Goal: Information Seeking & Learning: Learn about a topic

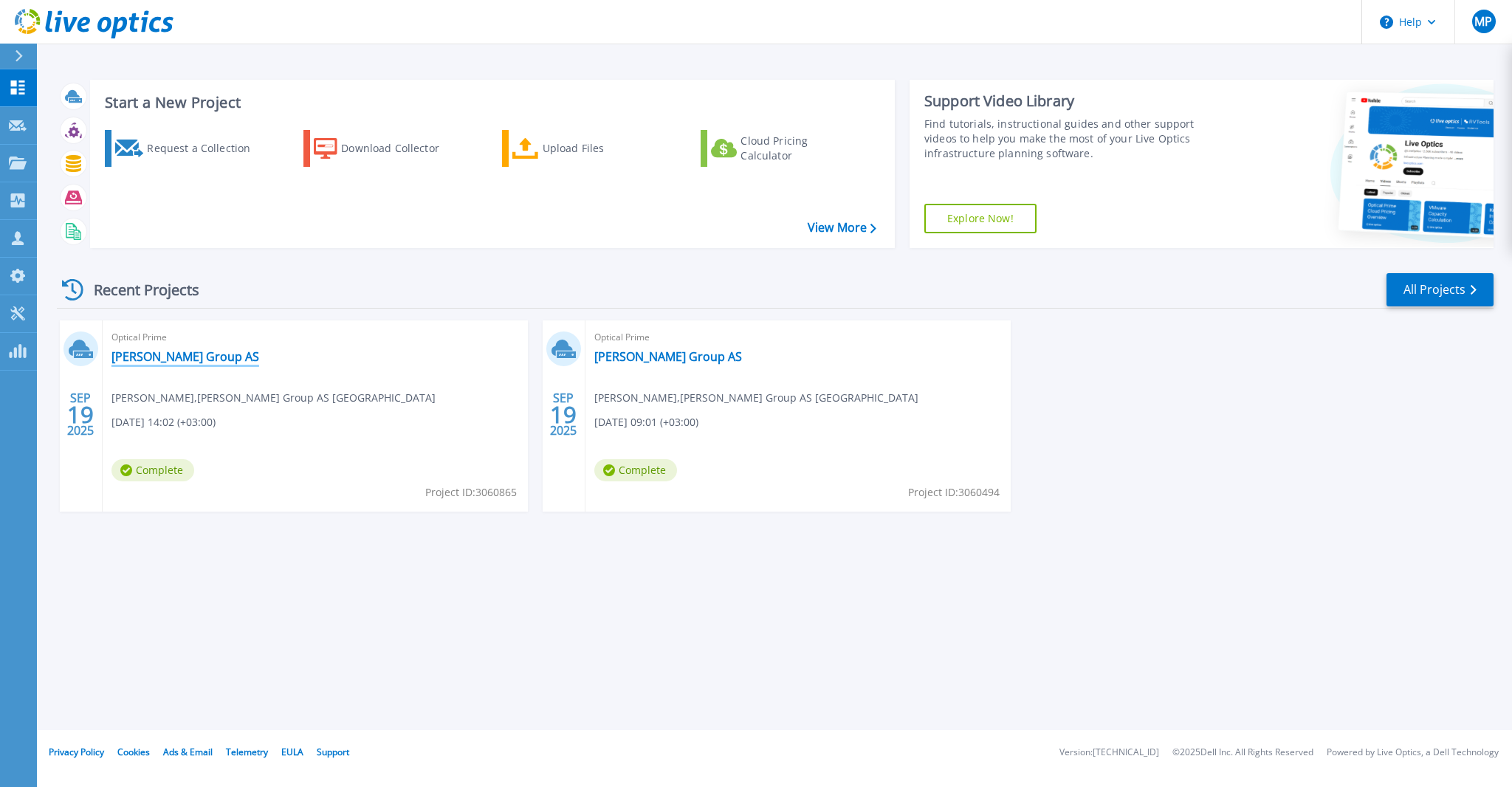
click at [169, 360] on link "[PERSON_NAME] Group AS" at bounding box center [185, 356] width 148 height 15
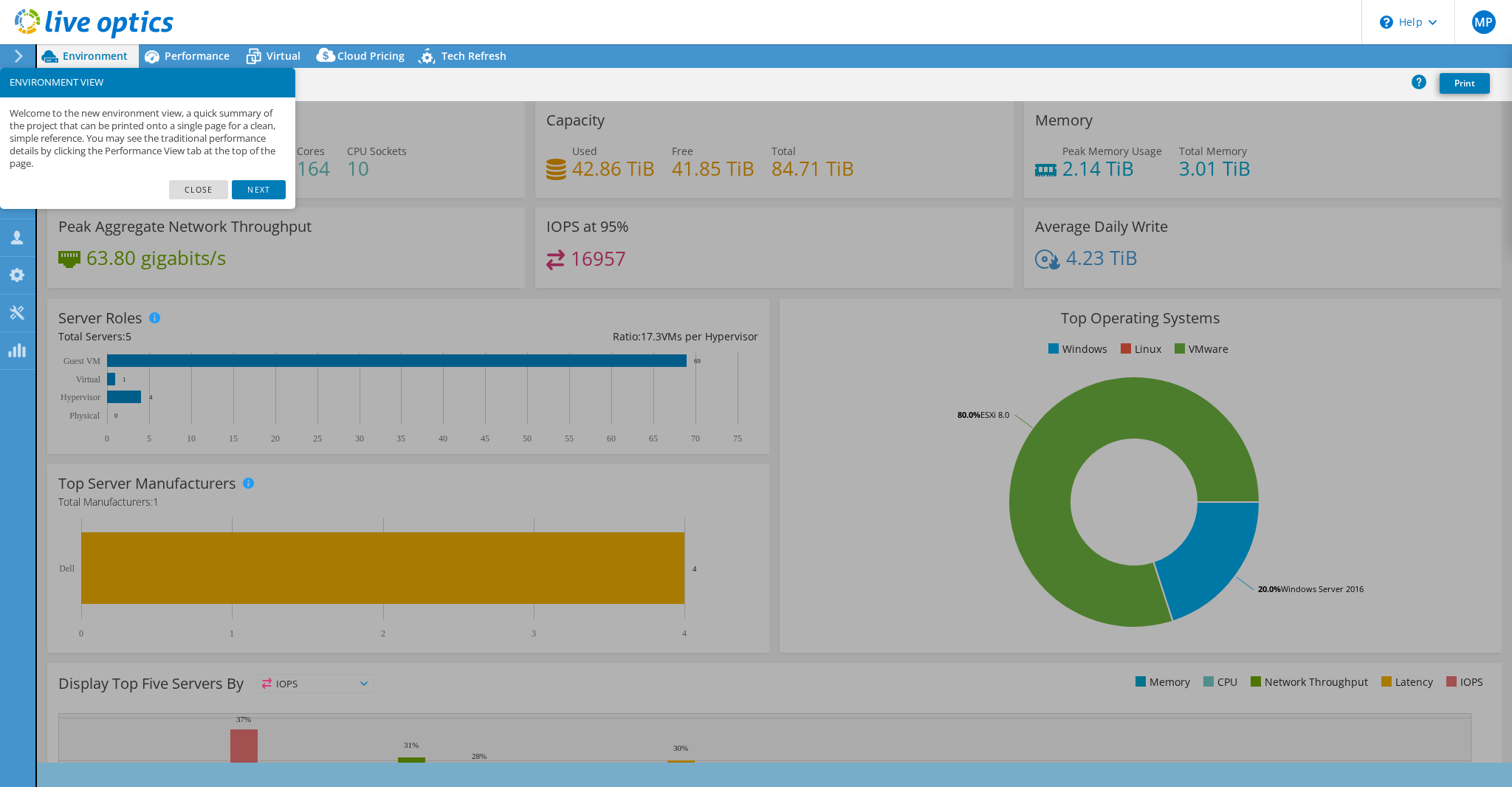
select select "EUFrankfurt"
select select "USD"
radio input "true"
radio input "false"
click at [201, 185] on link "Close" at bounding box center [199, 190] width 60 height 19
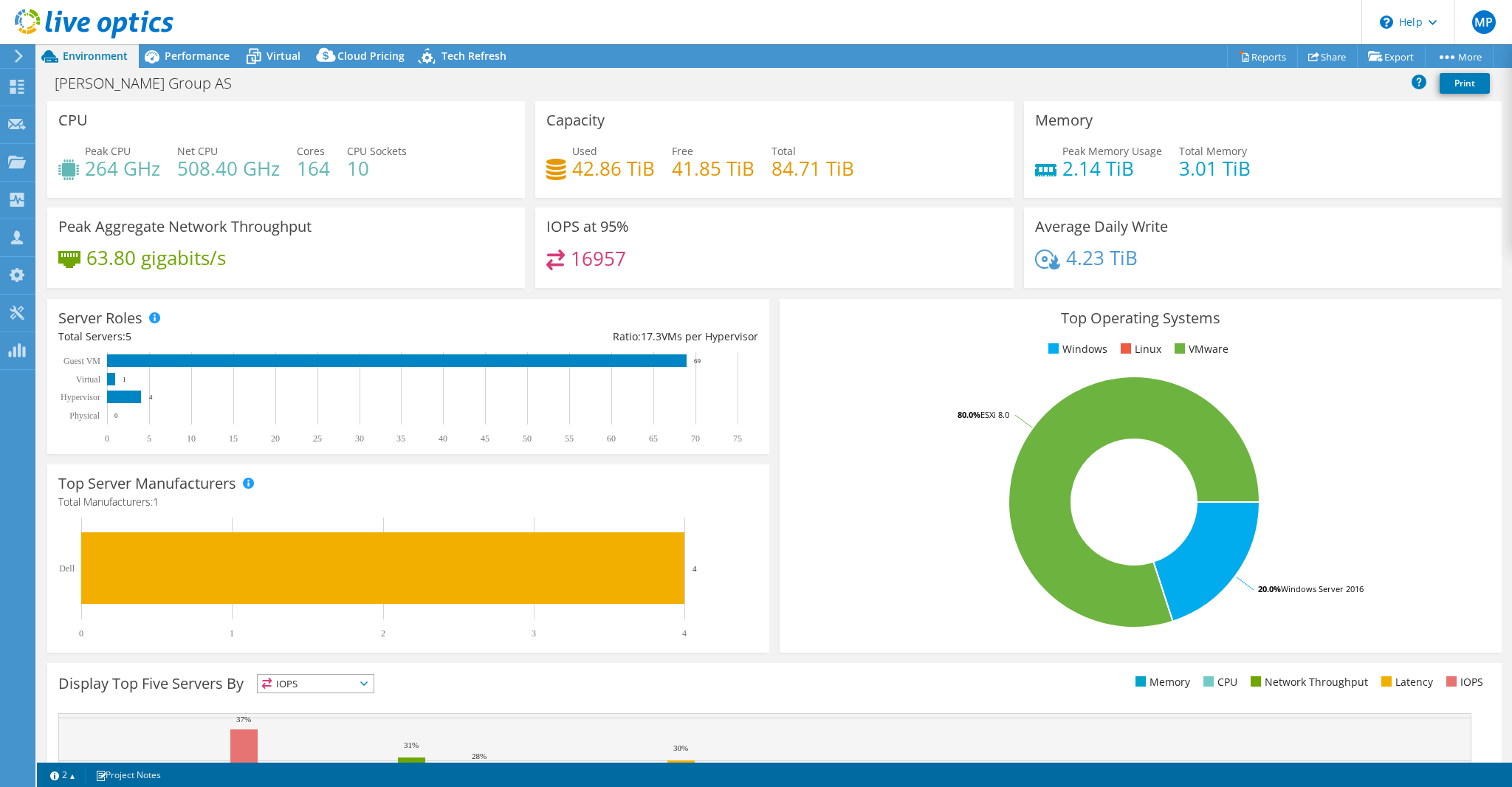
click at [775, 424] on div "Top Operating Systems Windows Linux VMware 20.0% Windows Server 2016 80.0% ESXi…" at bounding box center [1140, 475] width 732 height 364
click at [1416, 78] on icon at bounding box center [1419, 82] width 15 height 15
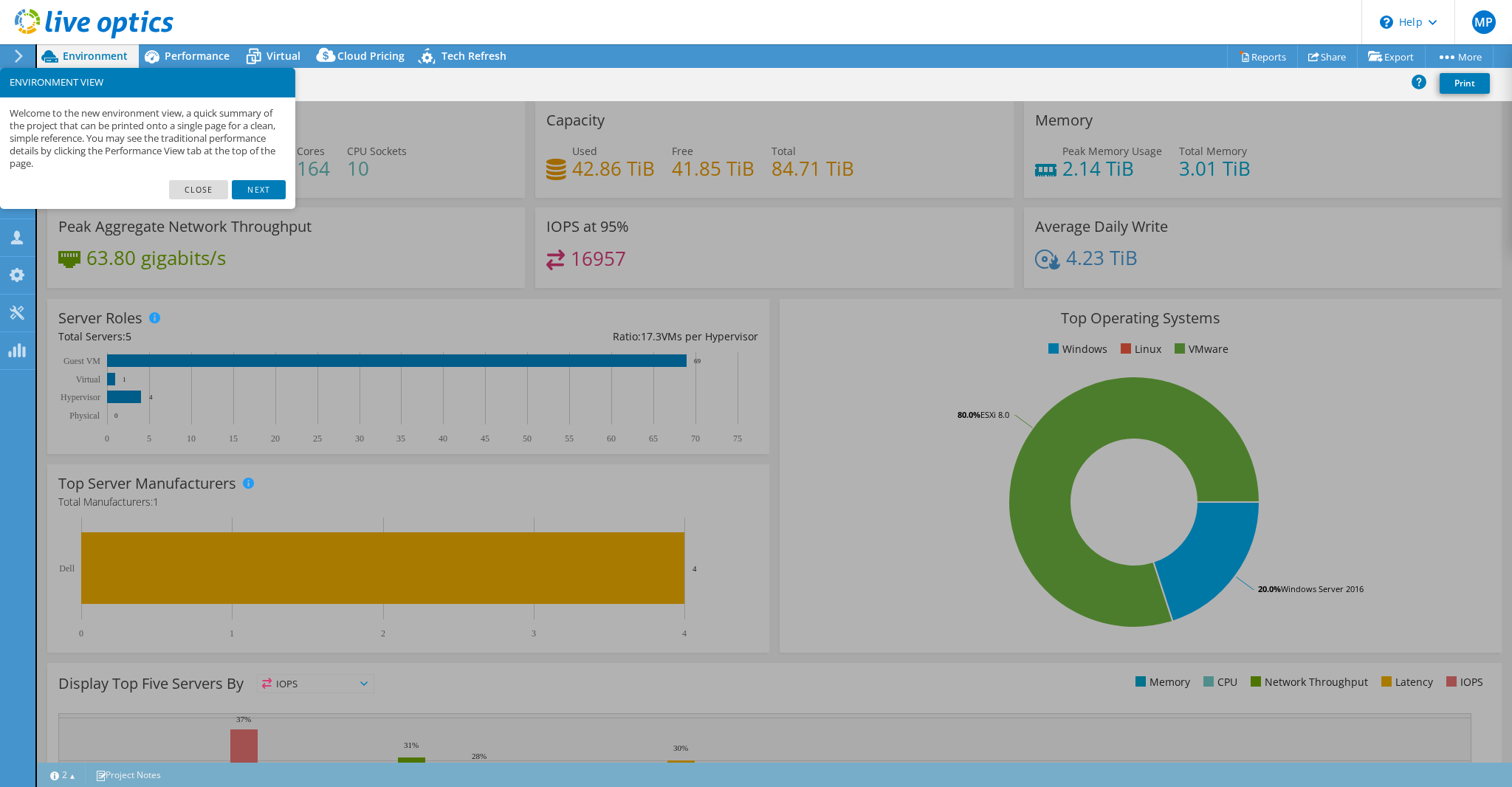
click at [198, 194] on link "Close" at bounding box center [199, 190] width 60 height 19
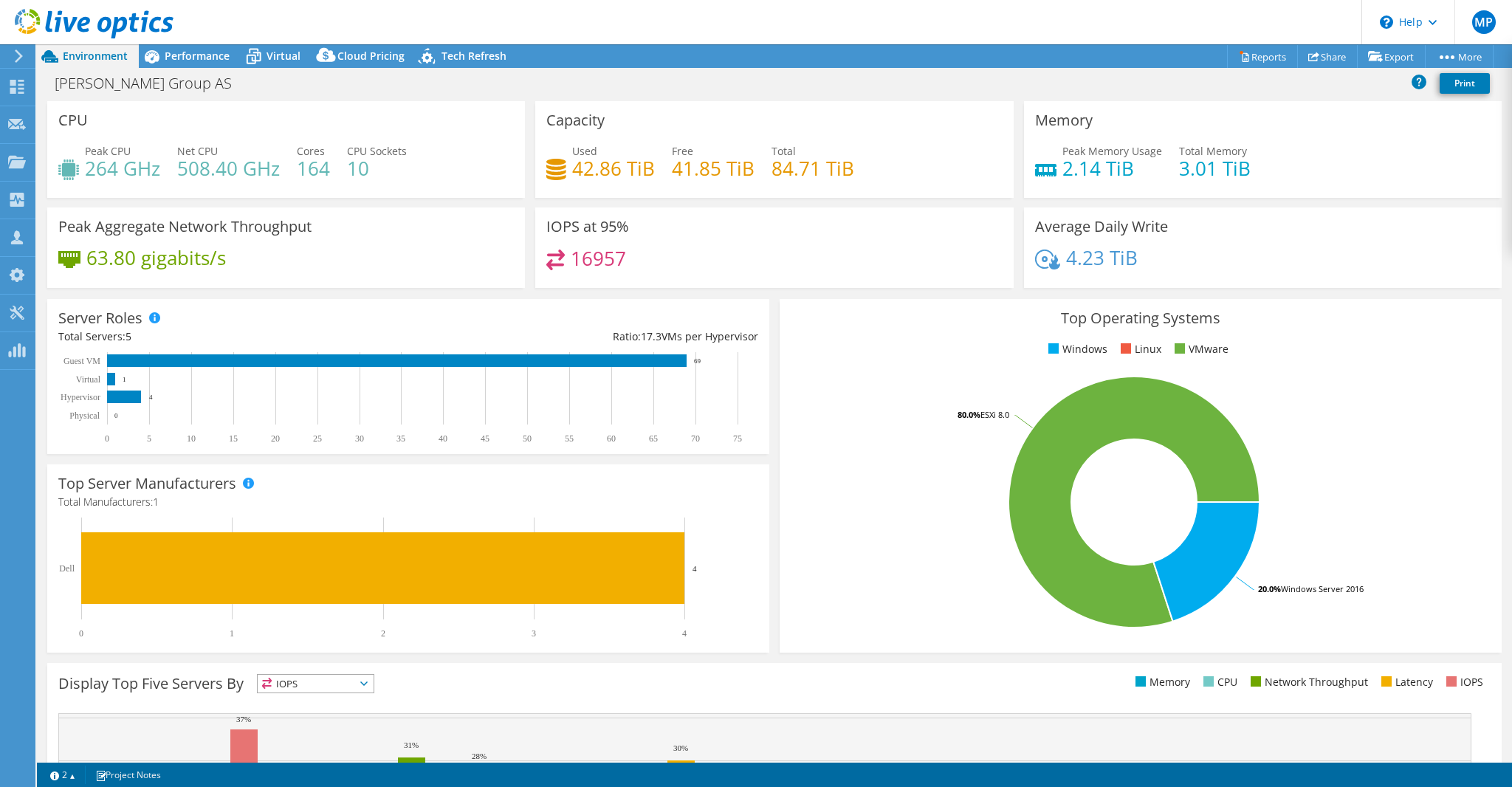
click at [775, 359] on div "Top Operating Systems Windows Linux VMware 20.0% Windows Server 2016 80.0% ESXi…" at bounding box center [1140, 475] width 732 height 364
click at [468, 57] on span "Tech Refresh" at bounding box center [474, 55] width 65 height 14
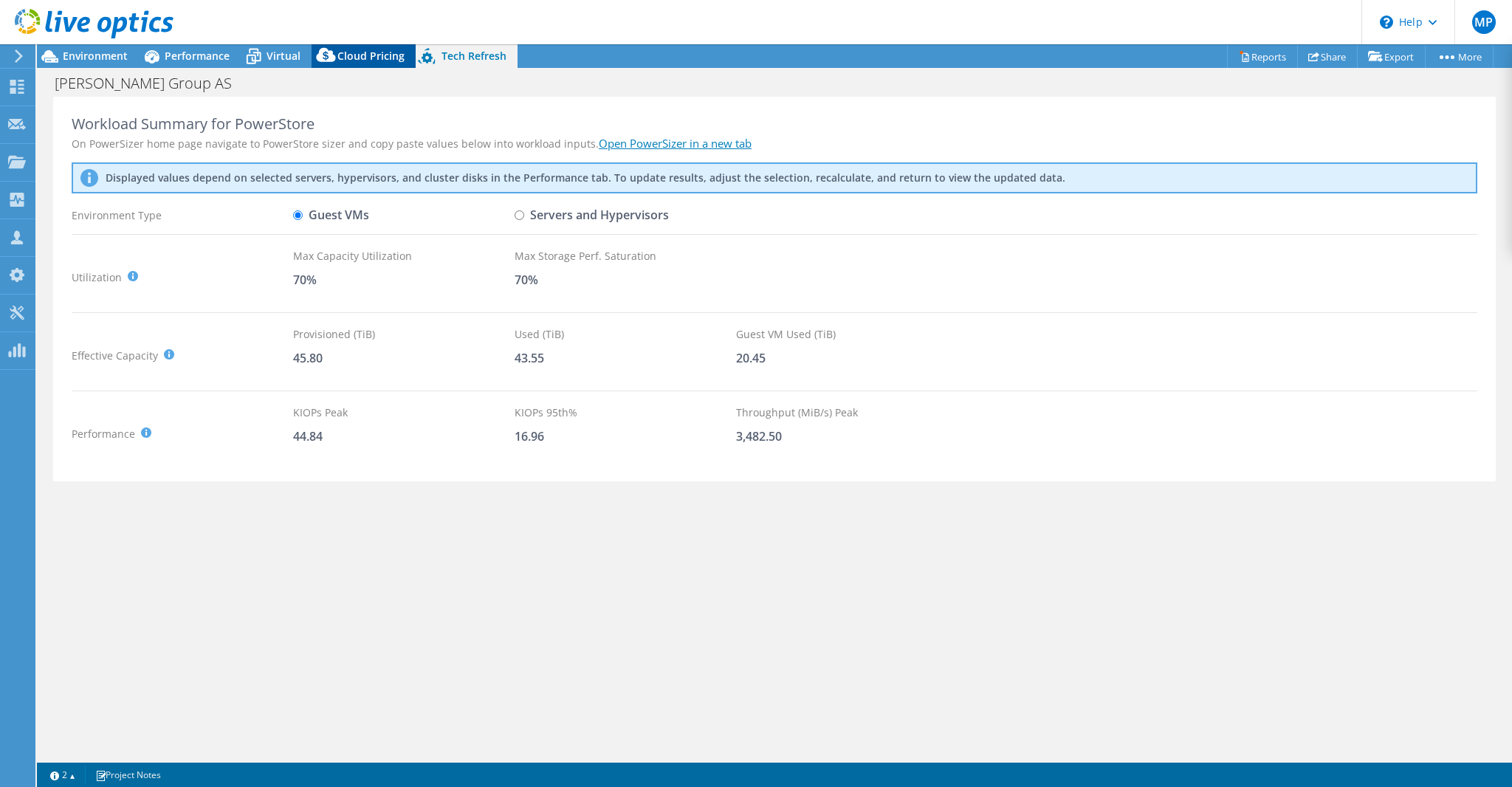
click at [370, 54] on span "Cloud Pricing" at bounding box center [371, 55] width 67 height 14
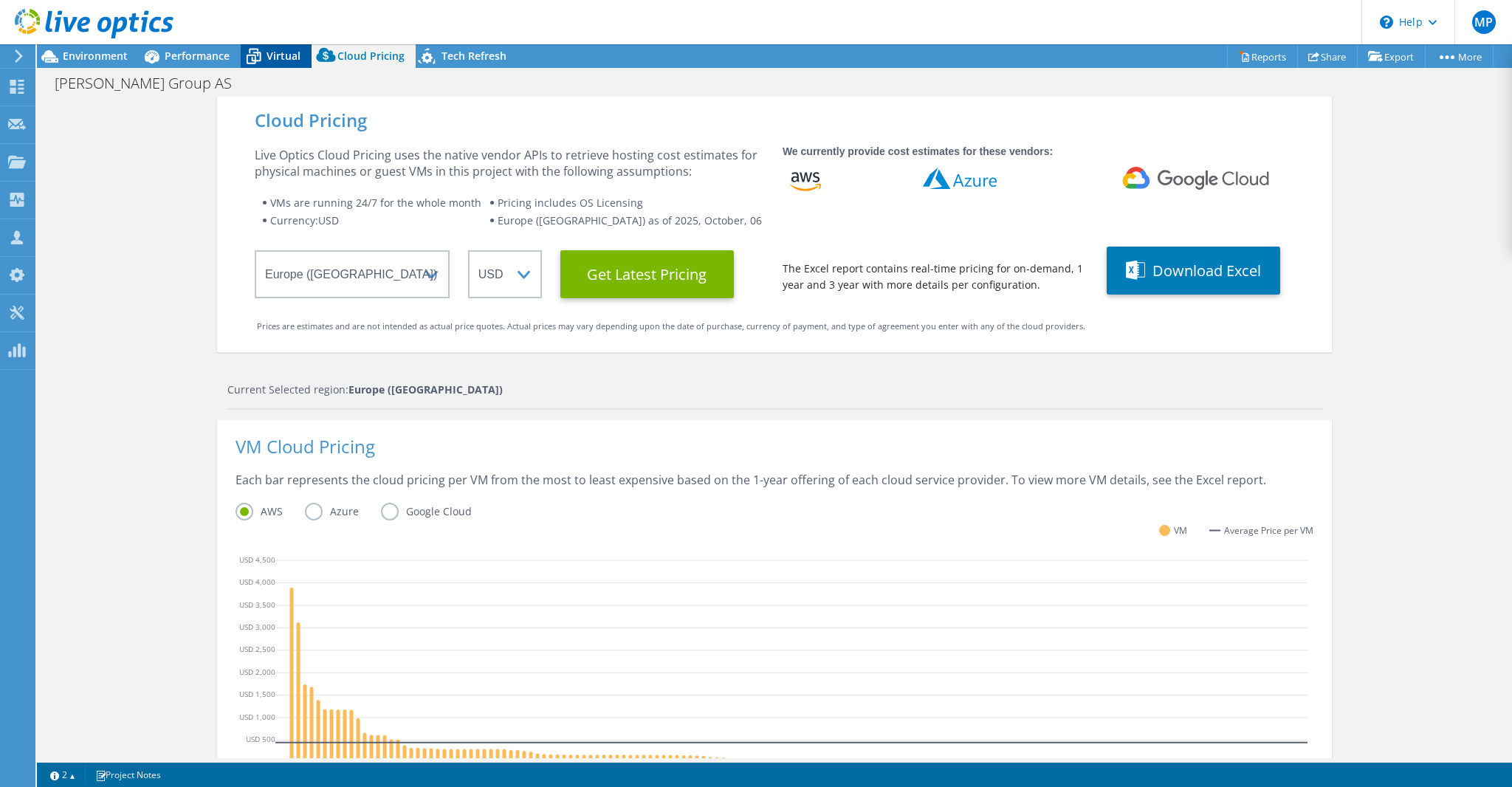
click at [290, 54] on span "Virtual" at bounding box center [284, 55] width 34 height 14
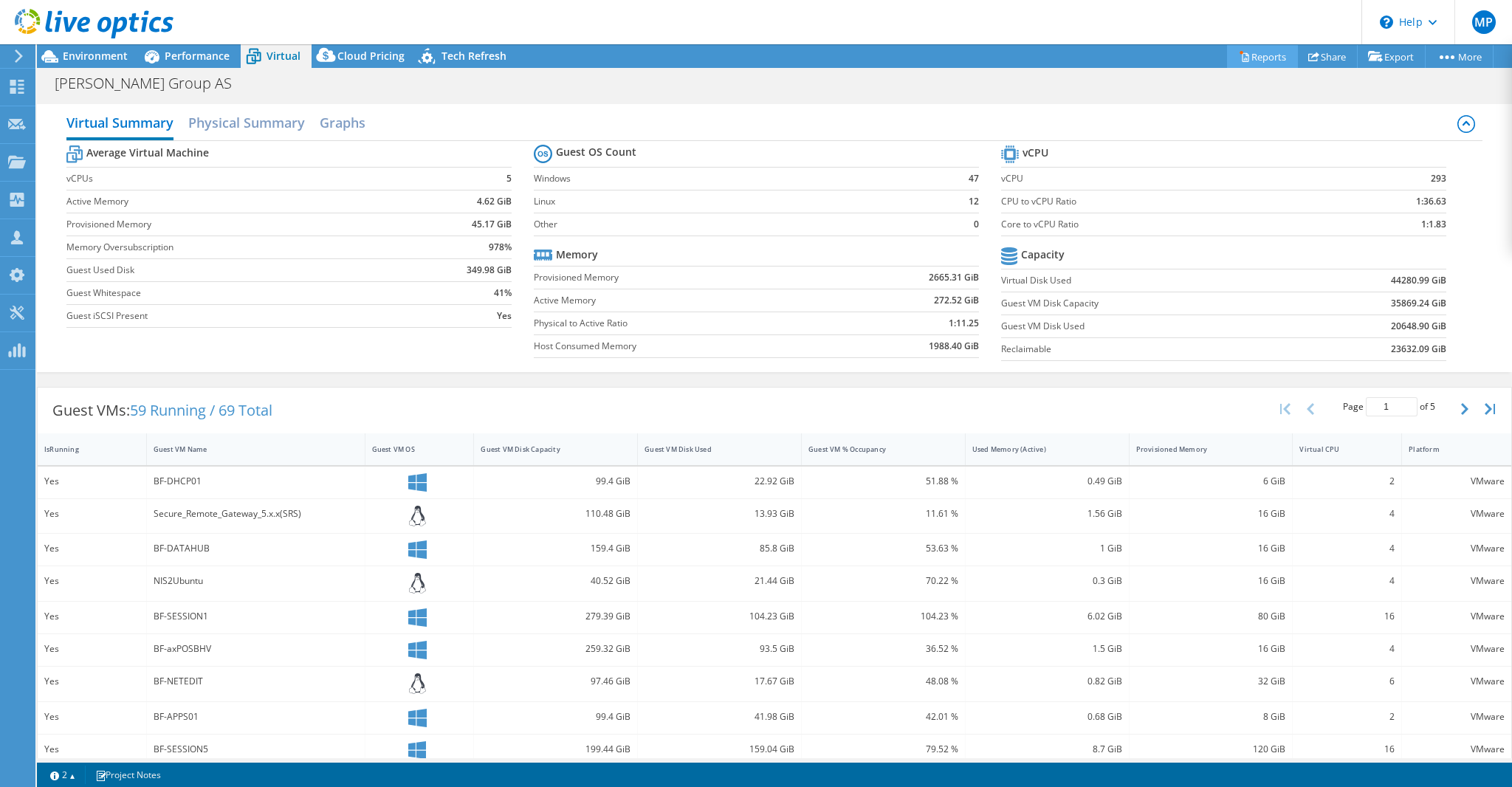
click at [1253, 56] on link "Reports" at bounding box center [1261, 57] width 71 height 23
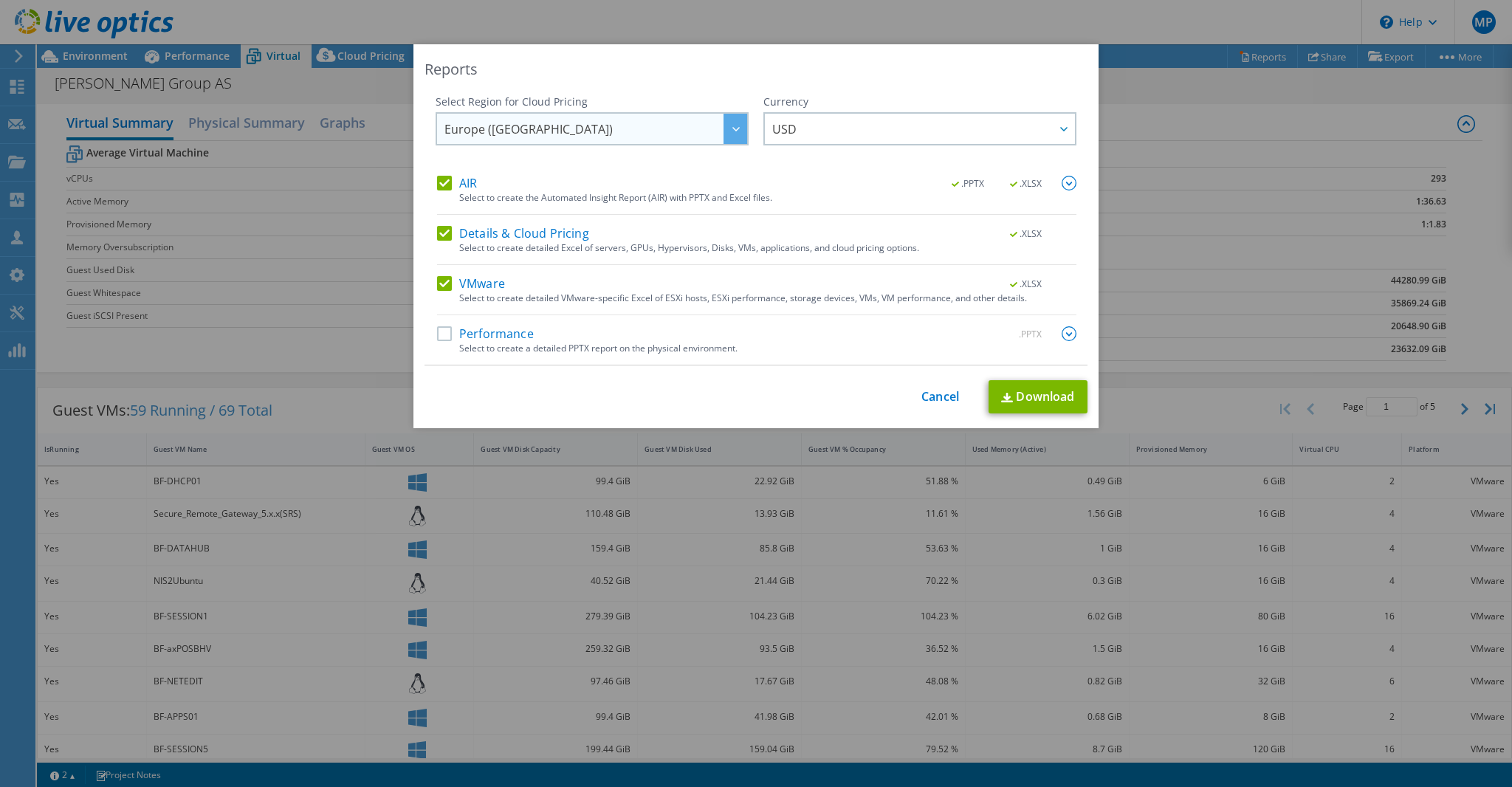
click at [732, 127] on icon at bounding box center [736, 129] width 7 height 4
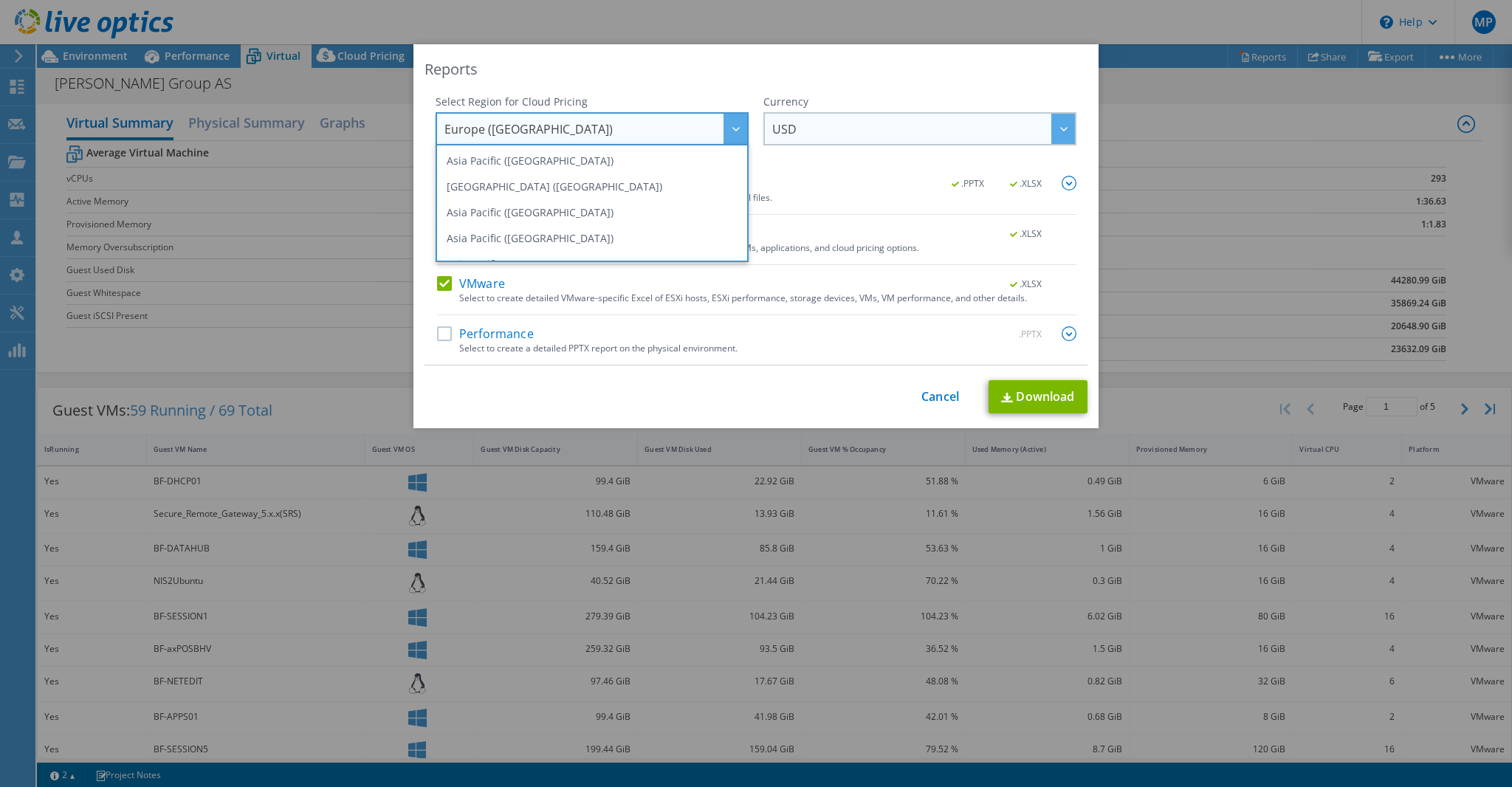
click at [831, 127] on span "USD" at bounding box center [923, 128] width 303 height 30
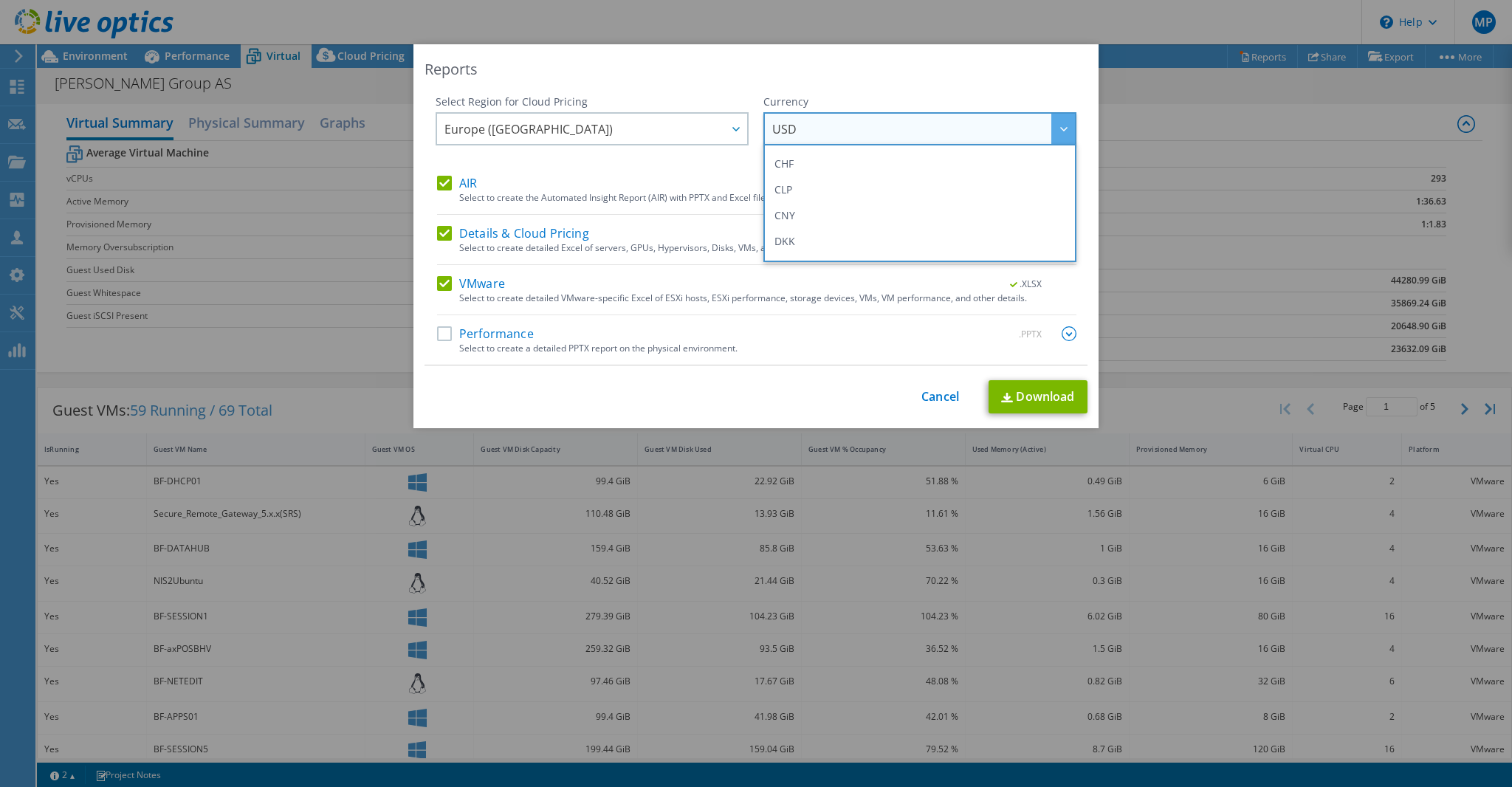
scroll to position [201, 0]
click at [784, 169] on li "EUR" at bounding box center [919, 166] width 306 height 26
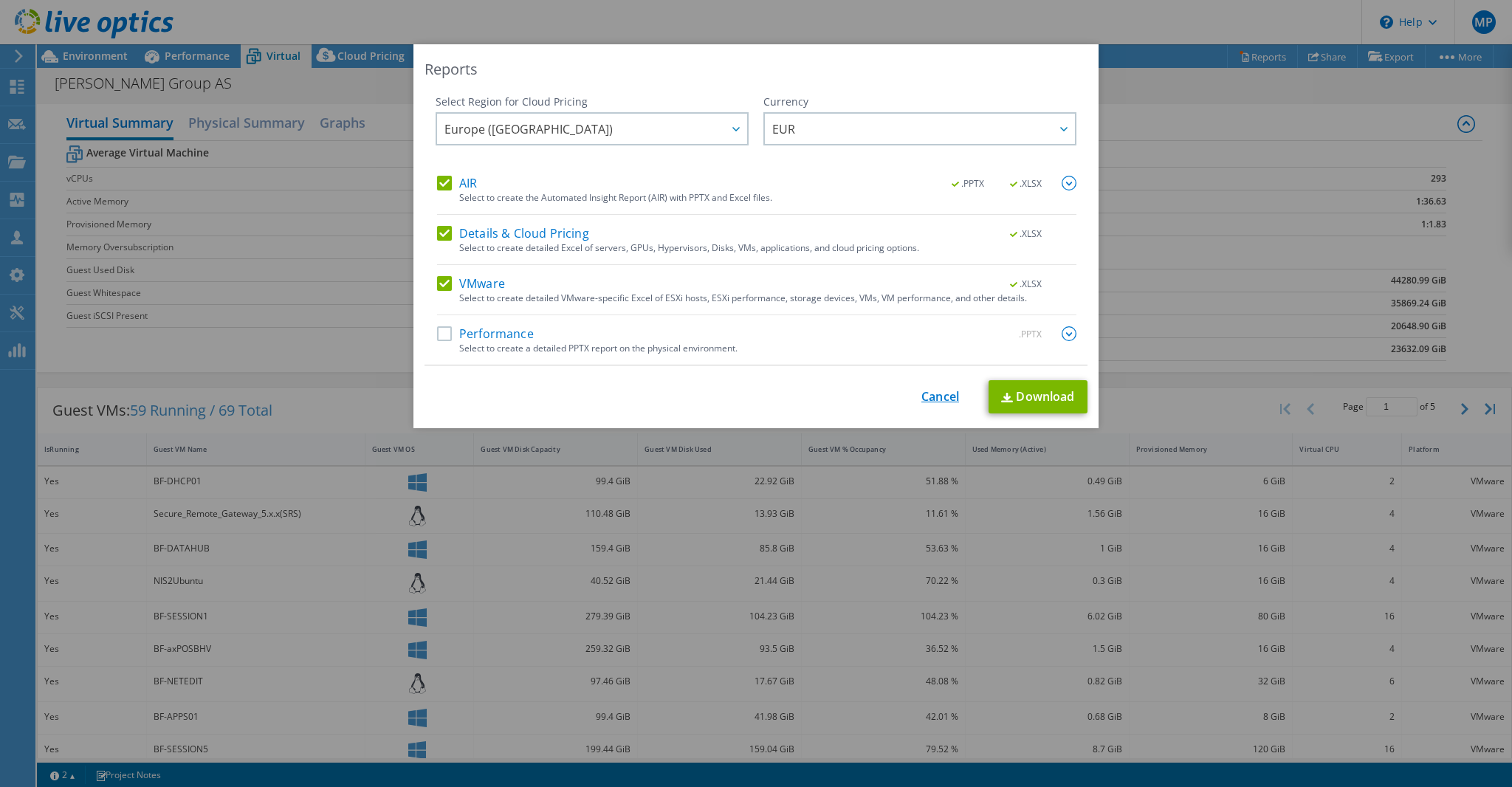
click at [938, 394] on link "Cancel" at bounding box center [940, 396] width 37 height 14
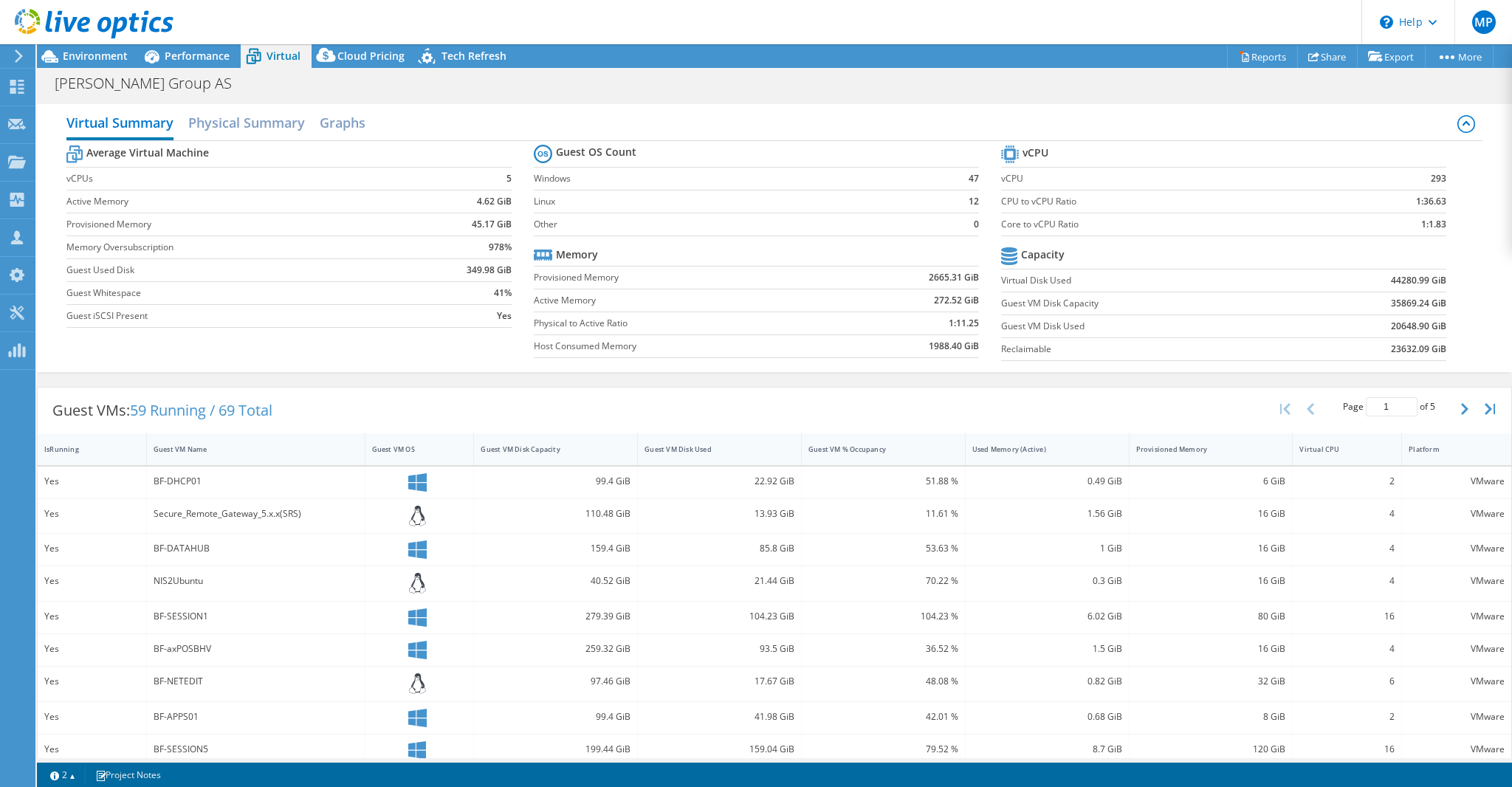
click at [869, 380] on div "Guest VMs: 59 Running / 69 Total Page 1 of 5 5 rows 10 rows 20 rows 25 rows 50 …" at bounding box center [774, 676] width 1475 height 592
click at [14, 54] on icon at bounding box center [19, 56] width 11 height 13
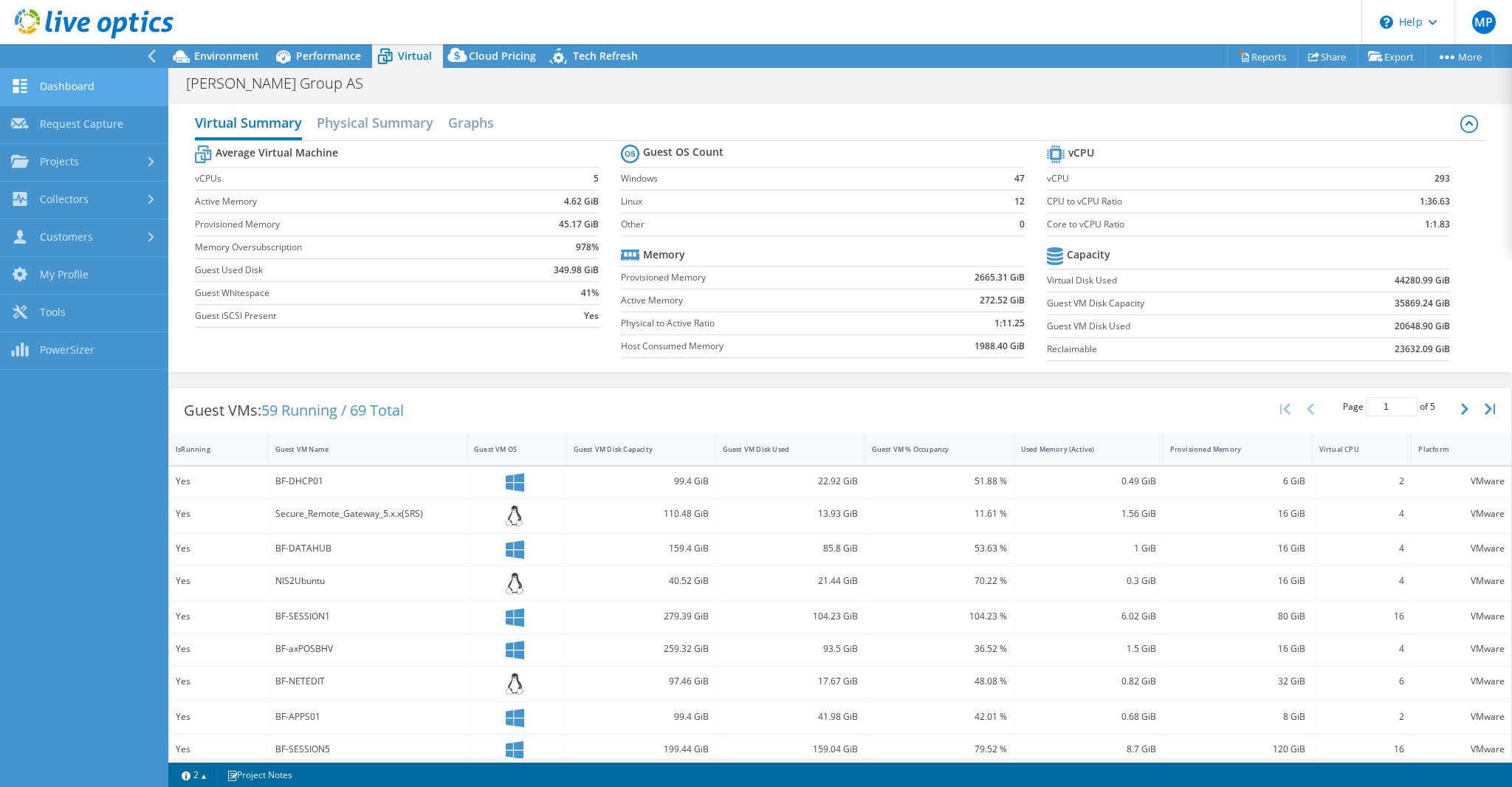
click at [86, 88] on link "Dashboard" at bounding box center [84, 88] width 168 height 37
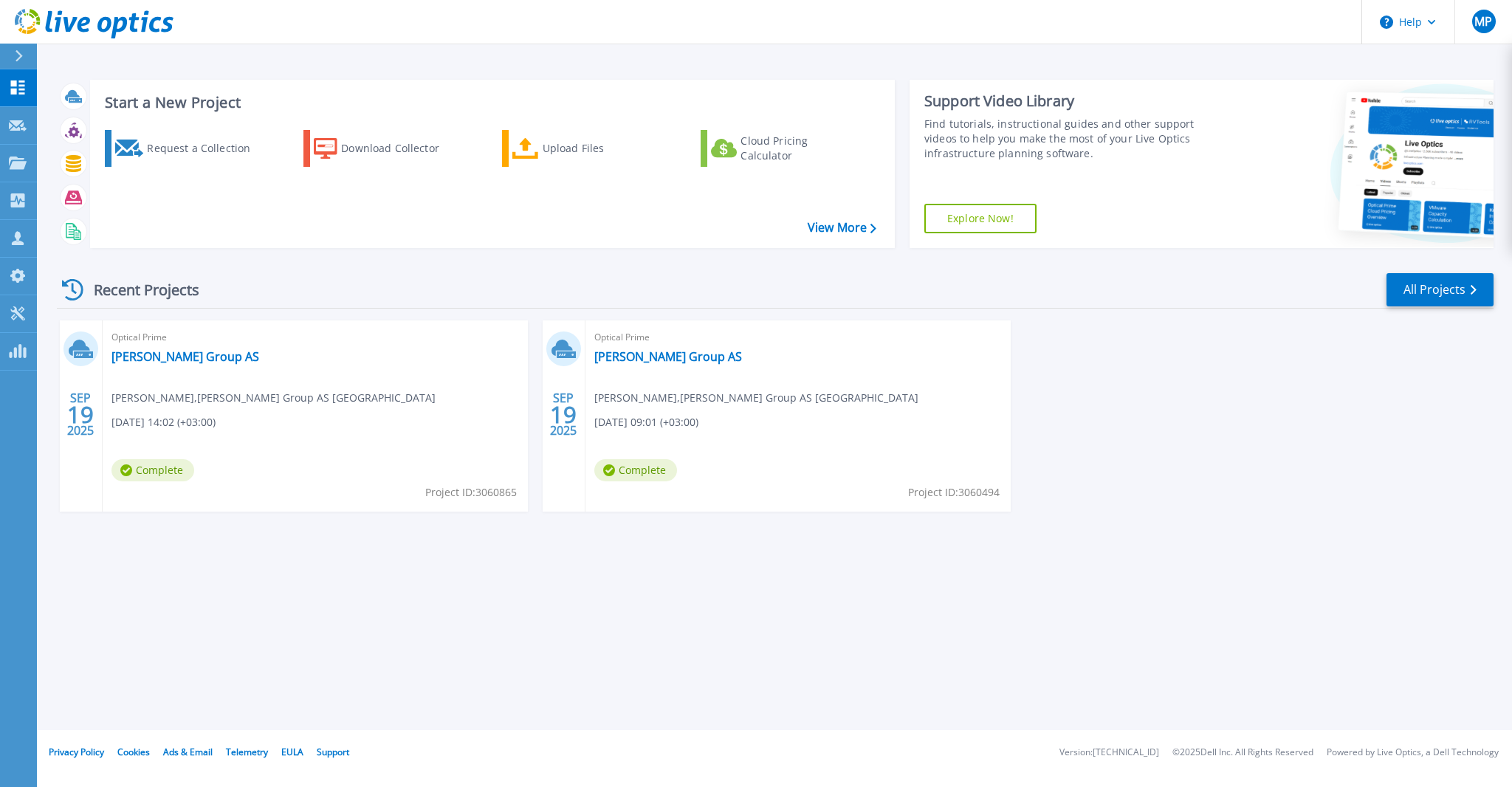
click at [533, 497] on div "SEP 19 2025 Optical Prime Bauhof Group AS Maksim Klepov , Bauhof Group AS Eston…" at bounding box center [769, 431] width 1448 height 221
click at [149, 355] on link "[PERSON_NAME] Group AS" at bounding box center [185, 356] width 148 height 15
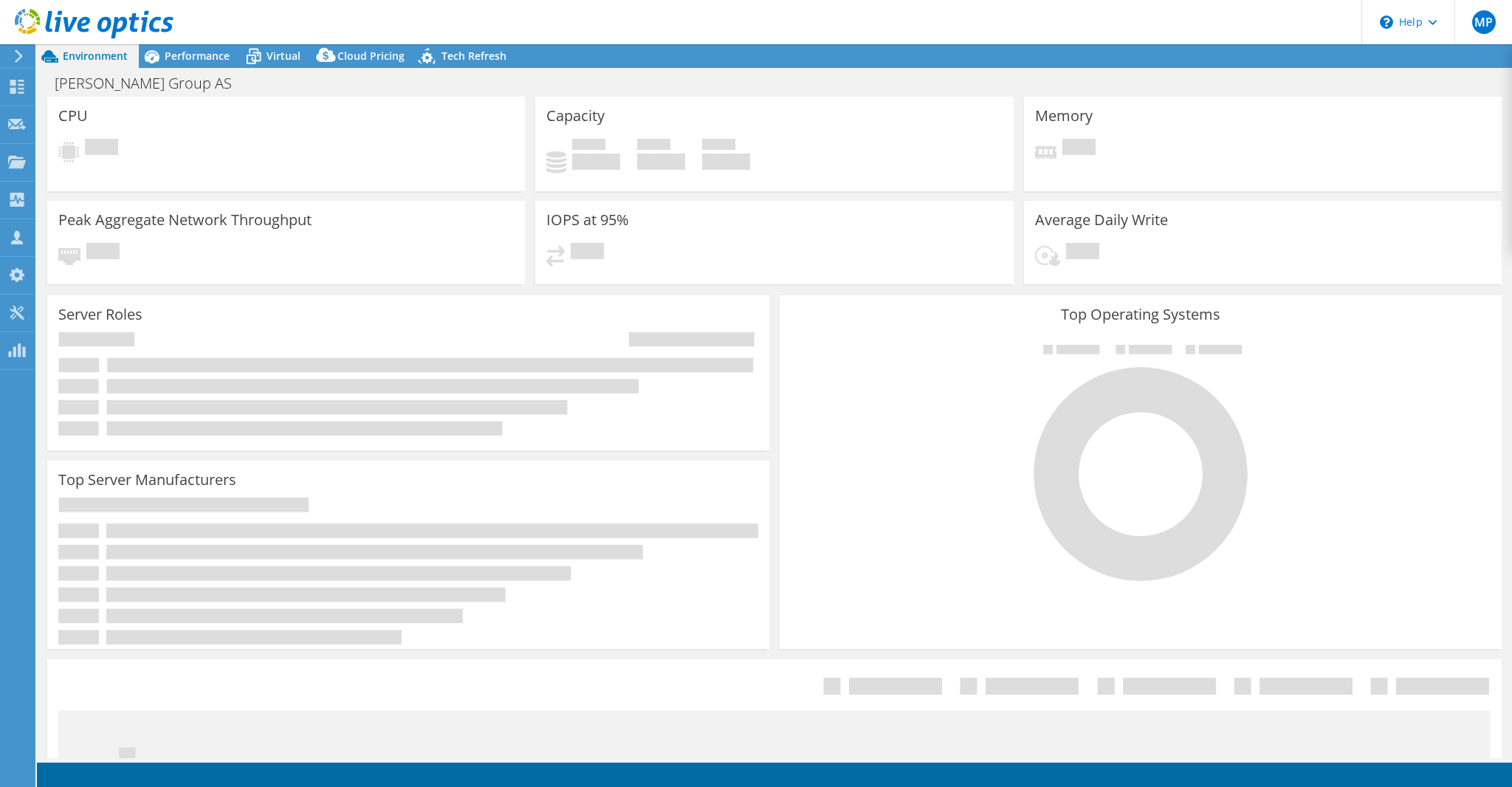
select select "EUFrankfurt"
select select "USD"
select select "EUFrankfurt"
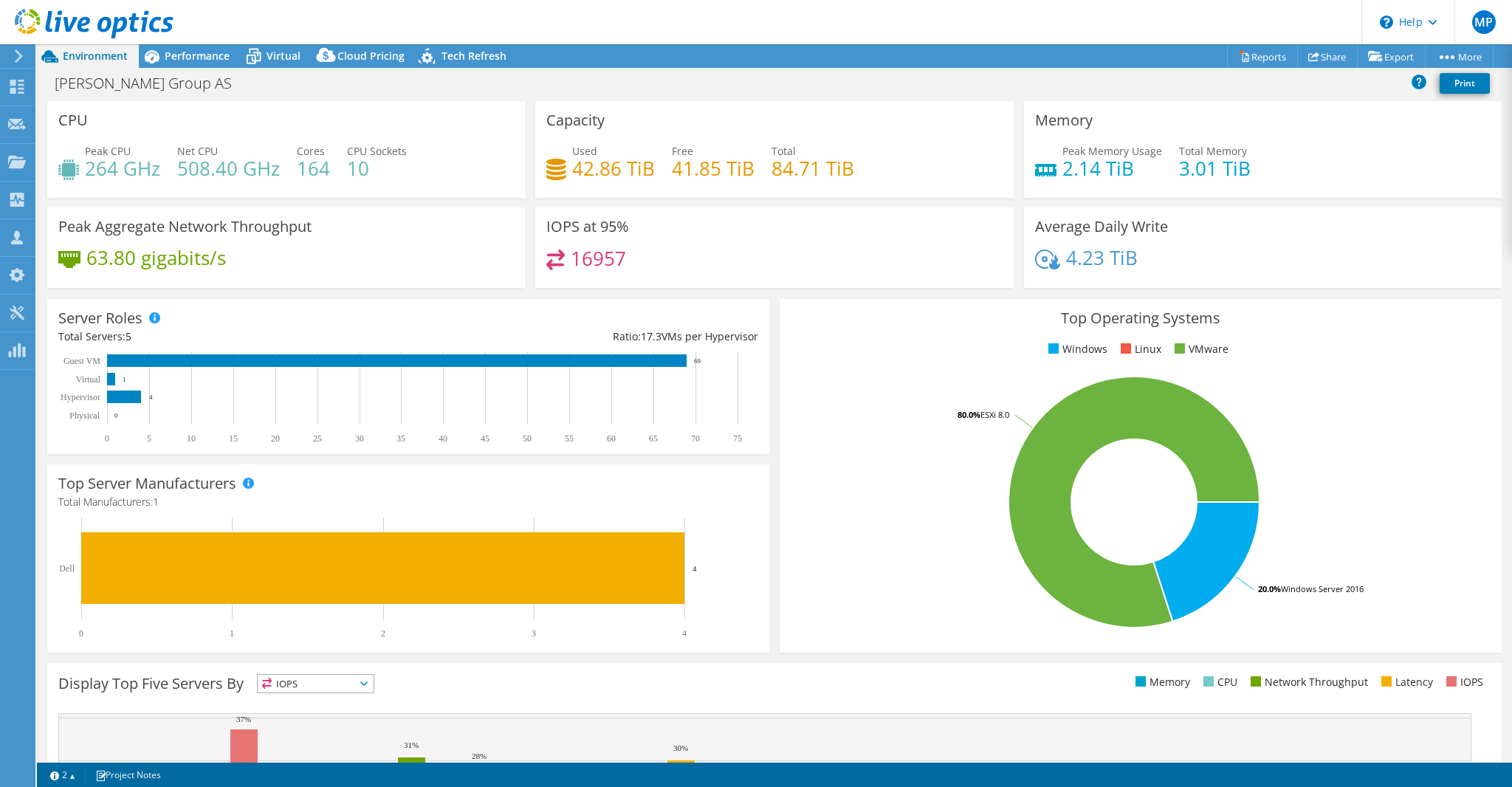
click at [775, 389] on div "Top Operating Systems Windows Linux VMware 20.0% Windows Server 2016 80.0% ESXi…" at bounding box center [1140, 475] width 732 height 364
click at [775, 429] on div "Top Operating Systems Windows Linux VMware 20.0% Windows Server 2016 80.0% ESXi…" at bounding box center [1140, 475] width 732 height 364
click at [775, 419] on div "Top Operating Systems Windows Linux VMware 20.0% Windows Server 2016 80.0% ESXi…" at bounding box center [1140, 475] width 732 height 364
click at [461, 54] on span "Tech Refresh" at bounding box center [474, 55] width 65 height 14
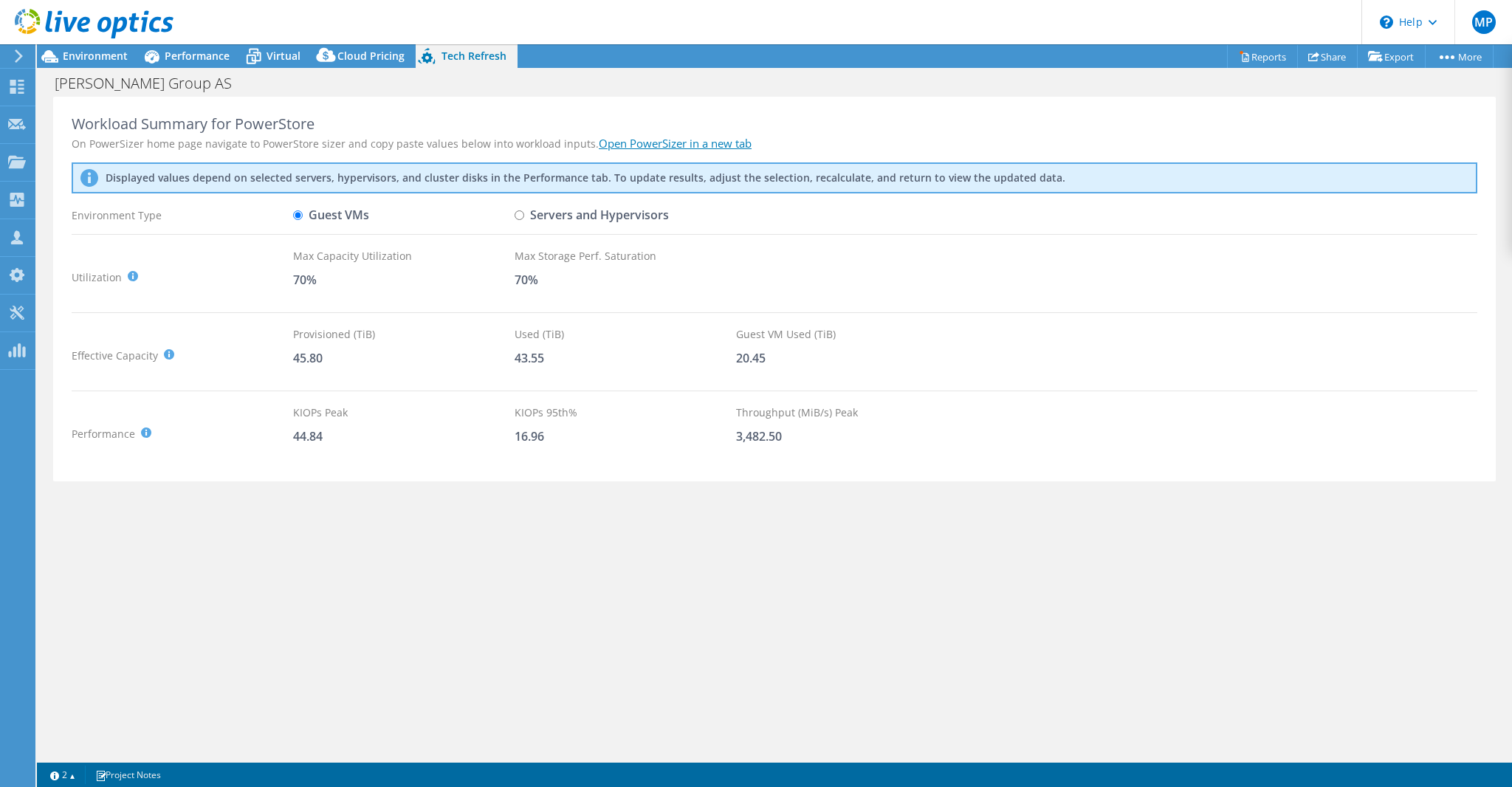
click at [1201, 124] on div "Workload Summary for PowerStore" at bounding box center [774, 124] width 1406 height 18
click at [1064, 545] on div "Workload Summary for PowerStore On PowerSizer home page navigate to PowerStore …" at bounding box center [774, 427] width 1475 height 661
click at [359, 49] on span "Cloud Pricing" at bounding box center [371, 55] width 67 height 14
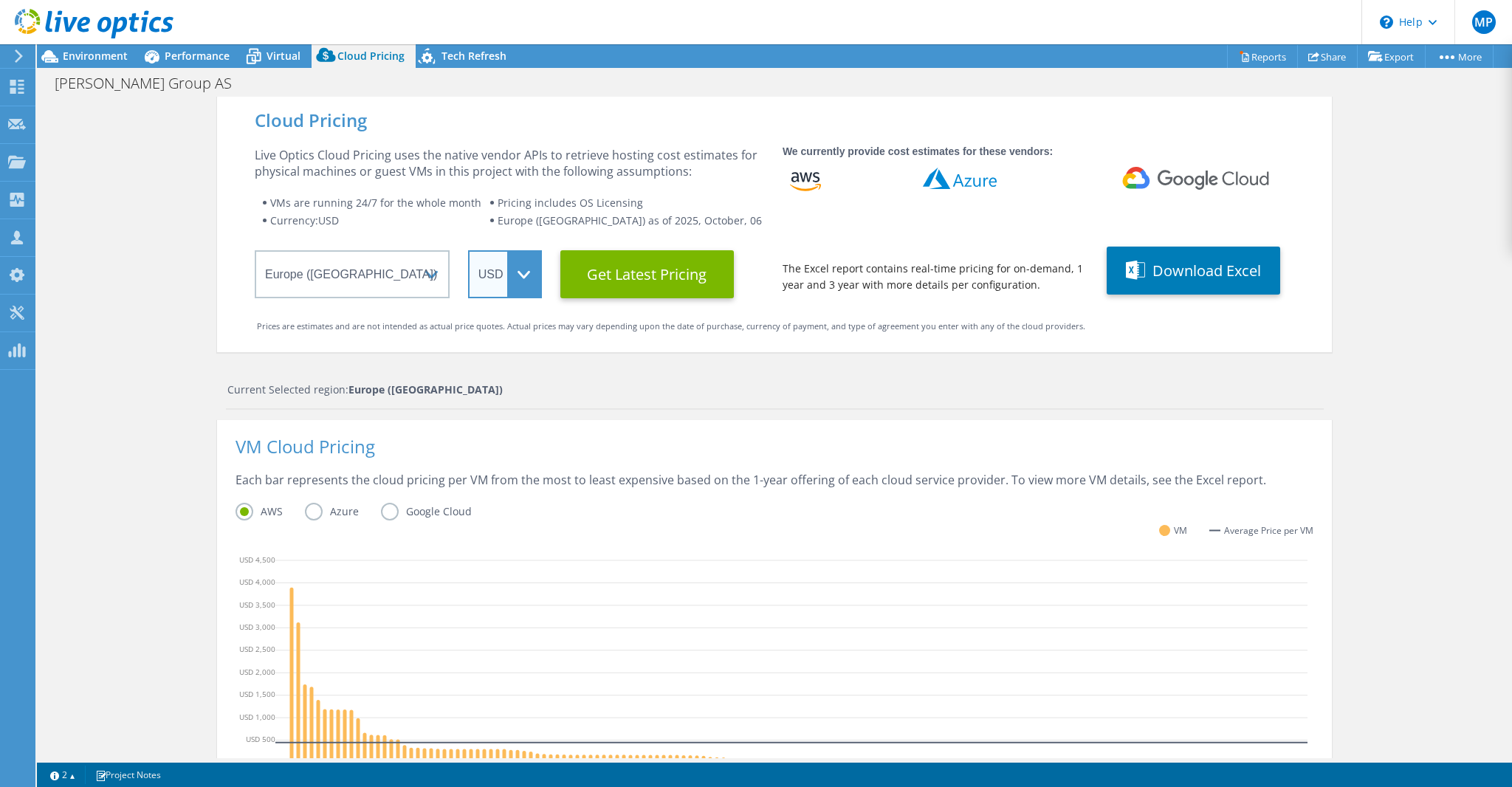
click at [528, 273] on select "ARS AUD BRL CAD CHF CLP CNY DKK EUR GBP HKD HUF INR JPY MXN MYR NOK NZD PEN SEK…" at bounding box center [505, 273] width 74 height 48
click at [468, 250] on select "ARS AUD BRL CAD CHF CLP CNY DKK EUR GBP HKD HUF INR JPY MXN MYR NOK NZD PEN SEK…" at bounding box center [505, 273] width 74 height 48
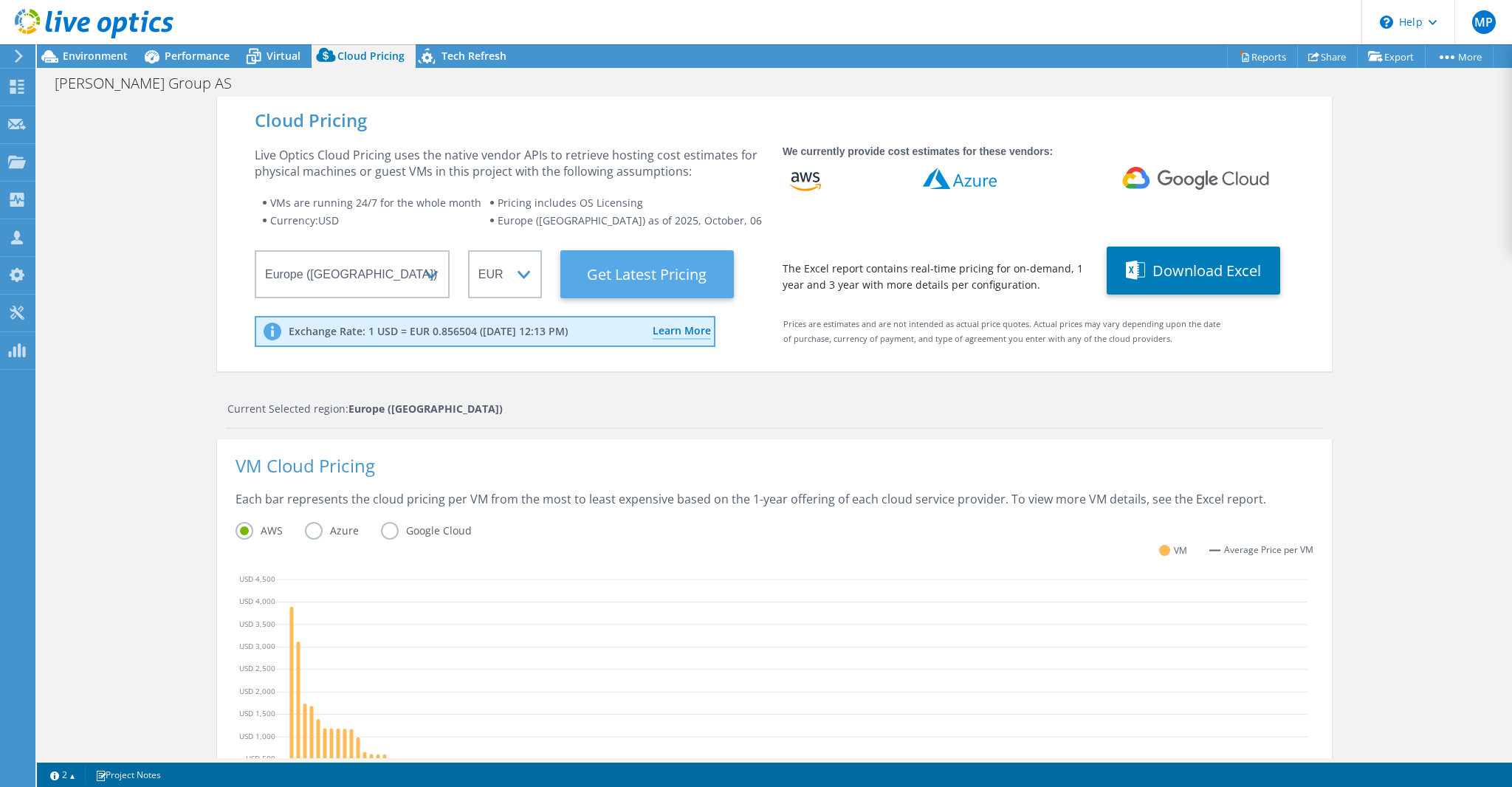
click at [629, 273] on Latest "Get Latest Pricing" at bounding box center [647, 273] width 174 height 48
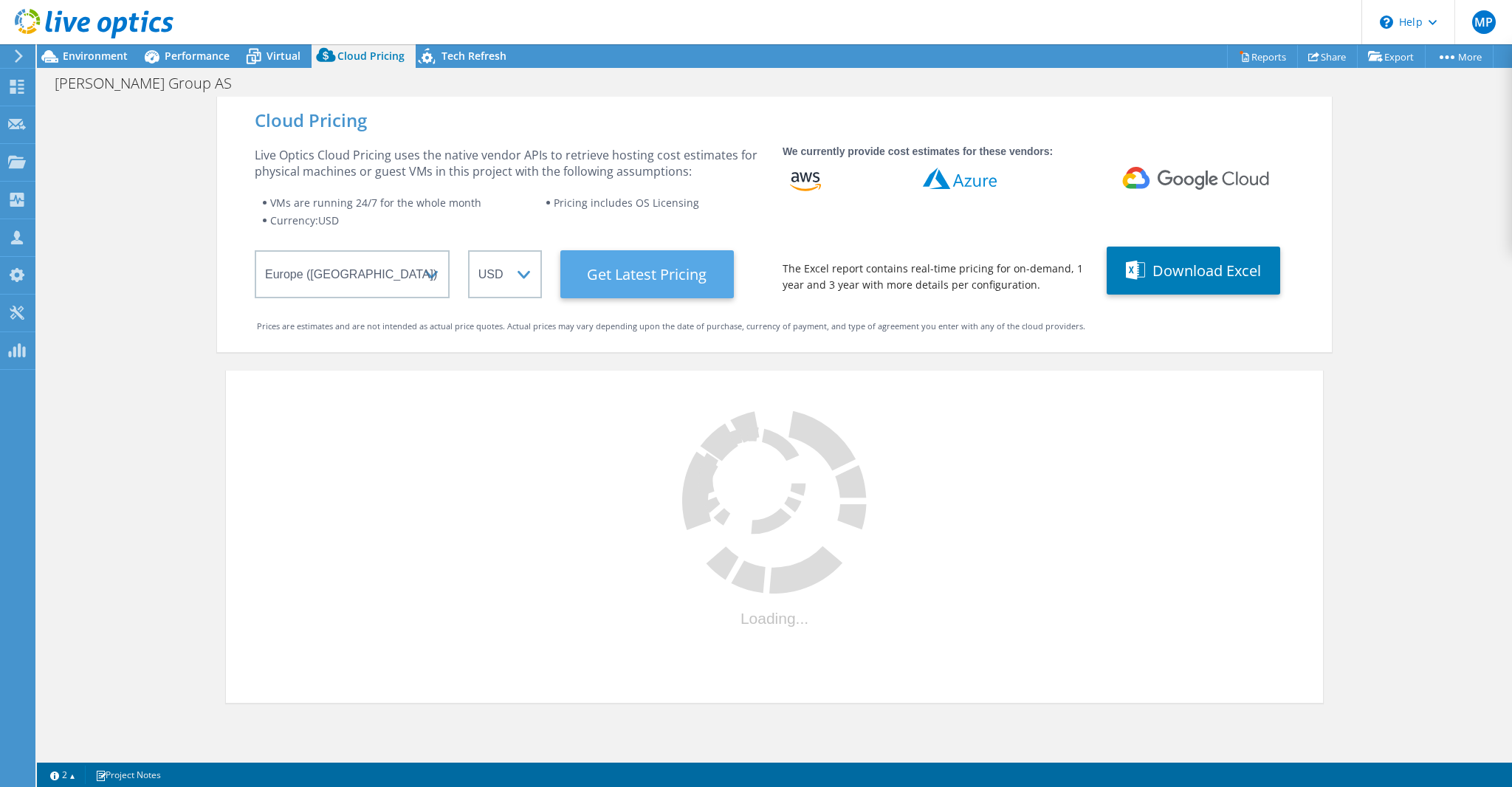
select select "EUR"
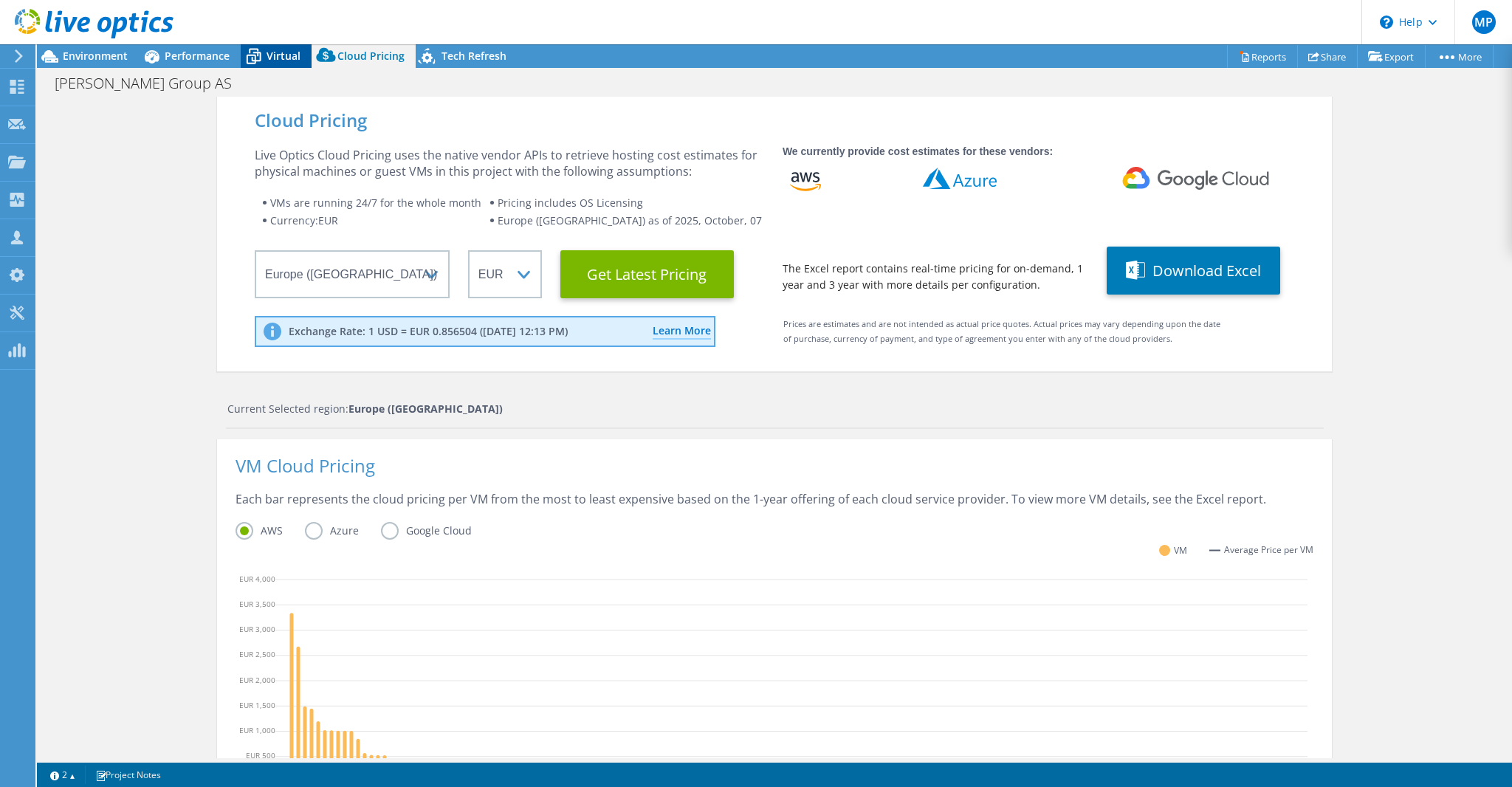
click at [277, 57] on span "Virtual" at bounding box center [284, 55] width 34 height 14
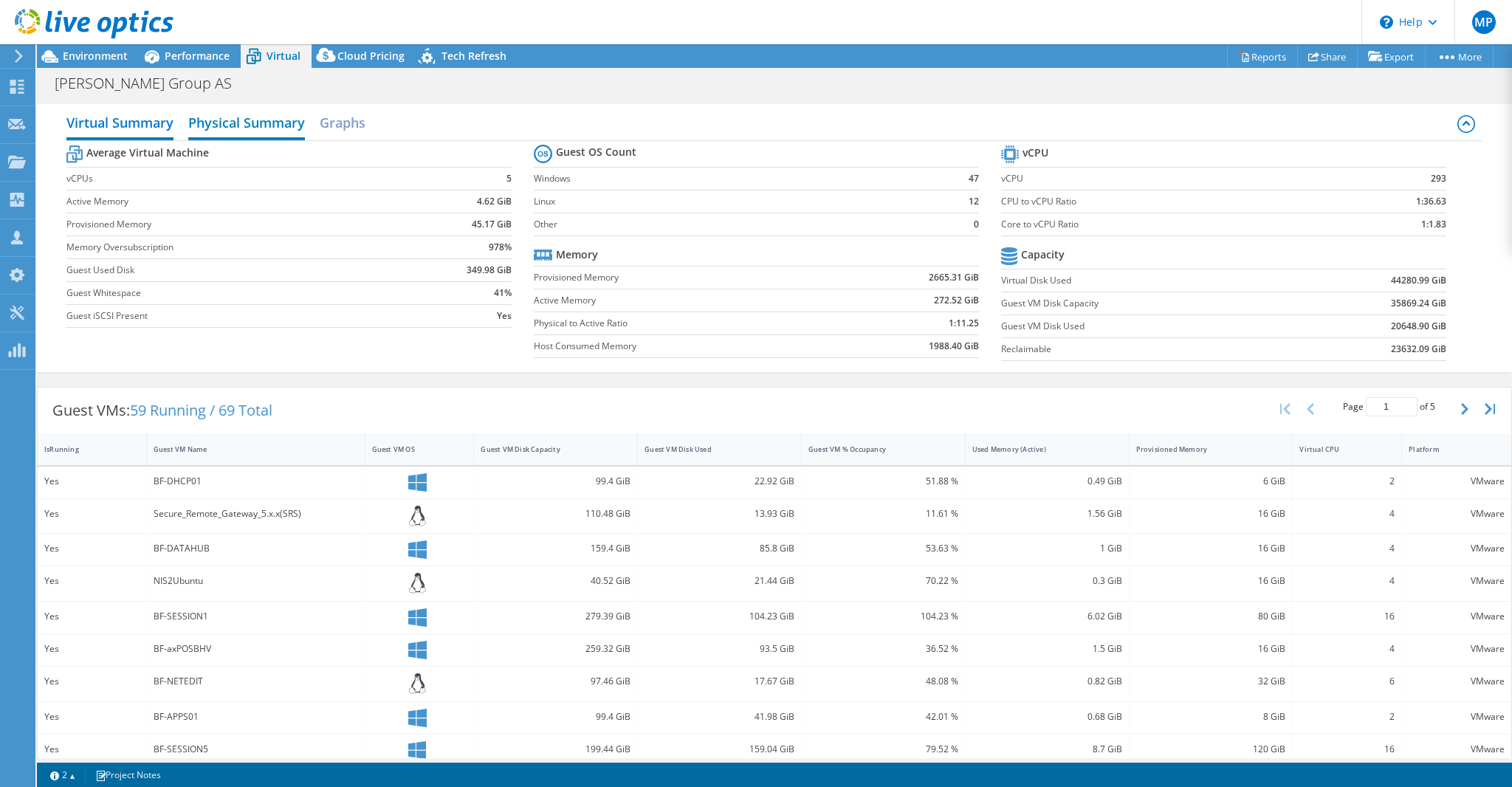
click at [242, 132] on h2 "Physical Summary" at bounding box center [247, 124] width 117 height 32
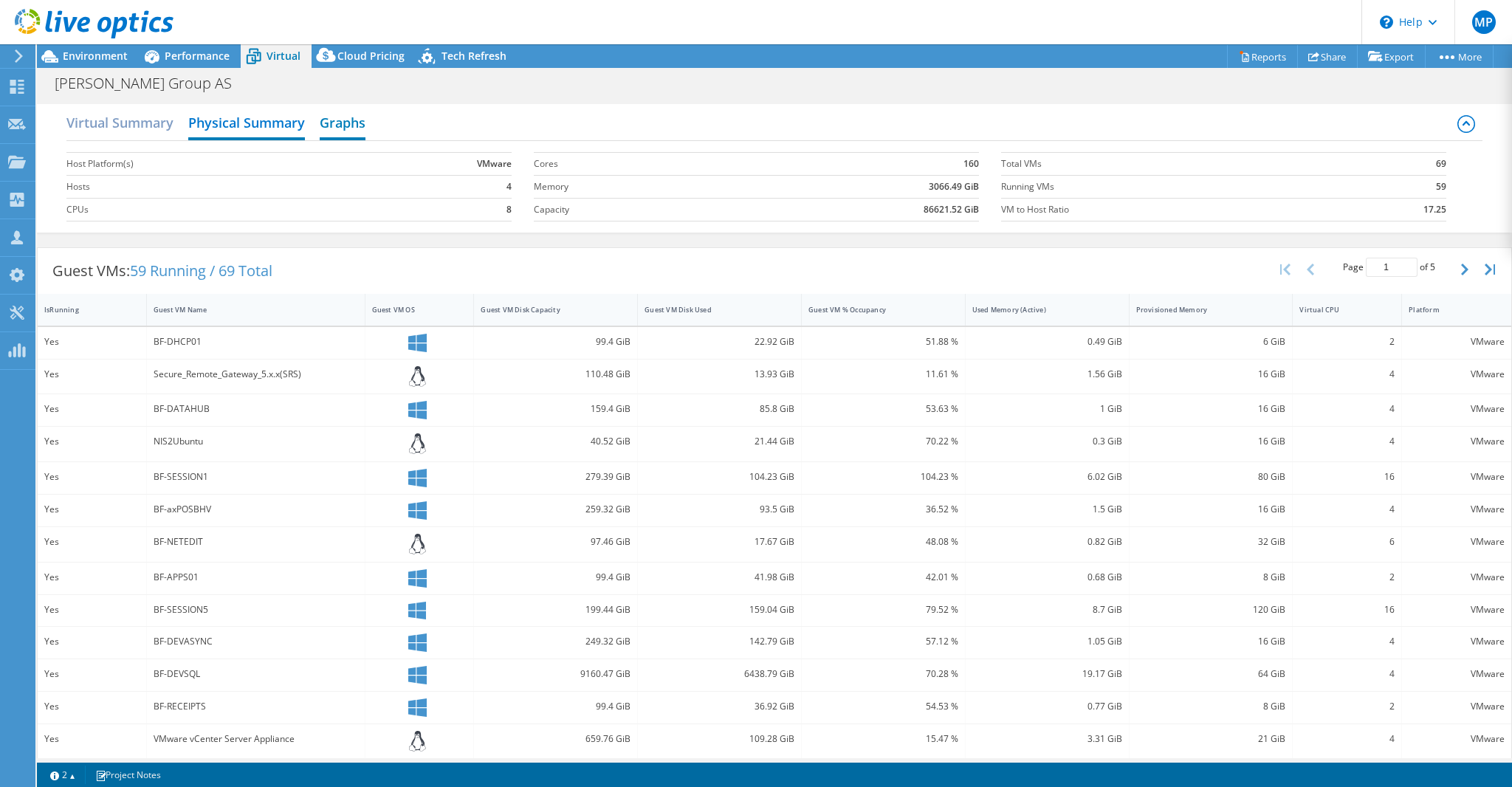
click at [340, 123] on h2 "Graphs" at bounding box center [342, 124] width 45 height 32
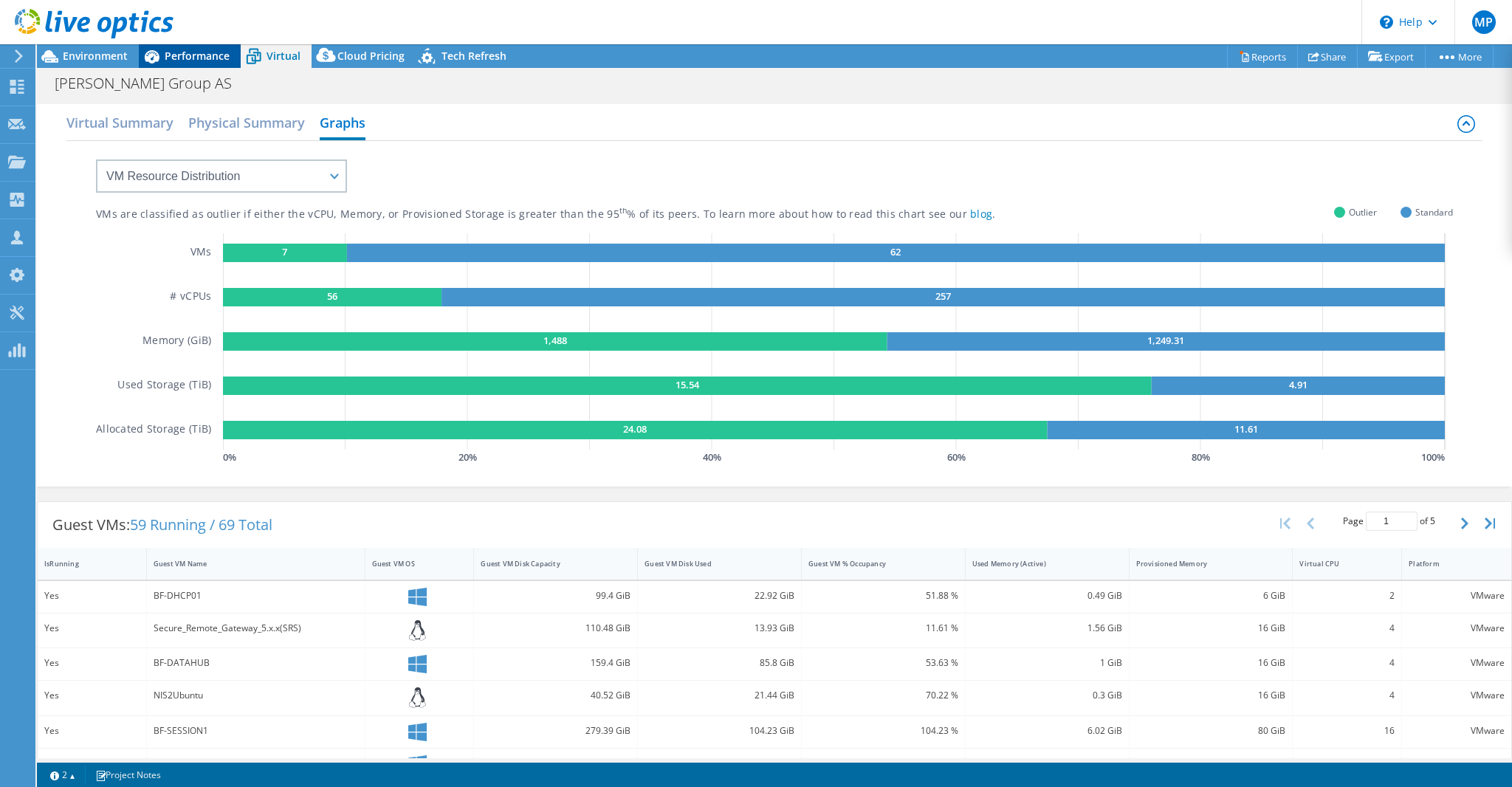
click at [200, 59] on span "Performance" at bounding box center [197, 55] width 65 height 14
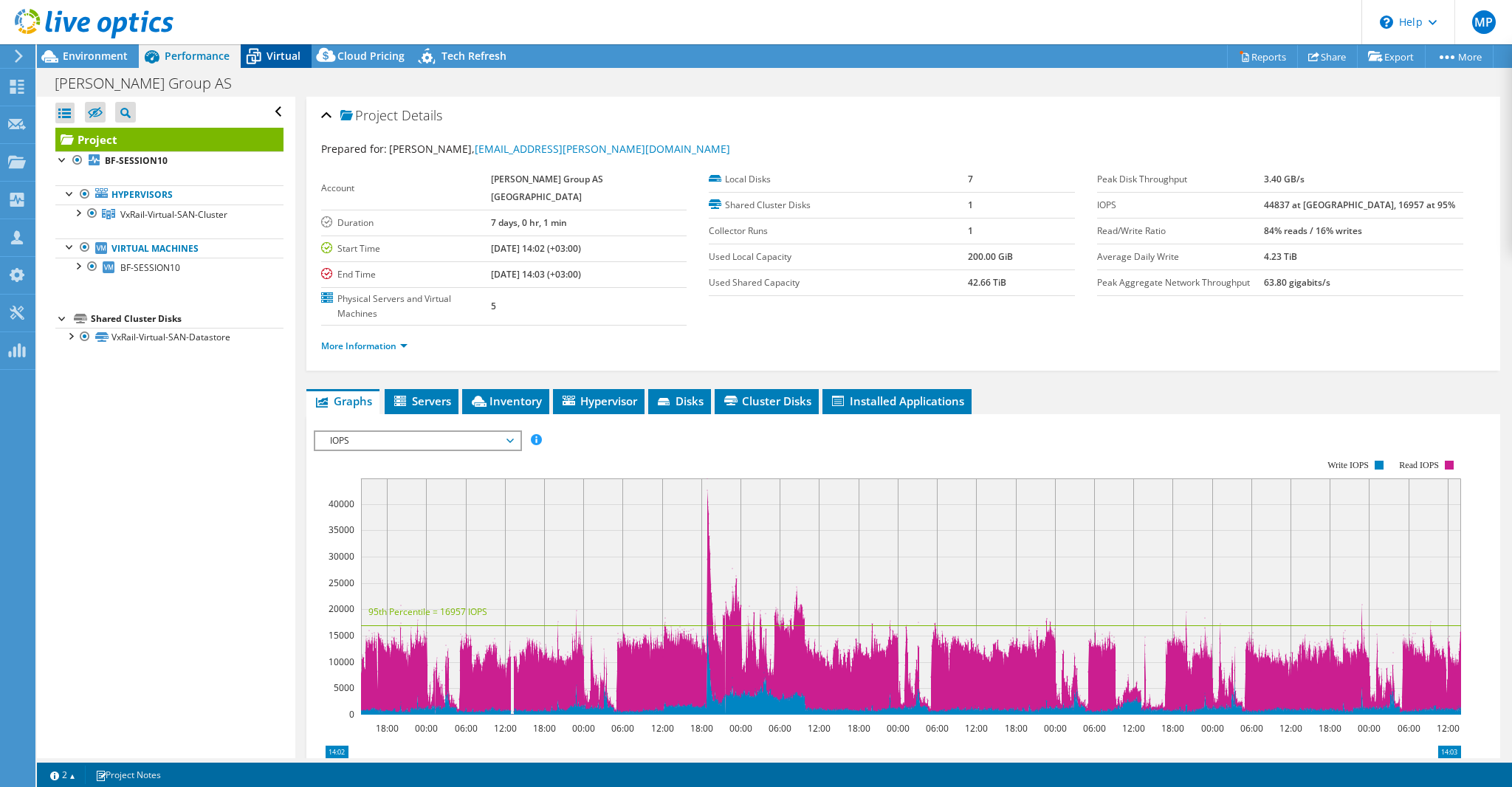
click at [280, 55] on span "Virtual" at bounding box center [284, 55] width 34 height 14
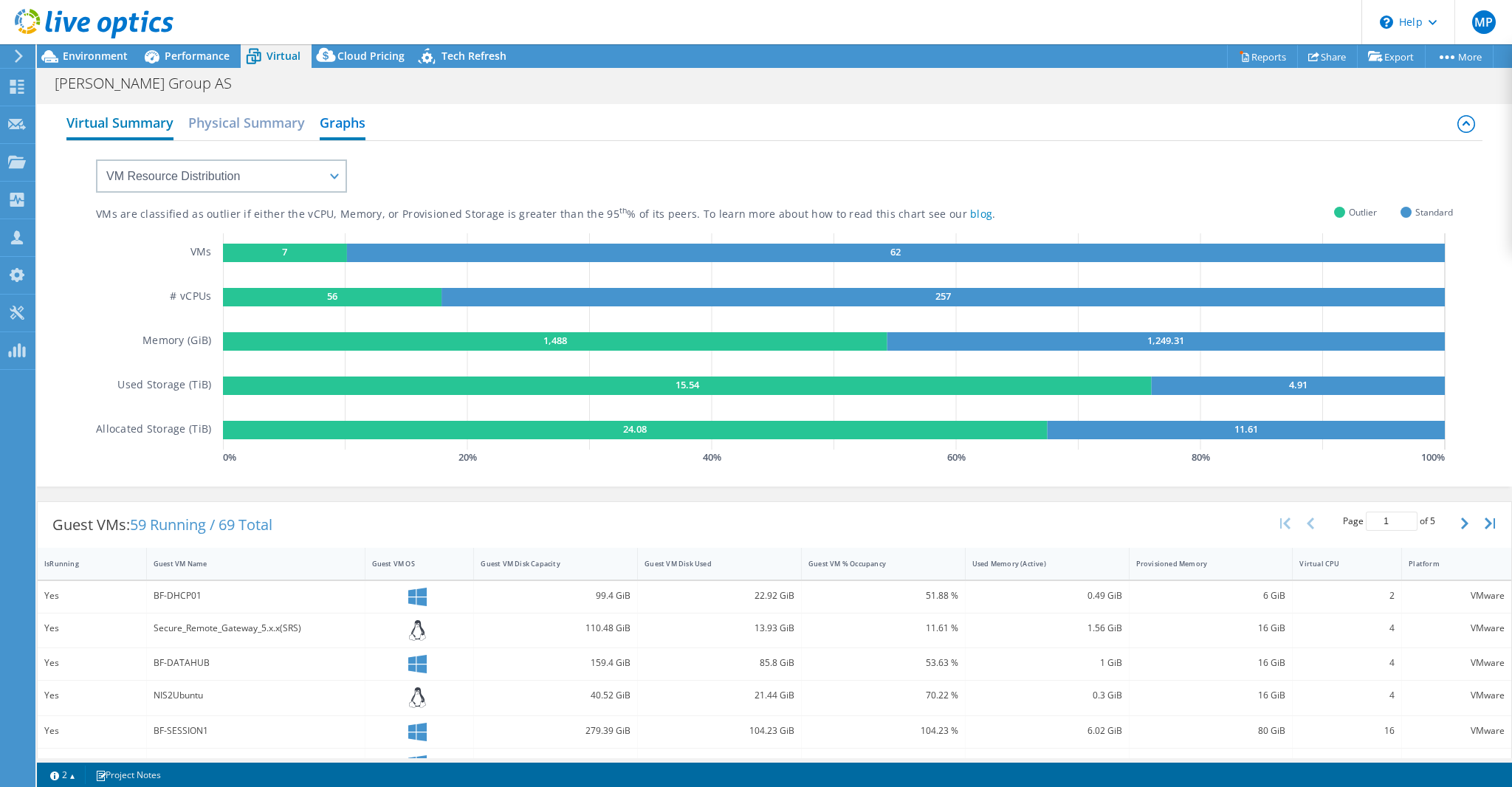
click at [111, 119] on h2 "Virtual Summary" at bounding box center [120, 124] width 107 height 32
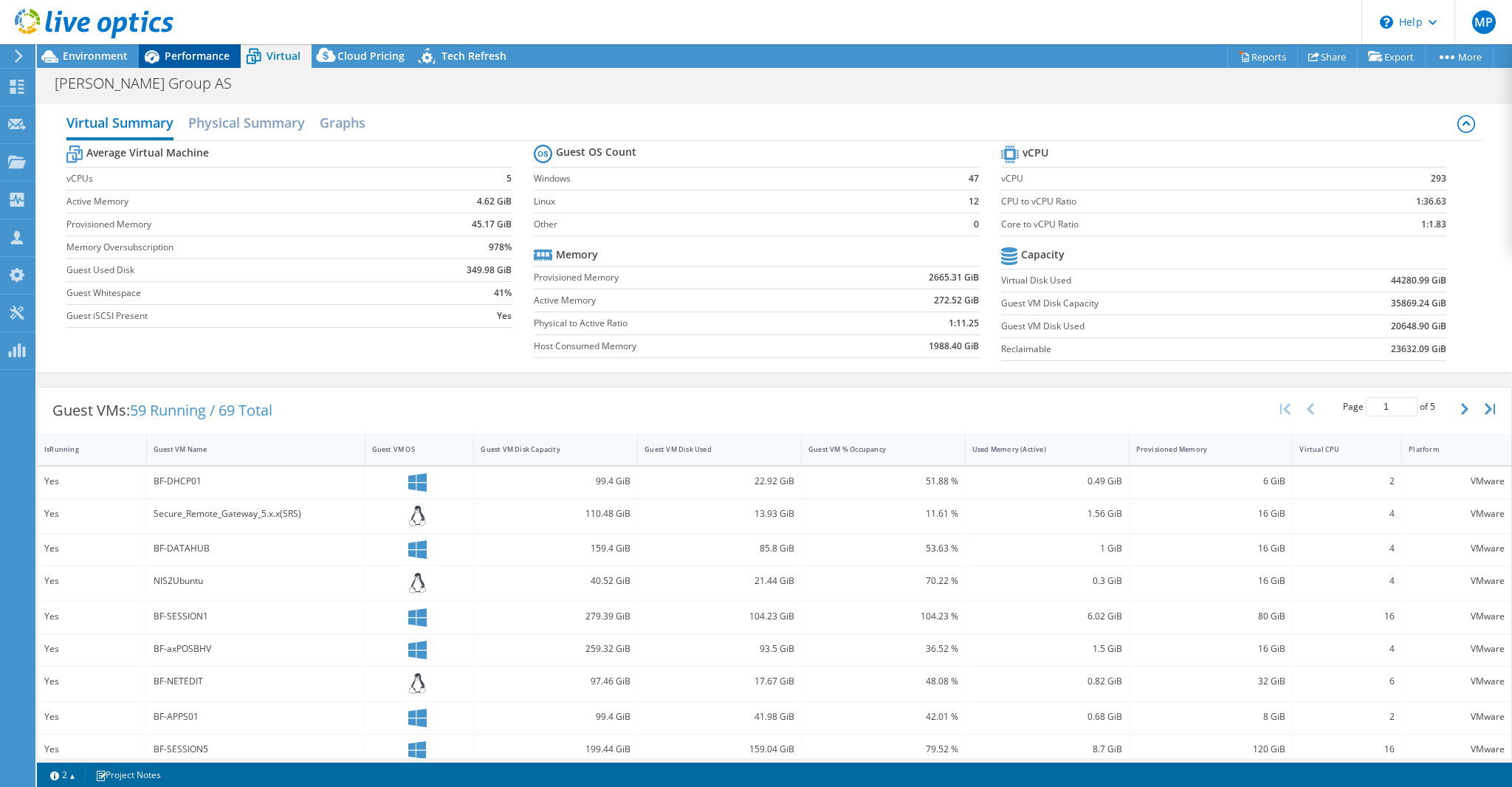
click at [191, 53] on span "Performance" at bounding box center [197, 55] width 65 height 14
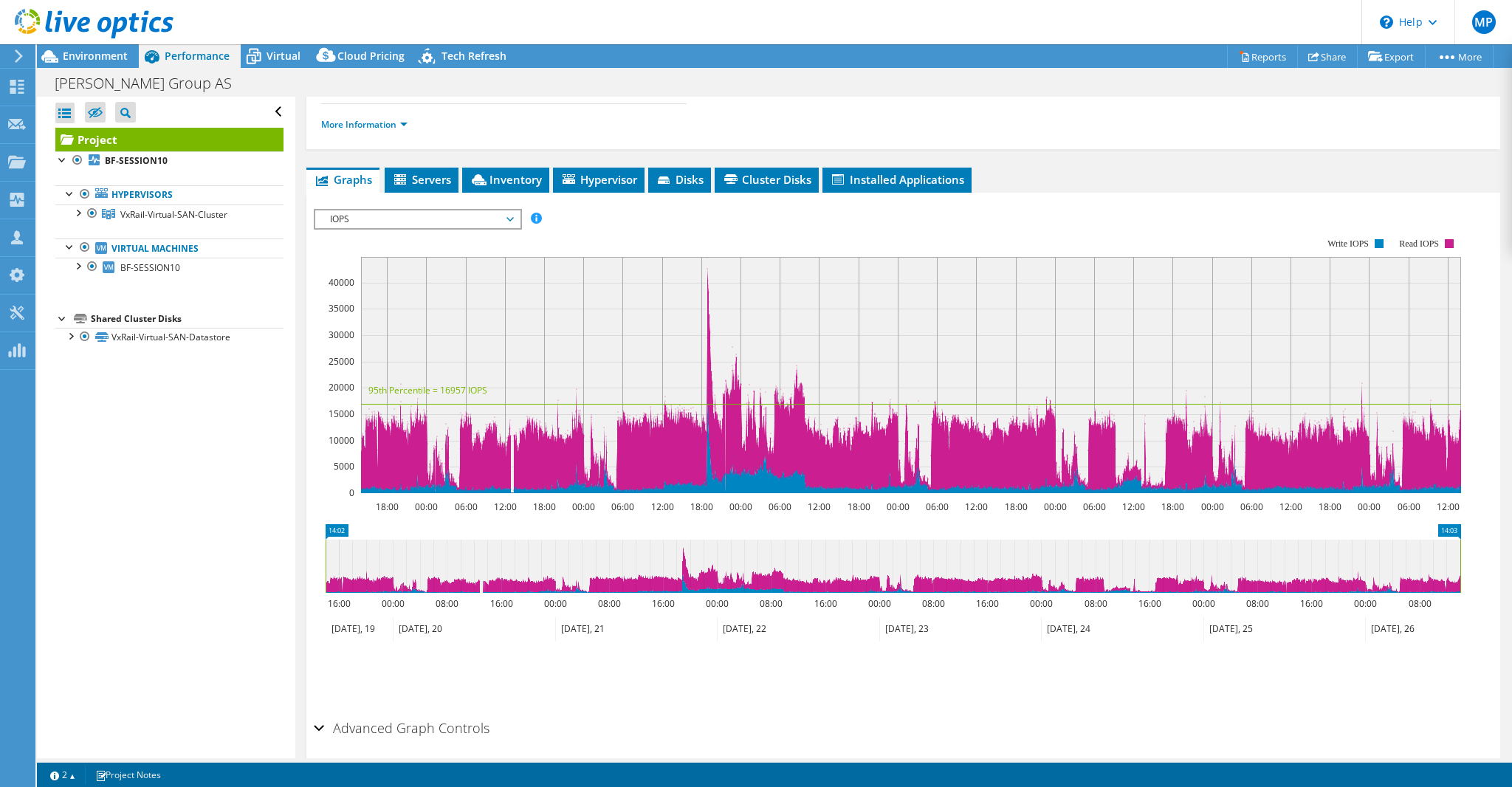
scroll to position [245, 0]
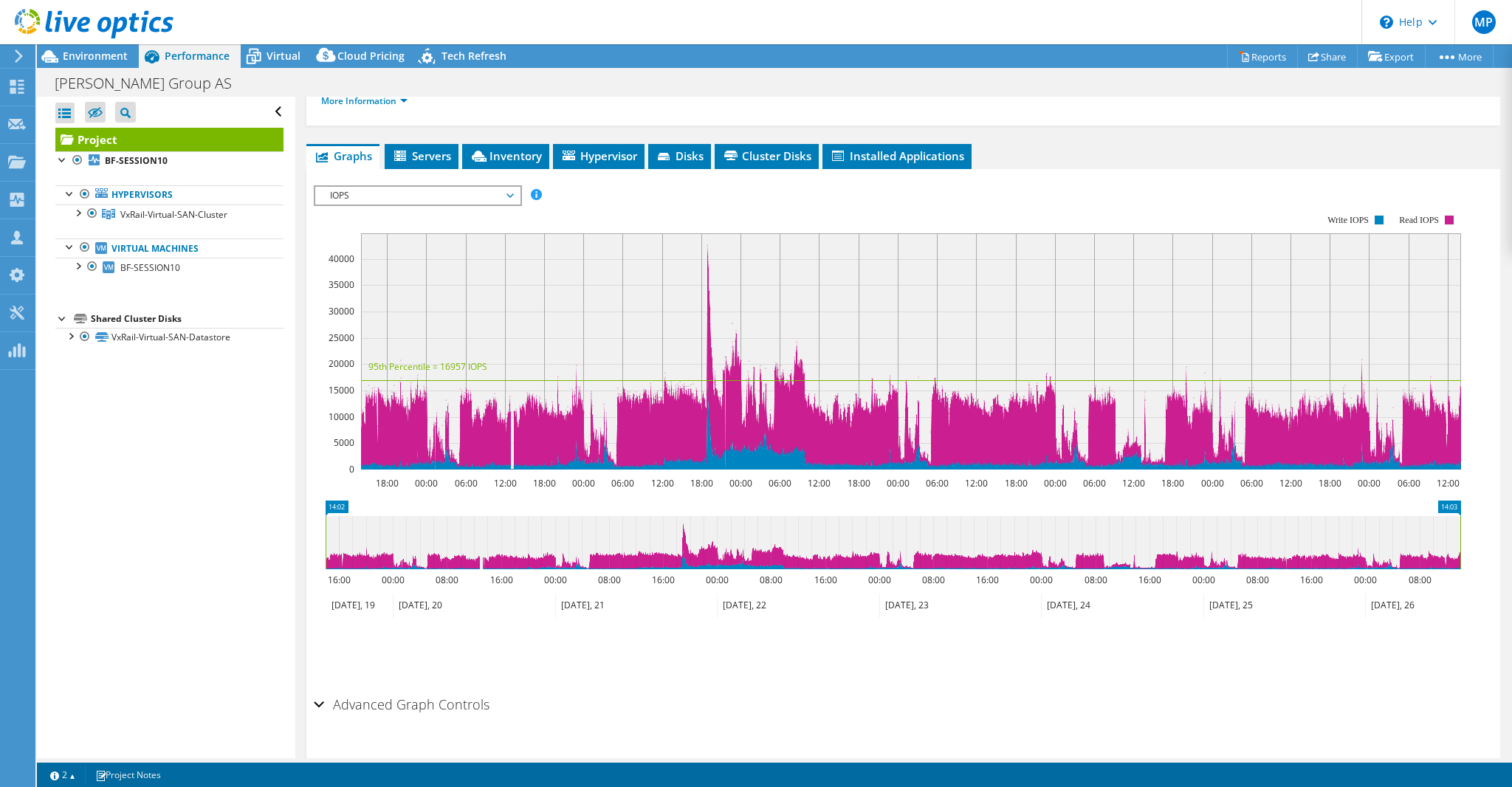
click at [319, 690] on div "Advanced Graph Controls" at bounding box center [903, 705] width 1179 height 32
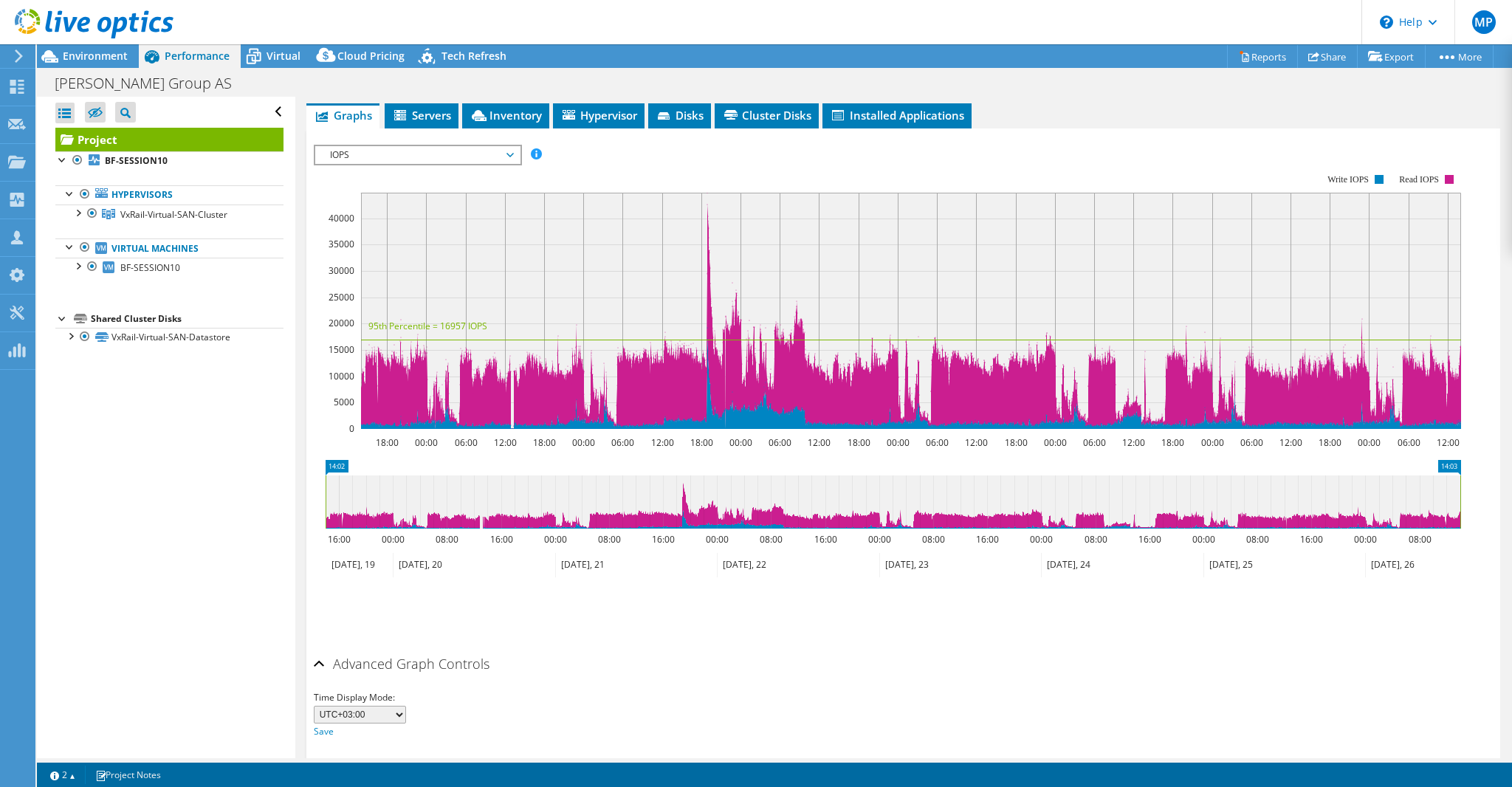
scroll to position [303, 0]
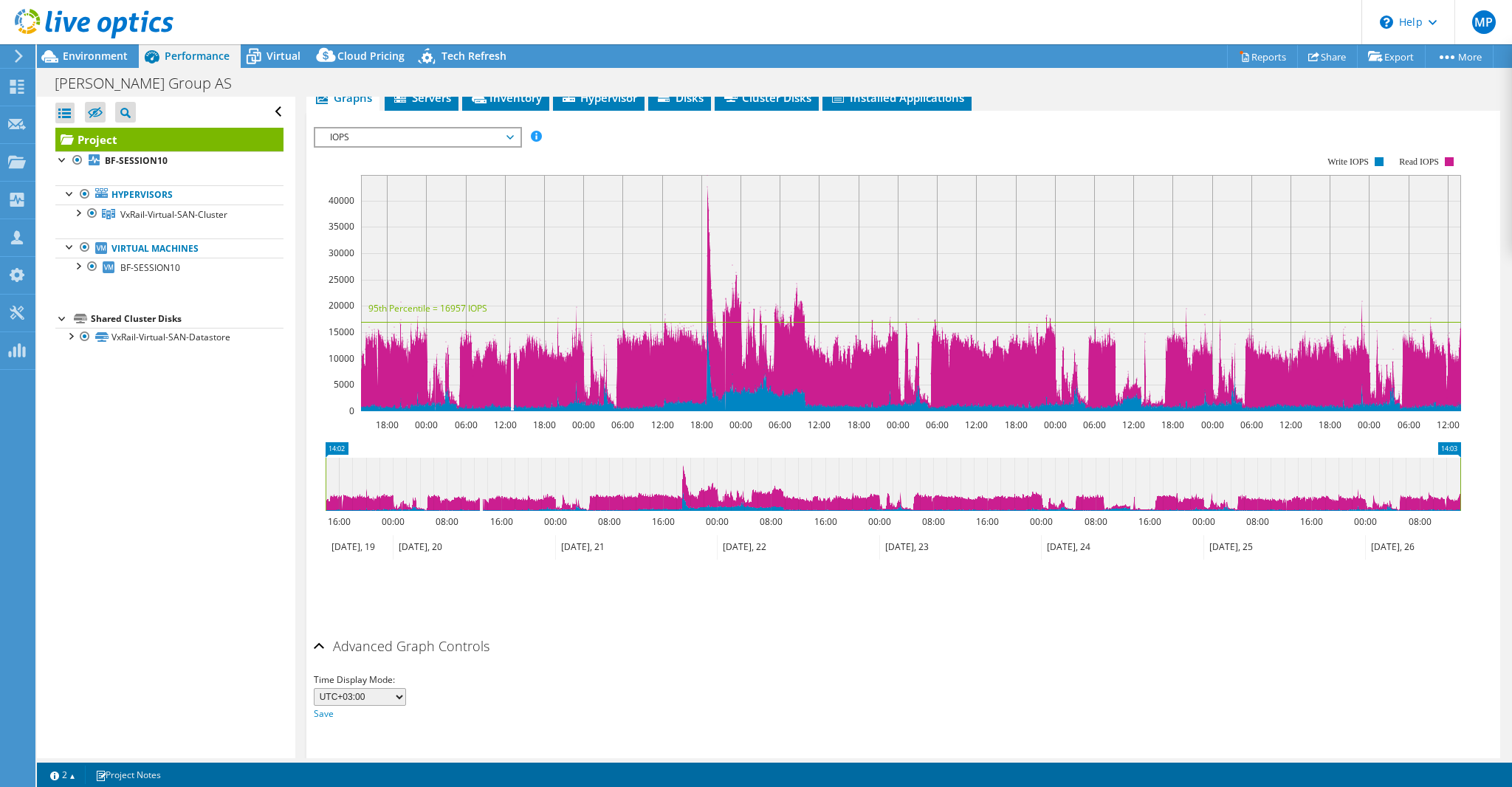
click at [316, 631] on div "Advanced Graph Controls" at bounding box center [903, 647] width 1179 height 32
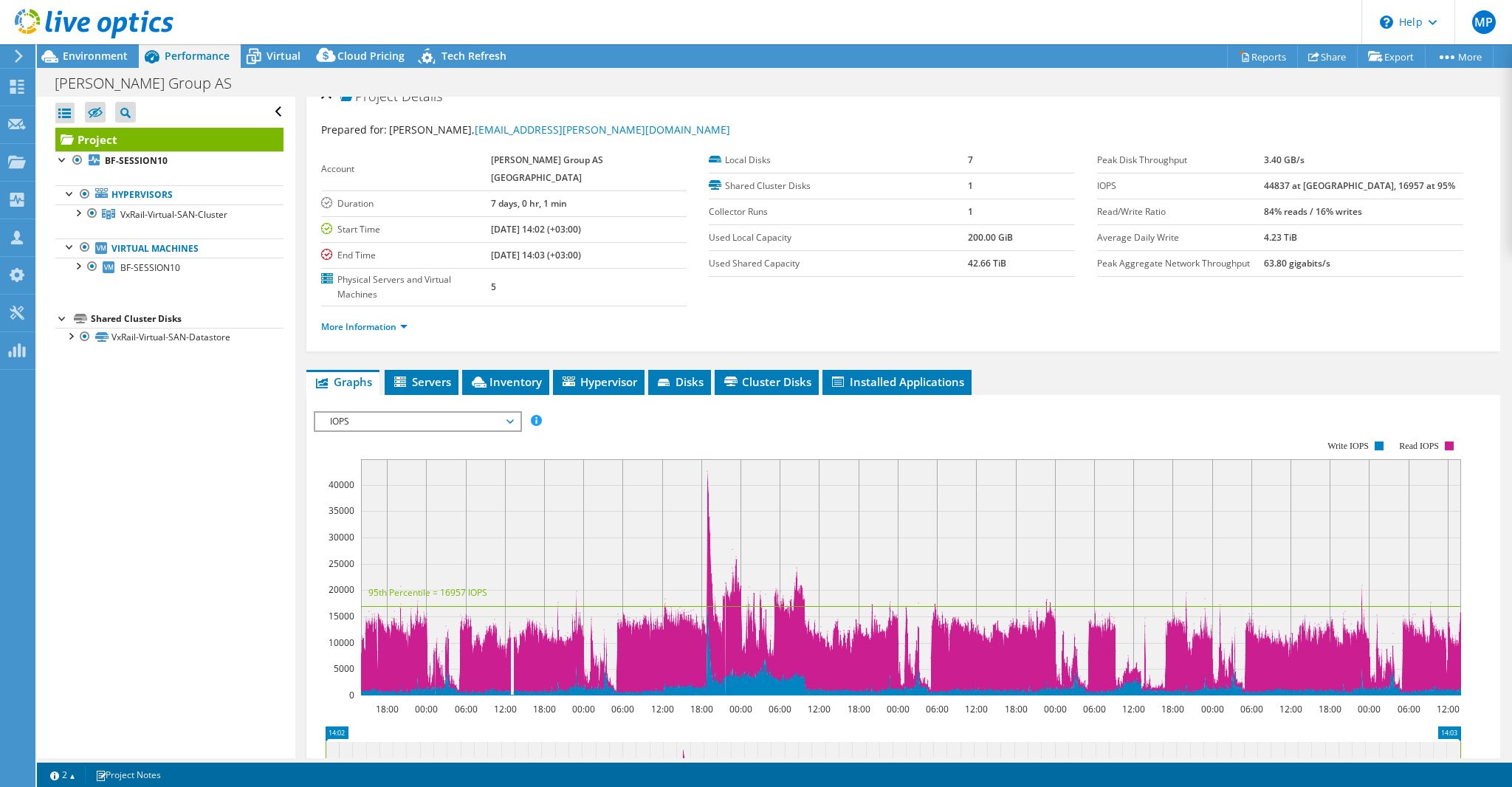
scroll to position [0, 0]
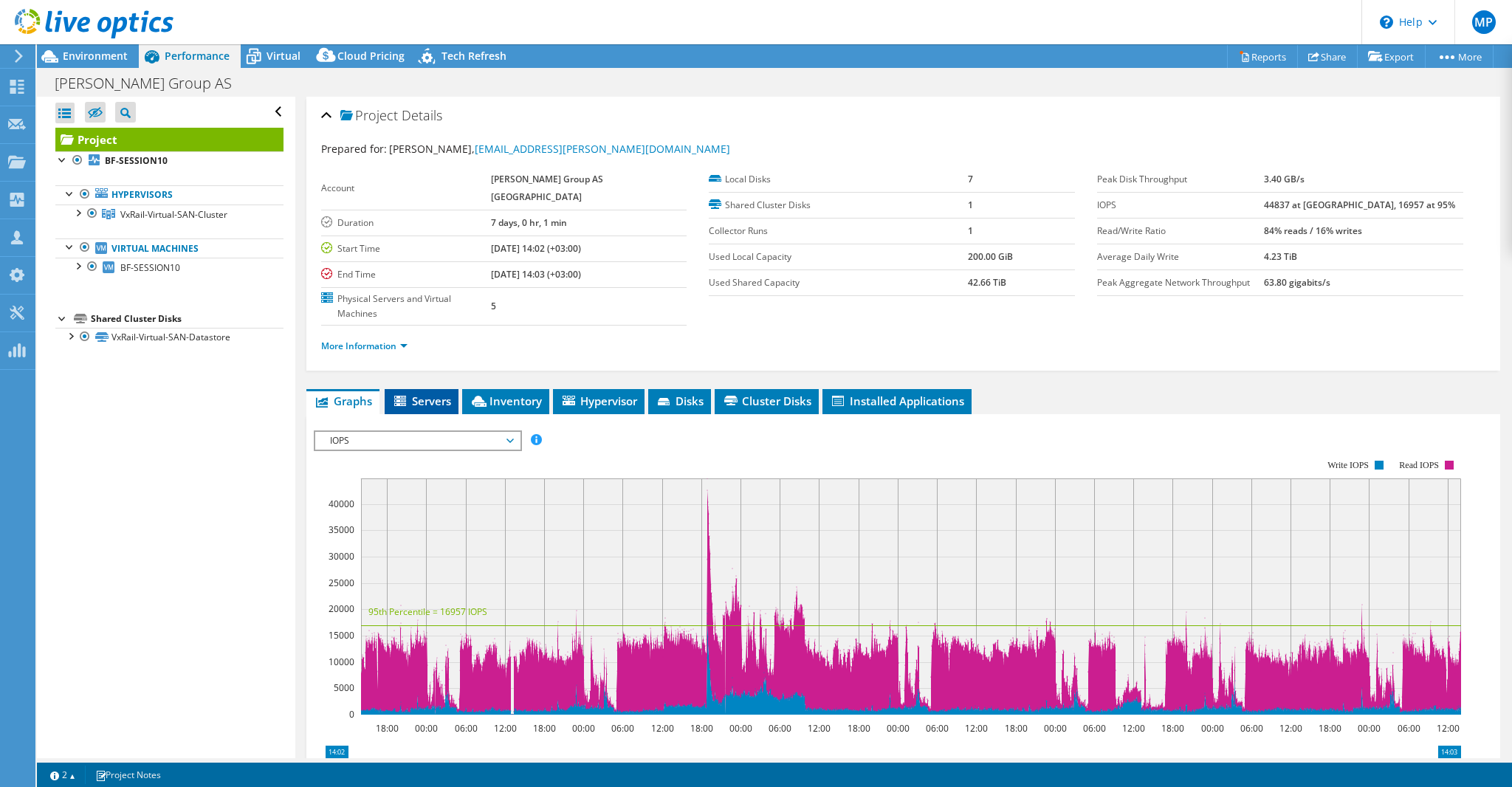
click at [415, 394] on span "Servers" at bounding box center [421, 401] width 59 height 15
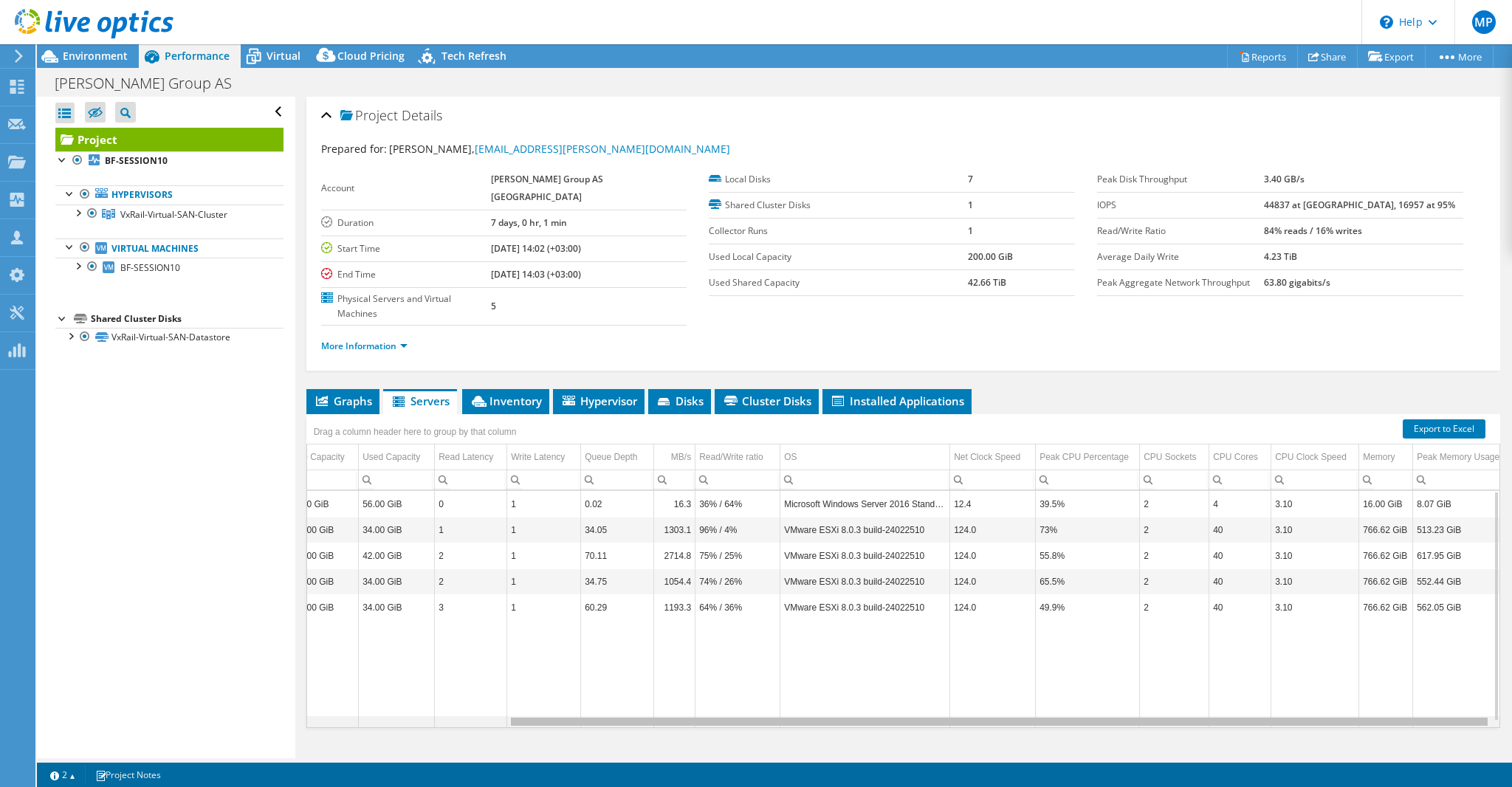
scroll to position [0, 244]
drag, startPoint x: 498, startPoint y: 690, endPoint x: 762, endPoint y: 695, distance: 264.0
click at [762, 695] on body "MP Partner Team Member Madis Pärn madis.parn@atea.ee atea My Profile Log Out \n…" at bounding box center [756, 394] width 1512 height 787
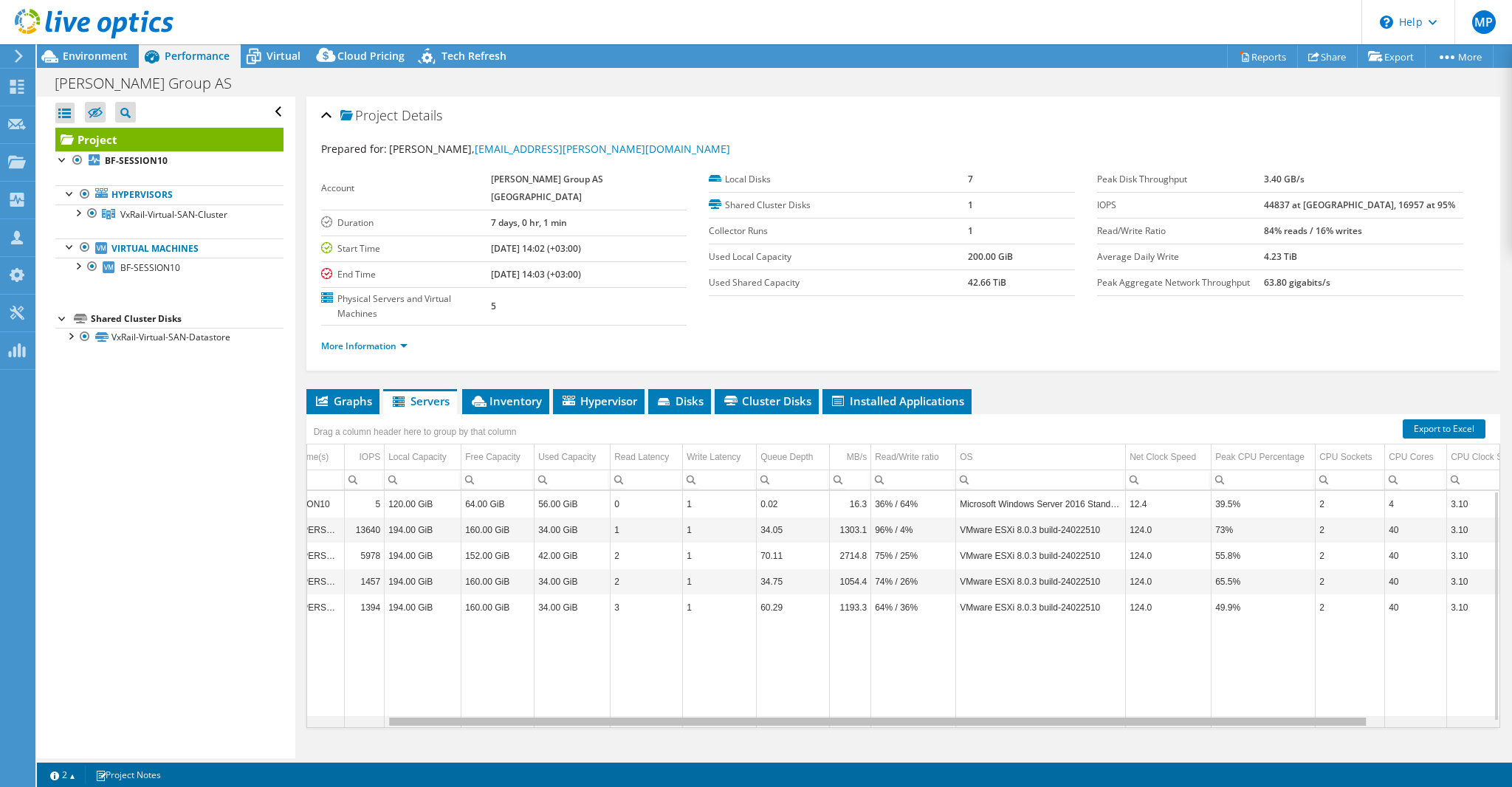
scroll to position [0, 0]
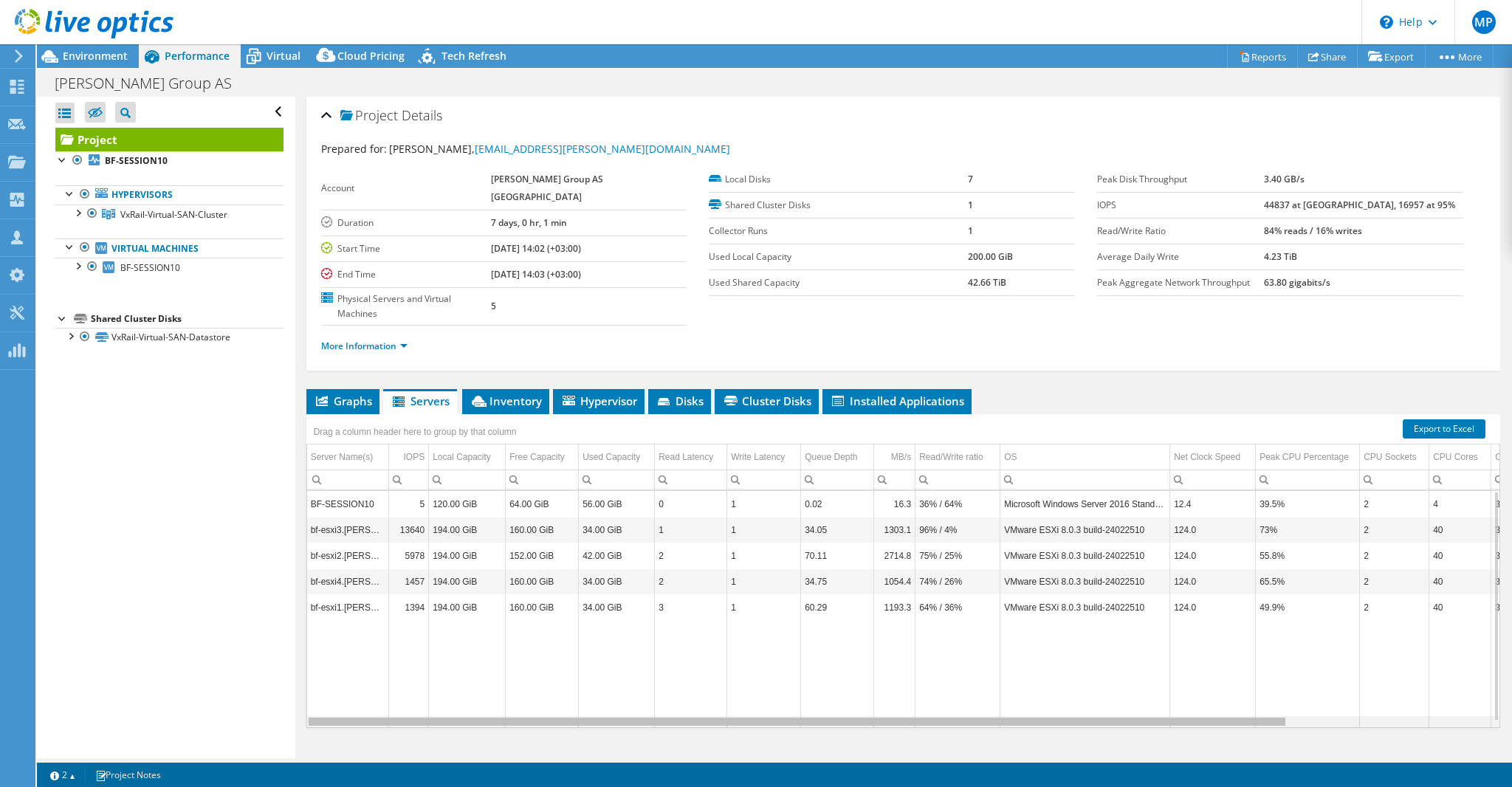
drag, startPoint x: 740, startPoint y: 691, endPoint x: 472, endPoint y: 690, distance: 268.0
click at [472, 690] on body "MP Partner Team Member Madis Pärn madis.parn@atea.ee atea My Profile Log Out \n…" at bounding box center [756, 394] width 1512 height 787
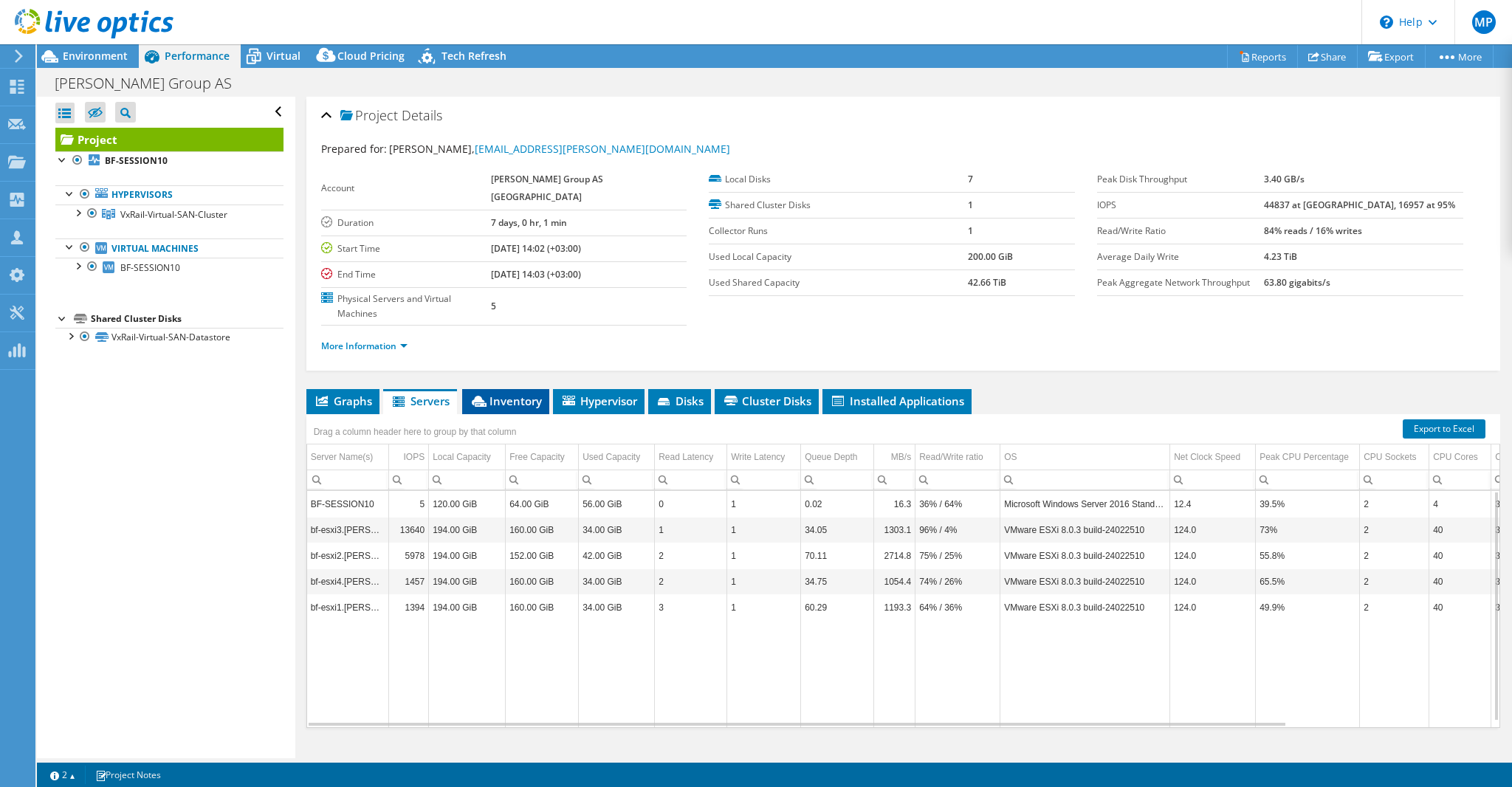
click at [503, 389] on li "Inventory" at bounding box center [505, 402] width 87 height 25
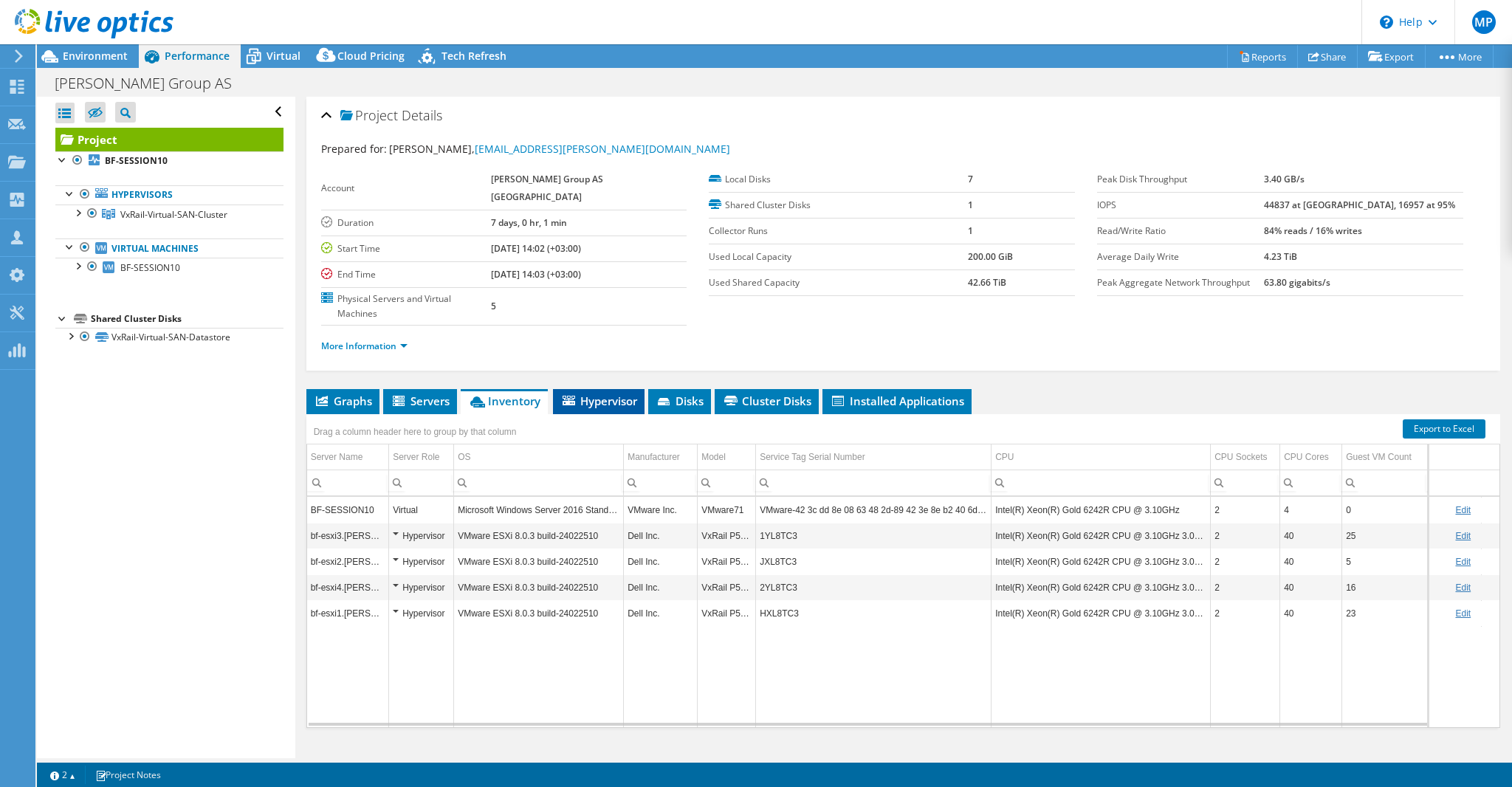
click at [586, 394] on span "Hypervisor" at bounding box center [599, 401] width 77 height 15
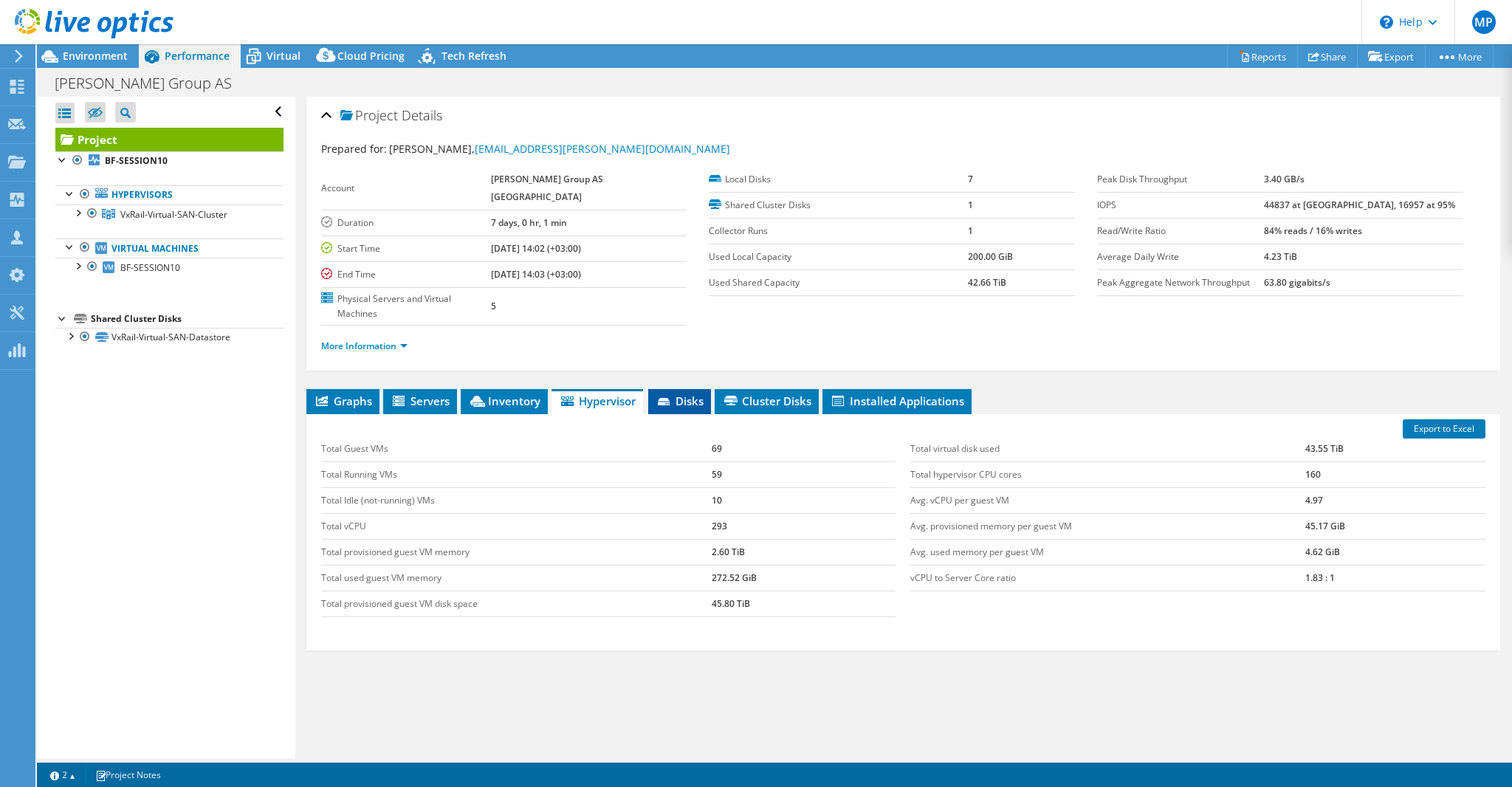
click at [680, 394] on span "Disks" at bounding box center [679, 401] width 48 height 15
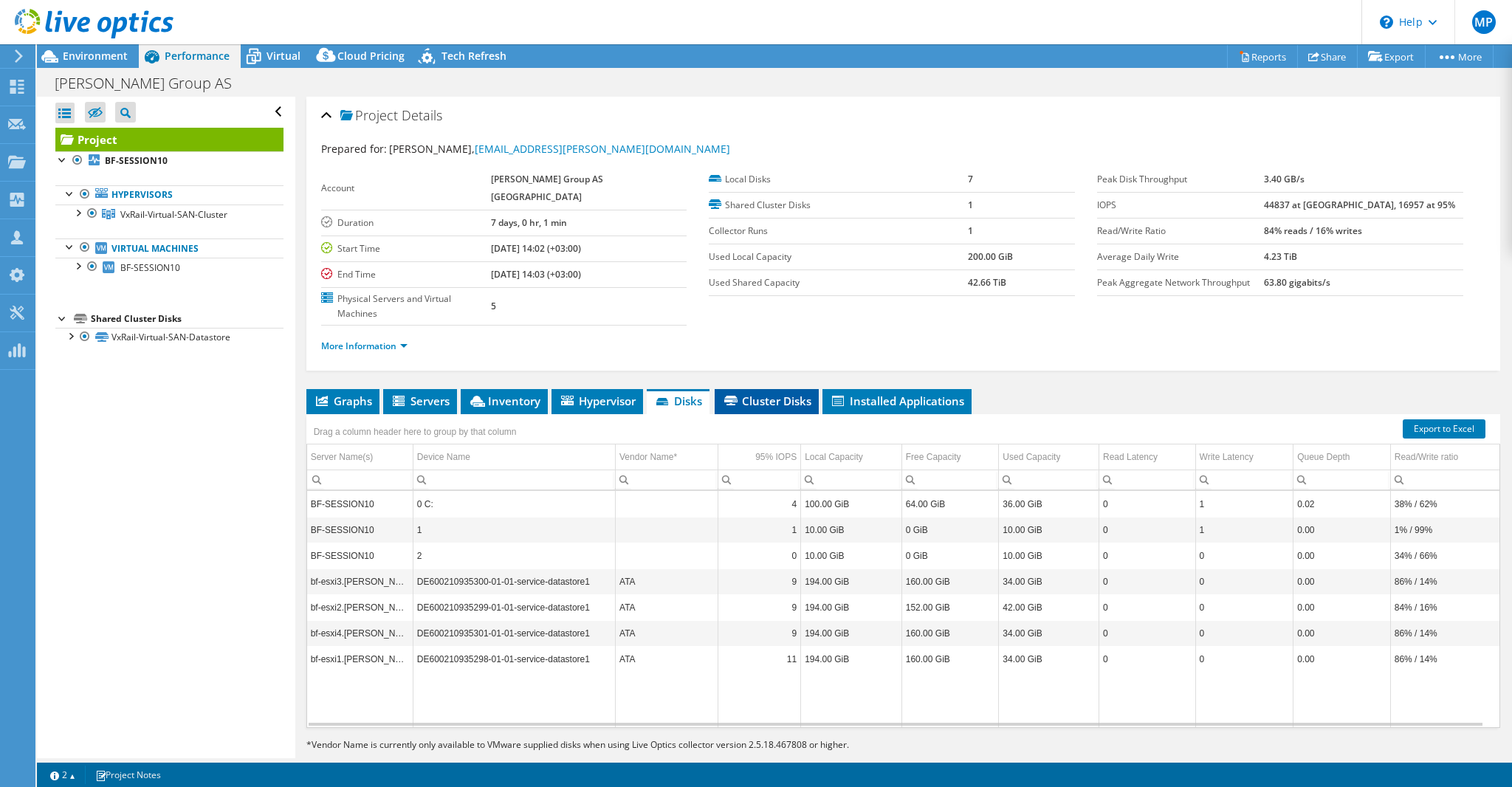
click at [786, 394] on span "Cluster Disks" at bounding box center [767, 401] width 89 height 15
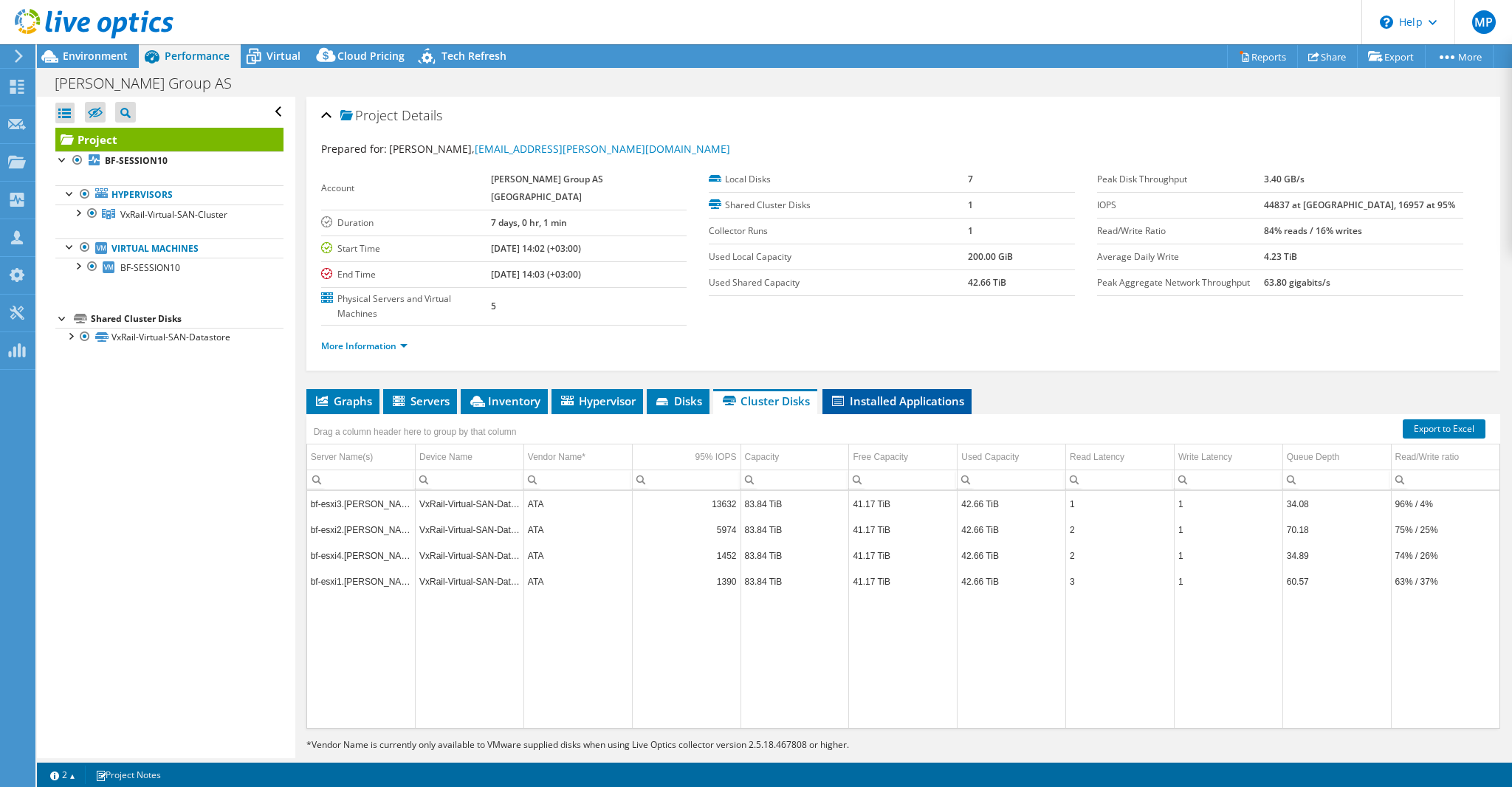
click at [886, 394] on span "Installed Applications" at bounding box center [897, 401] width 135 height 15
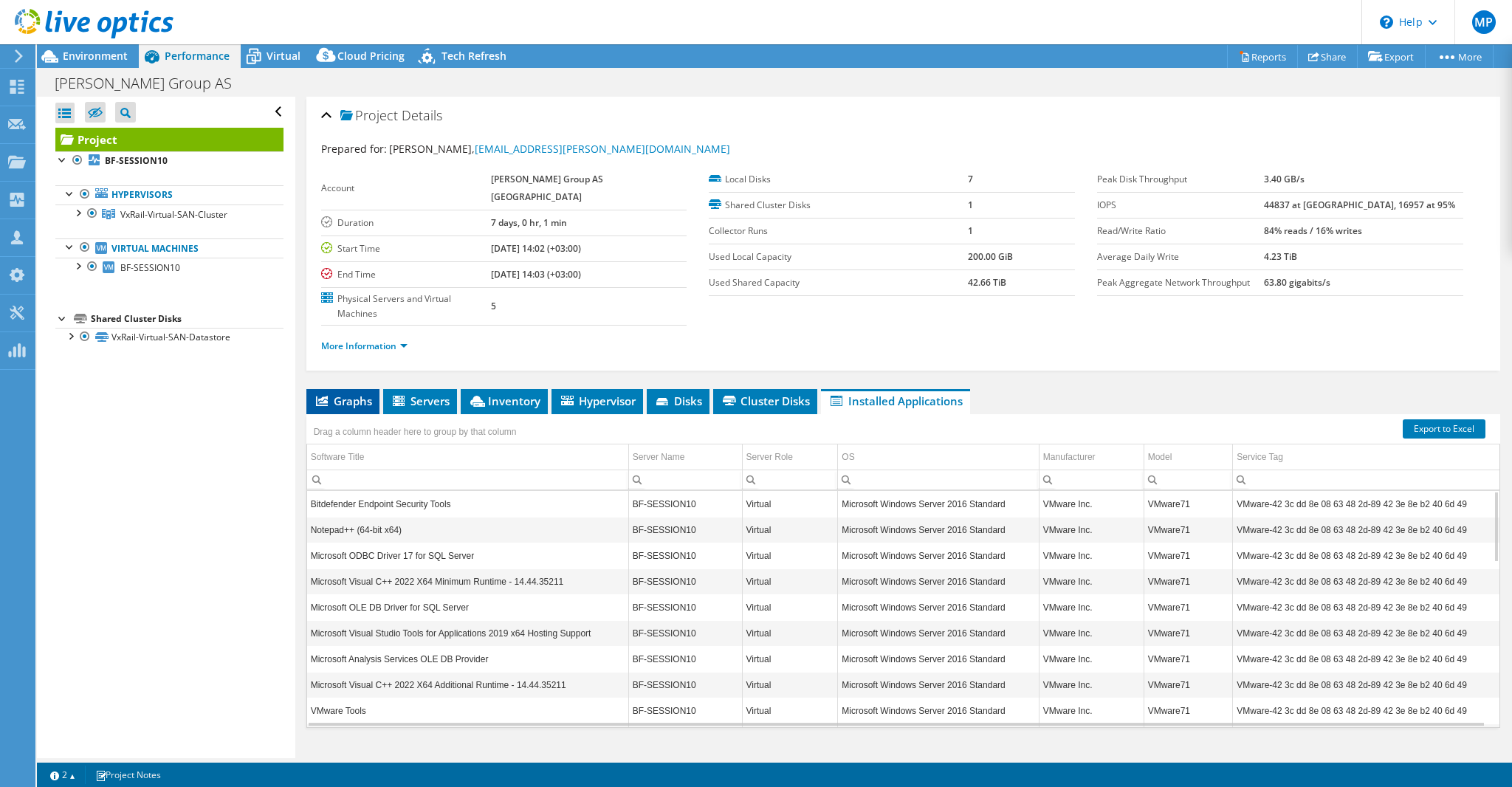
click at [342, 394] on span "Graphs" at bounding box center [343, 401] width 58 height 15
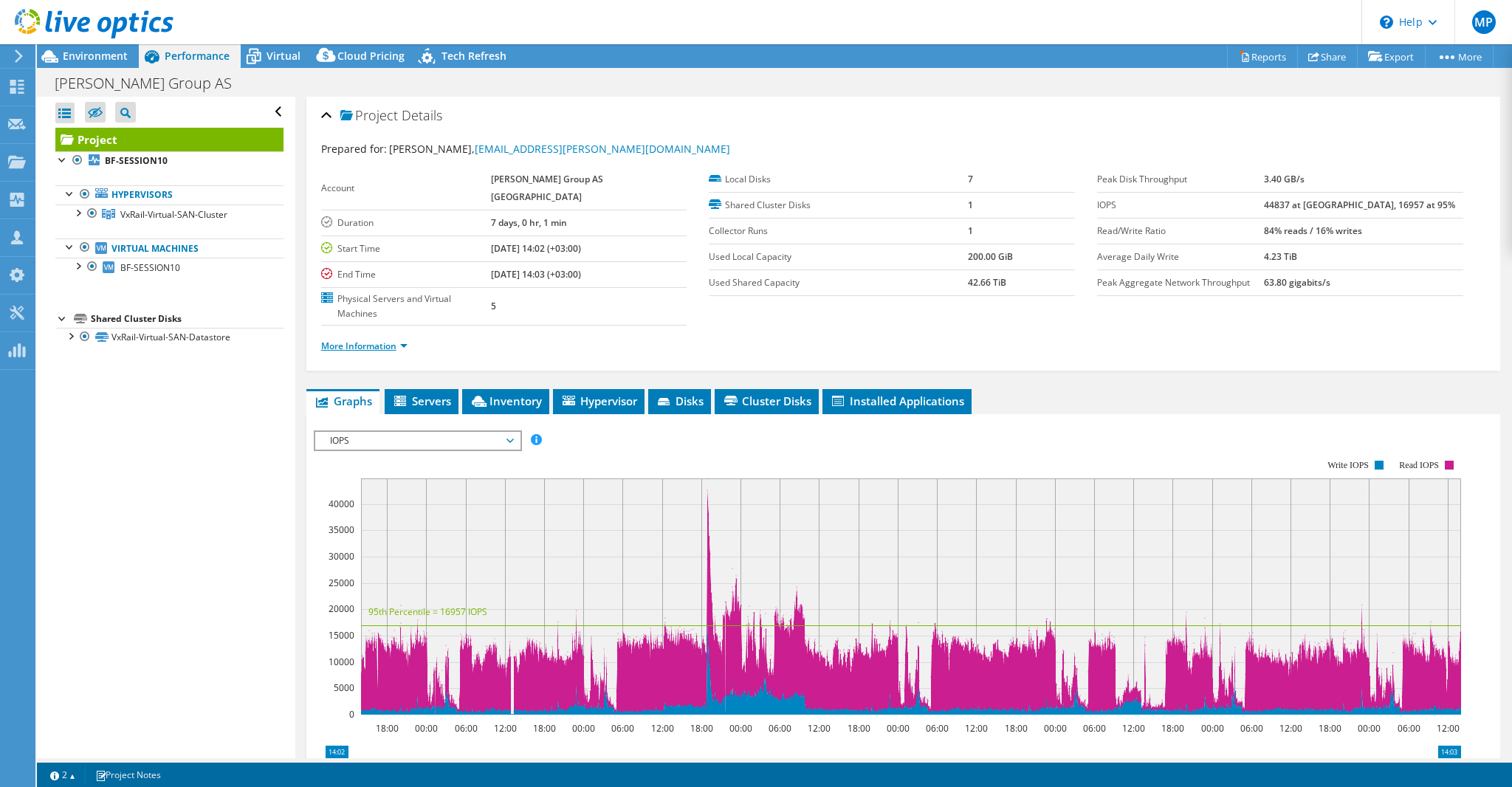
click at [404, 340] on link "More Information" at bounding box center [364, 346] width 86 height 12
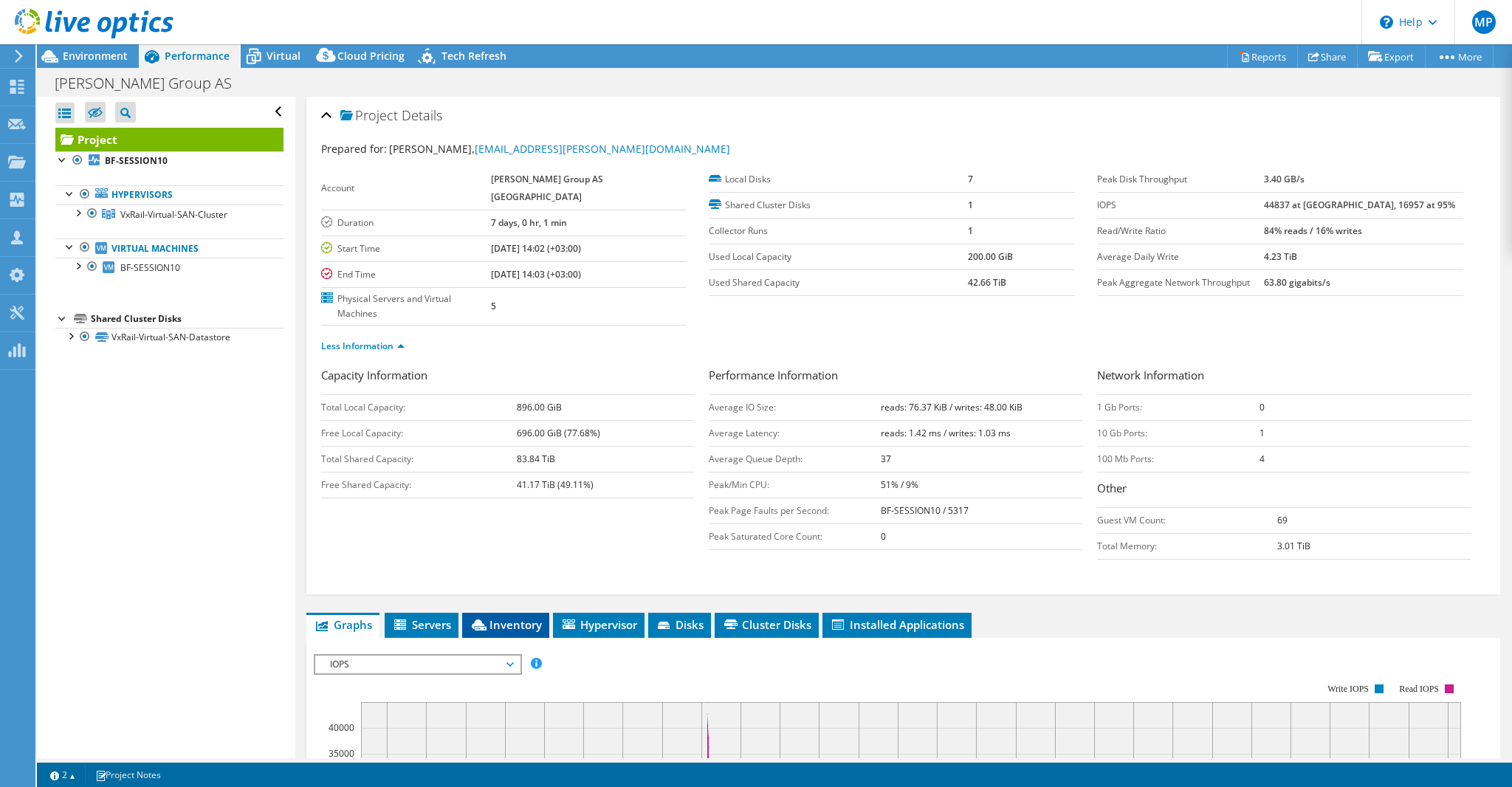
click at [514, 617] on span "Inventory" at bounding box center [505, 625] width 72 height 15
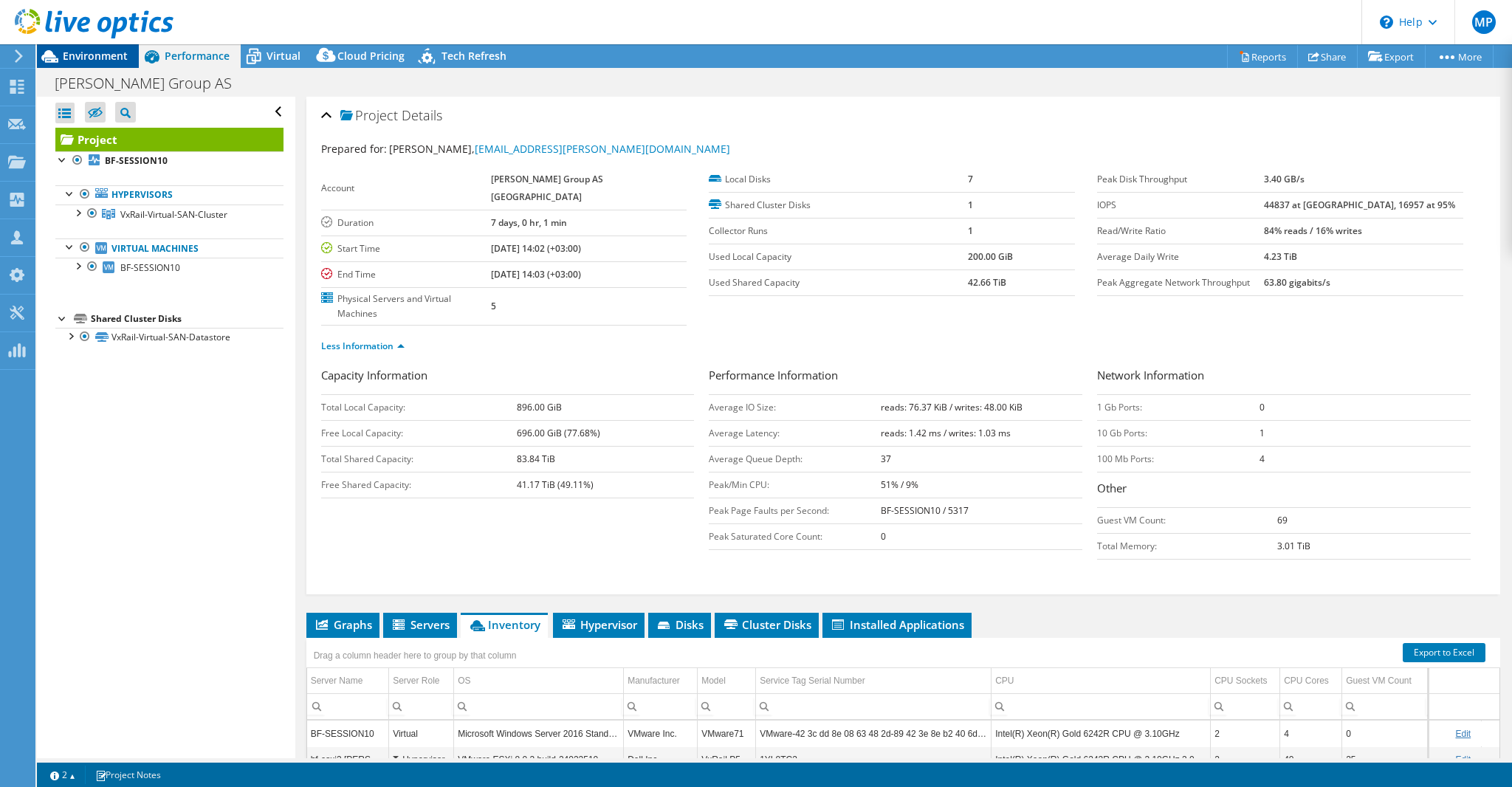
click at [102, 58] on span "Environment" at bounding box center [95, 55] width 65 height 14
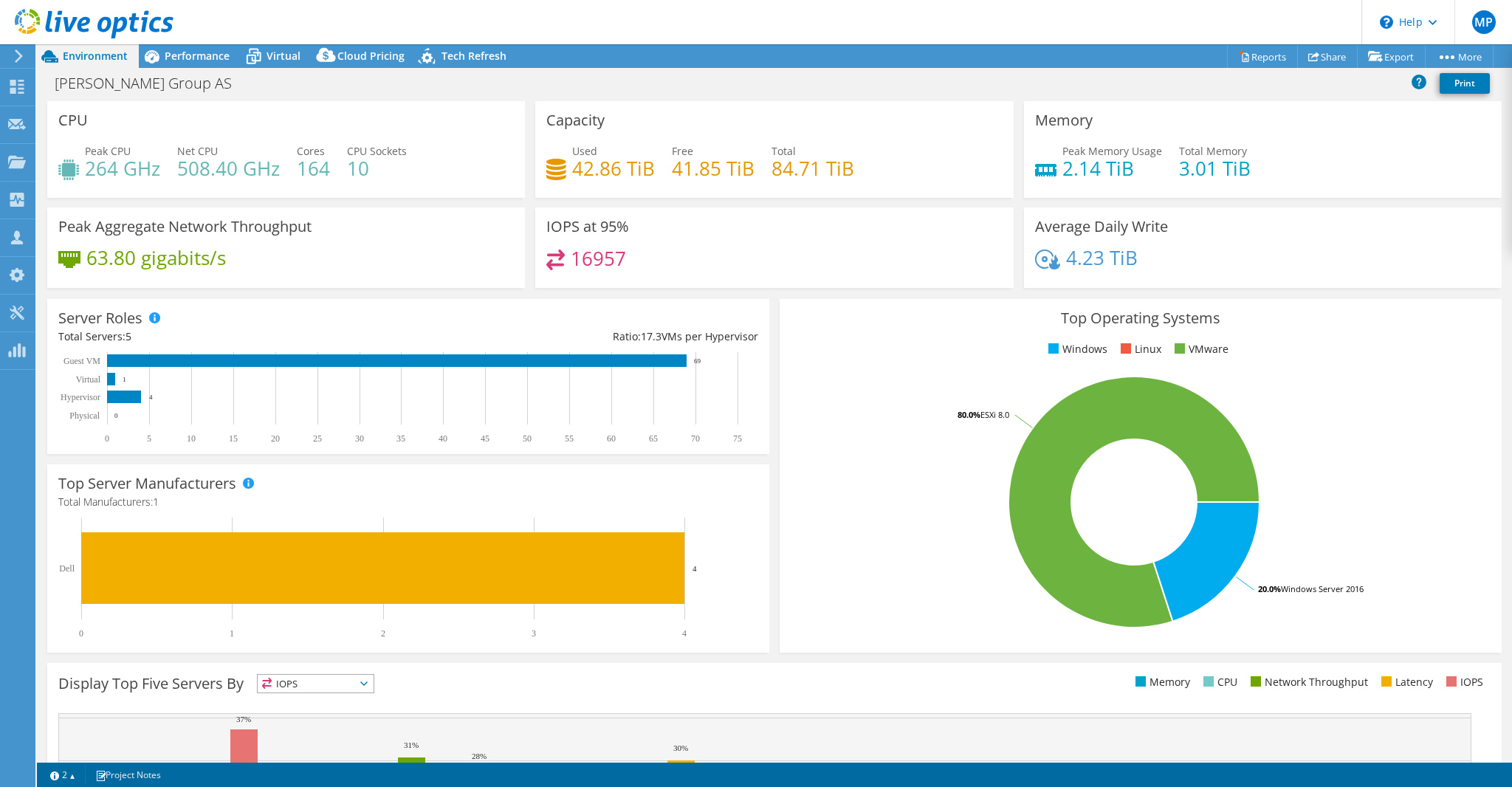
click at [1325, 92] on div "Bauhof Group AS Print" at bounding box center [774, 84] width 1475 height 28
click at [1350, 84] on link "vSAN ReadyNode Sizer" at bounding box center [1356, 84] width 140 height 31
click at [1376, 152] on div "Peak Memory Usage 2.14 TiB Total Memory 3.01 TiB" at bounding box center [1262, 167] width 455 height 48
click at [1415, 84] on icon at bounding box center [1419, 81] width 15 height 15
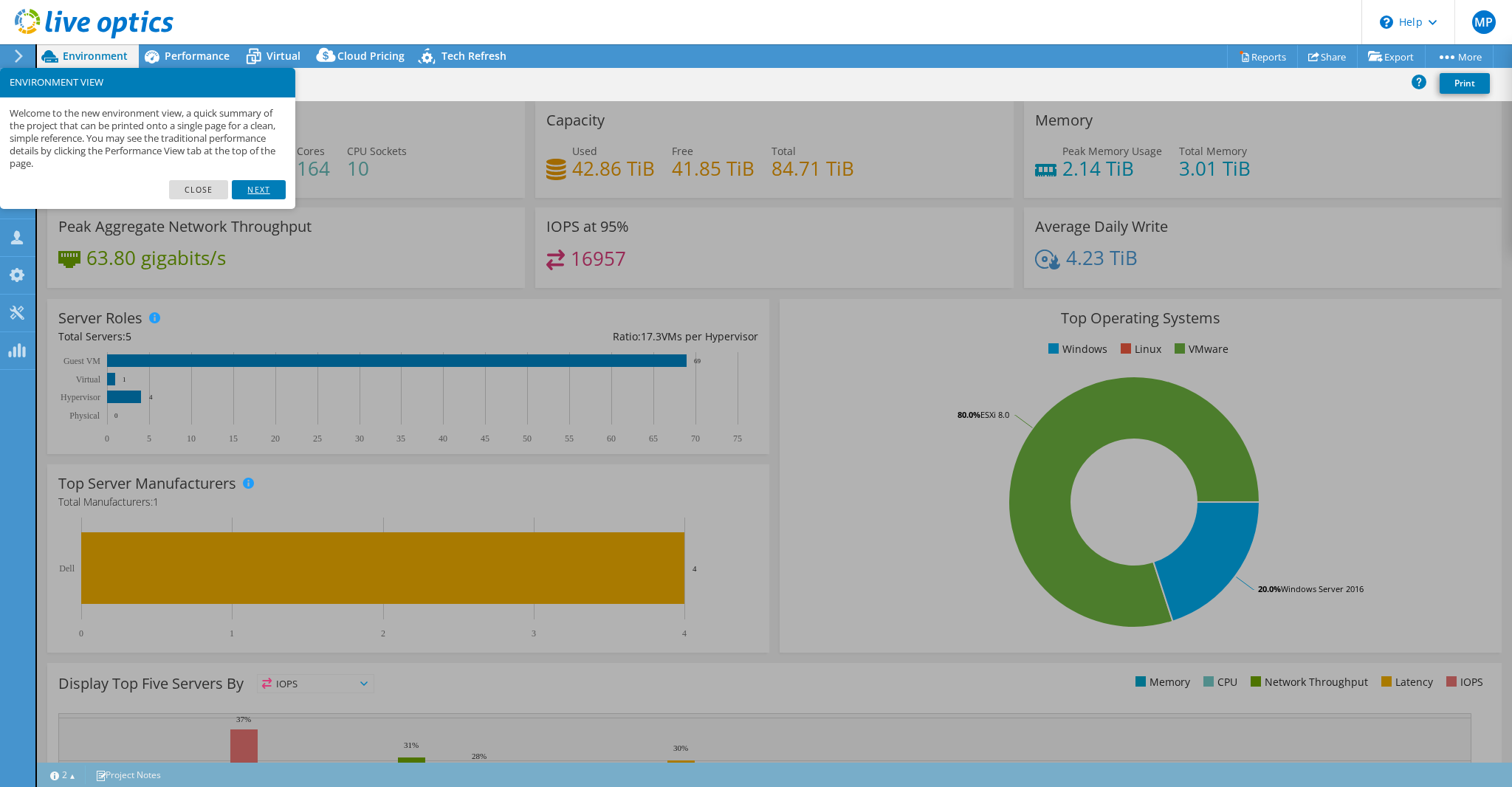
click at [270, 189] on link "Next" at bounding box center [259, 190] width 54 height 19
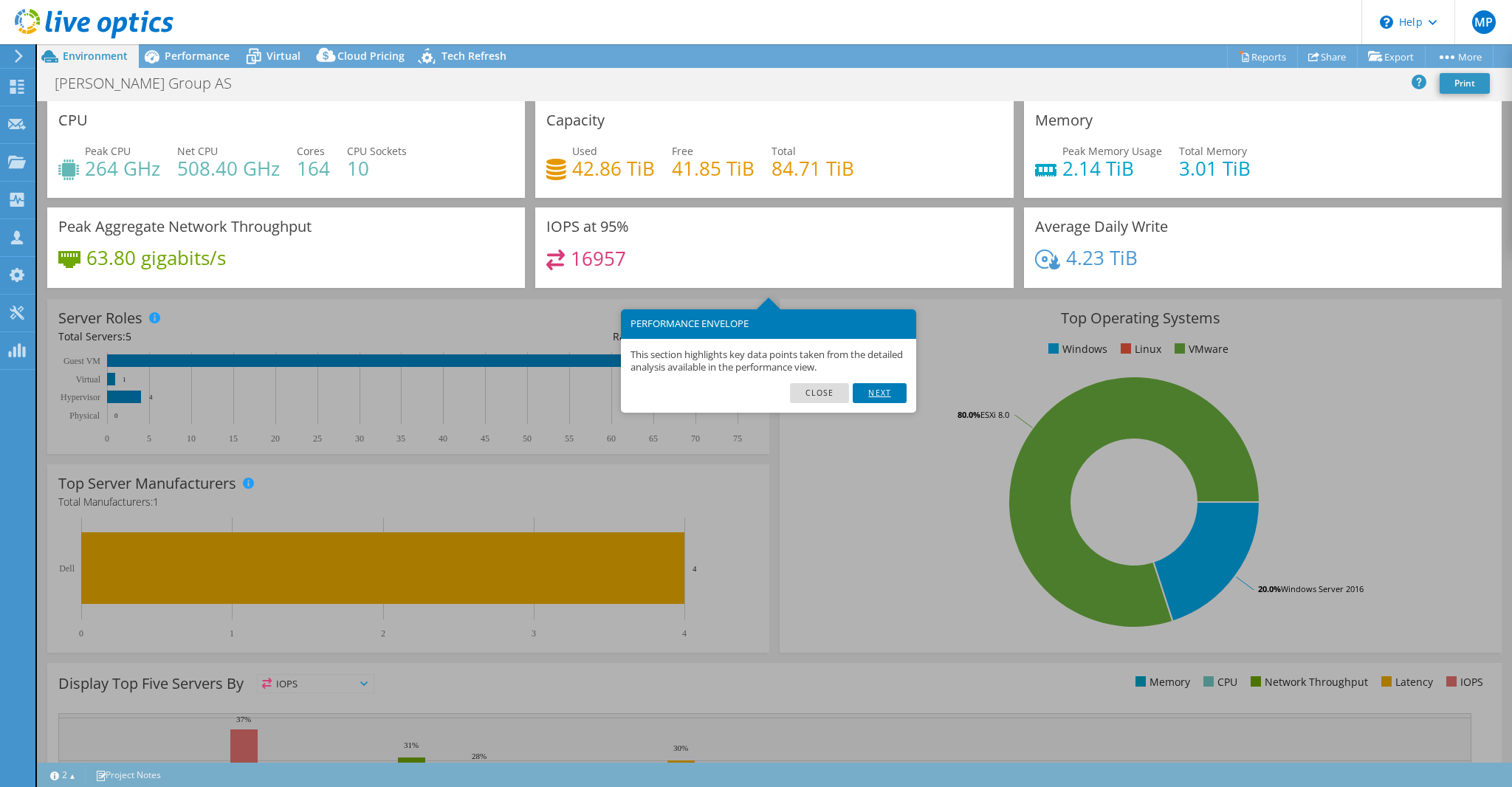
click at [882, 394] on link "Next" at bounding box center [879, 393] width 54 height 19
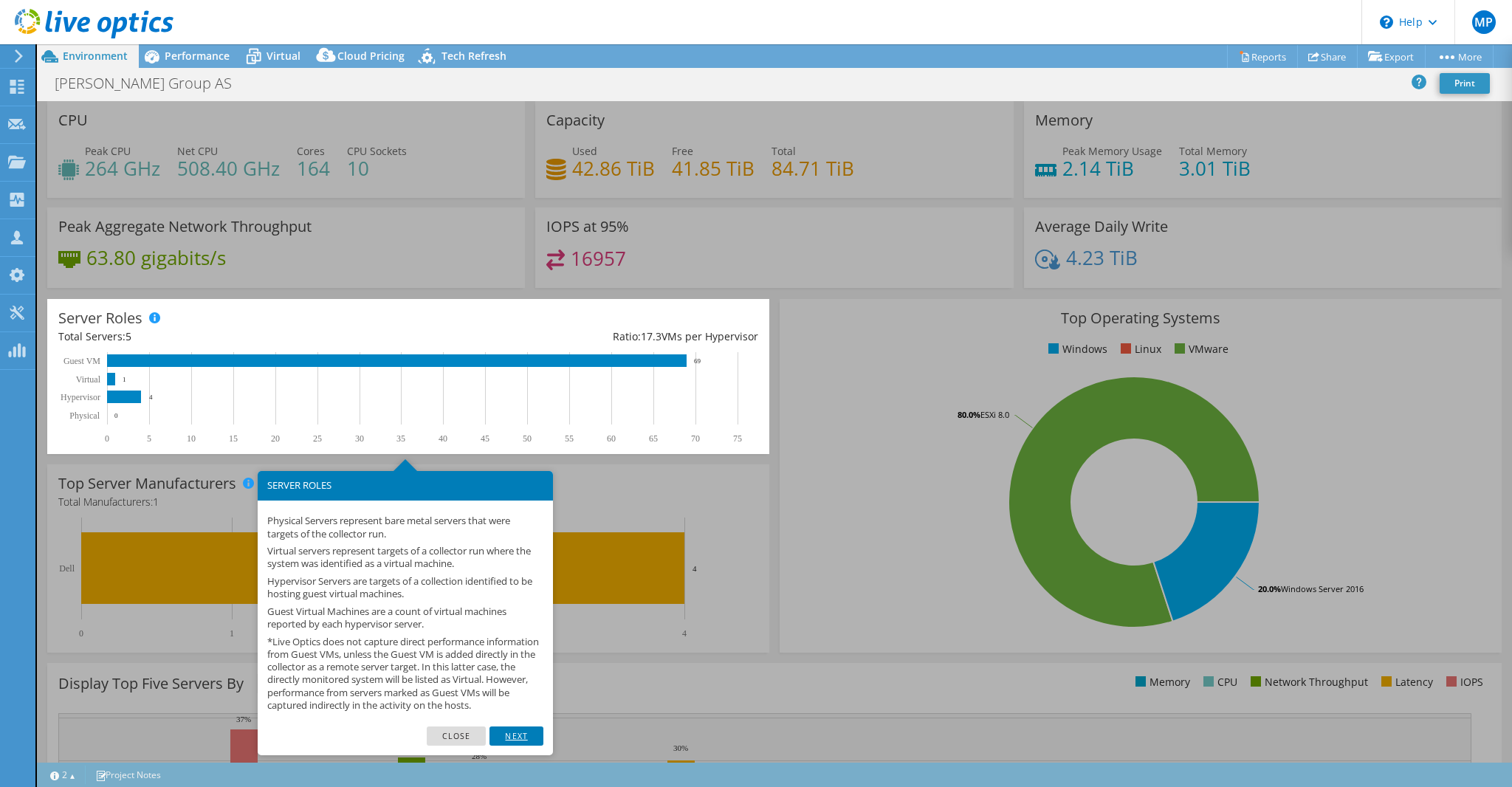
click at [513, 746] on link "Next" at bounding box center [516, 736] width 54 height 19
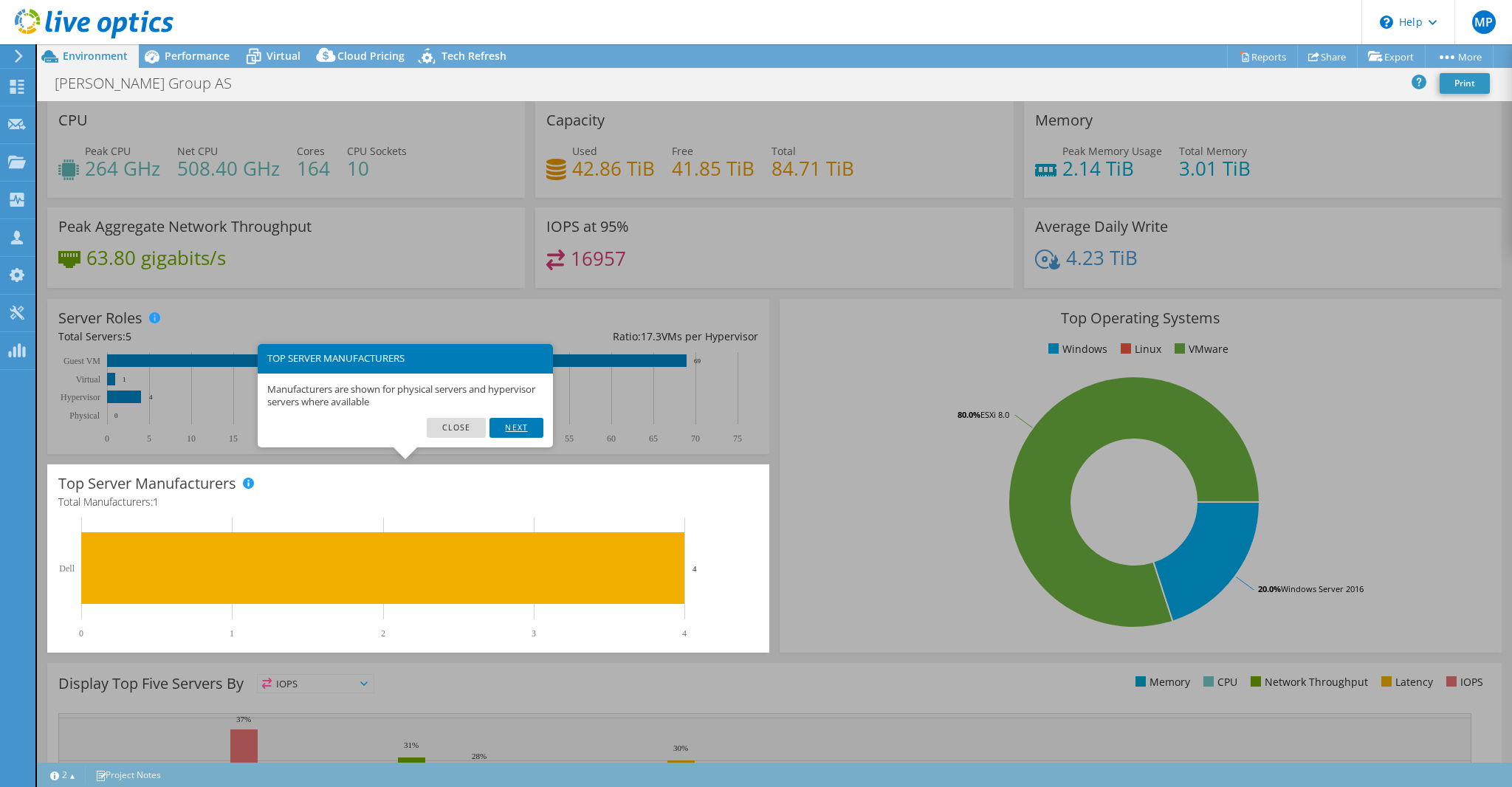
click at [514, 426] on link "Next" at bounding box center [516, 428] width 54 height 19
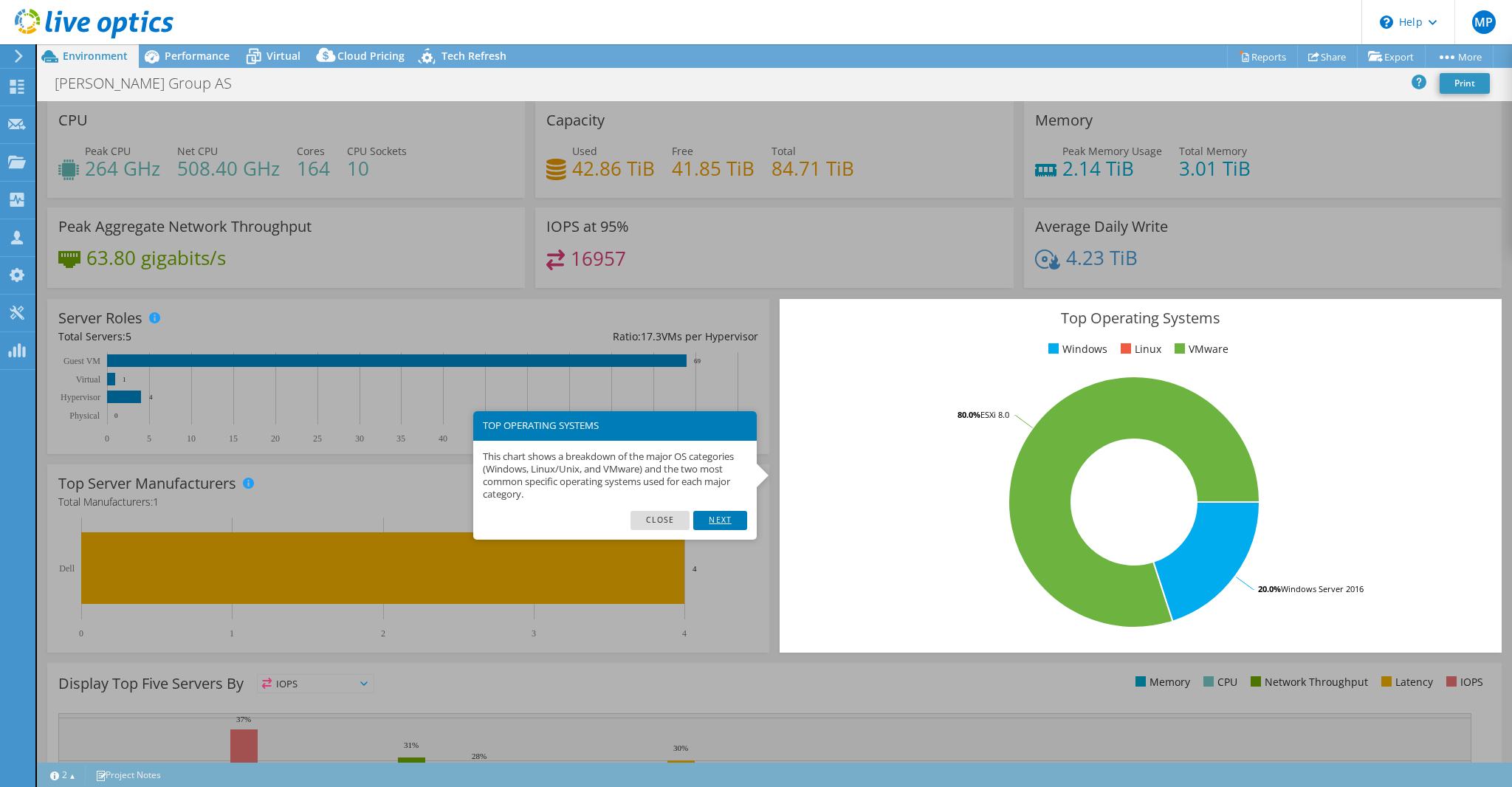
click at [726, 518] on link "Next" at bounding box center [719, 521] width 54 height 19
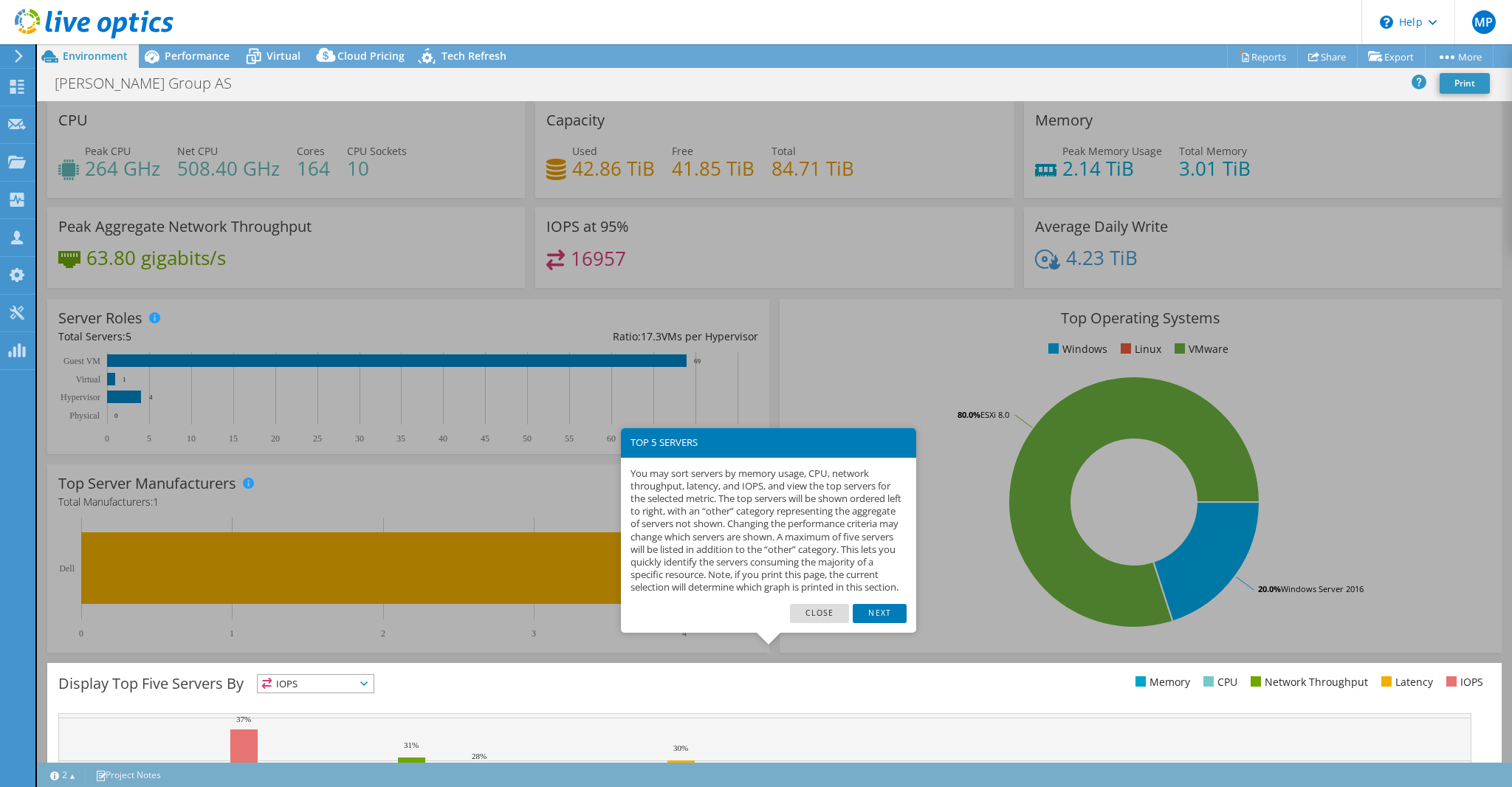
scroll to position [198, 0]
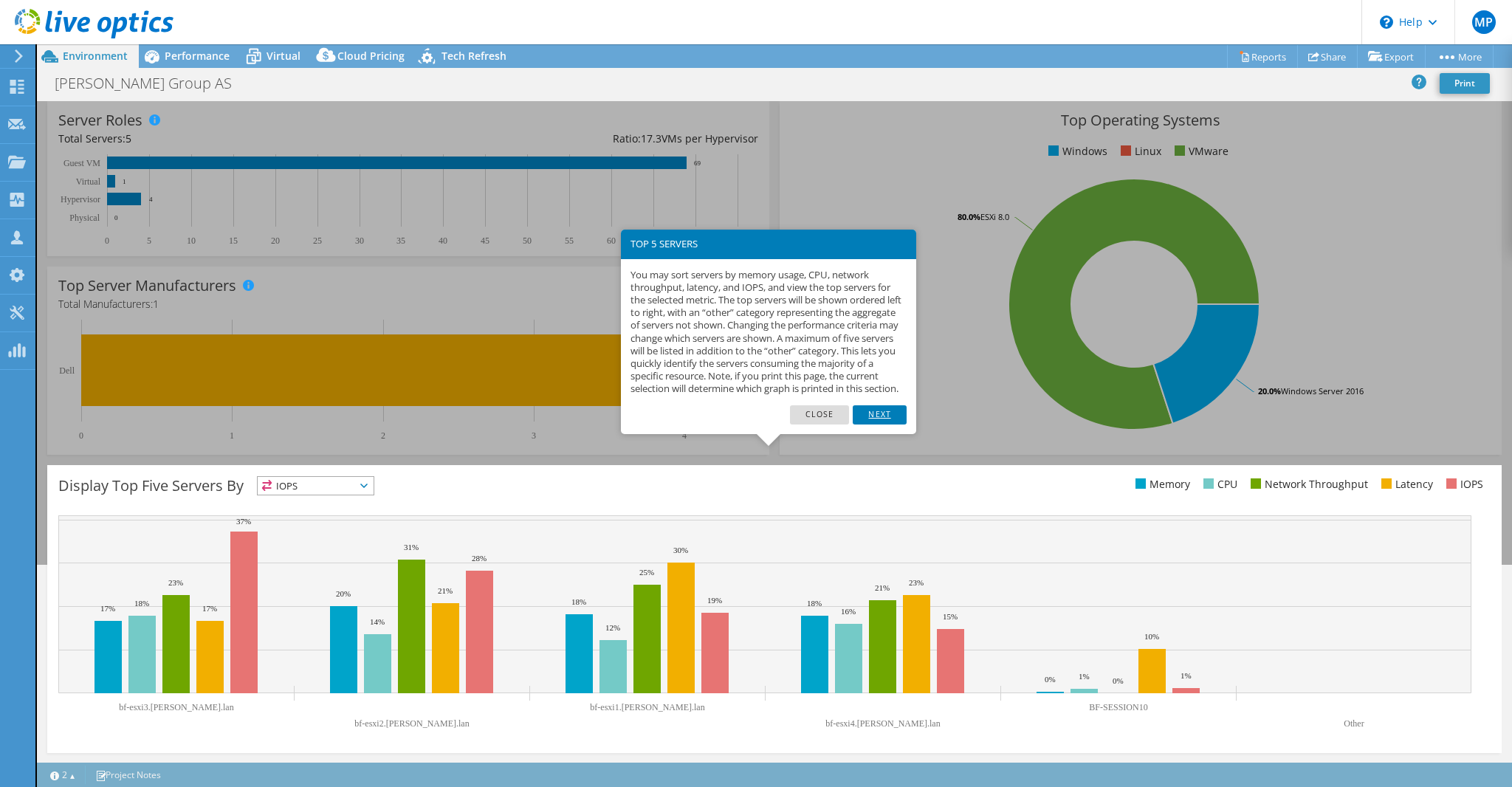
click at [883, 424] on link "Next" at bounding box center [879, 415] width 54 height 19
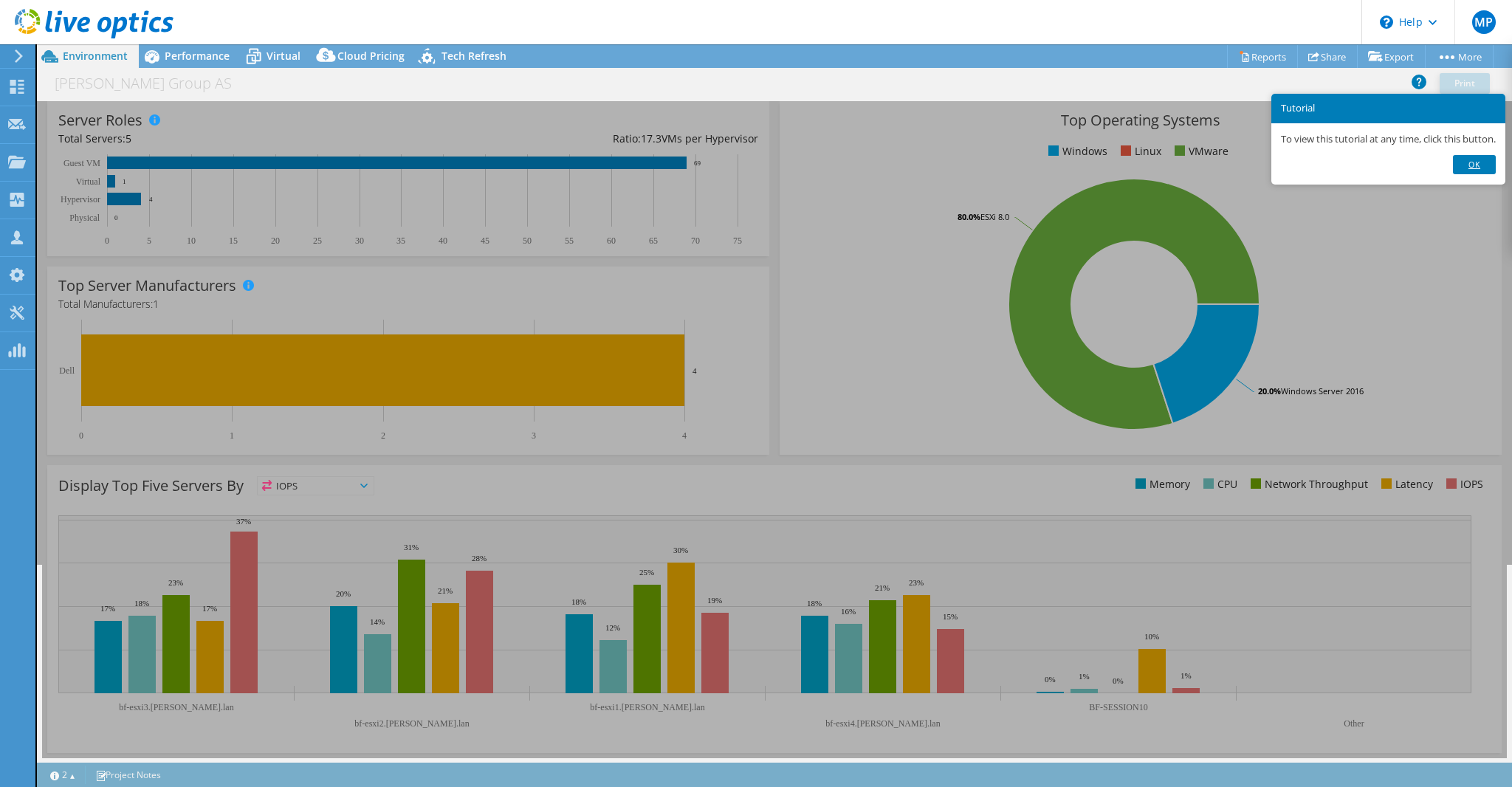
click at [1480, 161] on link "Ok" at bounding box center [1474, 165] width 43 height 19
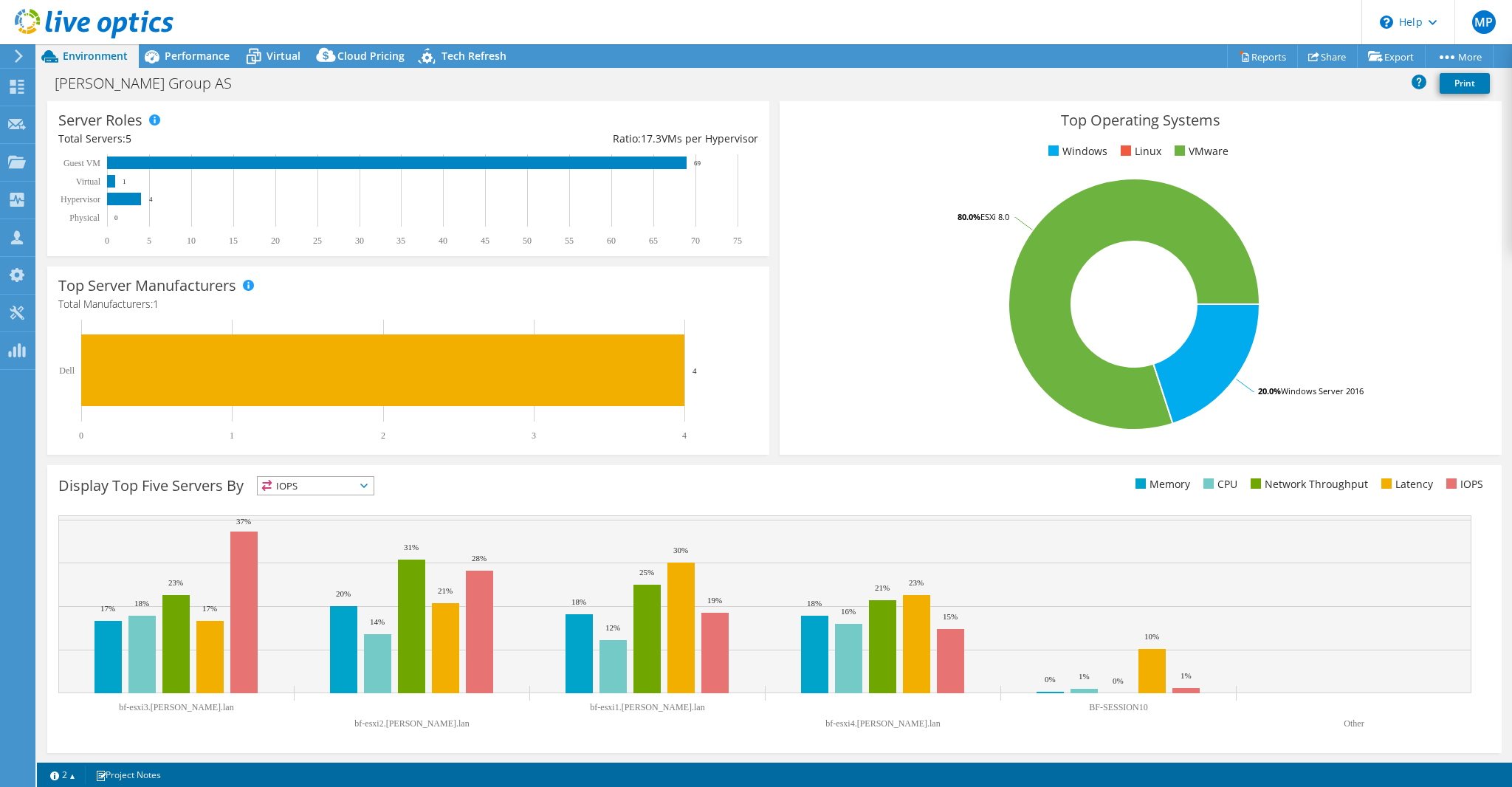
scroll to position [0, 0]
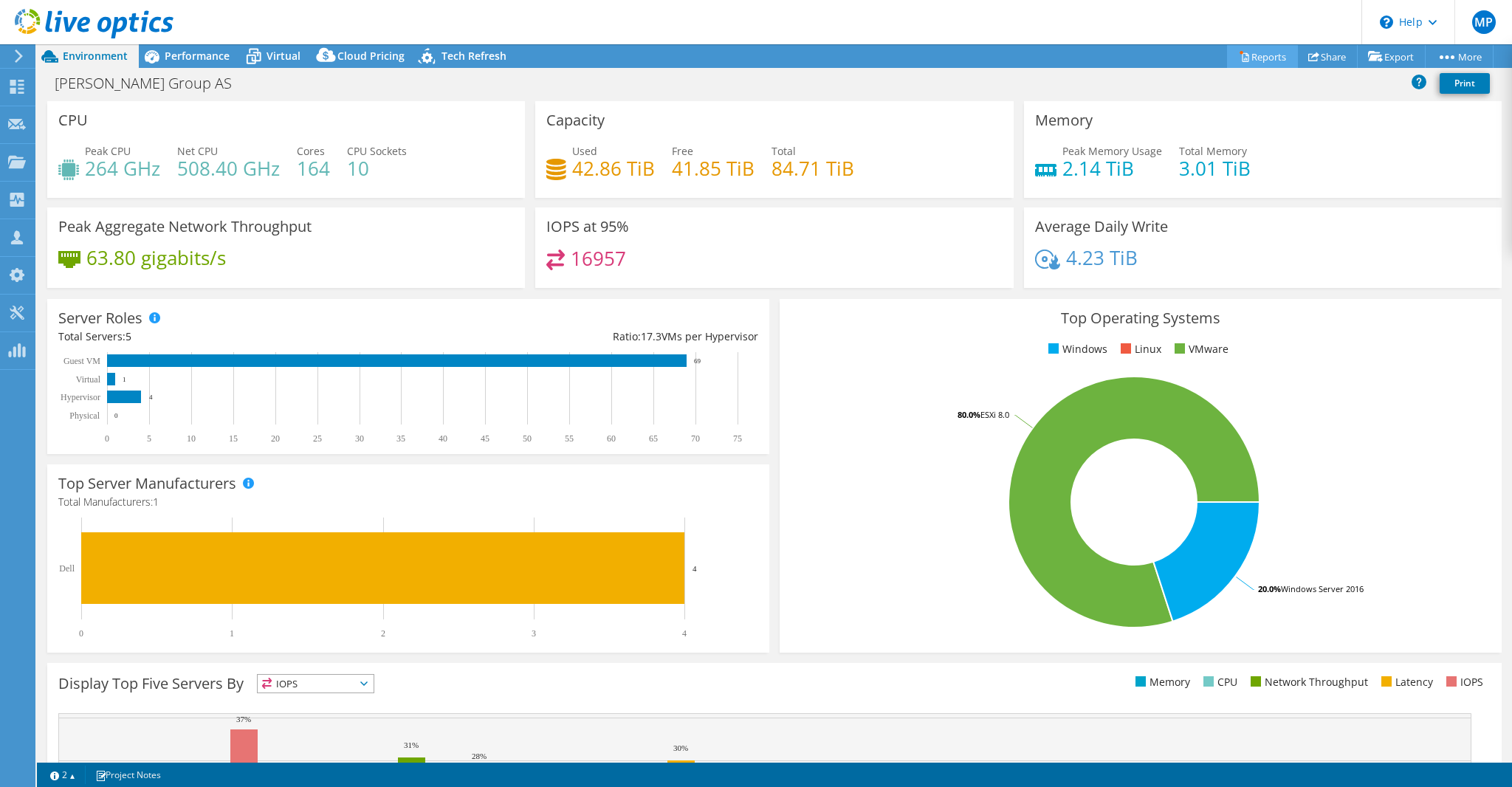
click at [1252, 59] on link "Reports" at bounding box center [1261, 57] width 71 height 23
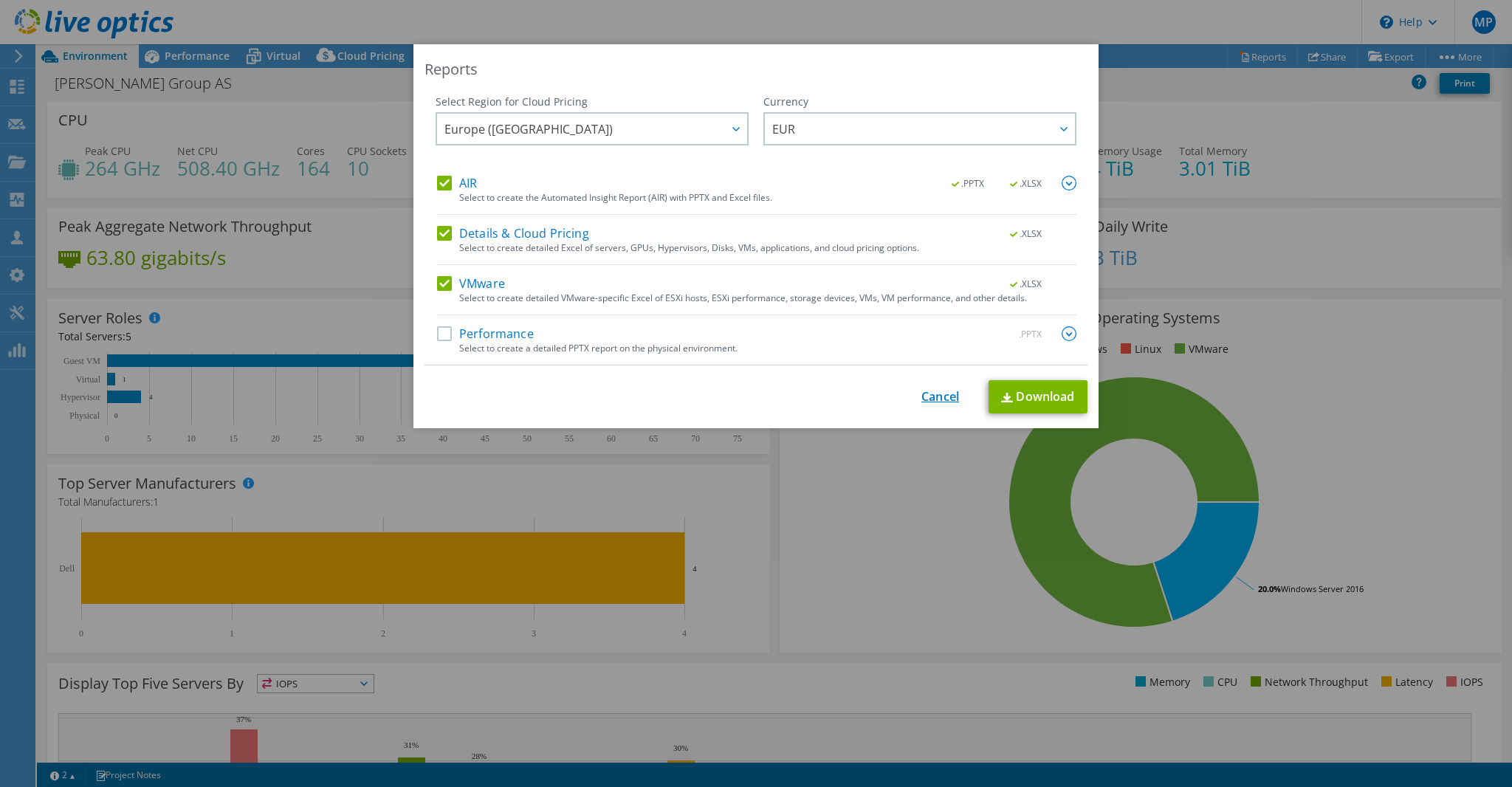
click at [936, 394] on link "Cancel" at bounding box center [940, 396] width 37 height 14
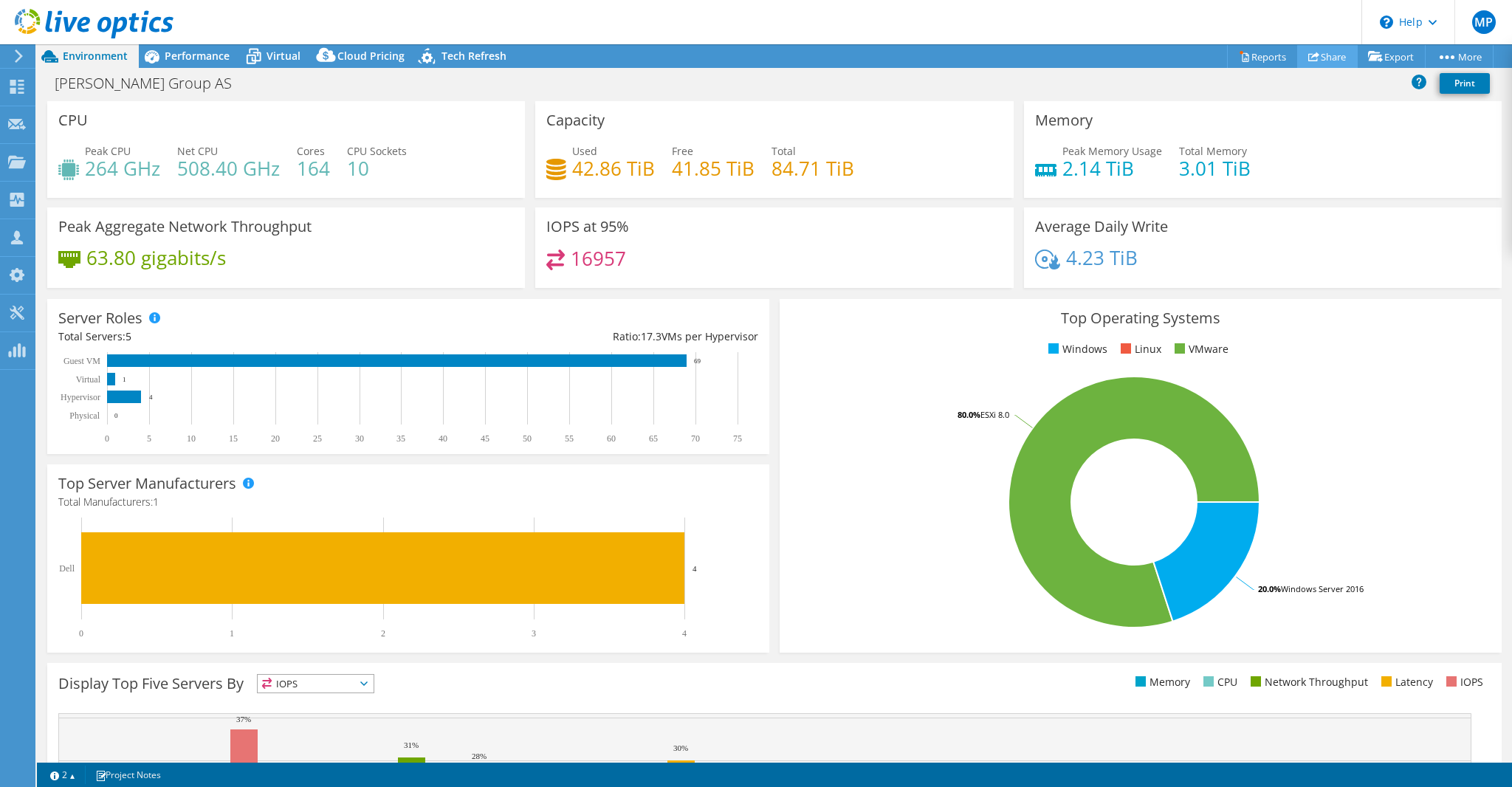
click at [1317, 58] on link "Share" at bounding box center [1327, 57] width 61 height 23
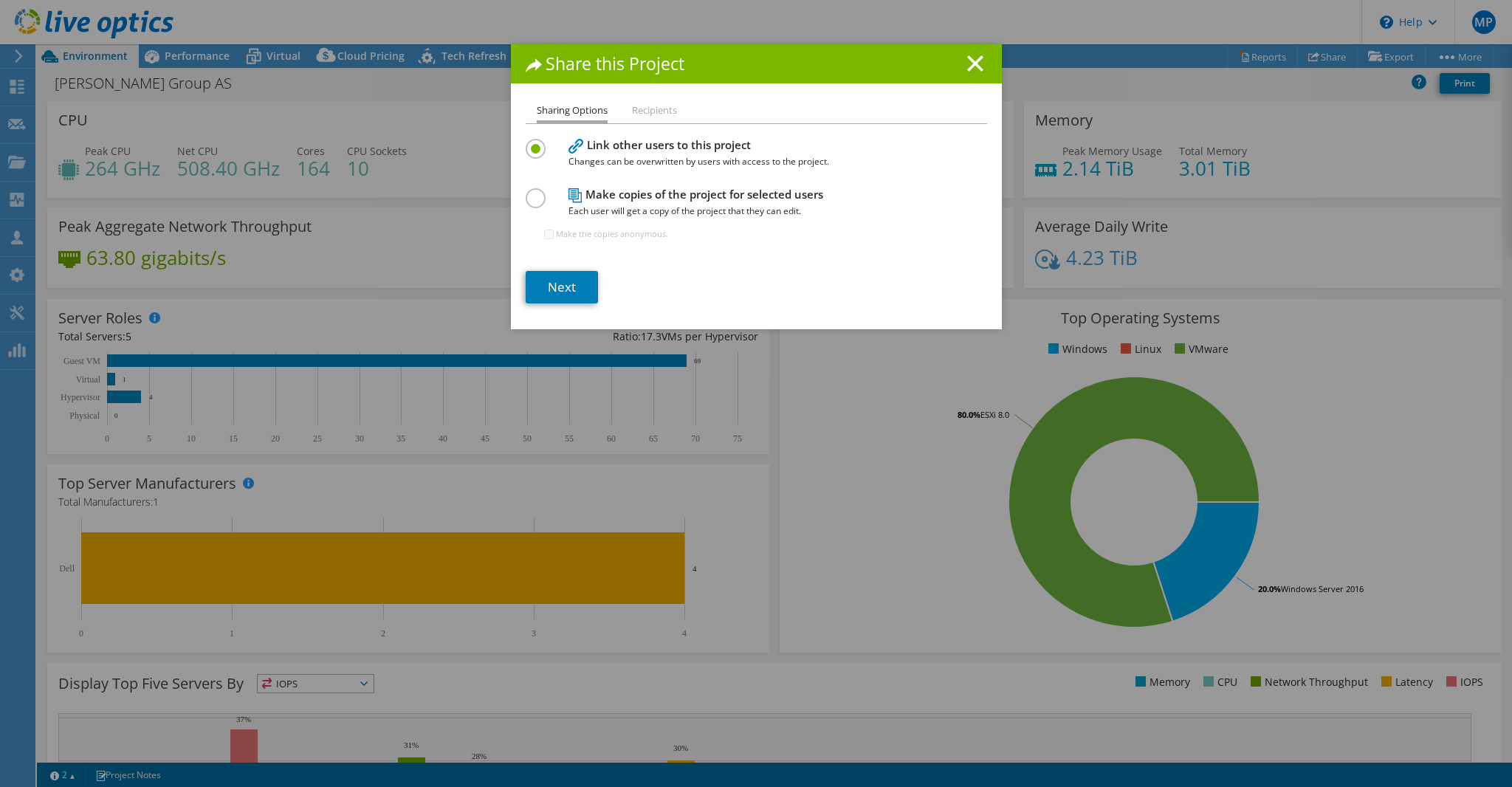
click at [643, 111] on li "Recipients" at bounding box center [655, 111] width 45 height 19
click at [964, 72] on div "Share this Project" at bounding box center [756, 64] width 491 height 39
click at [969, 62] on line at bounding box center [975, 63] width 15 height 15
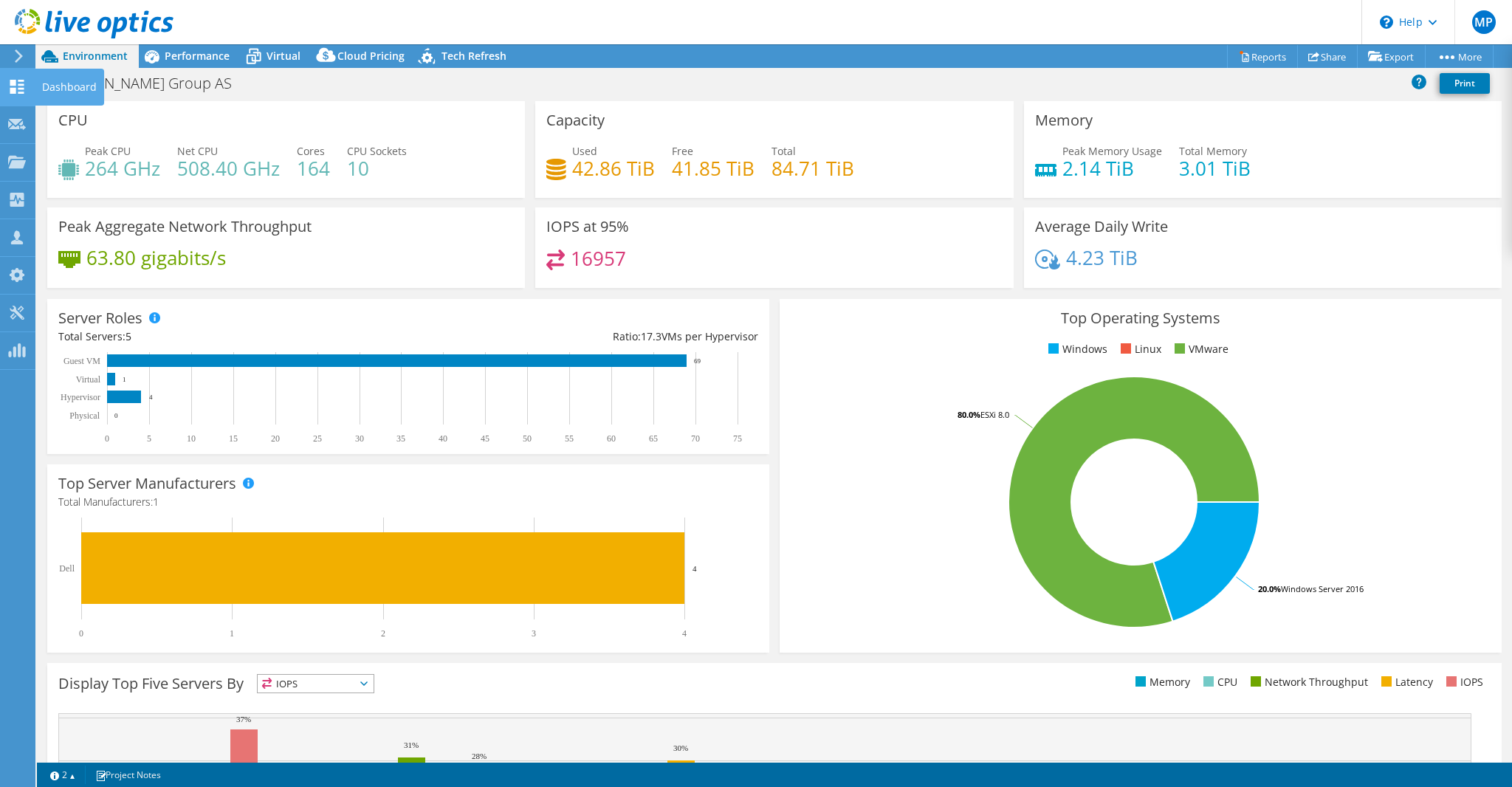
click at [22, 87] on use at bounding box center [17, 86] width 14 height 14
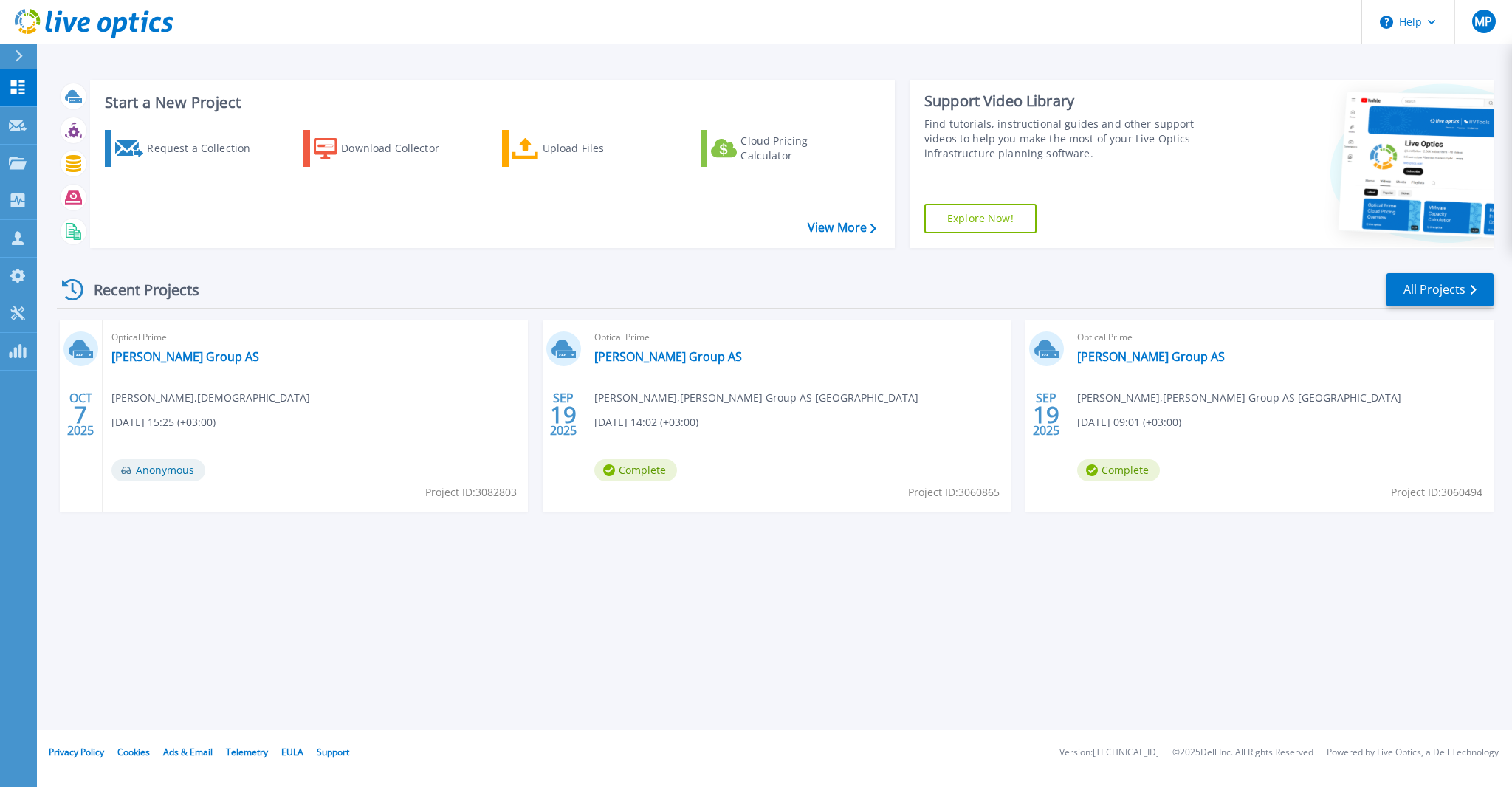
click at [982, 491] on span "Project ID: 3060865" at bounding box center [953, 492] width 92 height 16
click at [969, 544] on div "Recent Projects All Projects OCT 7 2025 Optical Prime Bauhof Group AS Madis Pär…" at bounding box center [775, 406] width 1437 height 293
click at [175, 361] on link "Bauhof Group AS" at bounding box center [185, 356] width 148 height 15
click at [976, 492] on span "Project ID: 3060865" at bounding box center [953, 492] width 92 height 16
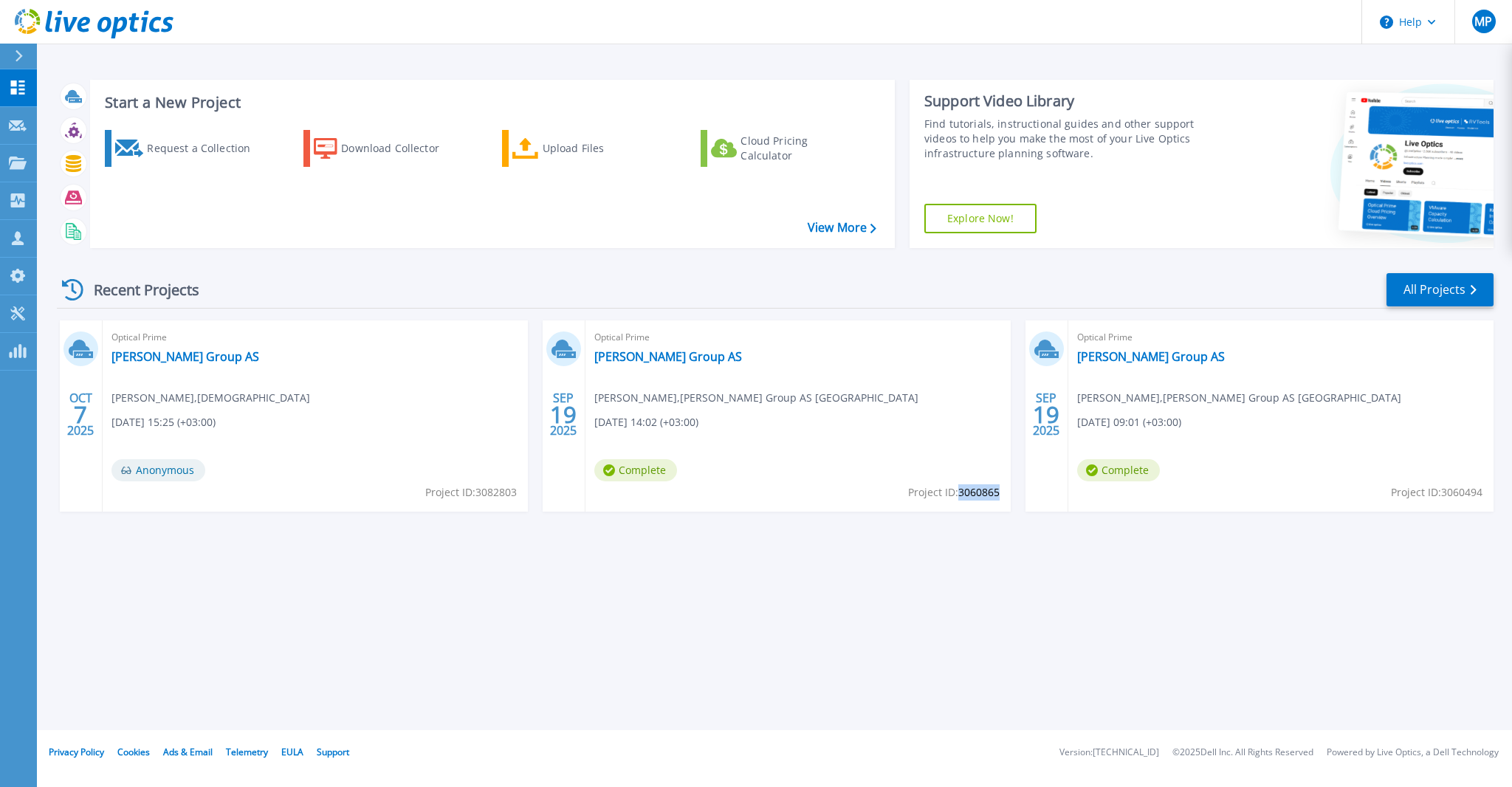
click at [976, 492] on span "Project ID: 3060865" at bounding box center [953, 492] width 92 height 16
copy span "3060865"
click at [636, 356] on link "[PERSON_NAME] Group AS" at bounding box center [668, 356] width 148 height 15
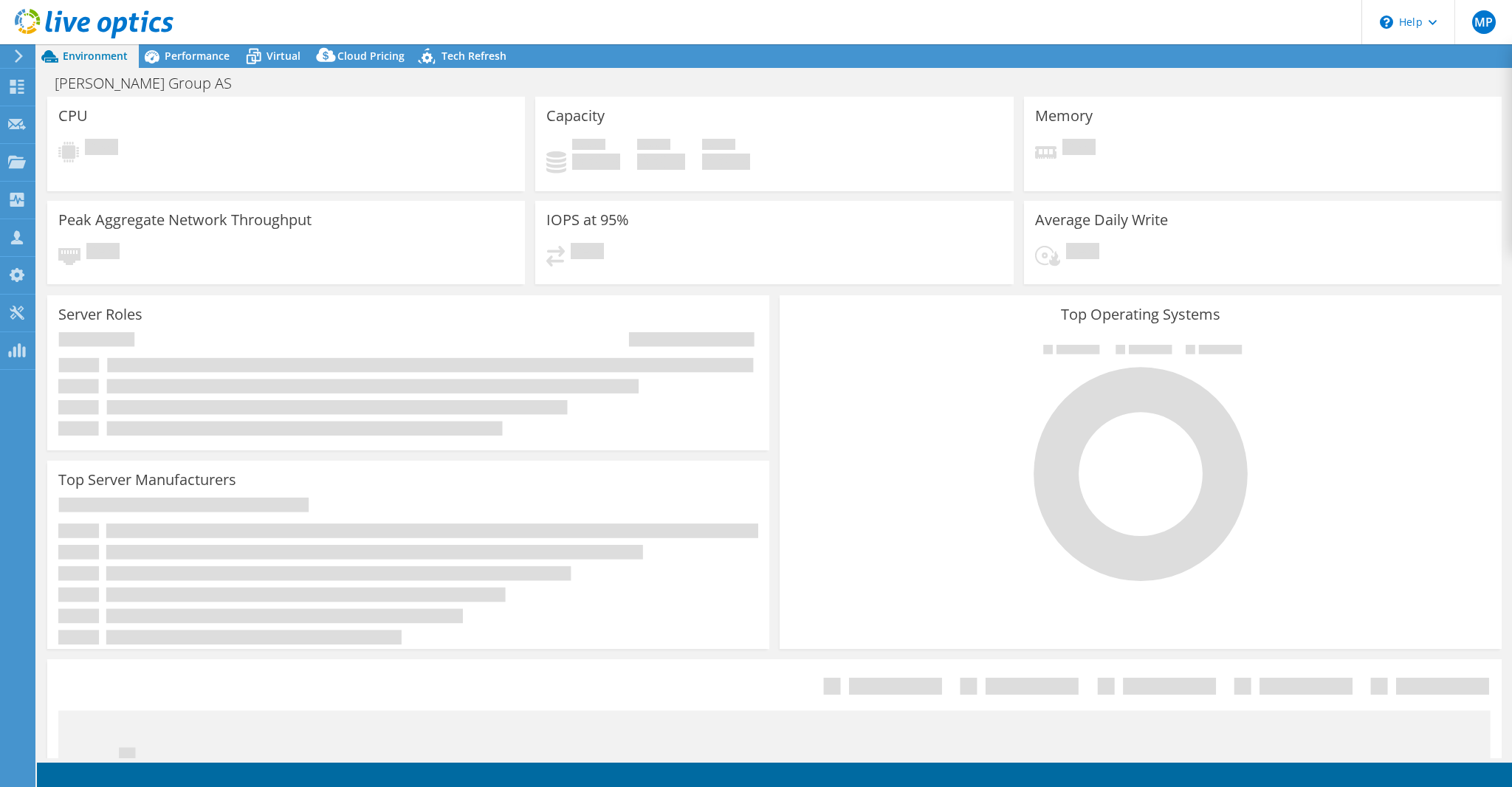
select select "EUFrankfurt"
select select "EUR"
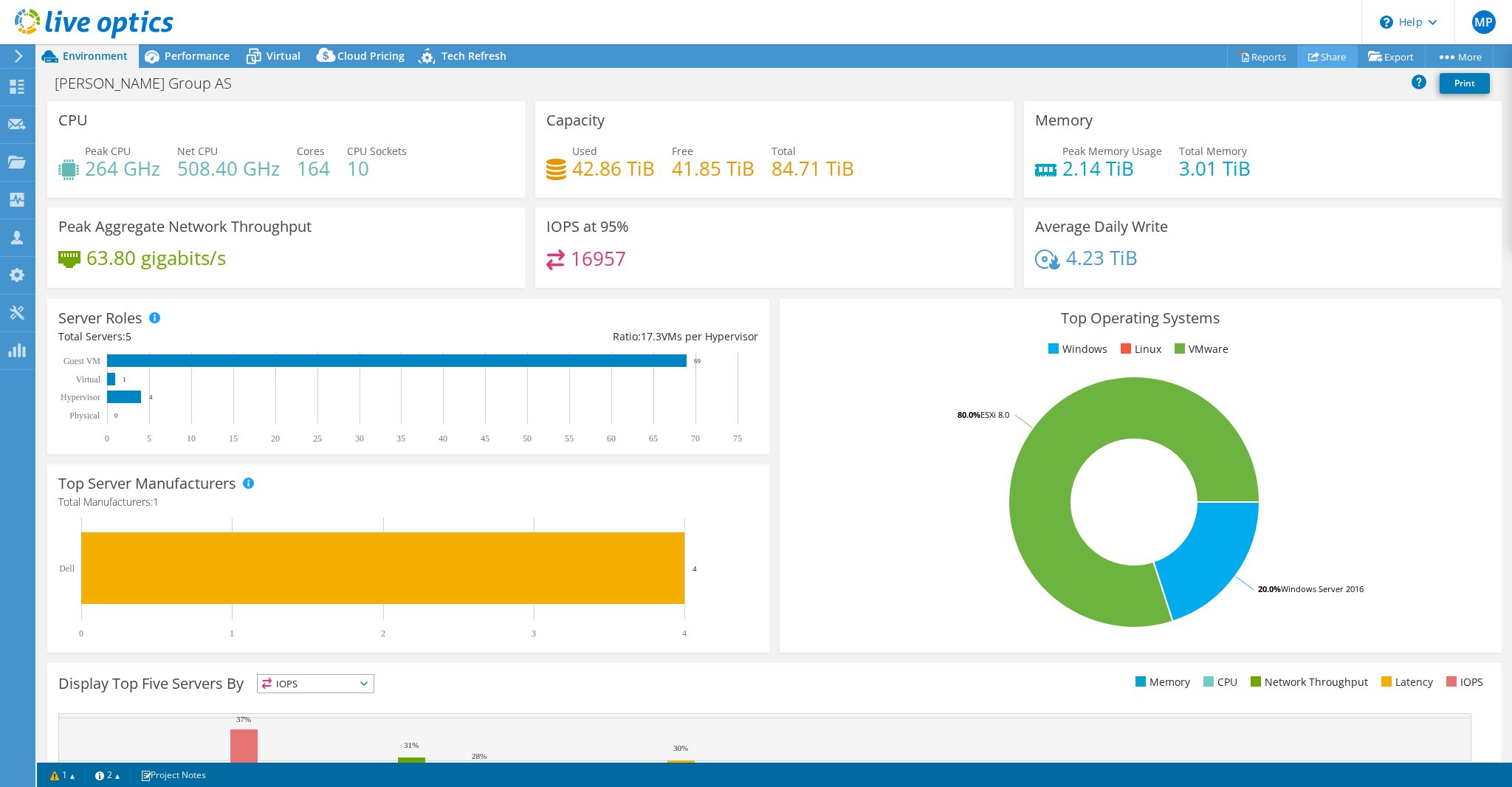
click at [1317, 57] on link "Share" at bounding box center [1327, 57] width 61 height 23
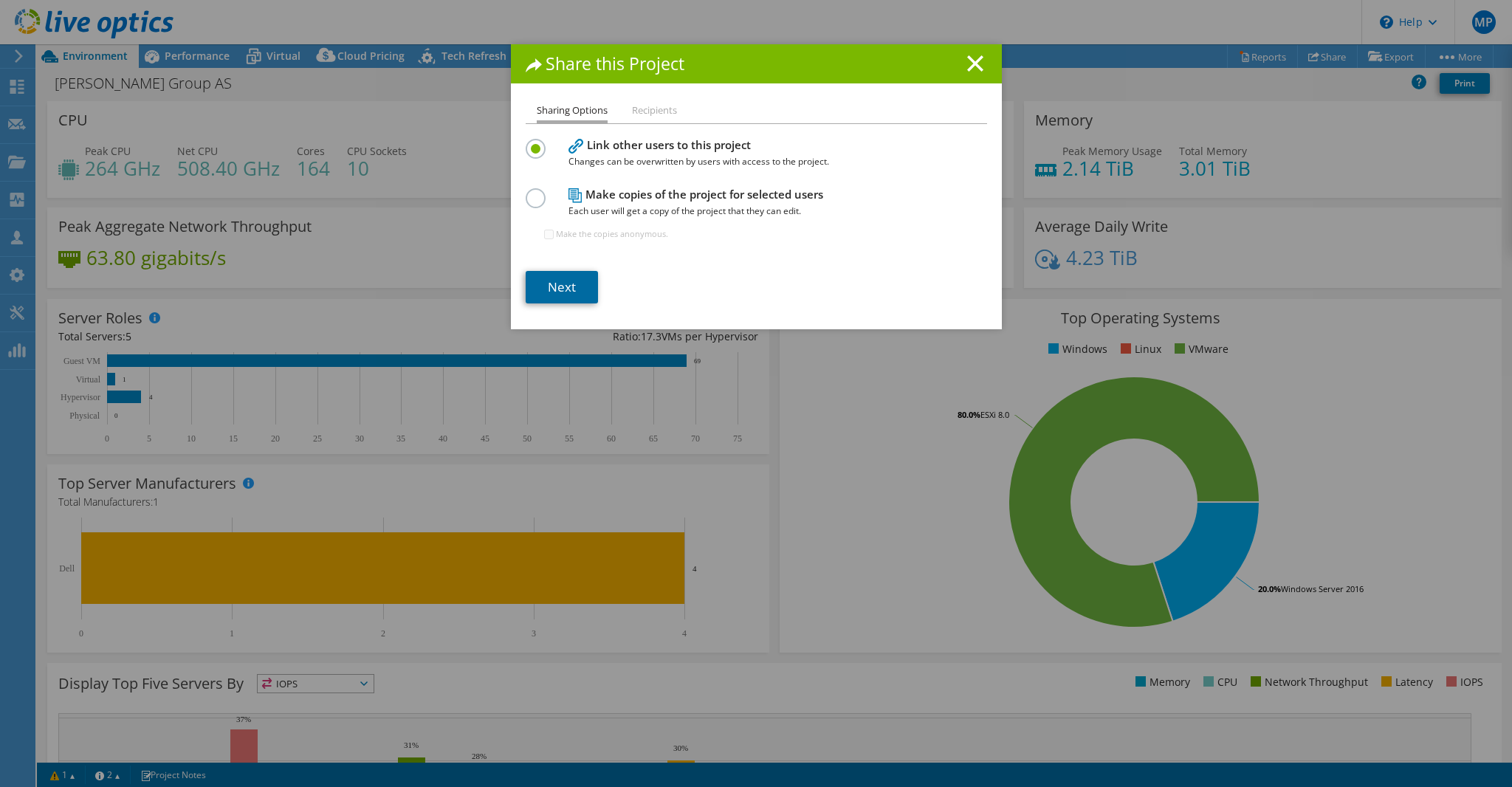
click at [553, 289] on link "Next" at bounding box center [561, 287] width 72 height 32
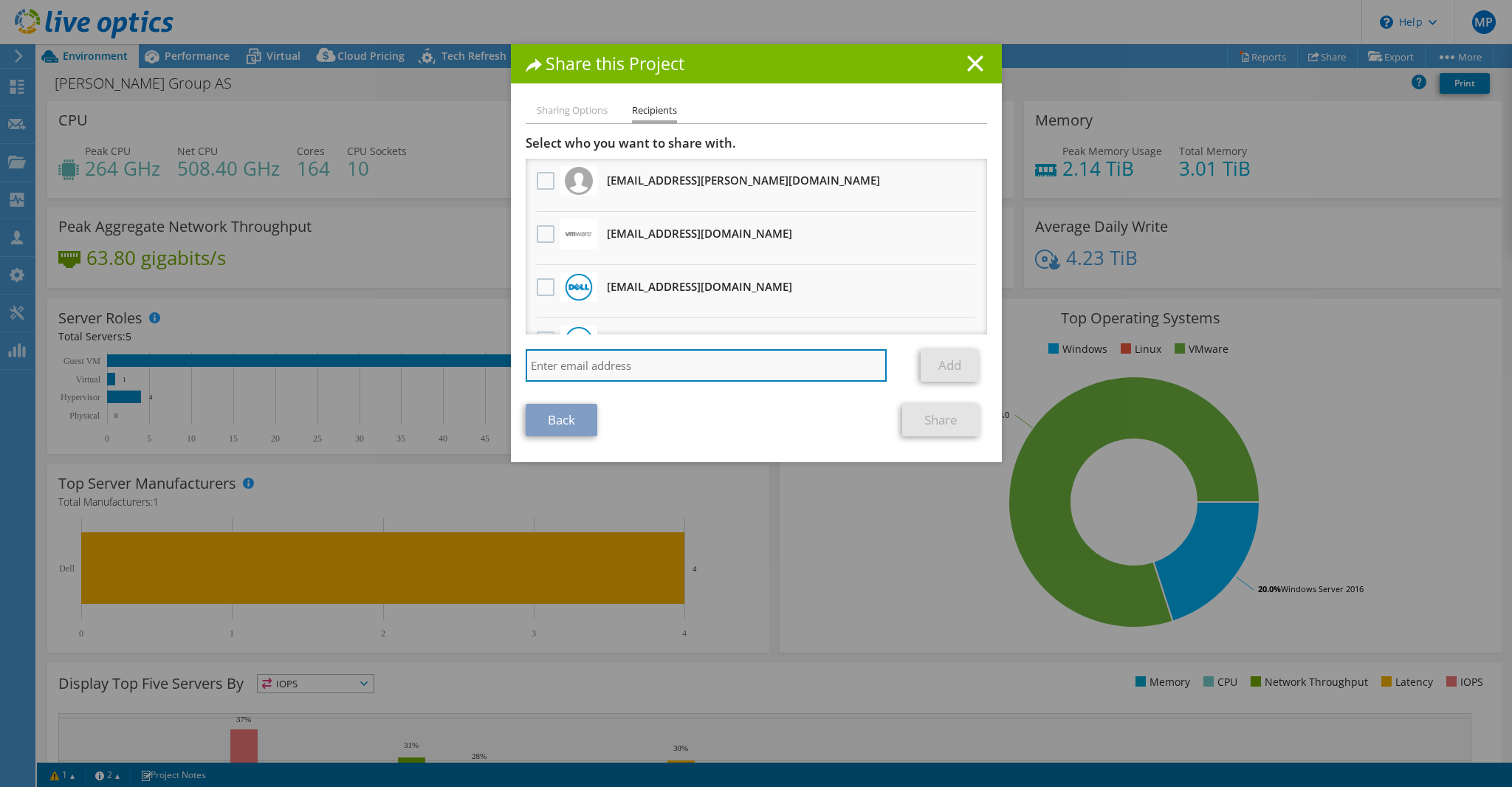
click at [677, 362] on input "search" at bounding box center [707, 365] width 362 height 32
paste input "vxrail_papi_client@liveoptics.com"
type input "vxrail_papi_client@liveoptics.com"
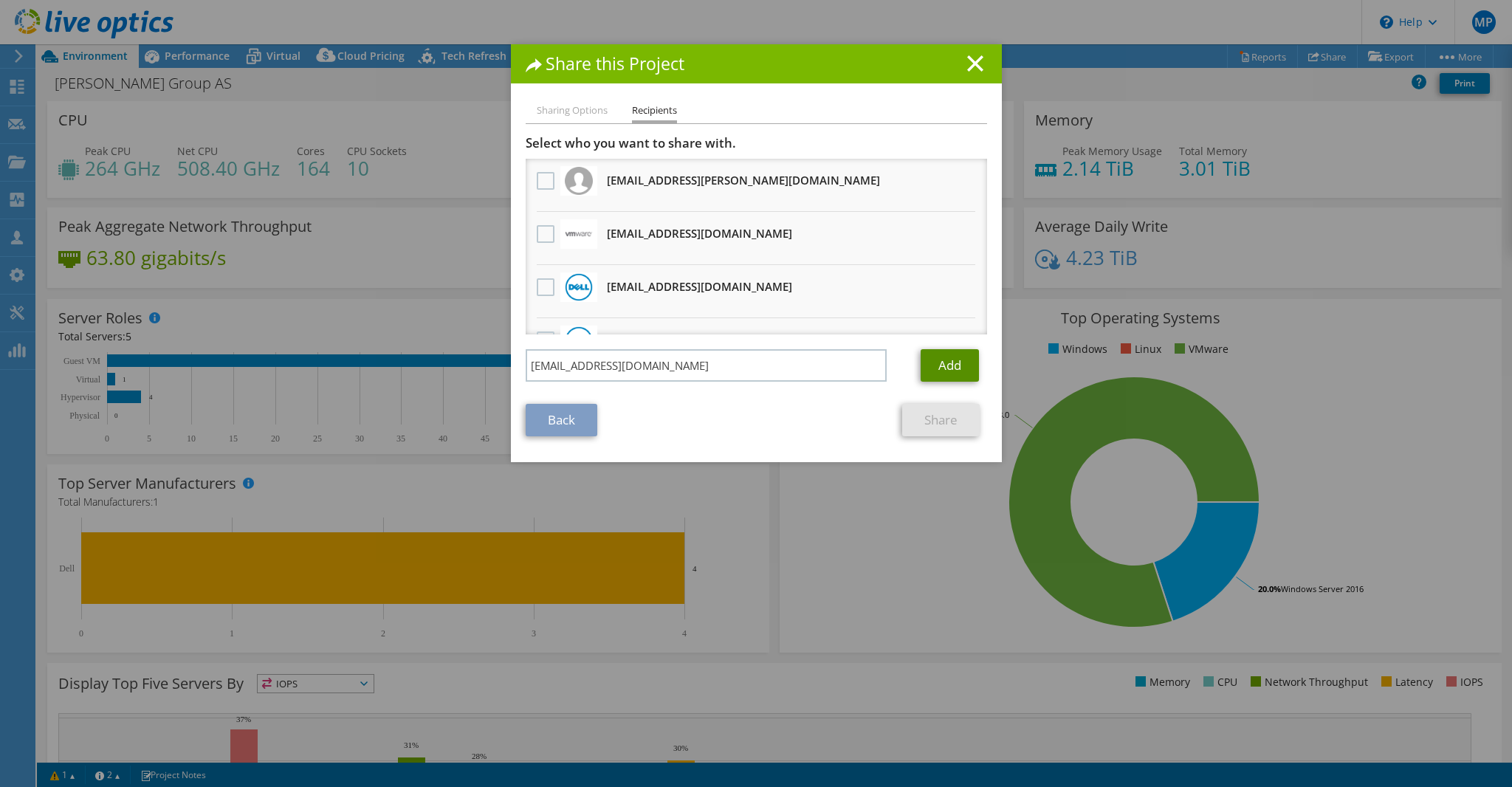
click at [944, 364] on link "Add" at bounding box center [950, 365] width 58 height 32
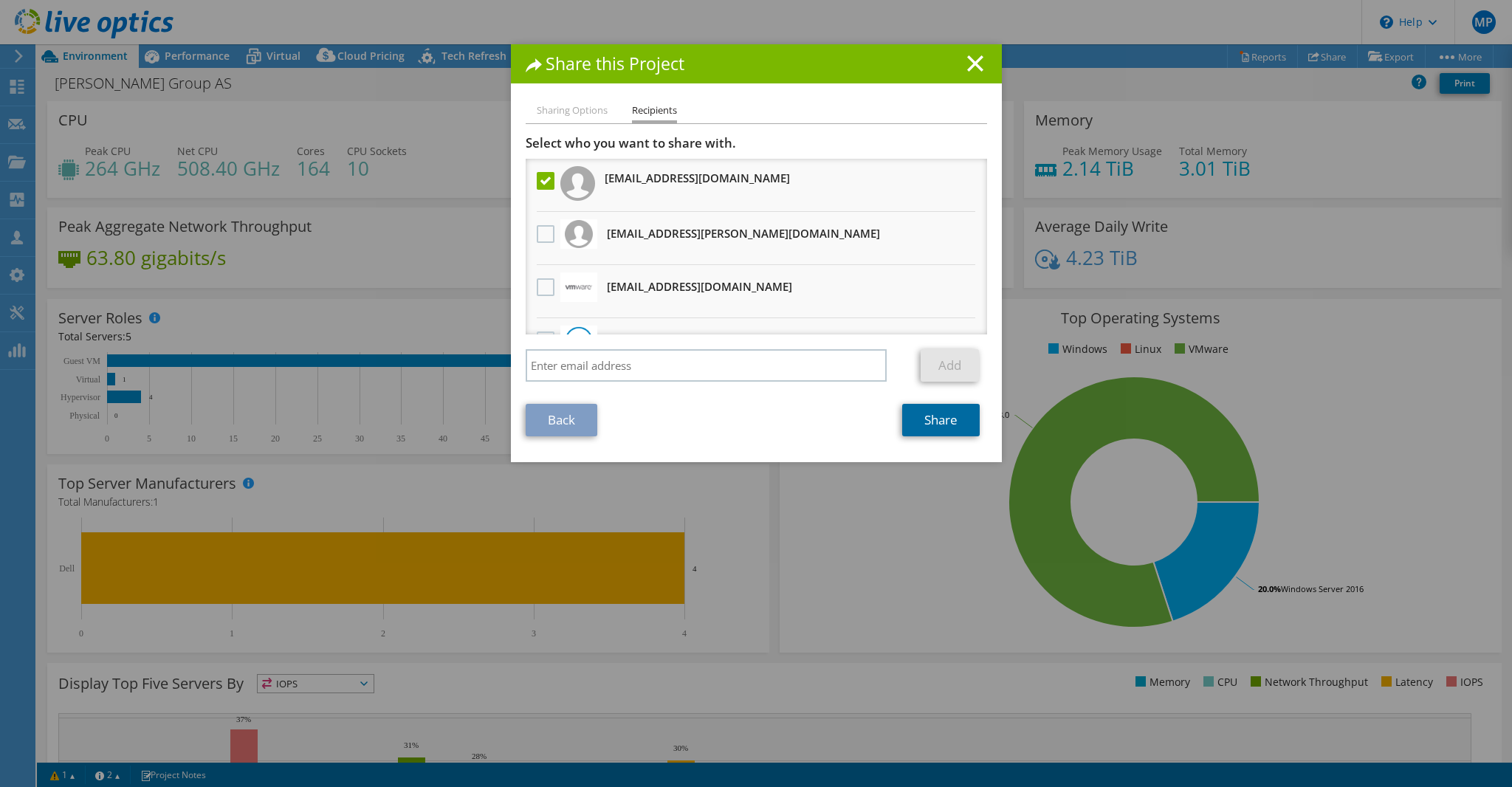
click at [946, 422] on link "Share" at bounding box center [941, 420] width 78 height 32
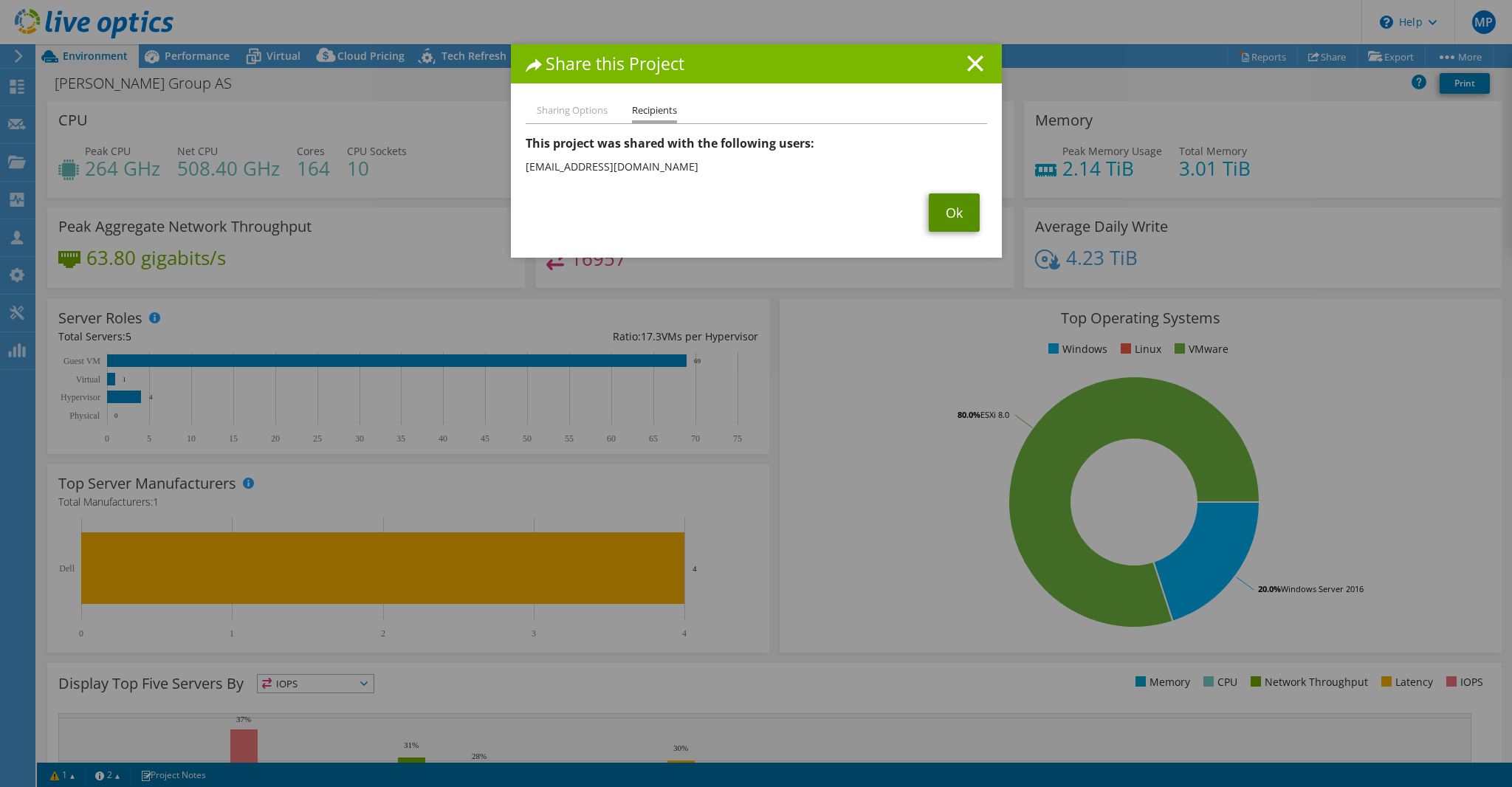
click at [947, 215] on link "Ok" at bounding box center [954, 212] width 51 height 38
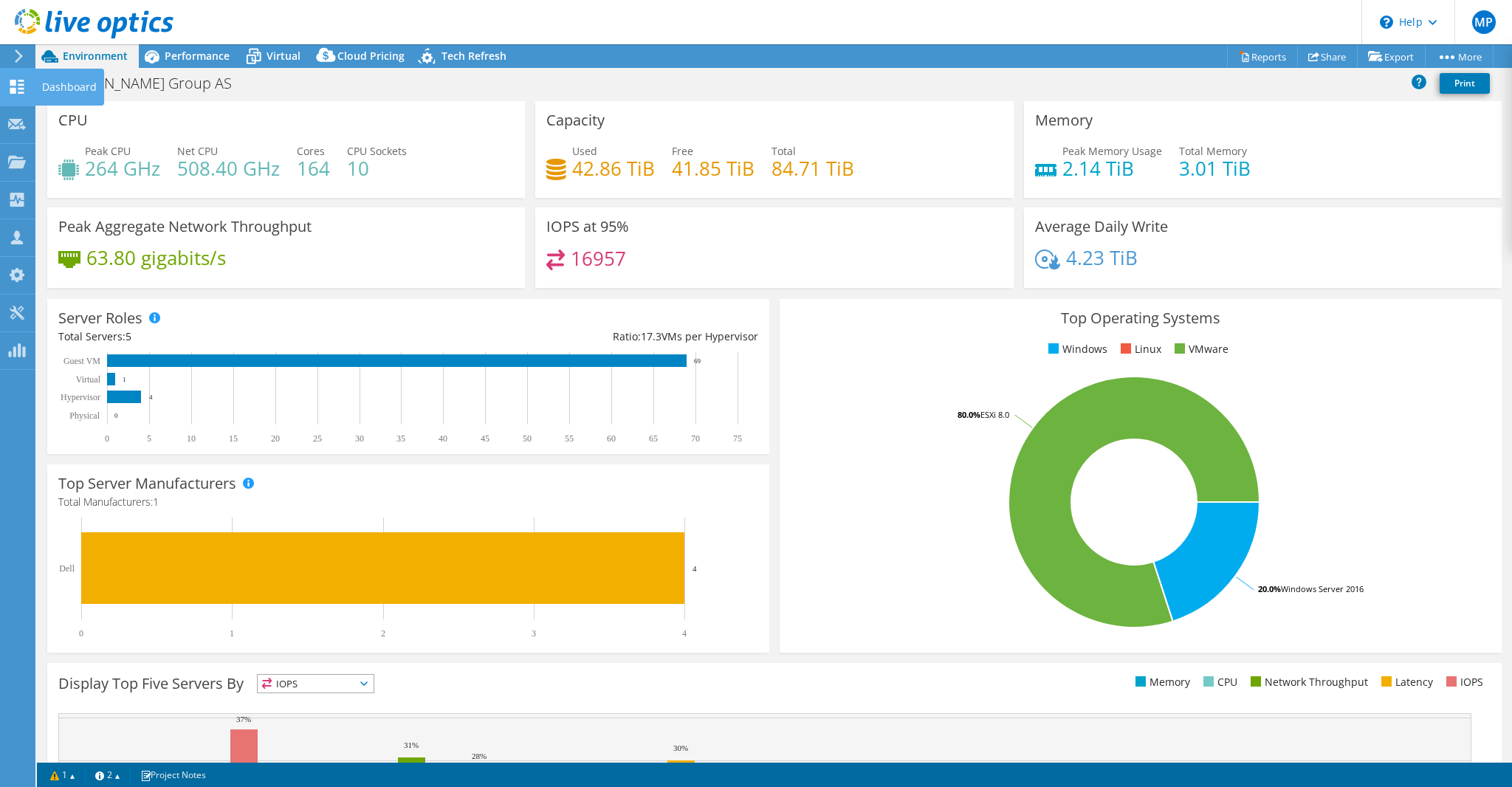
click at [20, 85] on icon at bounding box center [17, 86] width 18 height 14
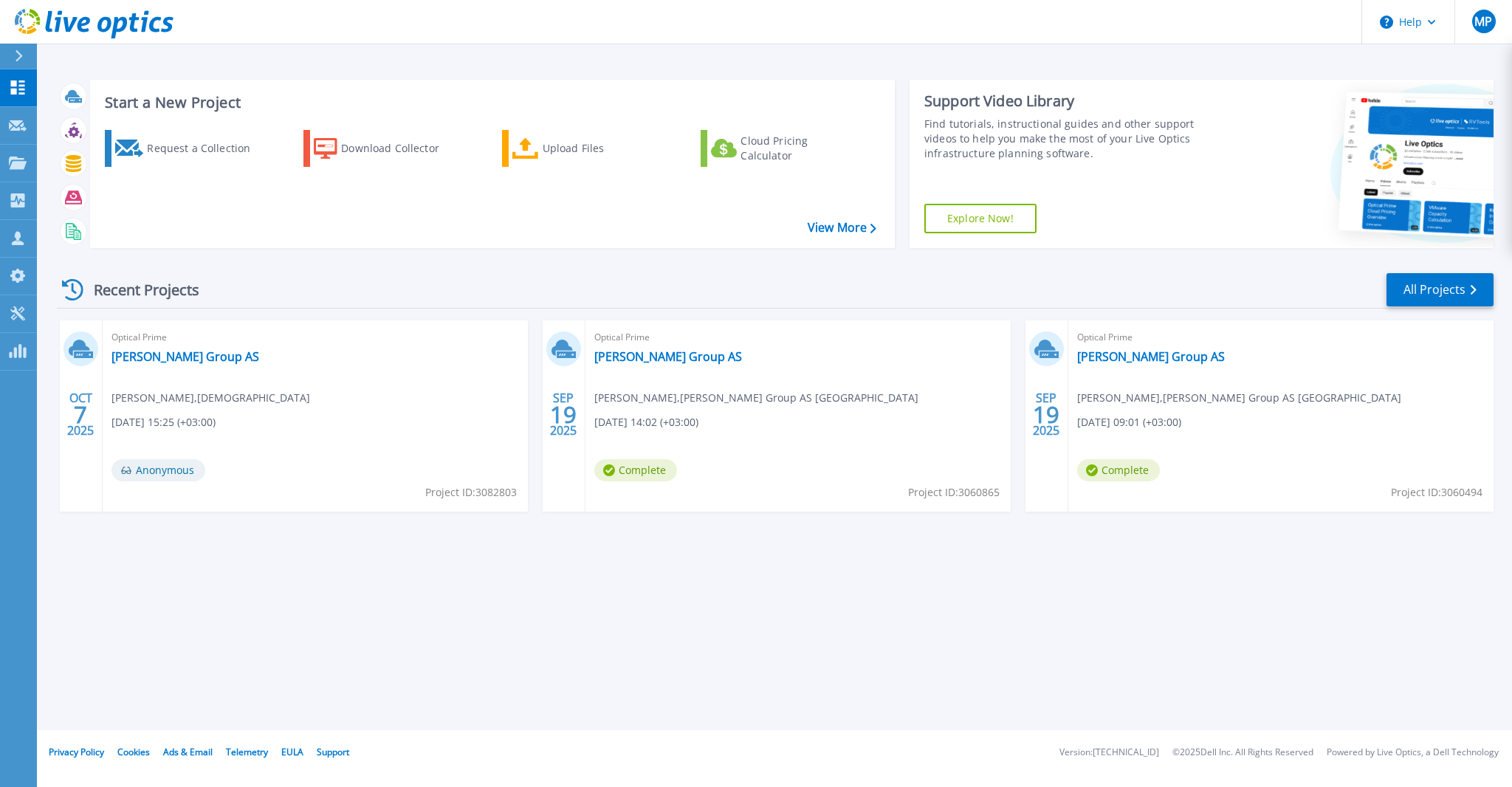
click at [983, 492] on span "Project ID: 3060865" at bounding box center [953, 492] width 92 height 16
copy span "3060865"
click at [621, 360] on link "[PERSON_NAME] Group AS" at bounding box center [668, 356] width 148 height 15
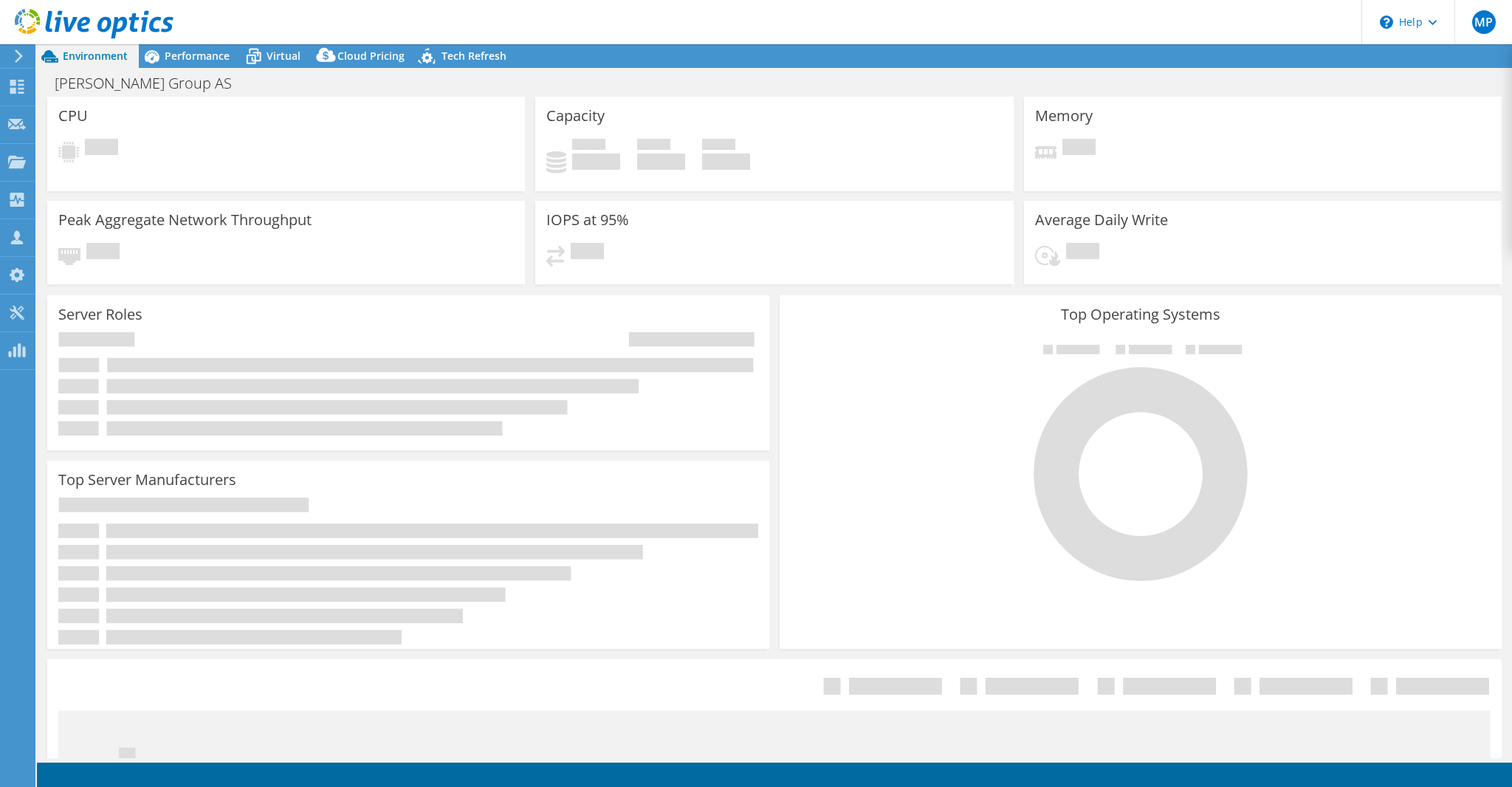
select select "EUFrankfurt"
select select "EUR"
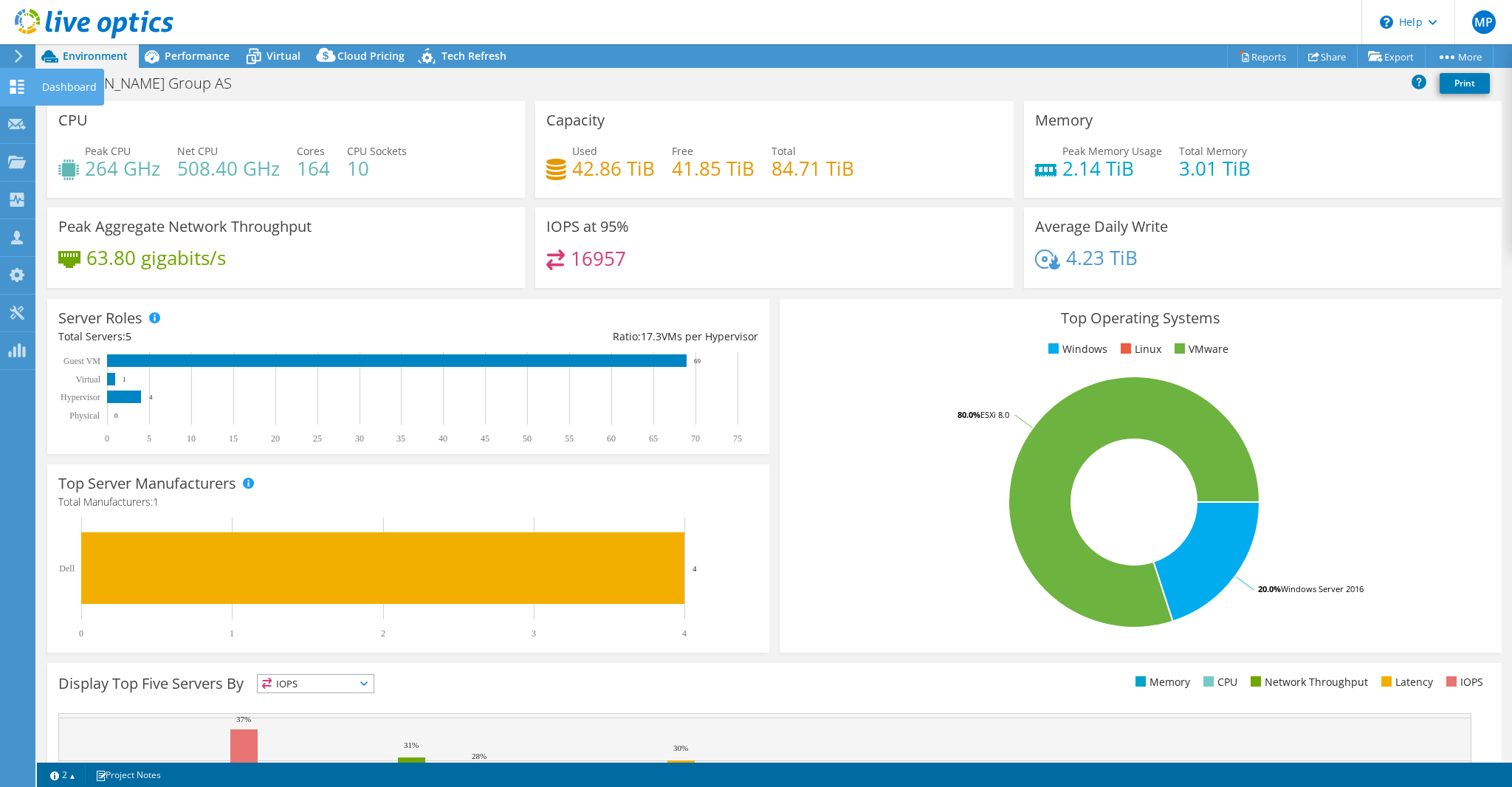
click at [12, 92] on use at bounding box center [17, 86] width 14 height 14
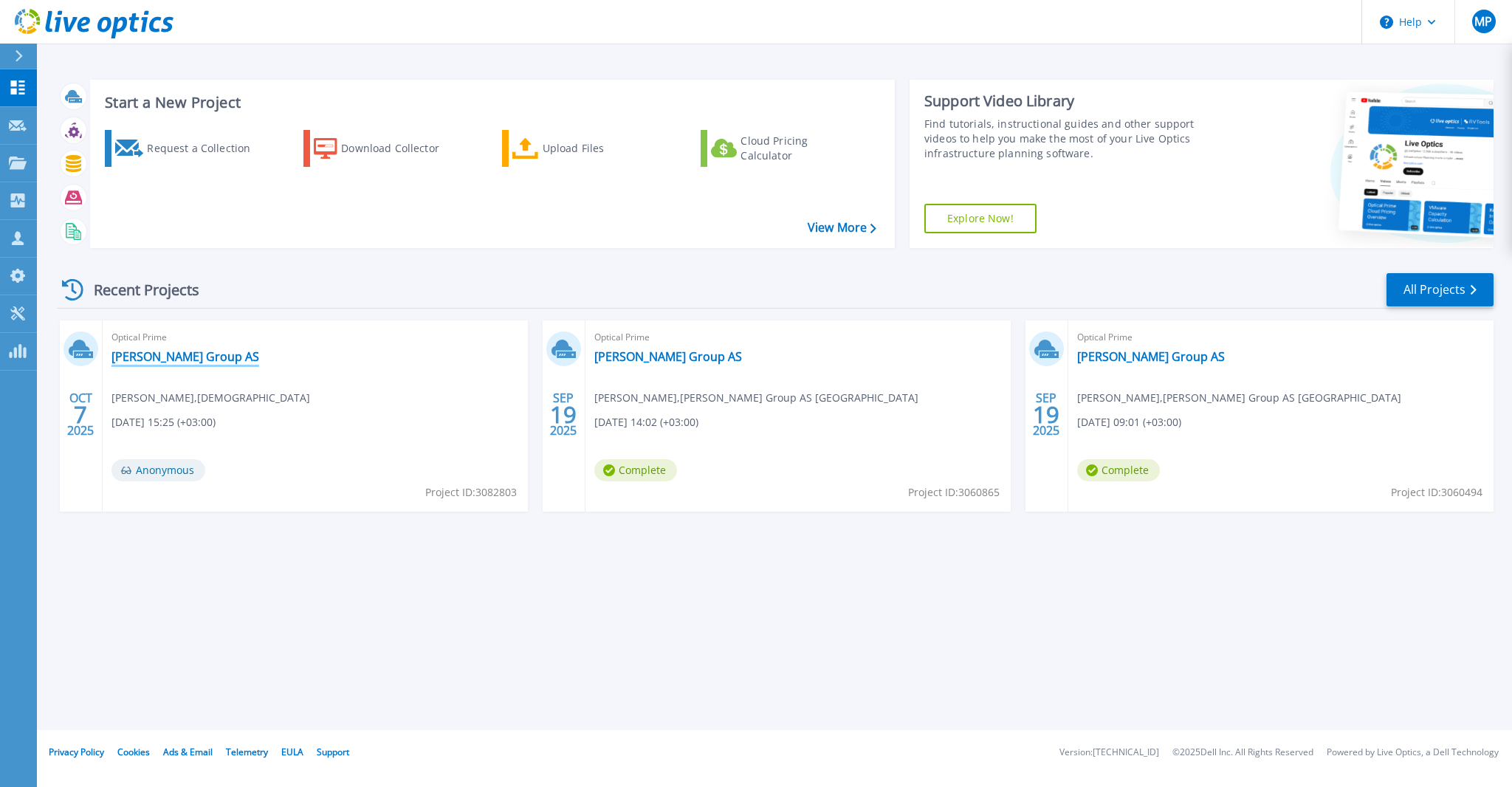
click at [135, 353] on link "[PERSON_NAME] Group AS" at bounding box center [185, 356] width 148 height 15
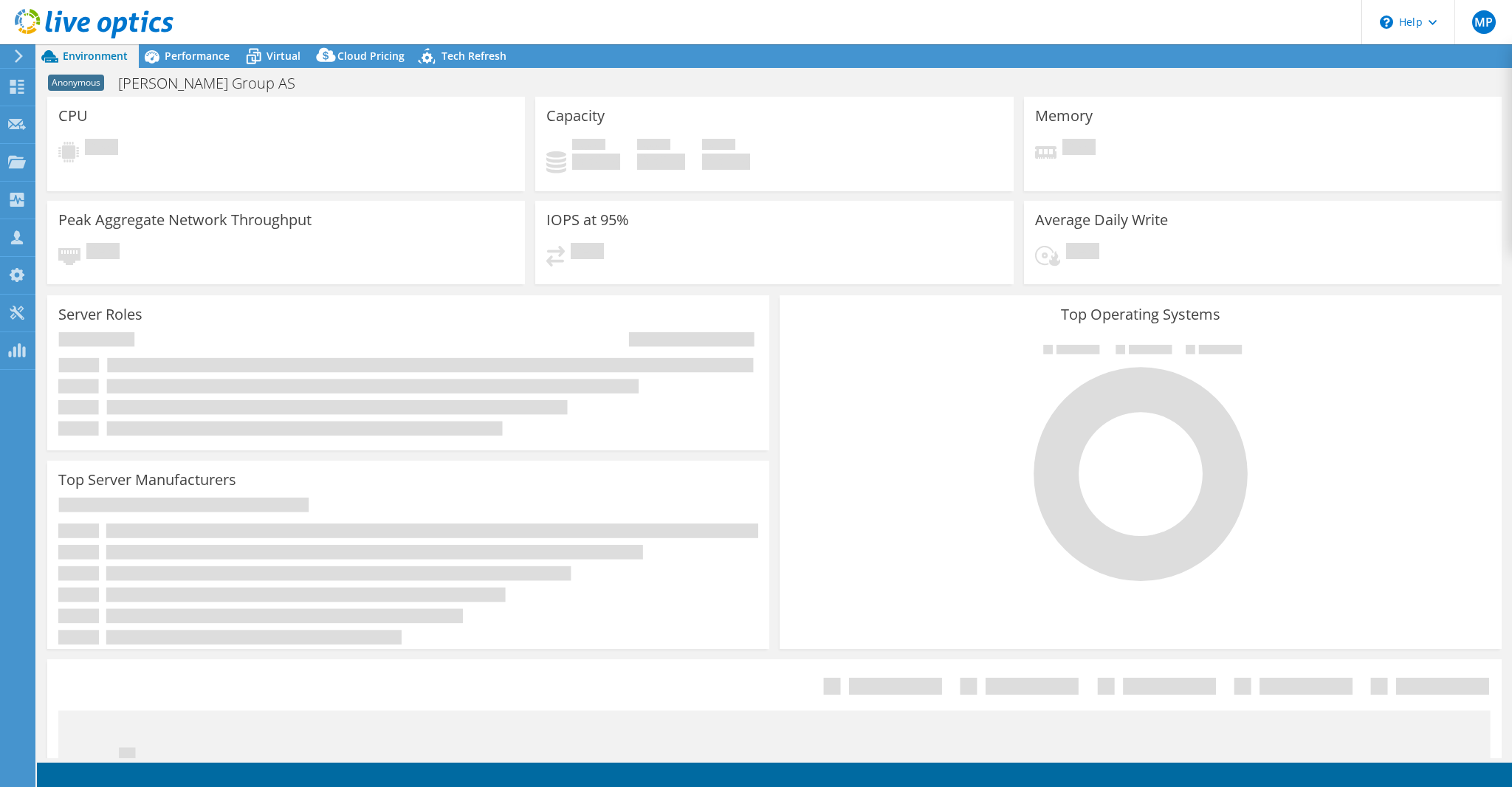
select select "USD"
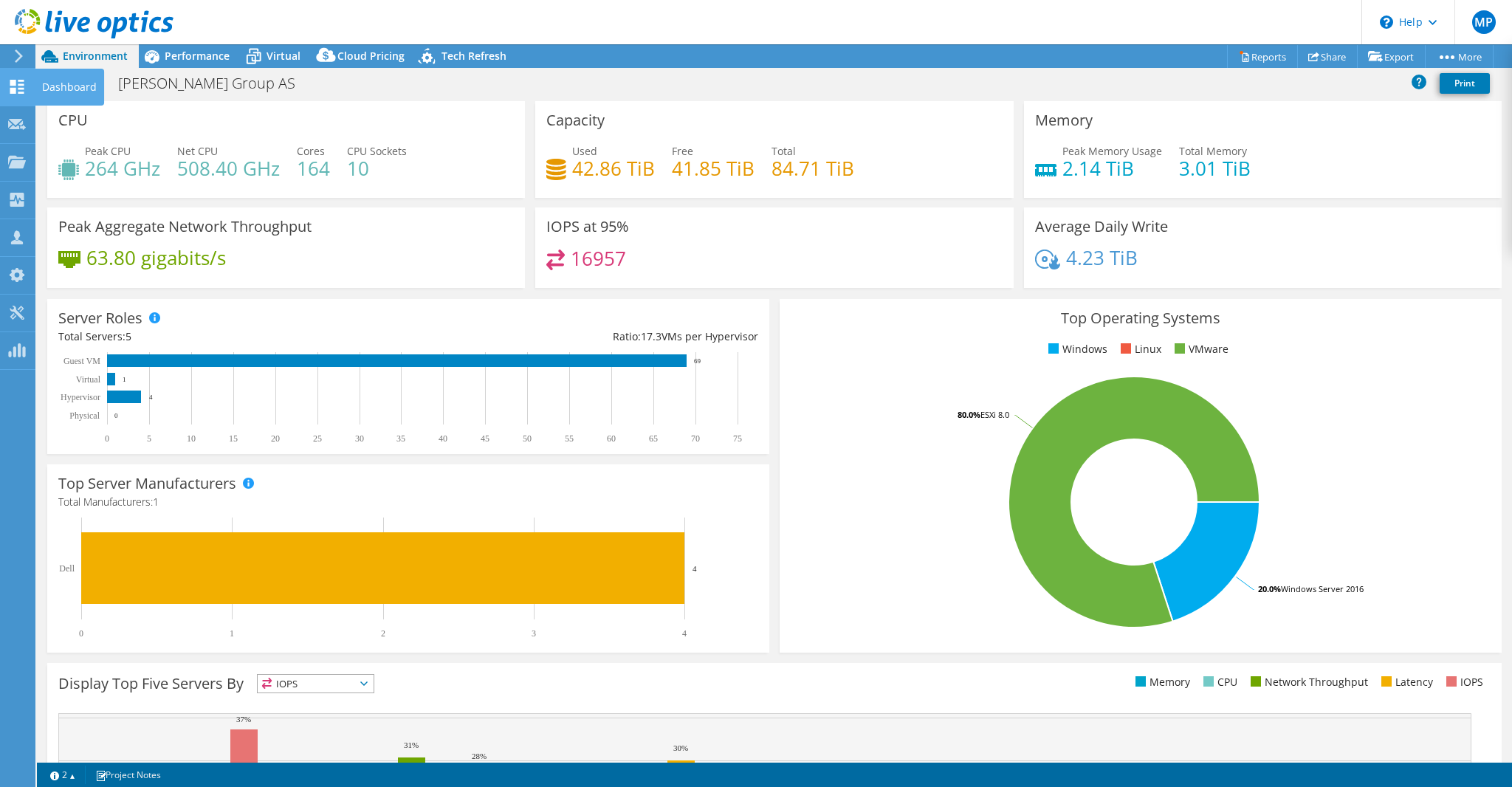
click at [19, 92] on use at bounding box center [17, 86] width 14 height 14
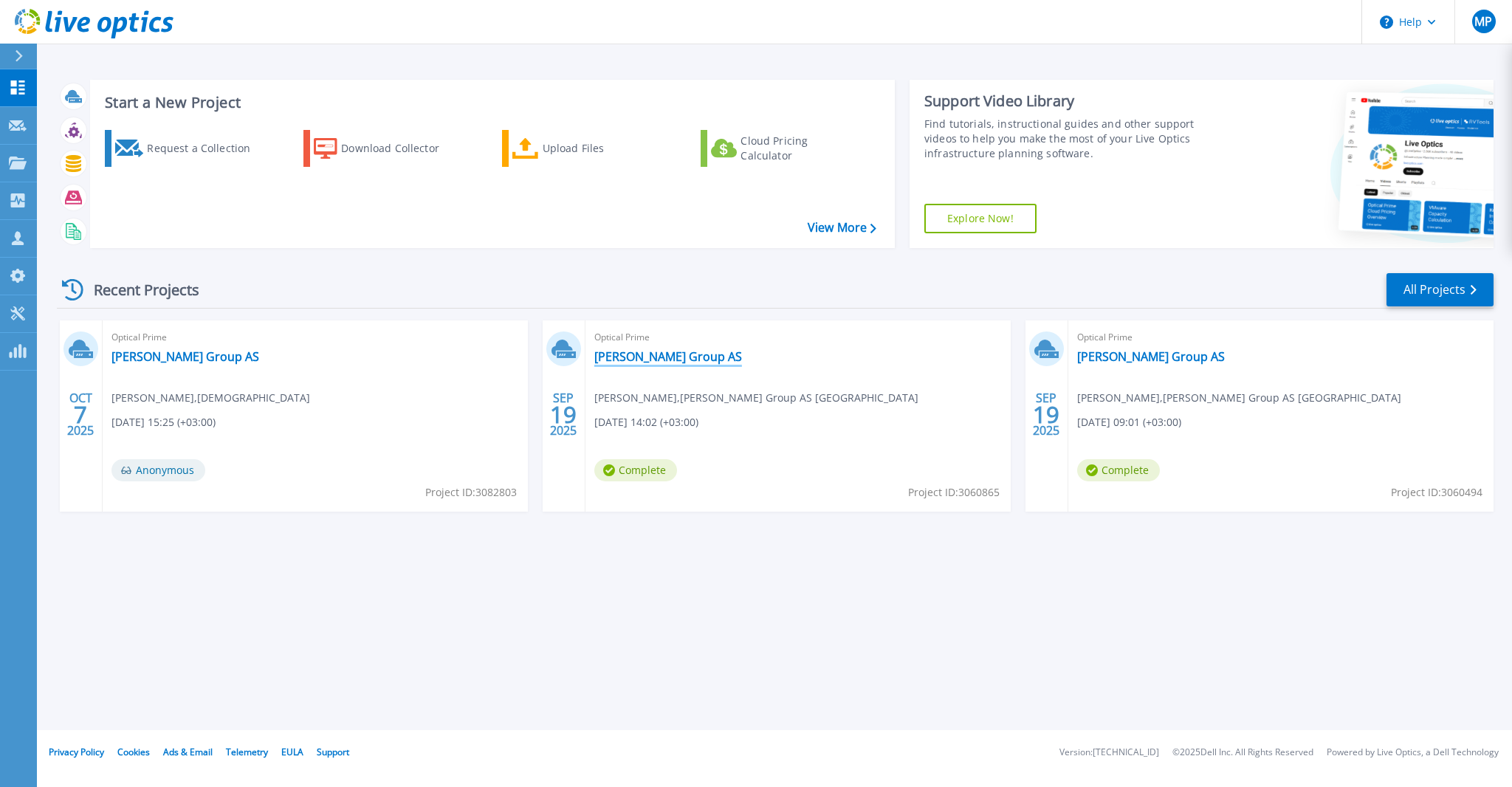
click at [630, 355] on link "[PERSON_NAME] Group AS" at bounding box center [668, 356] width 148 height 15
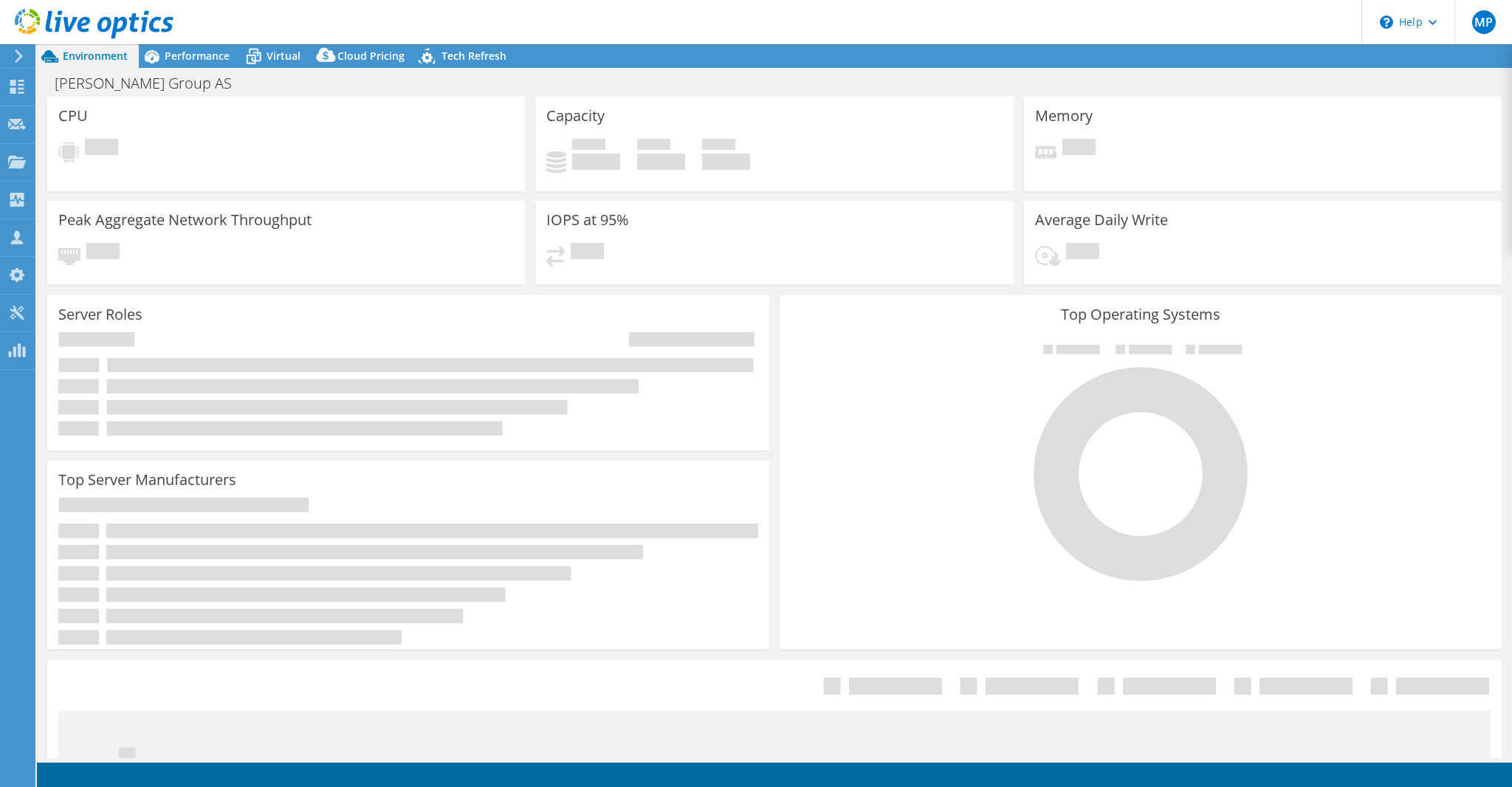
select select "EUFrankfurt"
select select "EUR"
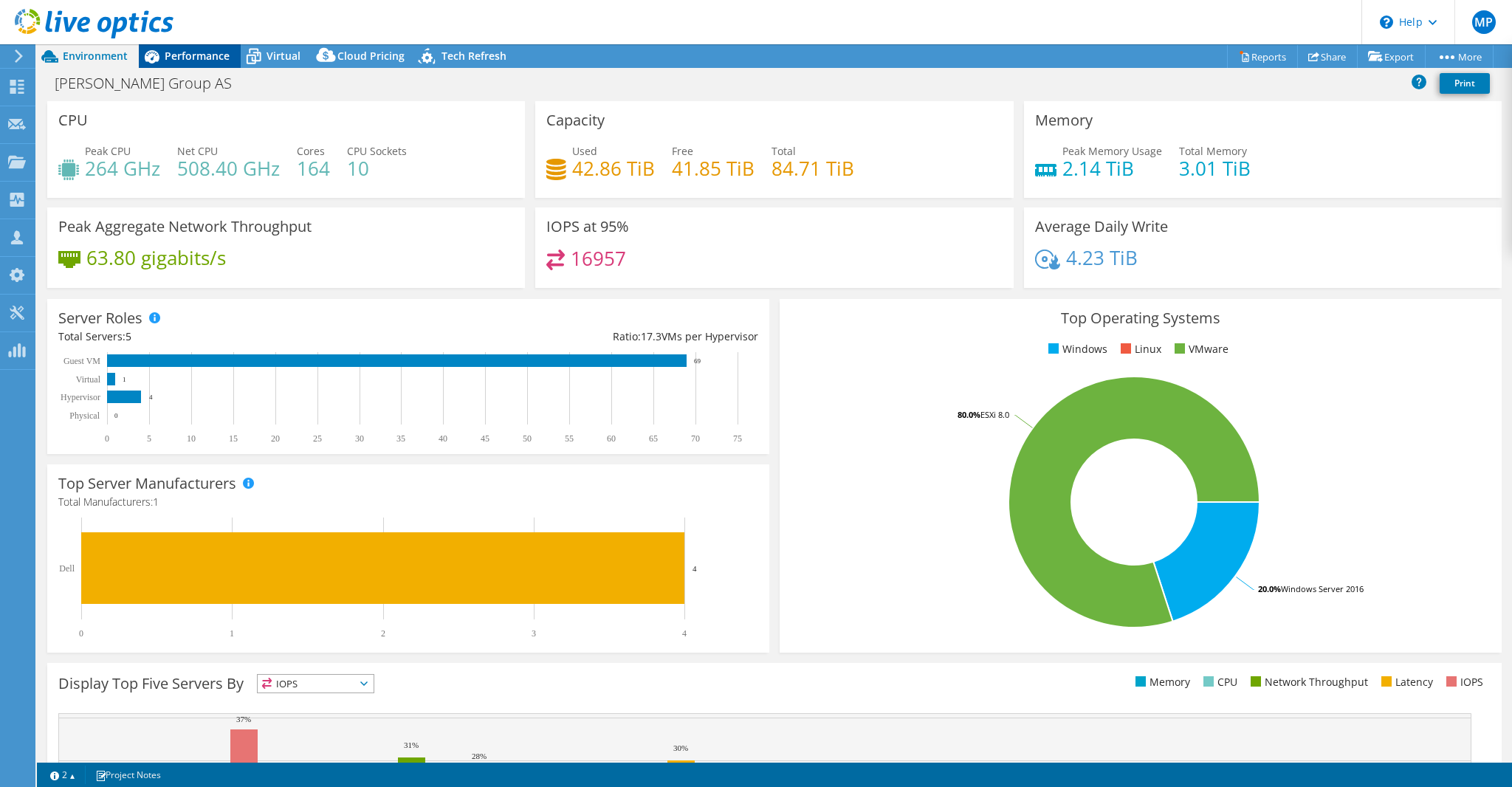
click at [191, 56] on span "Performance" at bounding box center [197, 55] width 65 height 14
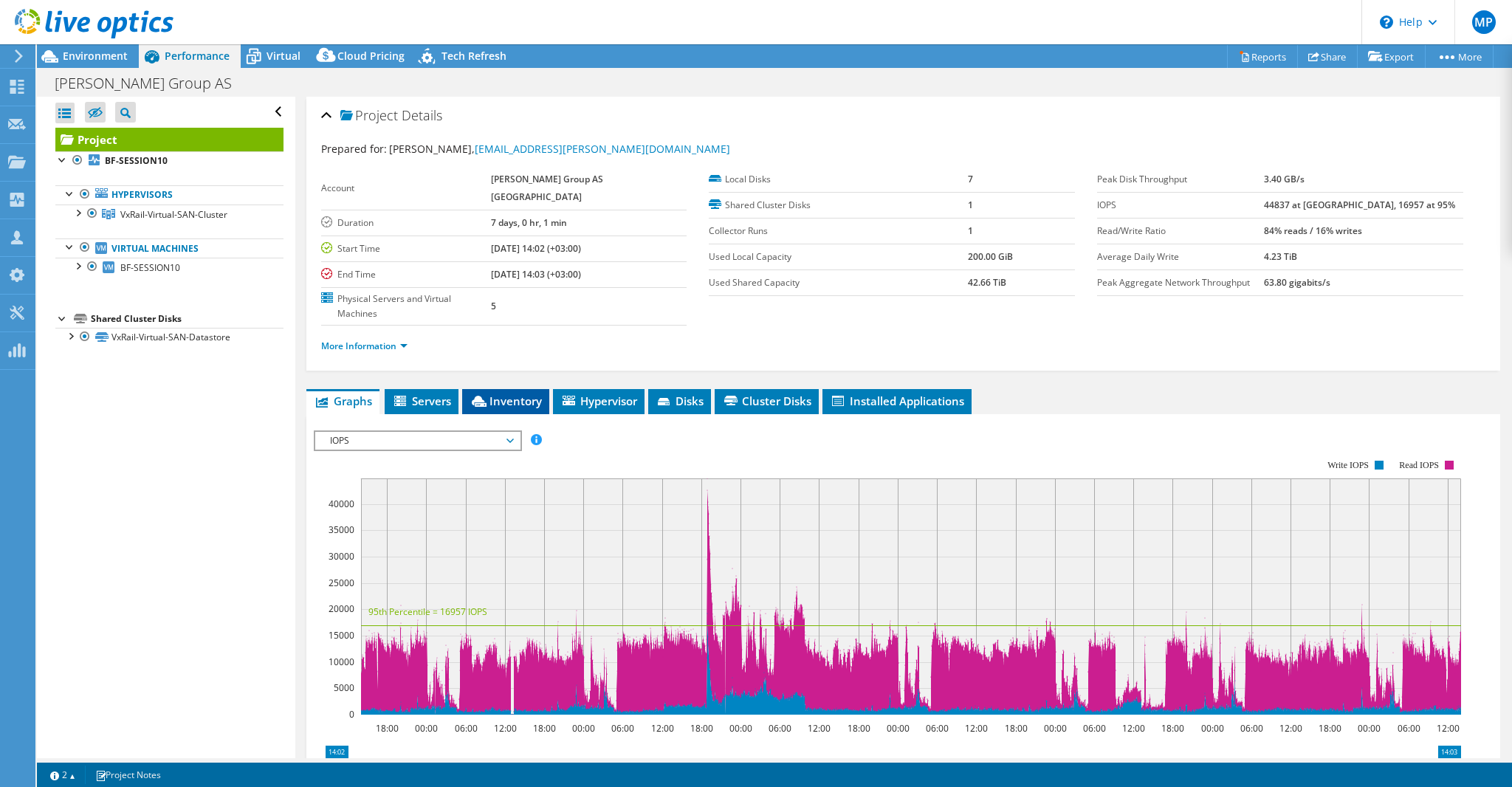
click at [509, 394] on span "Inventory" at bounding box center [505, 401] width 72 height 15
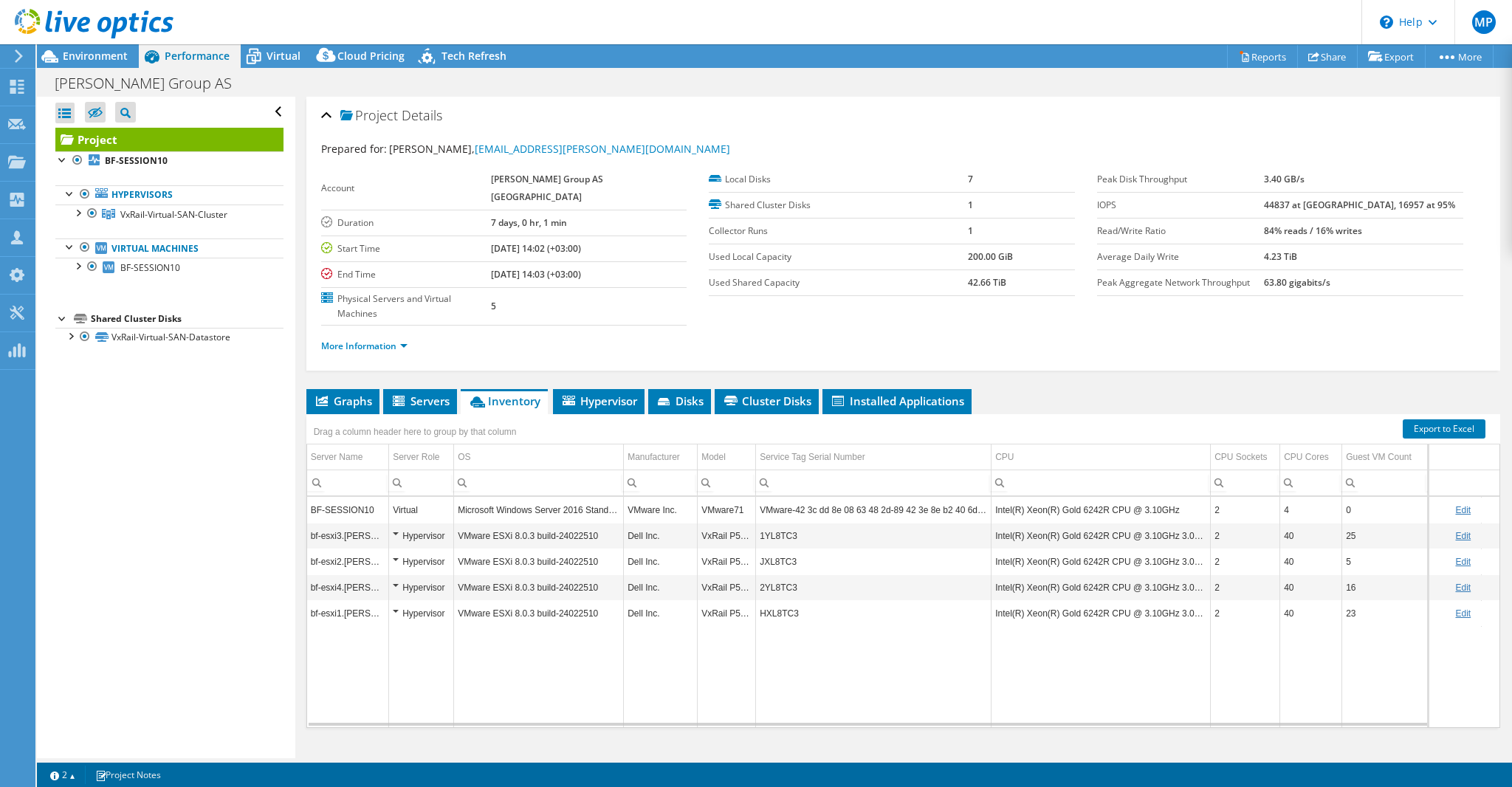
click at [1085, 600] on td "Intel(R) Xeon(R) Gold 6242R CPU @ 3.10GHz 3.09 GHz" at bounding box center [1101, 613] width 219 height 26
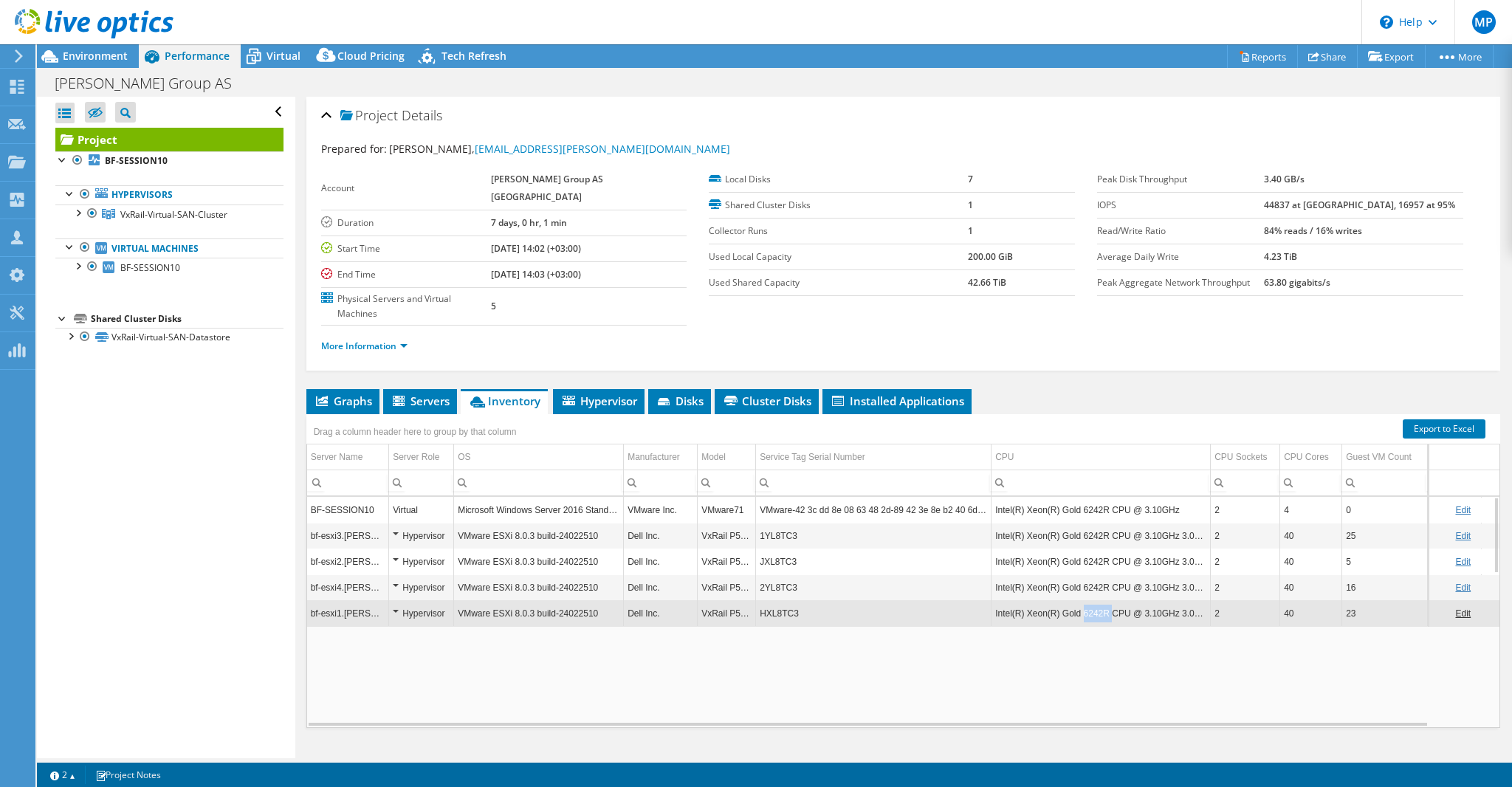
click at [1085, 600] on td "Intel(R) Xeon(R) Gold 6242R CPU @ 3.10GHz 3.09 GHz" at bounding box center [1101, 613] width 219 height 26
click at [1088, 600] on td "Intel(R) Xeon(R) Gold 6242R CPU @ 3.10GHz 3.09 GHz" at bounding box center [1101, 613] width 219 height 26
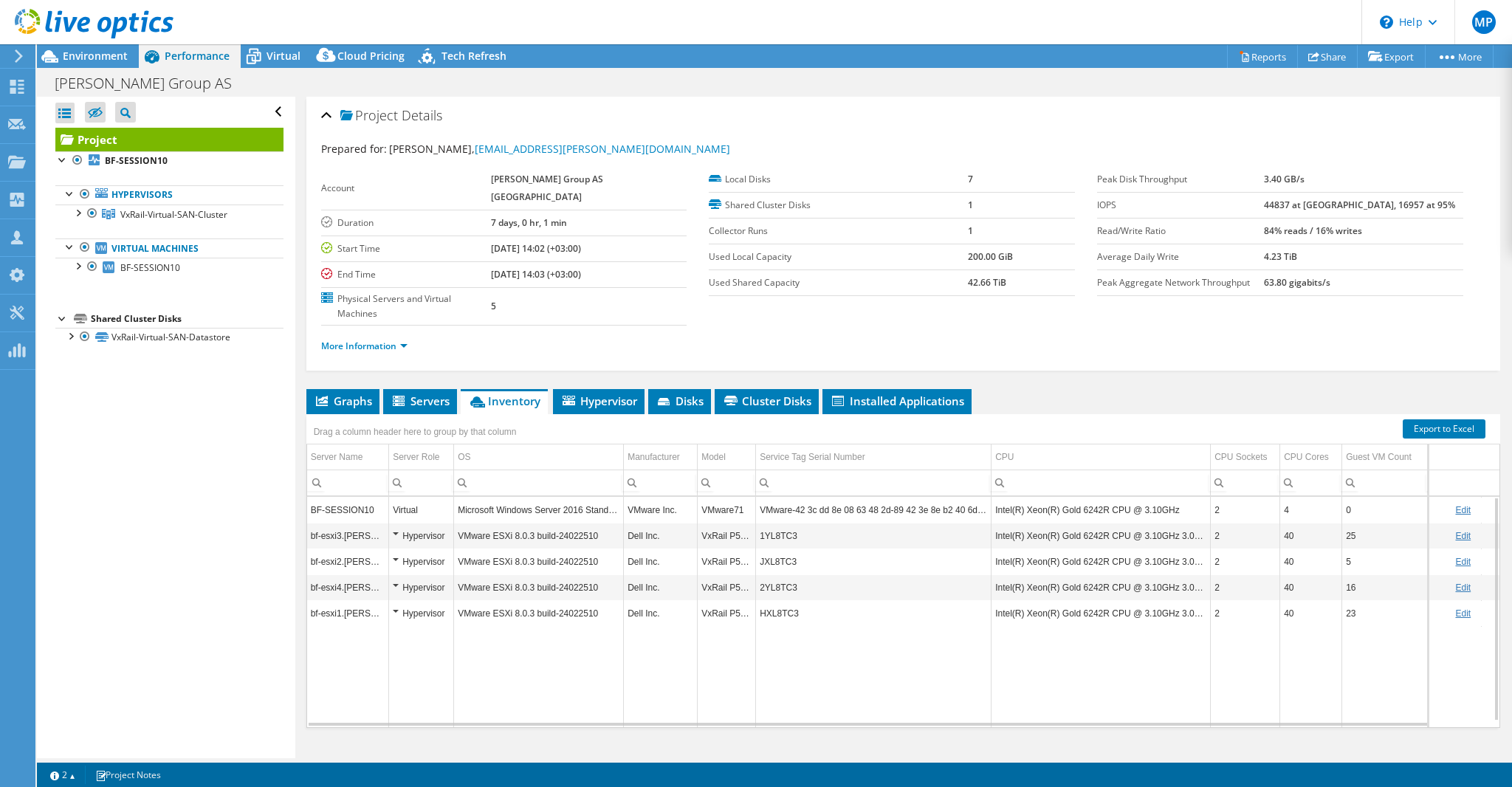
click at [1455, 505] on link "Edit" at bounding box center [1463, 510] width 15 height 11
click at [1461, 505] on link "Cancel" at bounding box center [1475, 510] width 28 height 11
click at [1152, 657] on td "Data grid" at bounding box center [1101, 677] width 219 height 102
click at [91, 56] on span "Environment" at bounding box center [95, 55] width 65 height 14
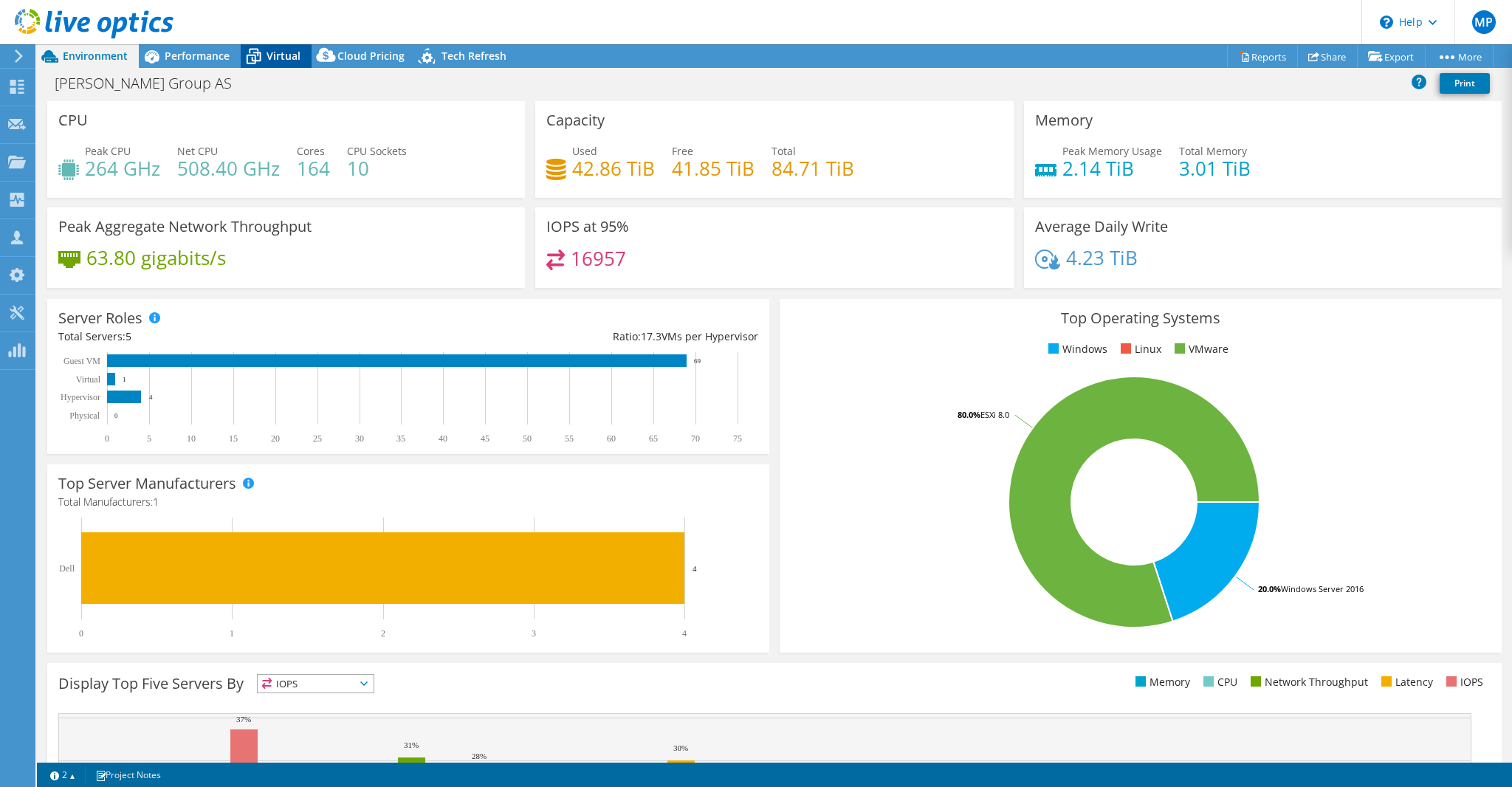
click at [281, 57] on span "Virtual" at bounding box center [284, 55] width 34 height 14
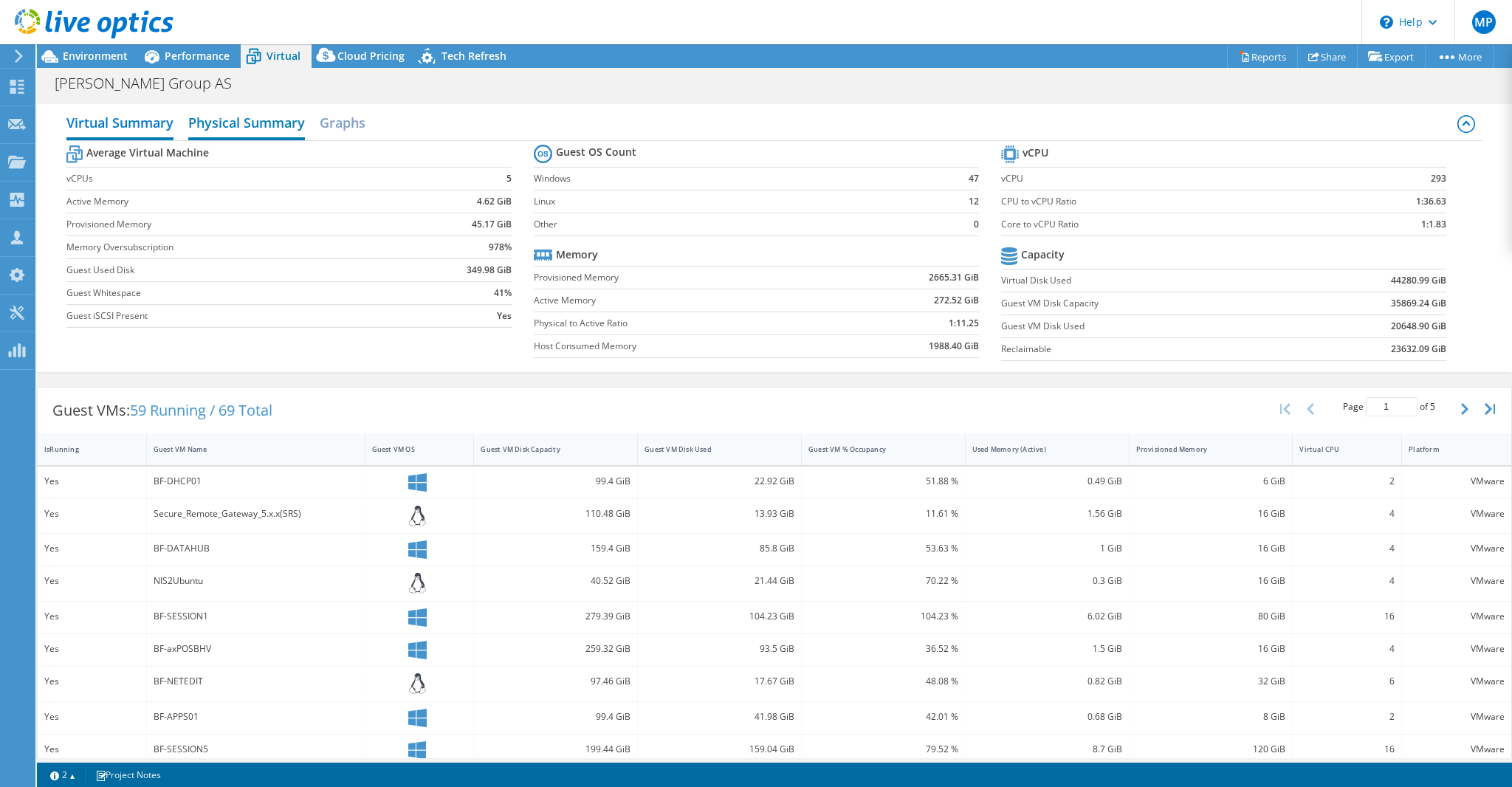
click at [245, 122] on h2 "Physical Summary" at bounding box center [247, 124] width 117 height 32
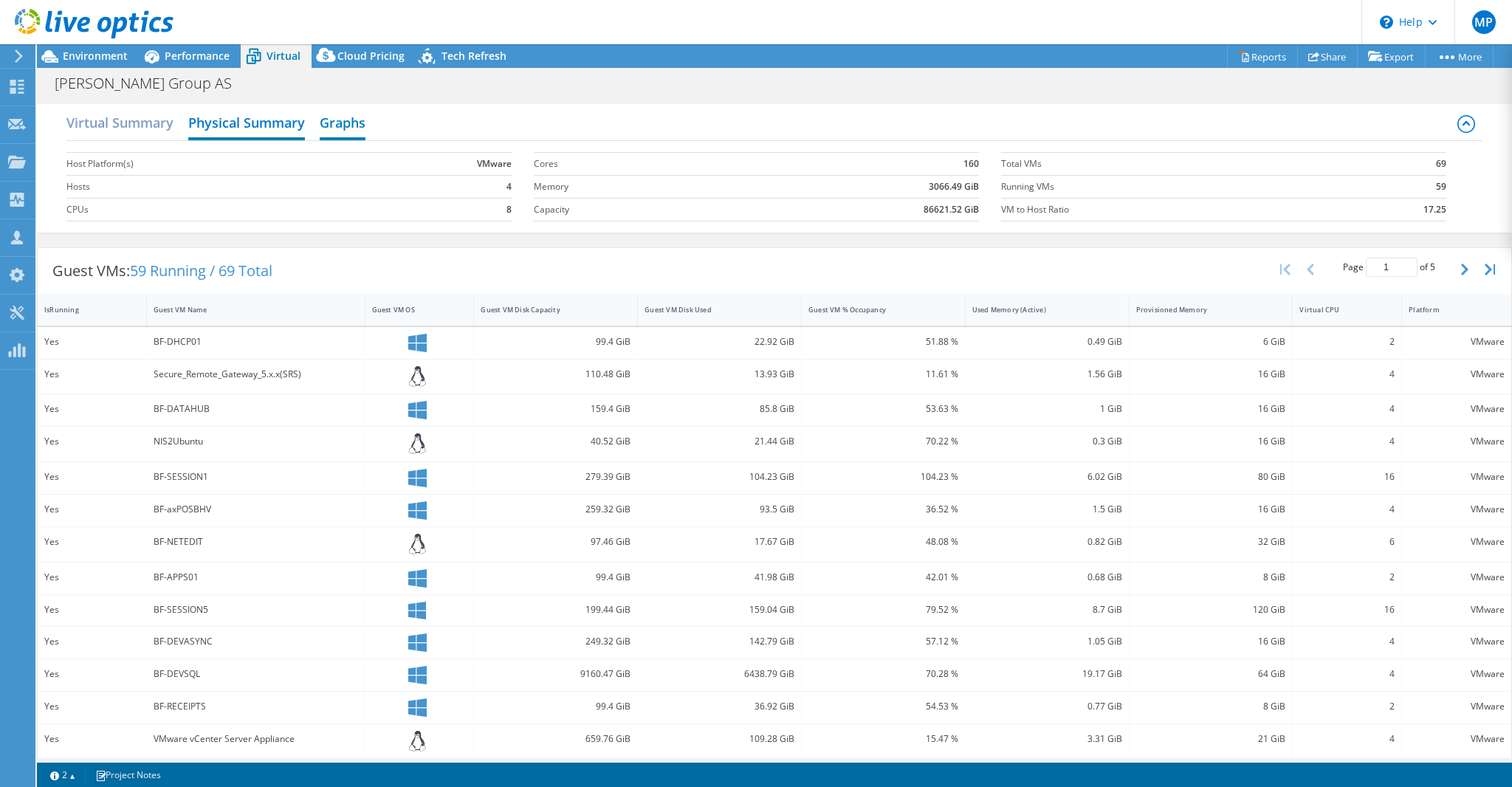
click at [350, 125] on h2 "Graphs" at bounding box center [342, 124] width 45 height 32
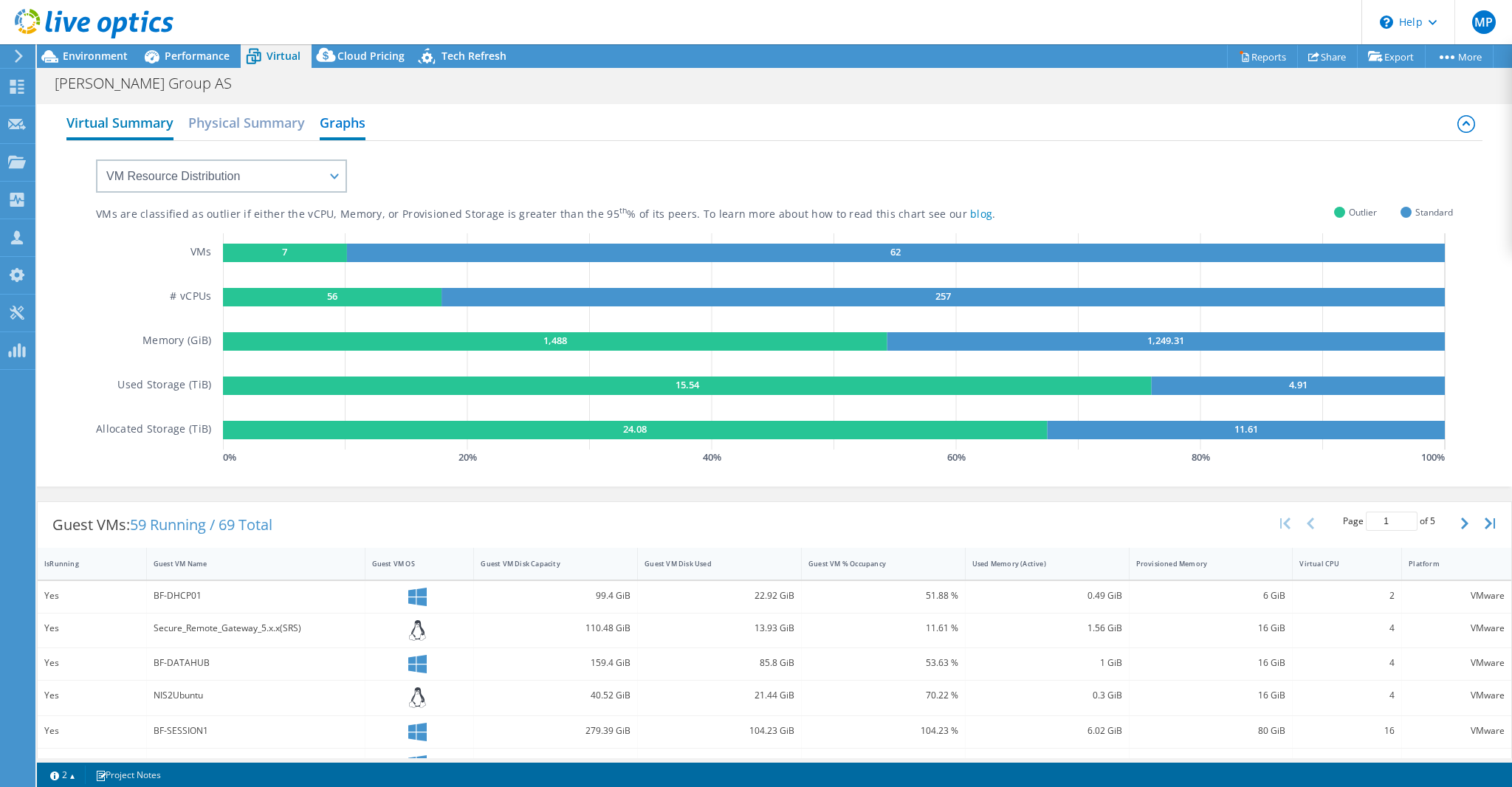
click at [140, 123] on h2 "Virtual Summary" at bounding box center [120, 124] width 107 height 32
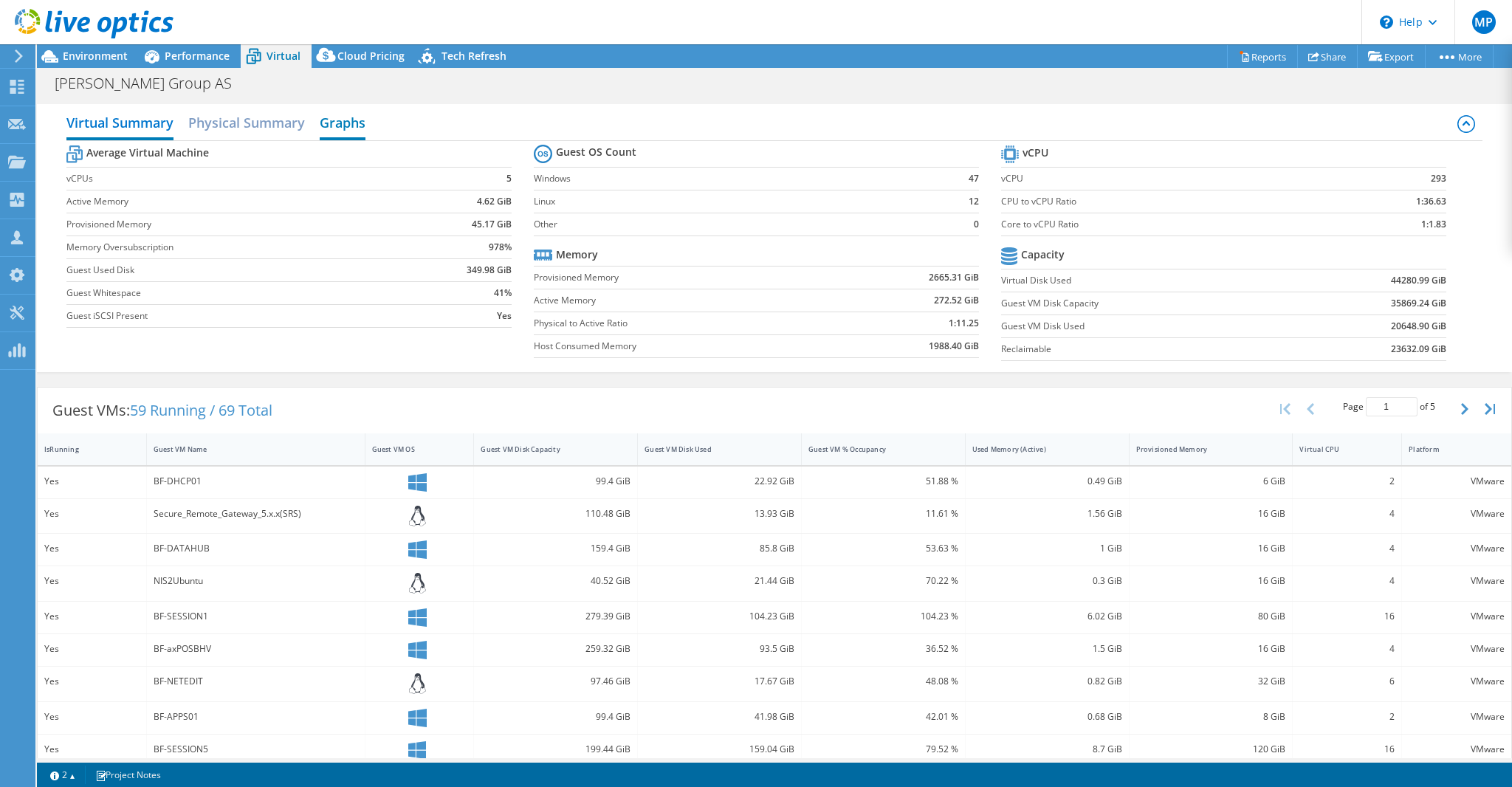
click at [329, 123] on h2 "Graphs" at bounding box center [342, 124] width 45 height 32
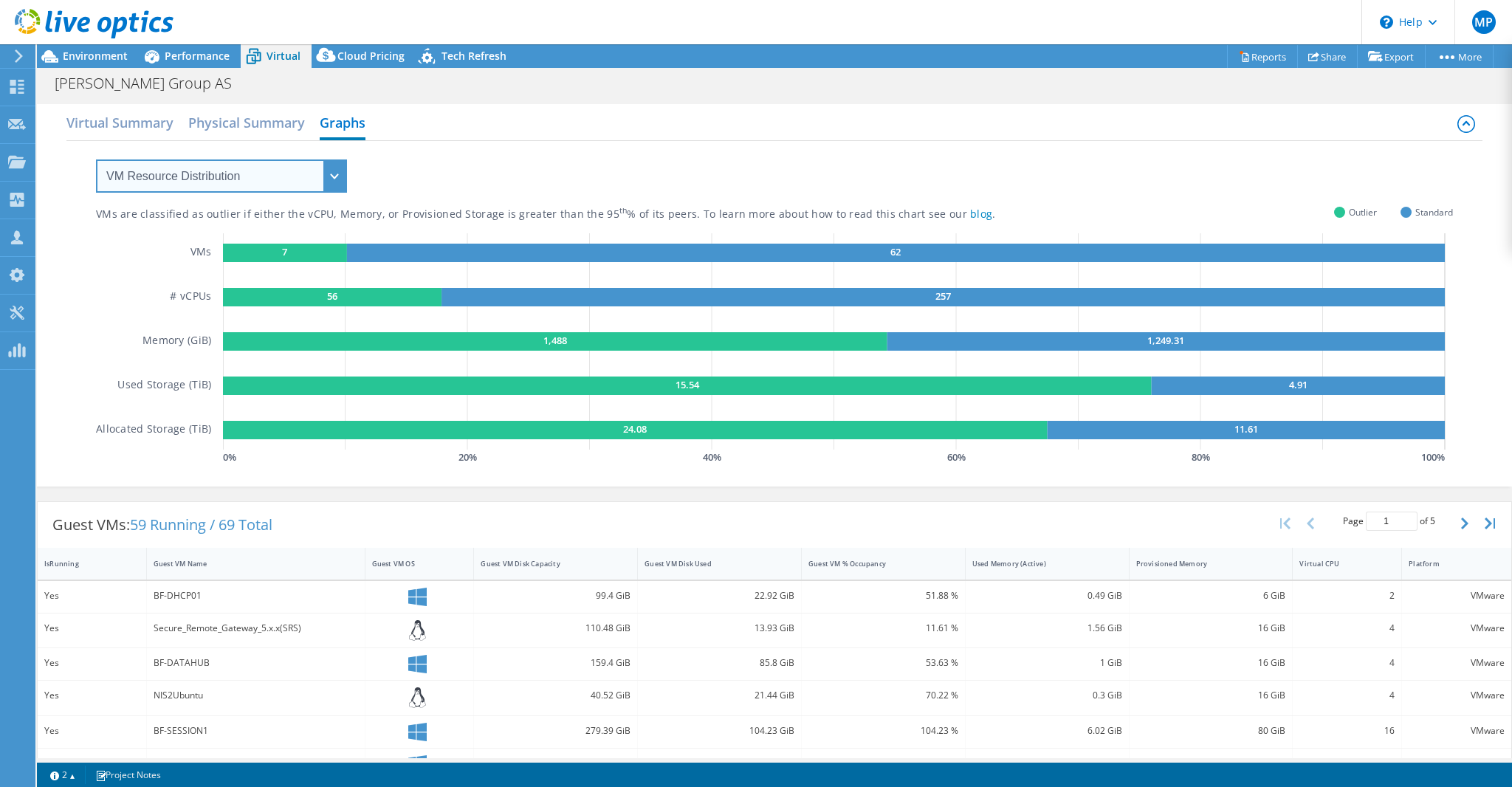
click at [330, 175] on select "VM Resource Distribution Provisioning Contrast Over Provisioning" at bounding box center [221, 176] width 251 height 33
click at [389, 169] on div "VMs are classified as outlier if either the vCPU, Memory, or Provisioned Storag…" at bounding box center [774, 304] width 1357 height 327
click at [328, 175] on select "VM Resource Distribution Provisioning Contrast Over Provisioning" at bounding box center [221, 176] width 251 height 33
click at [96, 160] on select "VM Resource Distribution Provisioning Contrast Over Provisioning" at bounding box center [221, 176] width 251 height 33
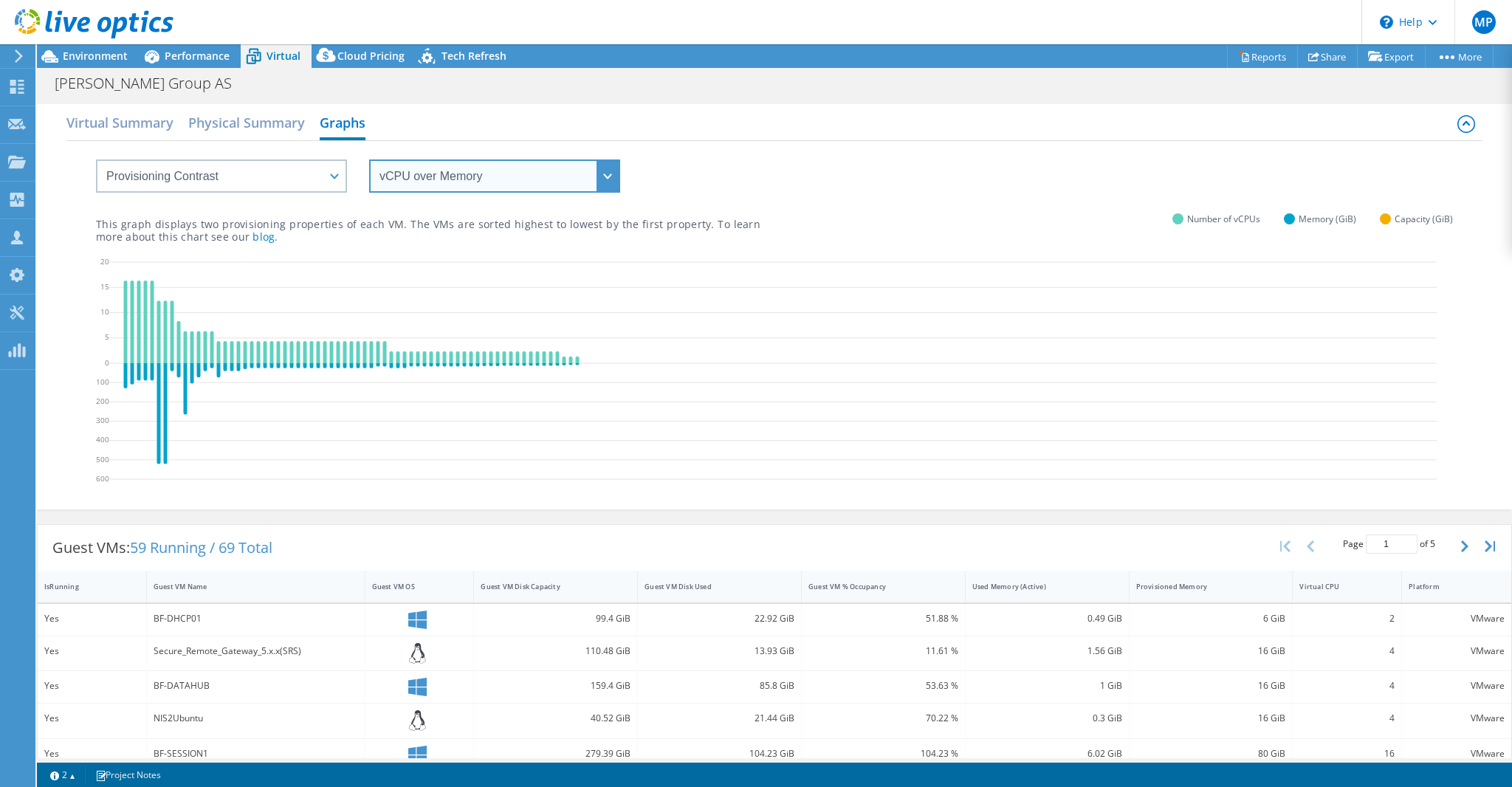
click at [608, 175] on select "vCPU over Memory vCPU over Capacity Memory over vCPU Memory over Capacity Capac…" at bounding box center [494, 176] width 251 height 33
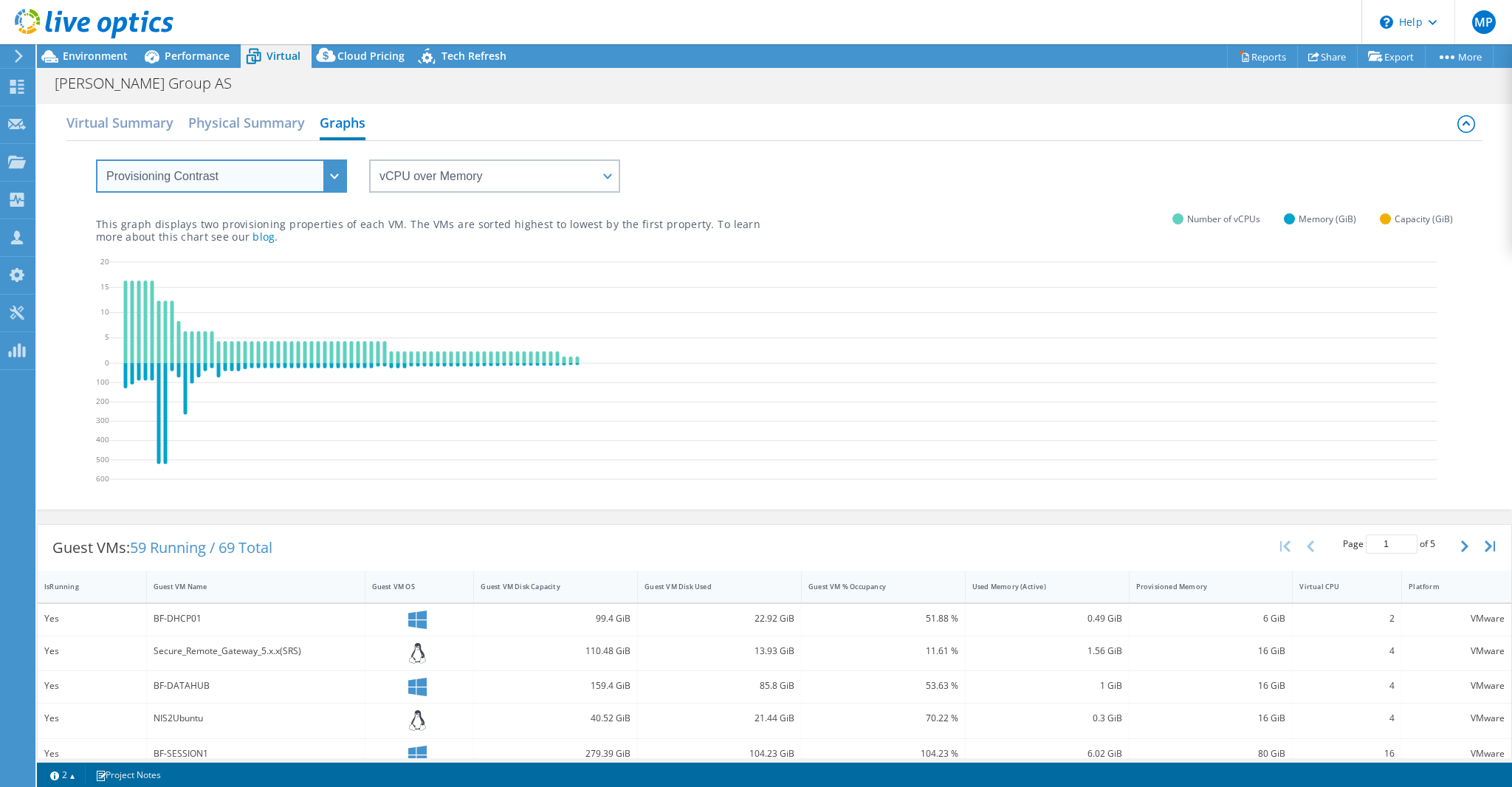
click at [341, 176] on select "VM Resource Distribution Provisioning Contrast Over Provisioning" at bounding box center [221, 176] width 251 height 33
select select "Over Provisioning"
click at [96, 160] on select "VM Resource Distribution Provisioning Contrast Over Provisioning" at bounding box center [221, 176] width 251 height 33
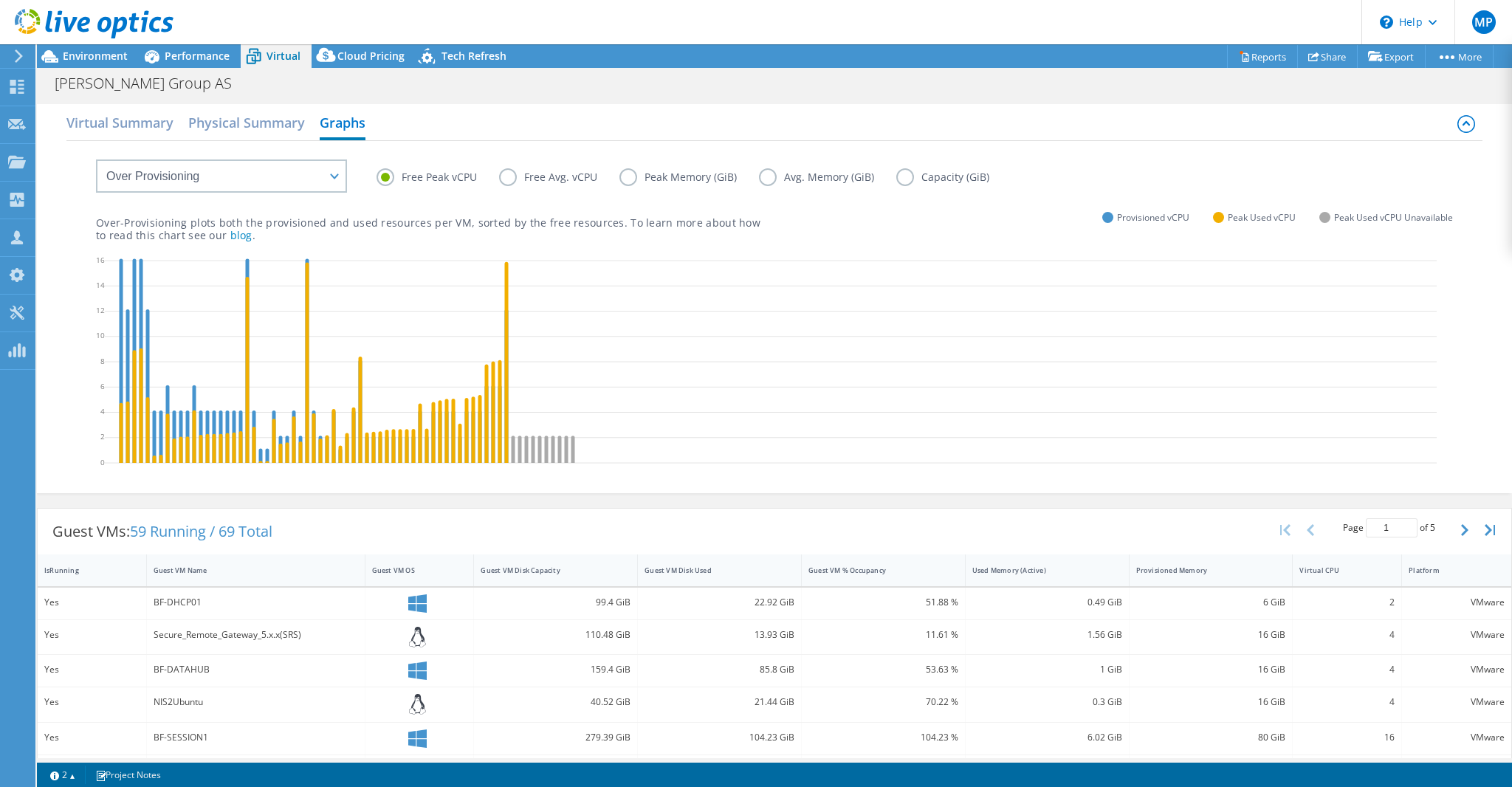
click at [901, 177] on label "Capacity (GiB)" at bounding box center [954, 177] width 115 height 18
click at [0, 0] on input "Capacity (GiB)" at bounding box center [0, 0] width 0 height 0
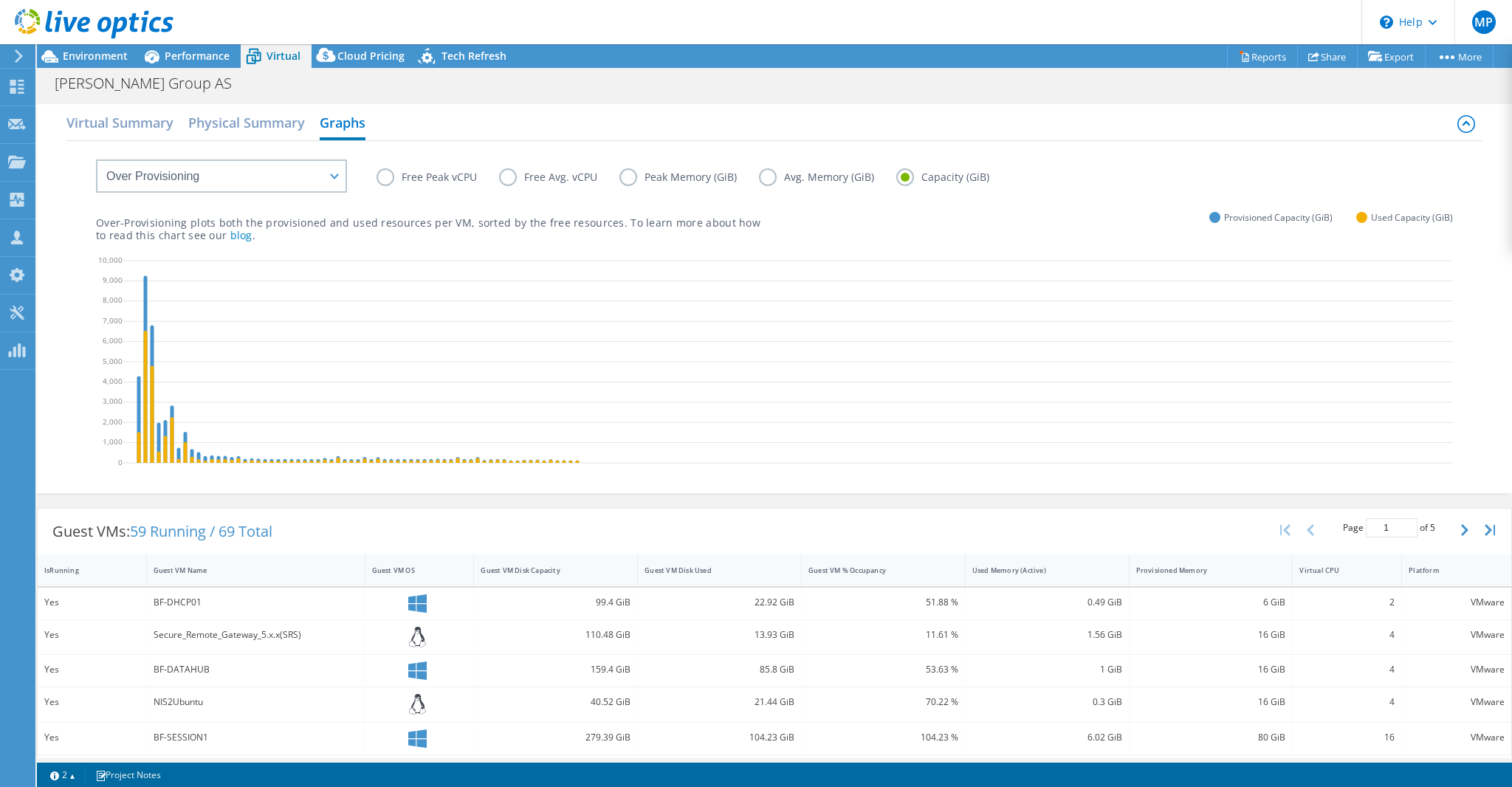
click at [387, 175] on label "Free Peak vCPU" at bounding box center [437, 177] width 122 height 18
click at [0, 0] on input "Free Peak vCPU" at bounding box center [0, 0] width 0 height 0
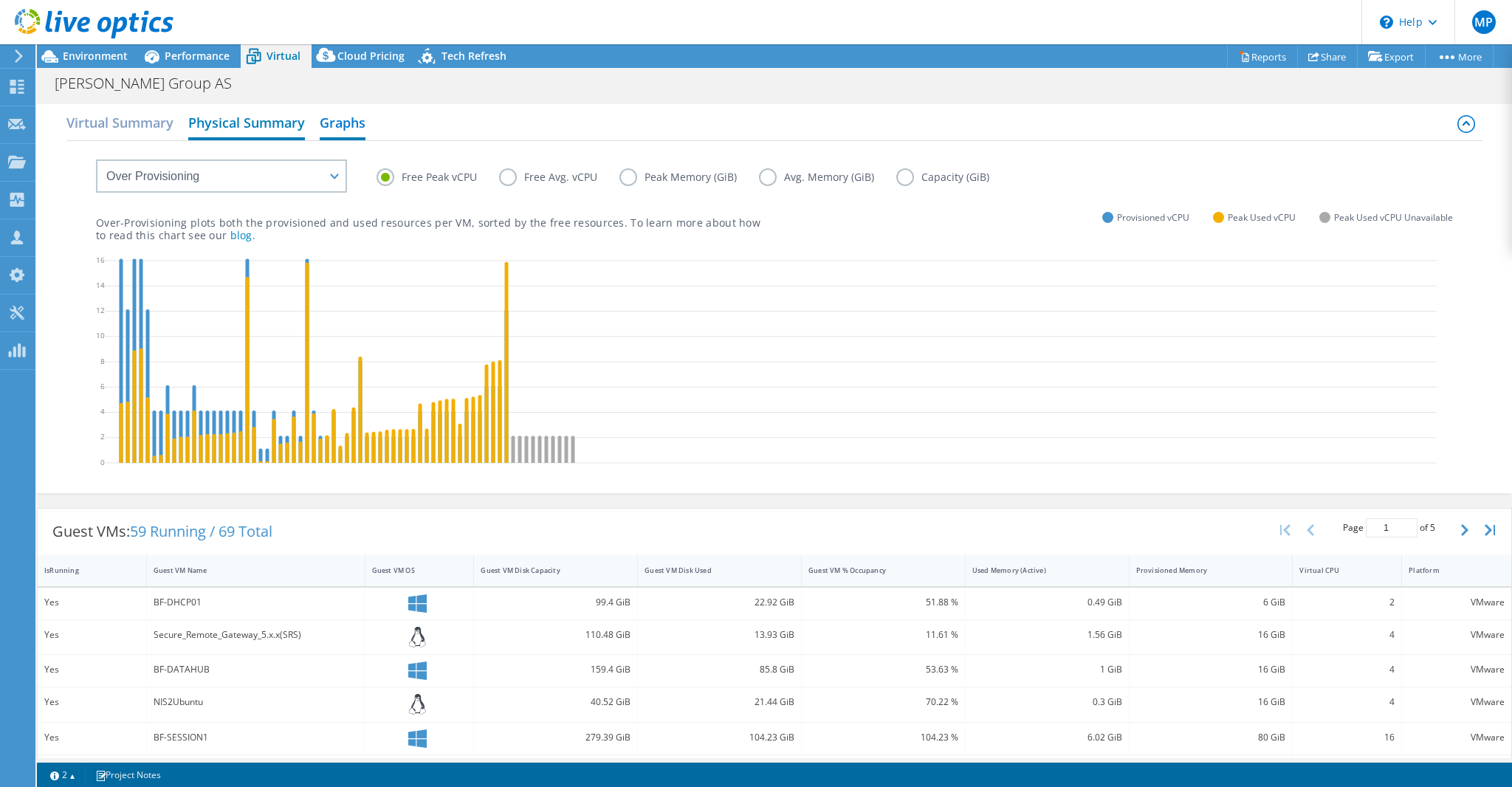
click at [247, 125] on h2 "Physical Summary" at bounding box center [247, 124] width 117 height 32
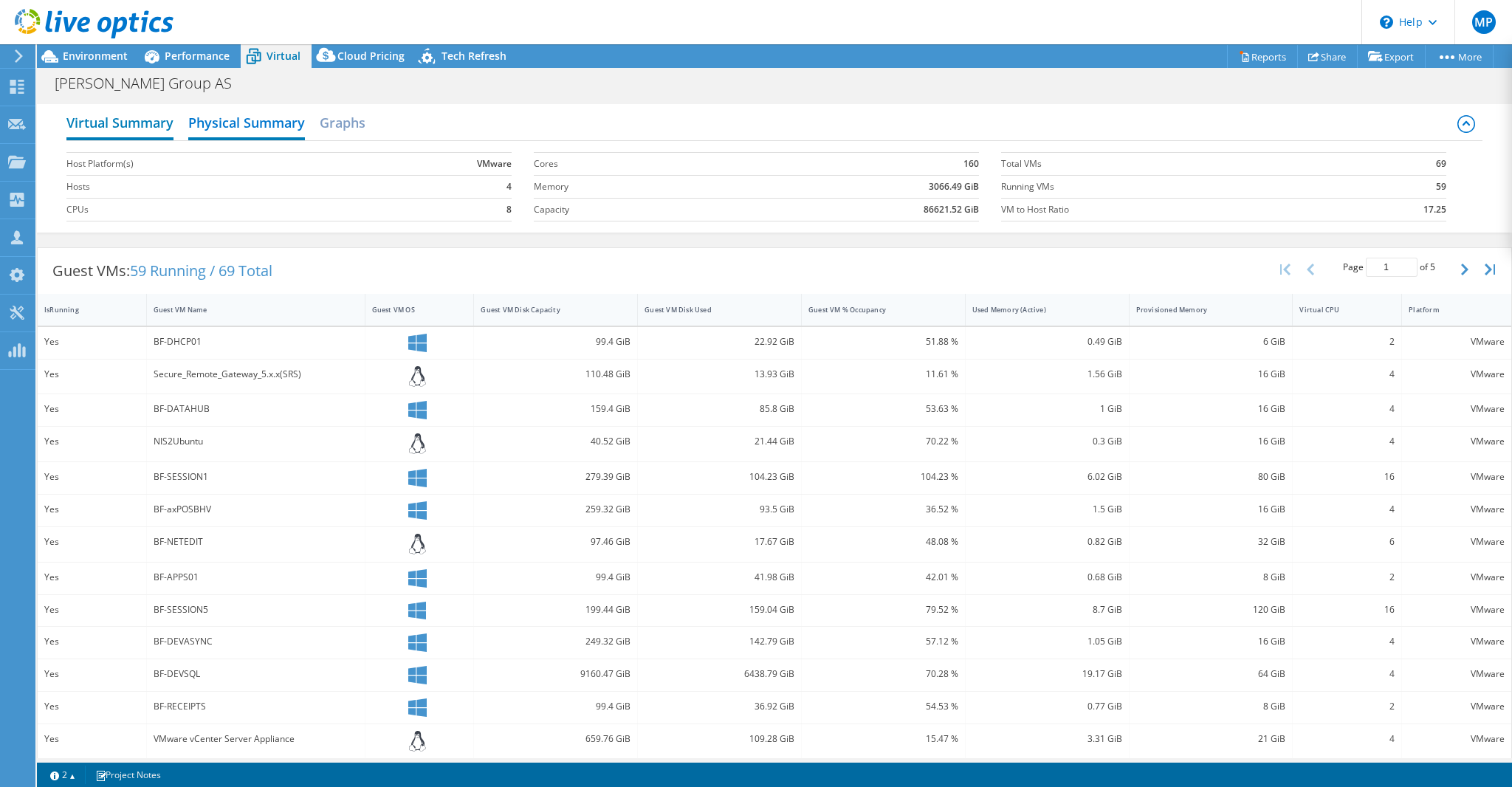
click at [102, 117] on h2 "Virtual Summary" at bounding box center [120, 124] width 107 height 32
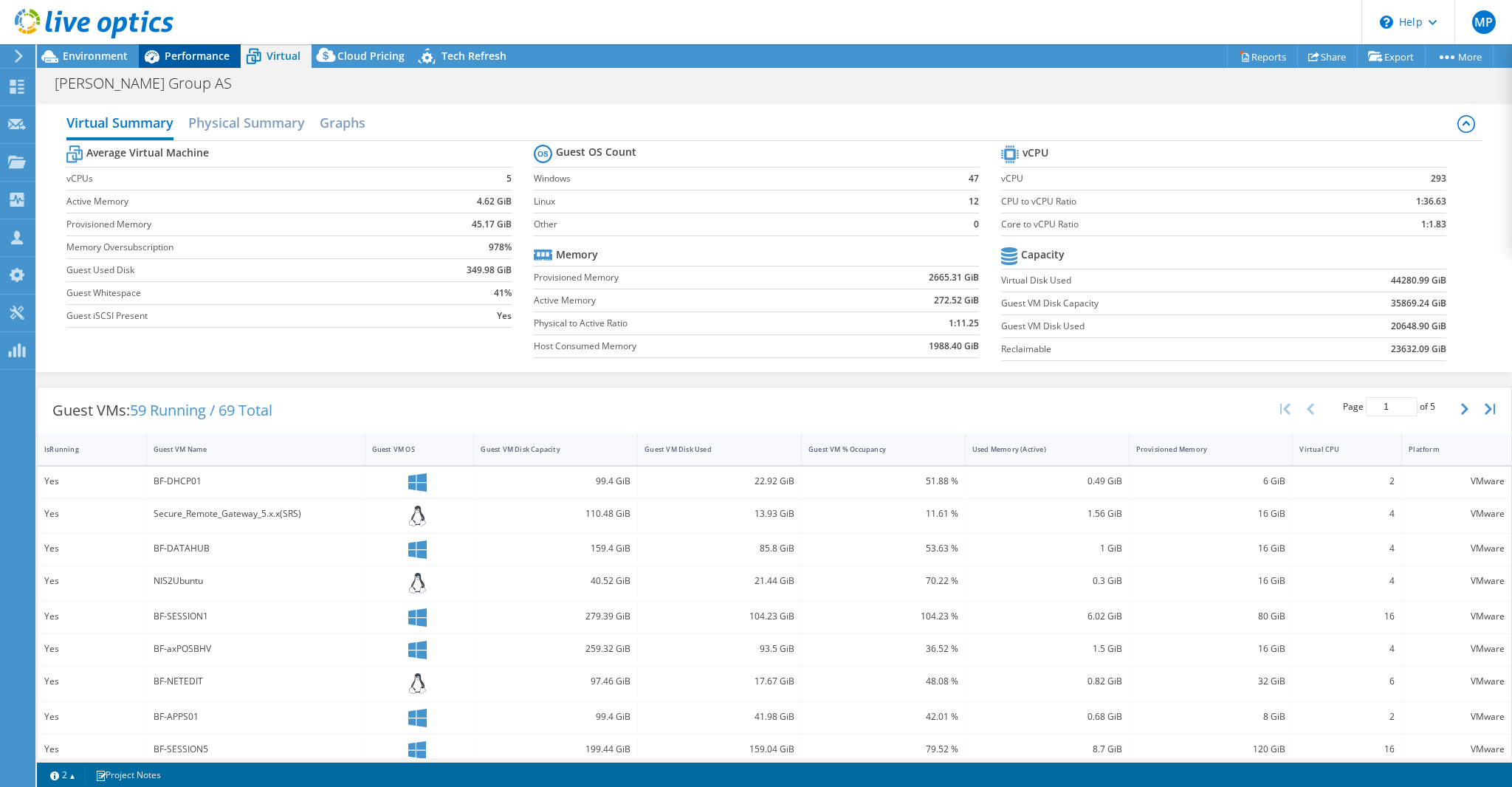
click at [195, 51] on span "Performance" at bounding box center [197, 55] width 65 height 14
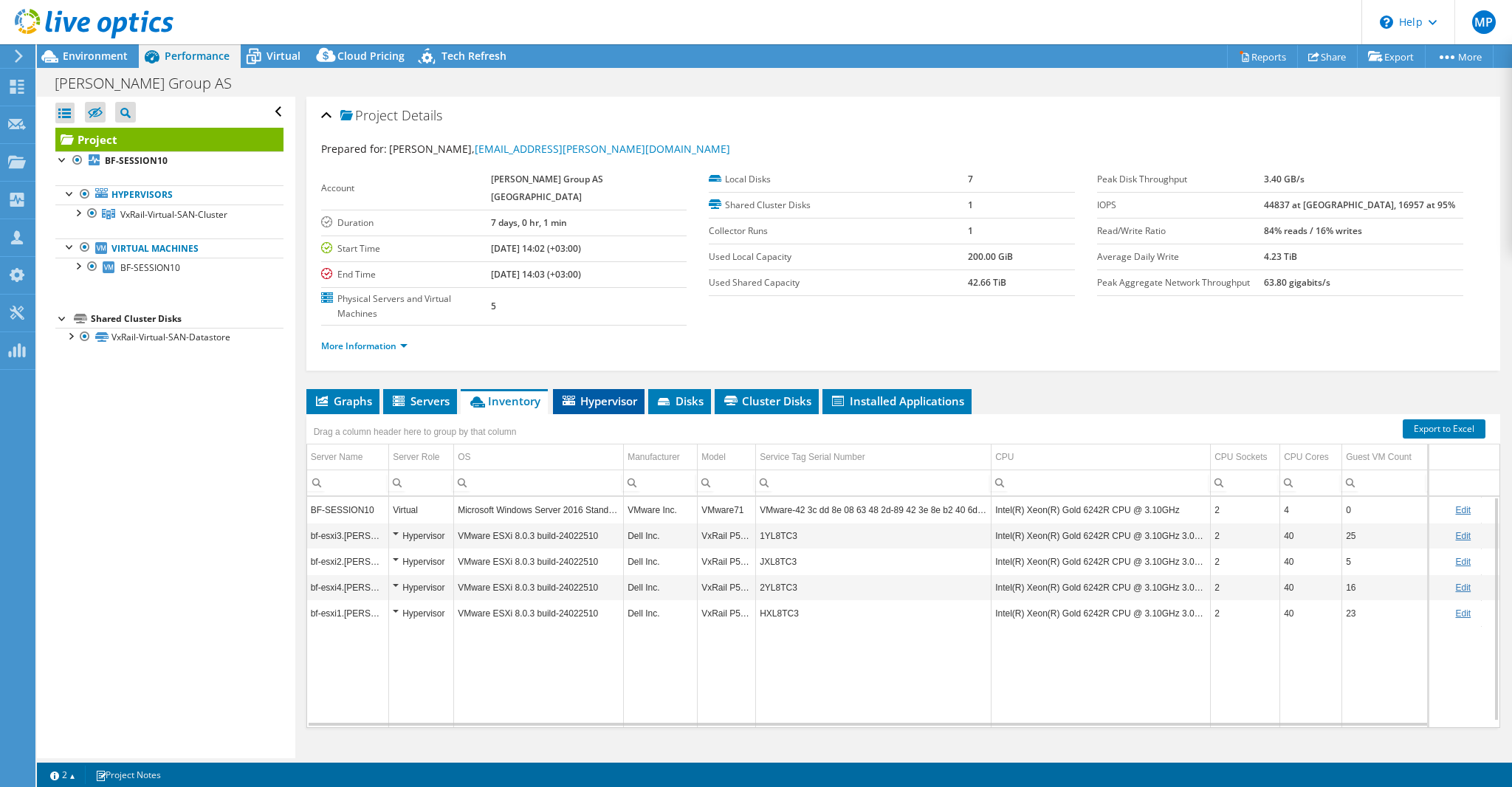
click at [608, 394] on span "Hypervisor" at bounding box center [599, 401] width 77 height 15
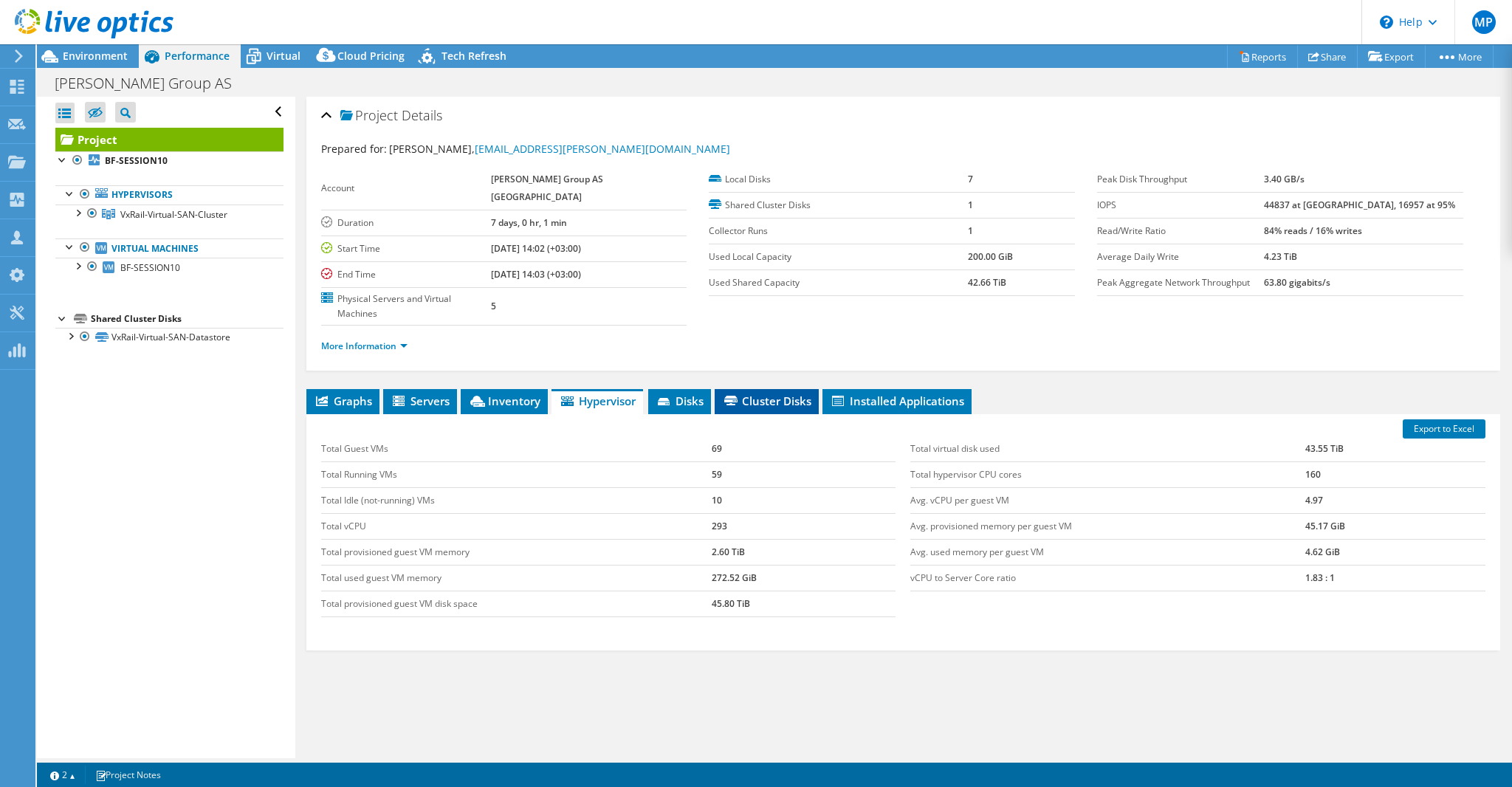
click at [757, 394] on span "Cluster Disks" at bounding box center [767, 401] width 89 height 15
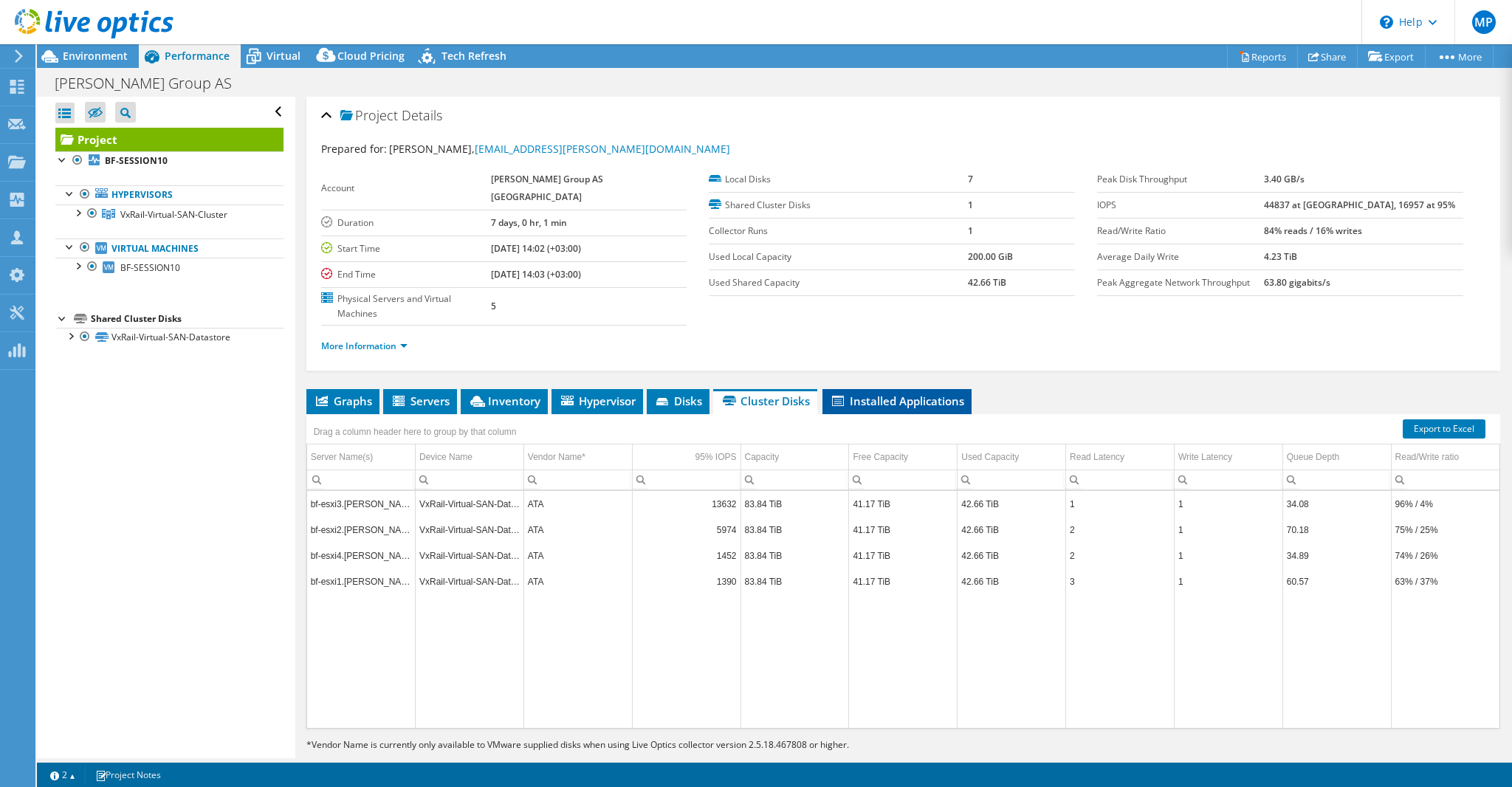
click at [891, 394] on span "Installed Applications" at bounding box center [897, 401] width 135 height 15
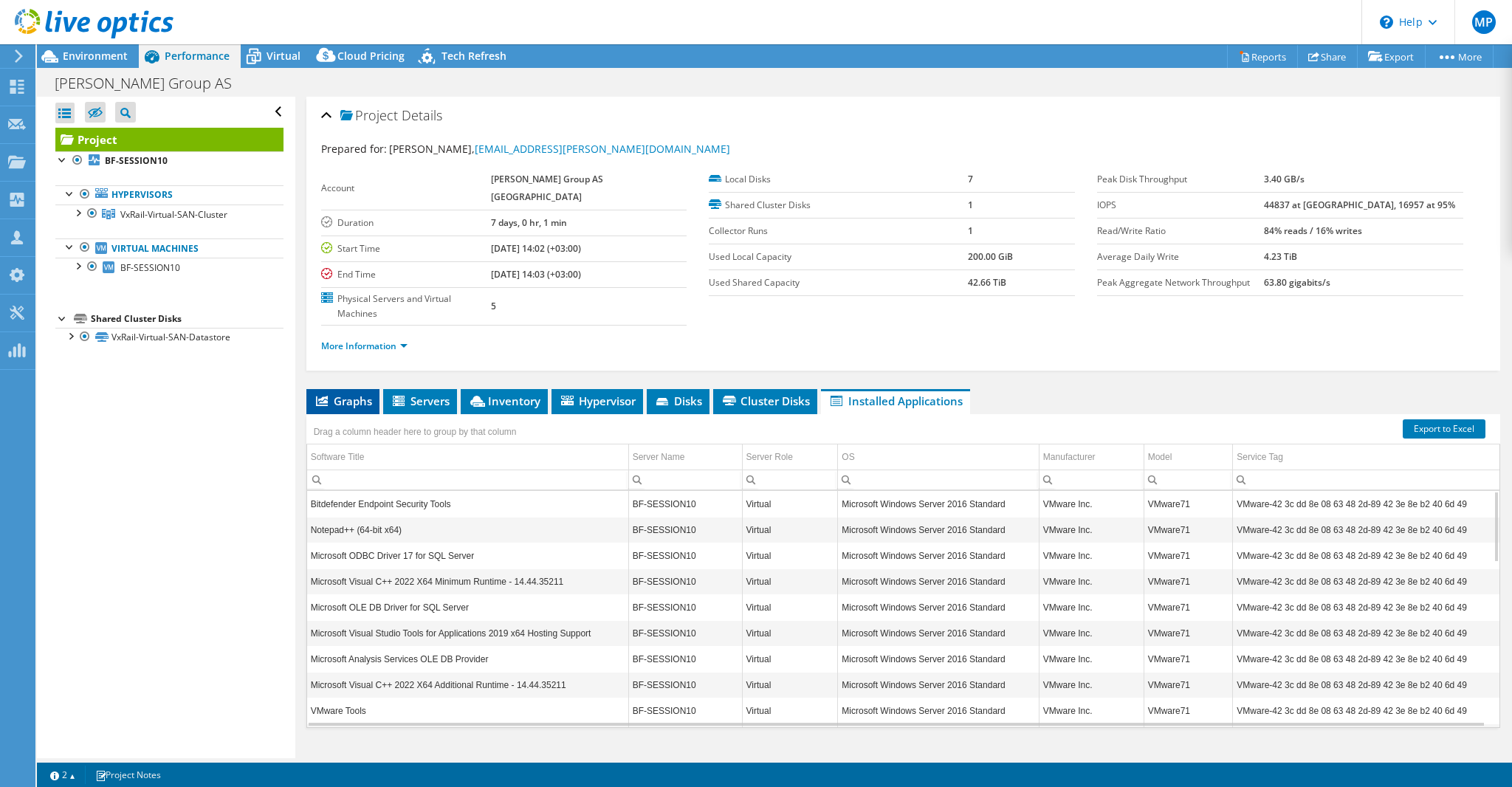
click at [342, 394] on span "Graphs" at bounding box center [343, 401] width 58 height 15
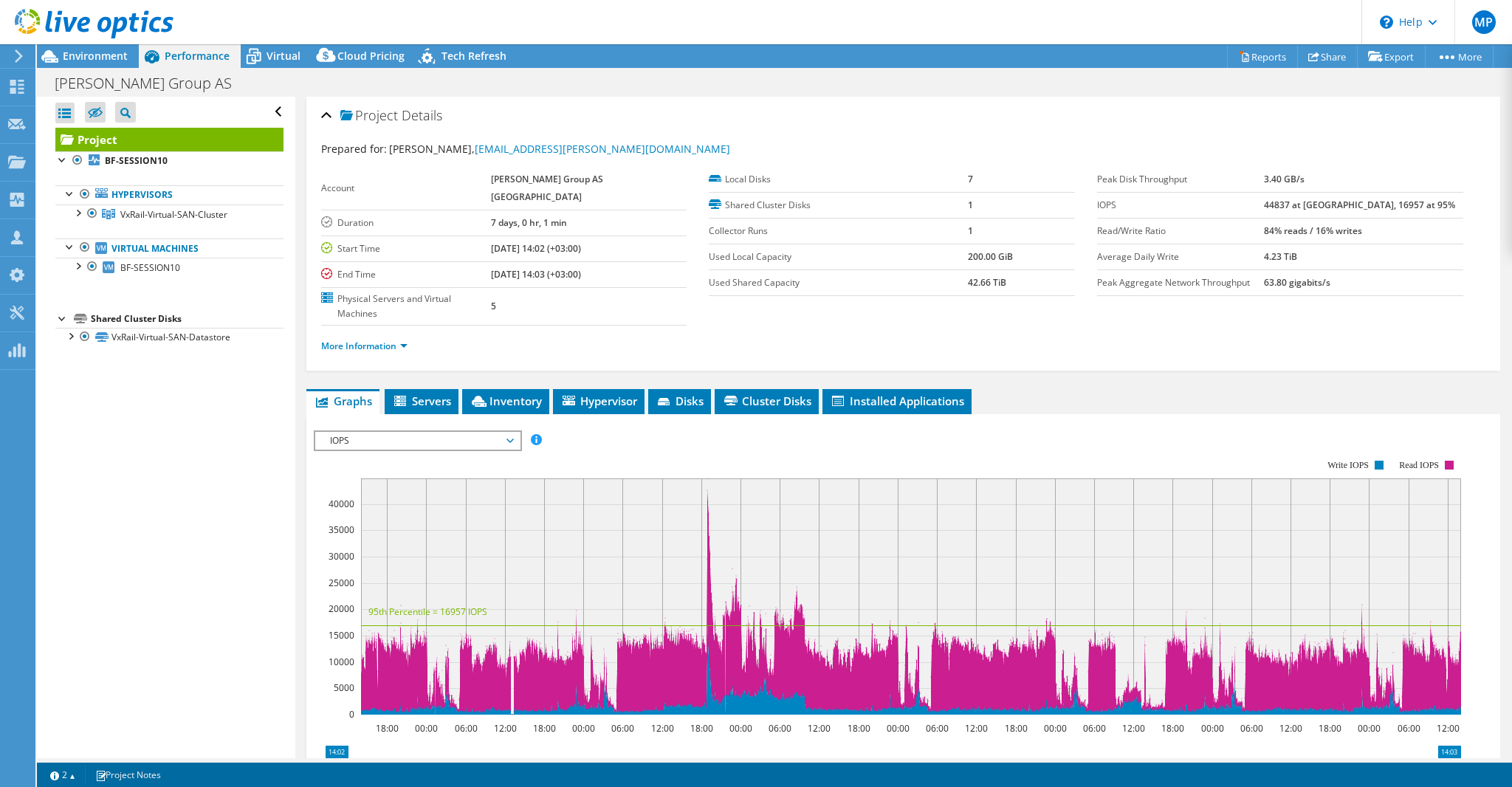
click at [505, 432] on span "IOPS" at bounding box center [418, 441] width 190 height 18
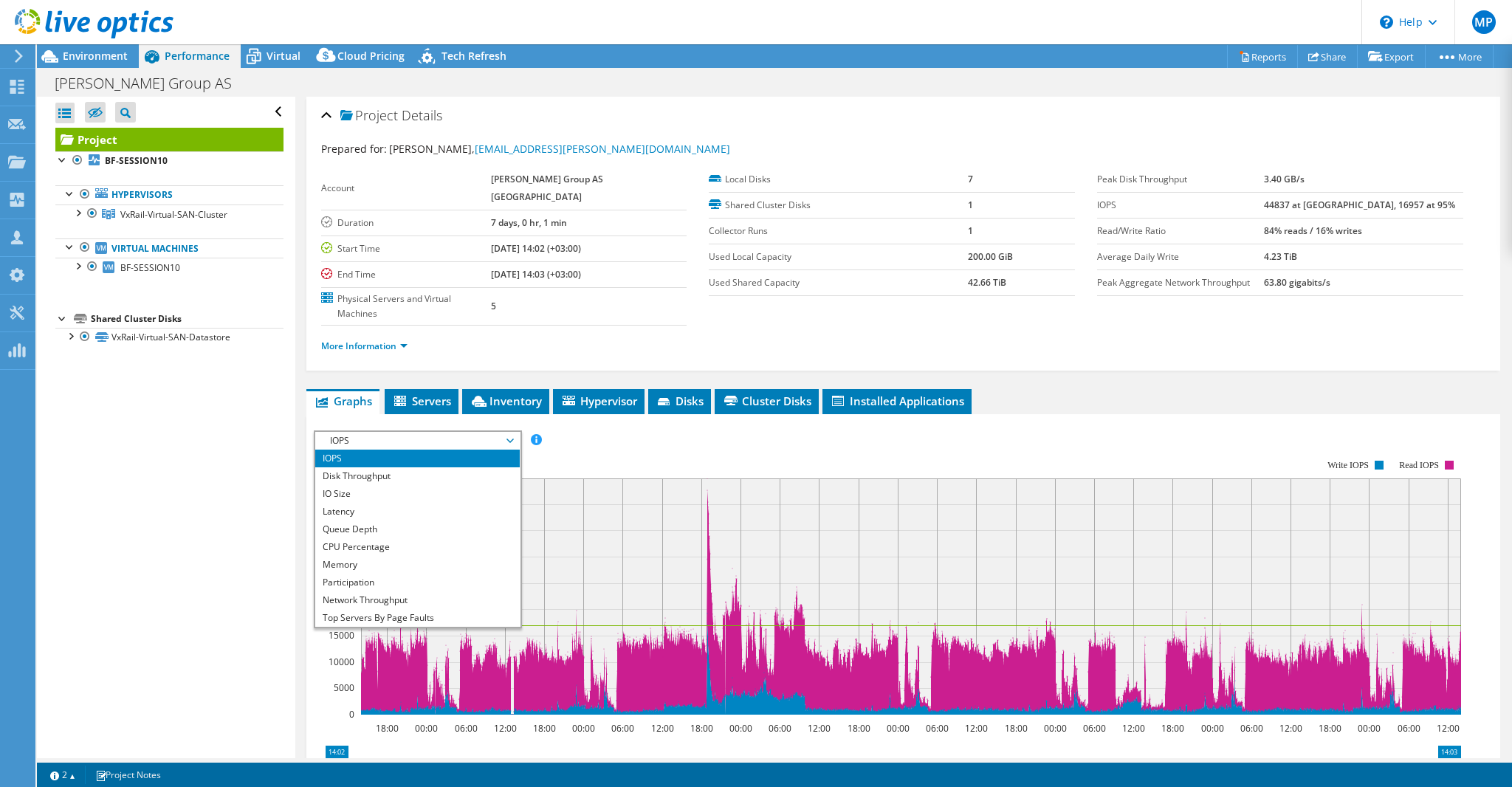
click at [351, 394] on span "Graphs" at bounding box center [343, 401] width 58 height 15
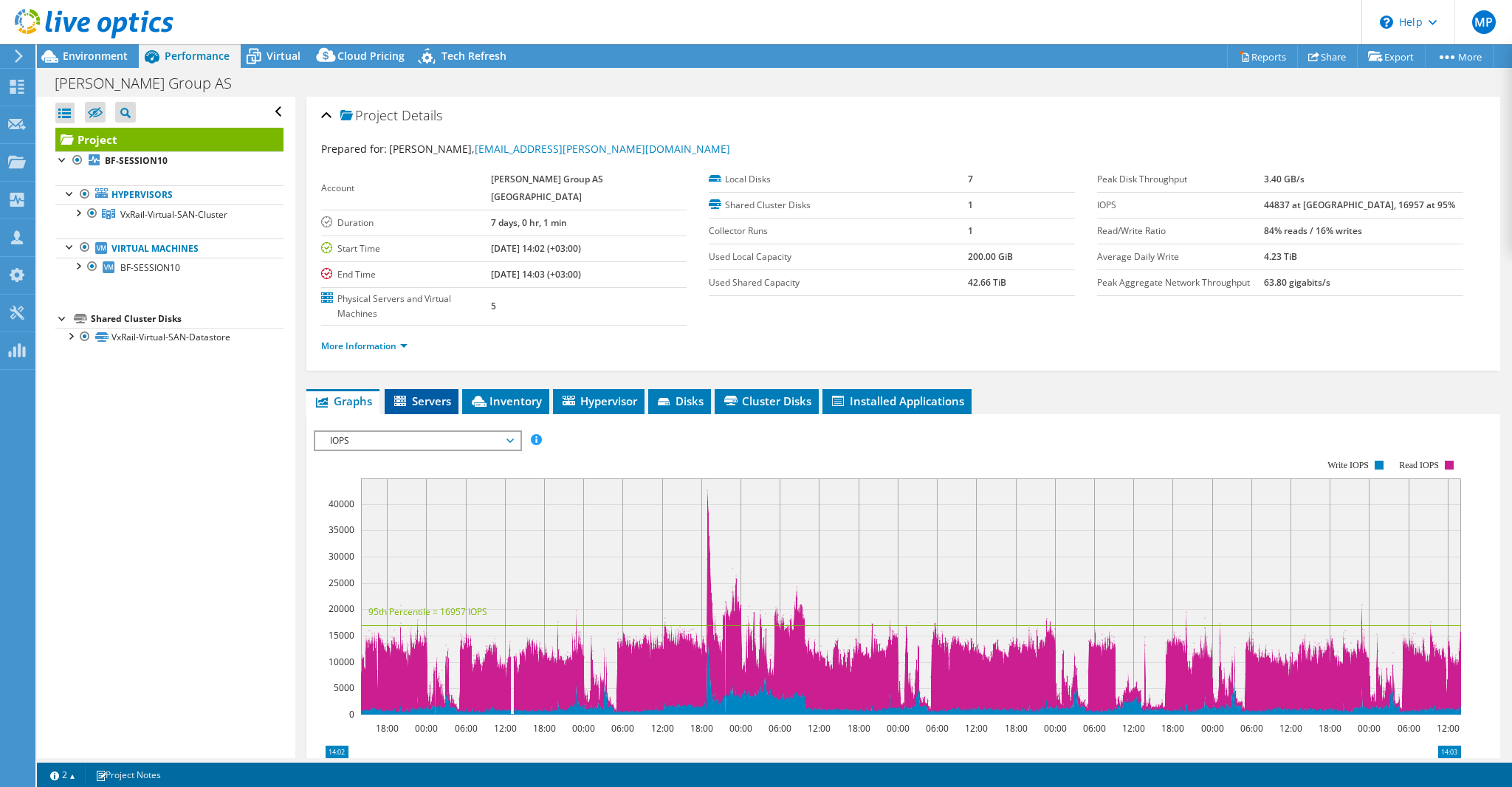
click at [413, 394] on span "Servers" at bounding box center [421, 401] width 59 height 15
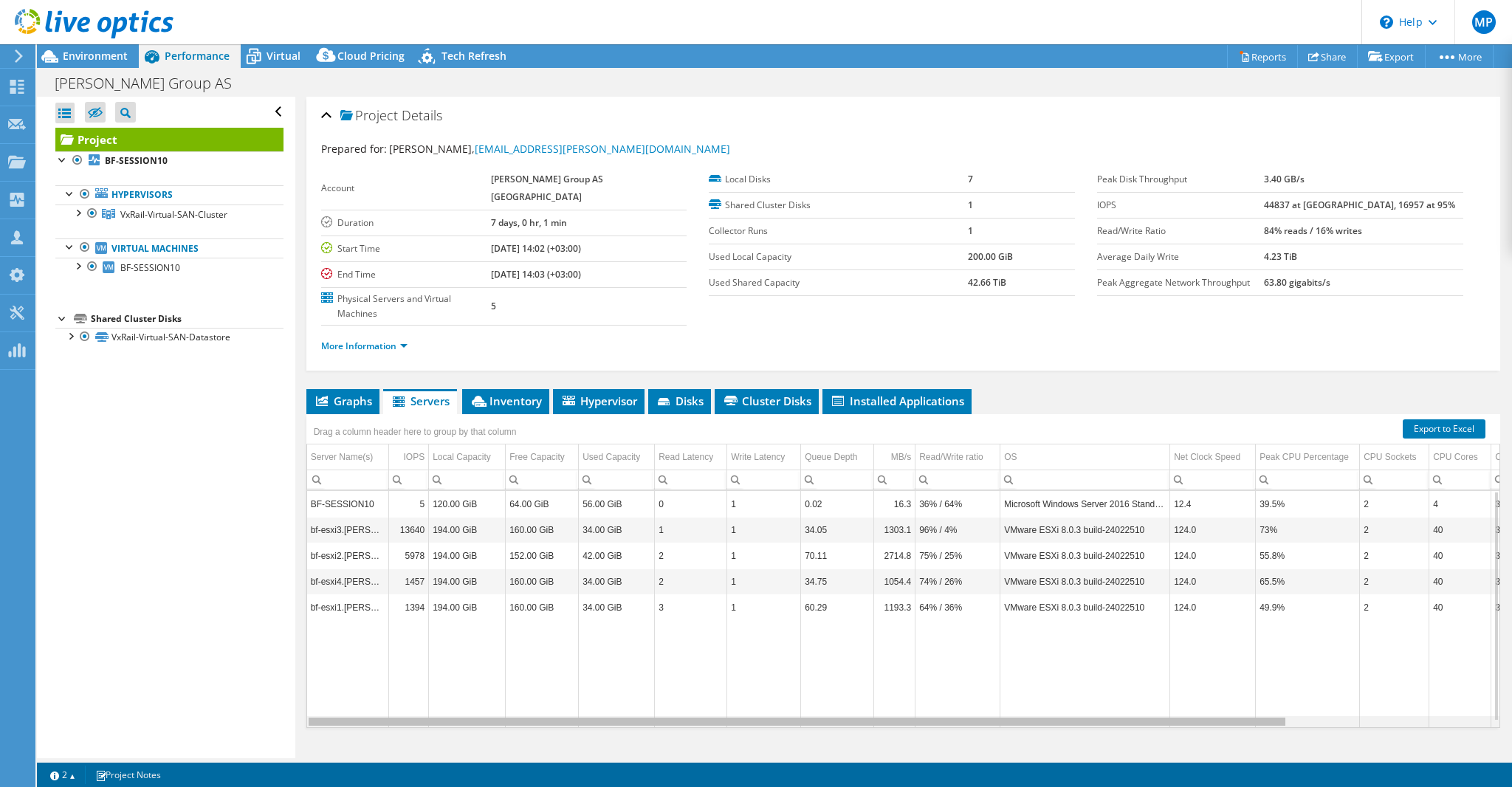
drag, startPoint x: 1203, startPoint y: 690, endPoint x: 1166, endPoint y: 685, distance: 37.3
click at [1166, 685] on body "MP Partner Team Member Madis Pärn madis.parn@atea.ee atea My Profile Log Out \n…" at bounding box center [756, 394] width 1512 height 787
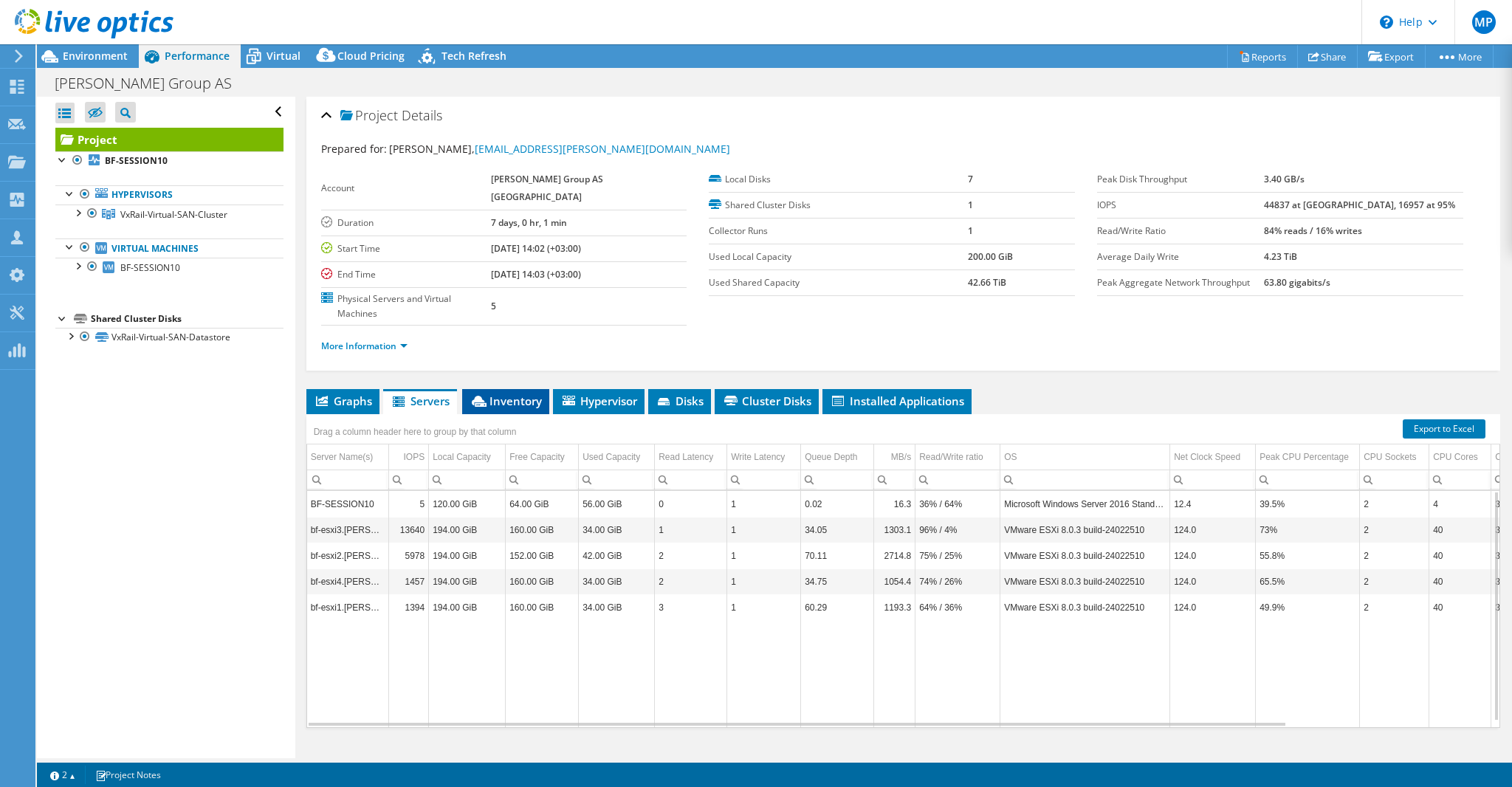
click at [502, 394] on span "Inventory" at bounding box center [505, 401] width 72 height 15
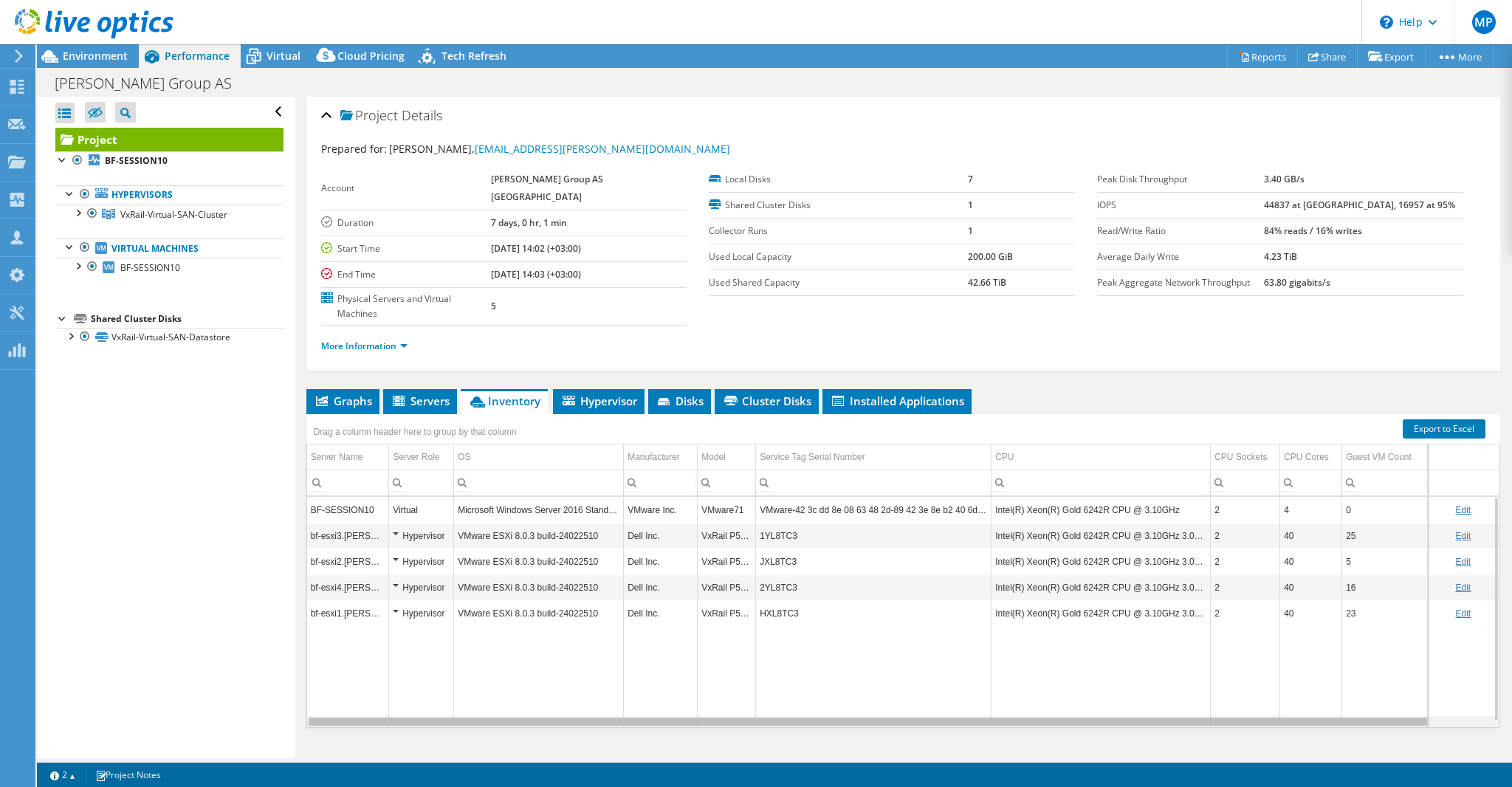
drag, startPoint x: 902, startPoint y: 691, endPoint x: 1016, endPoint y: 688, distance: 114.0
click at [1016, 688] on body "MP Partner Team Member Madis Pärn madis.parn@atea.ee atea My Profile Log Out \n…" at bounding box center [756, 394] width 1512 height 787
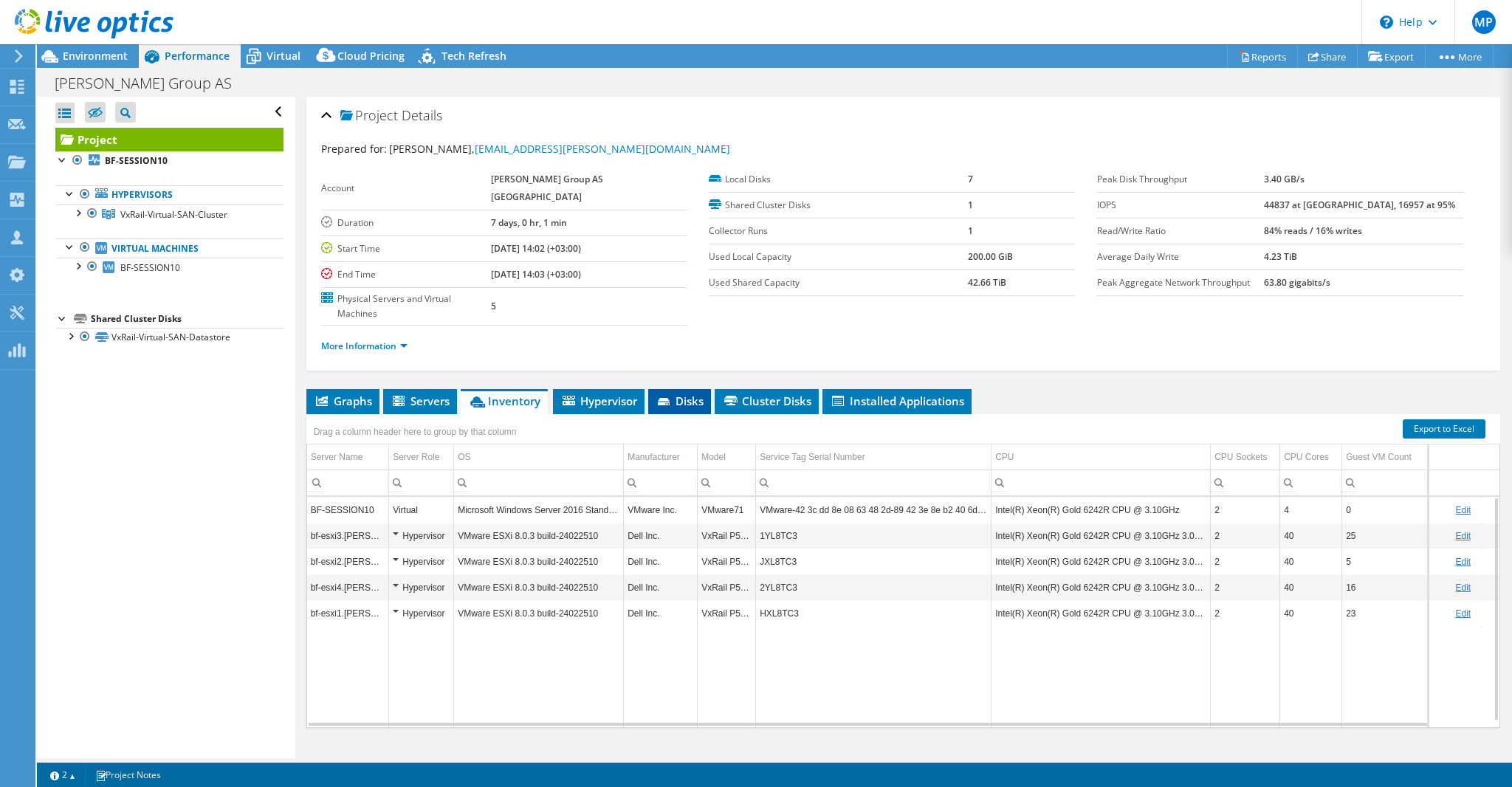
click at [683, 394] on span "Disks" at bounding box center [679, 401] width 48 height 15
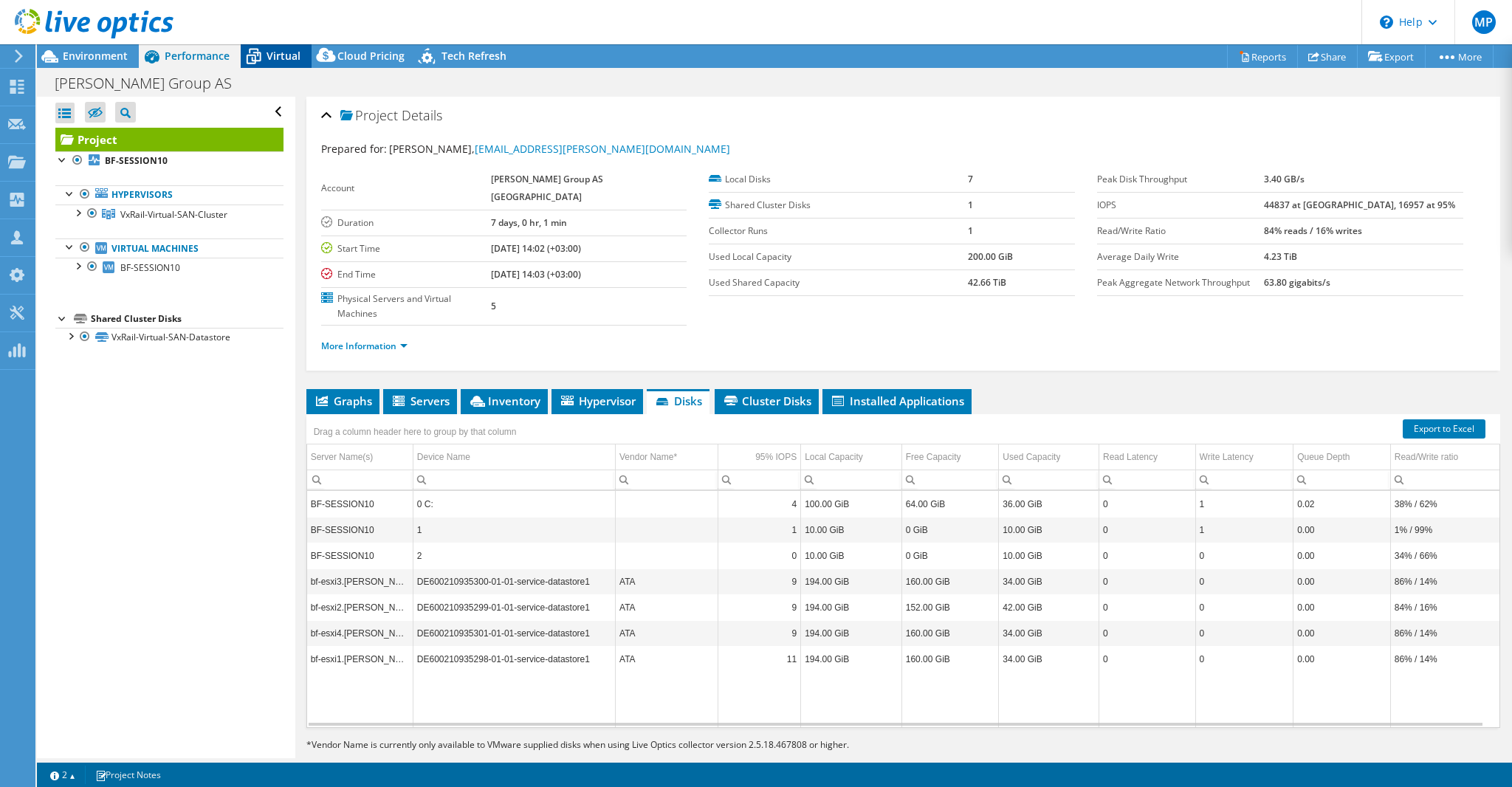
click at [274, 54] on span "Virtual" at bounding box center [284, 55] width 34 height 14
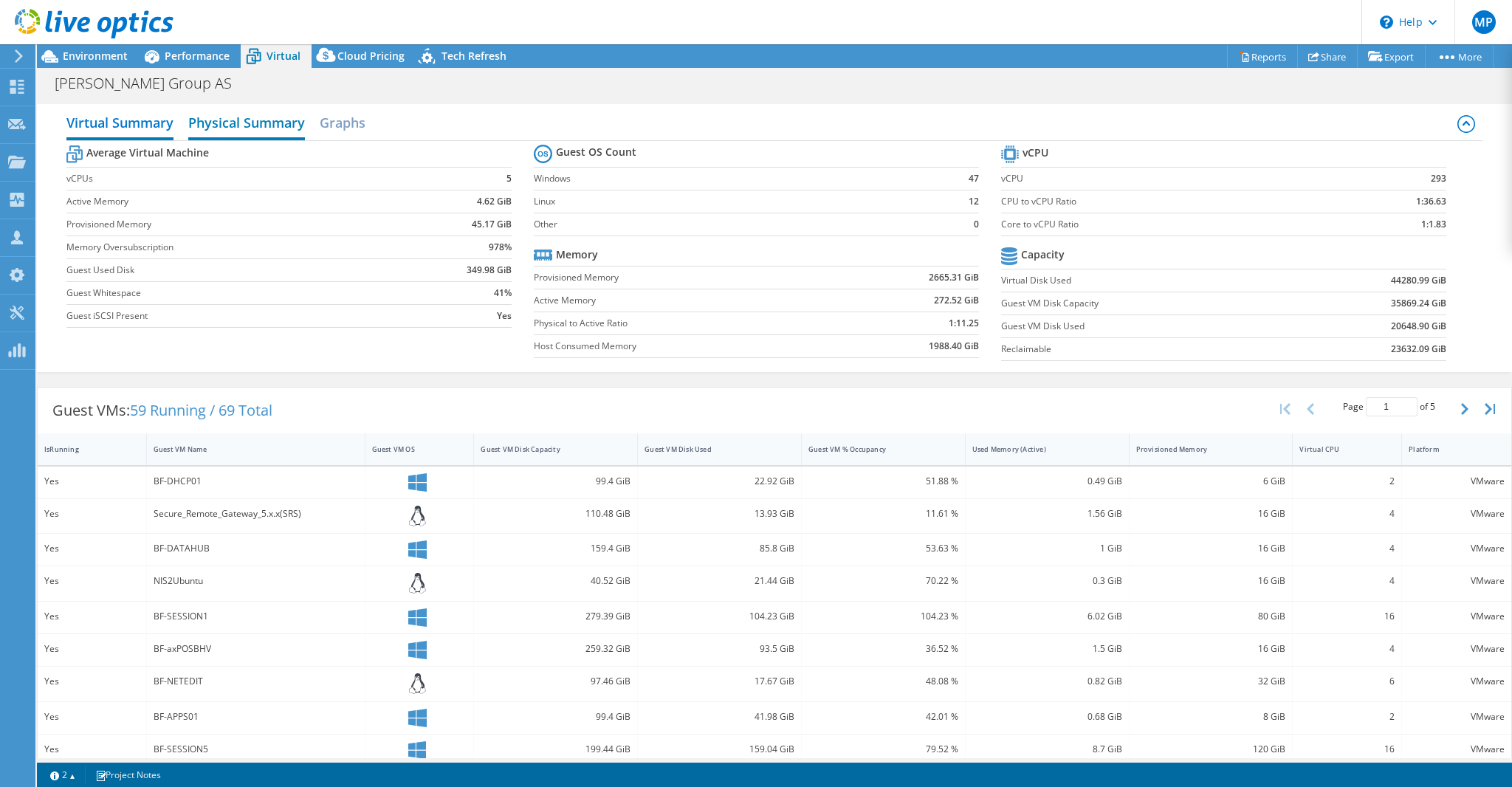
click at [224, 110] on h2 "Physical Summary" at bounding box center [247, 124] width 117 height 32
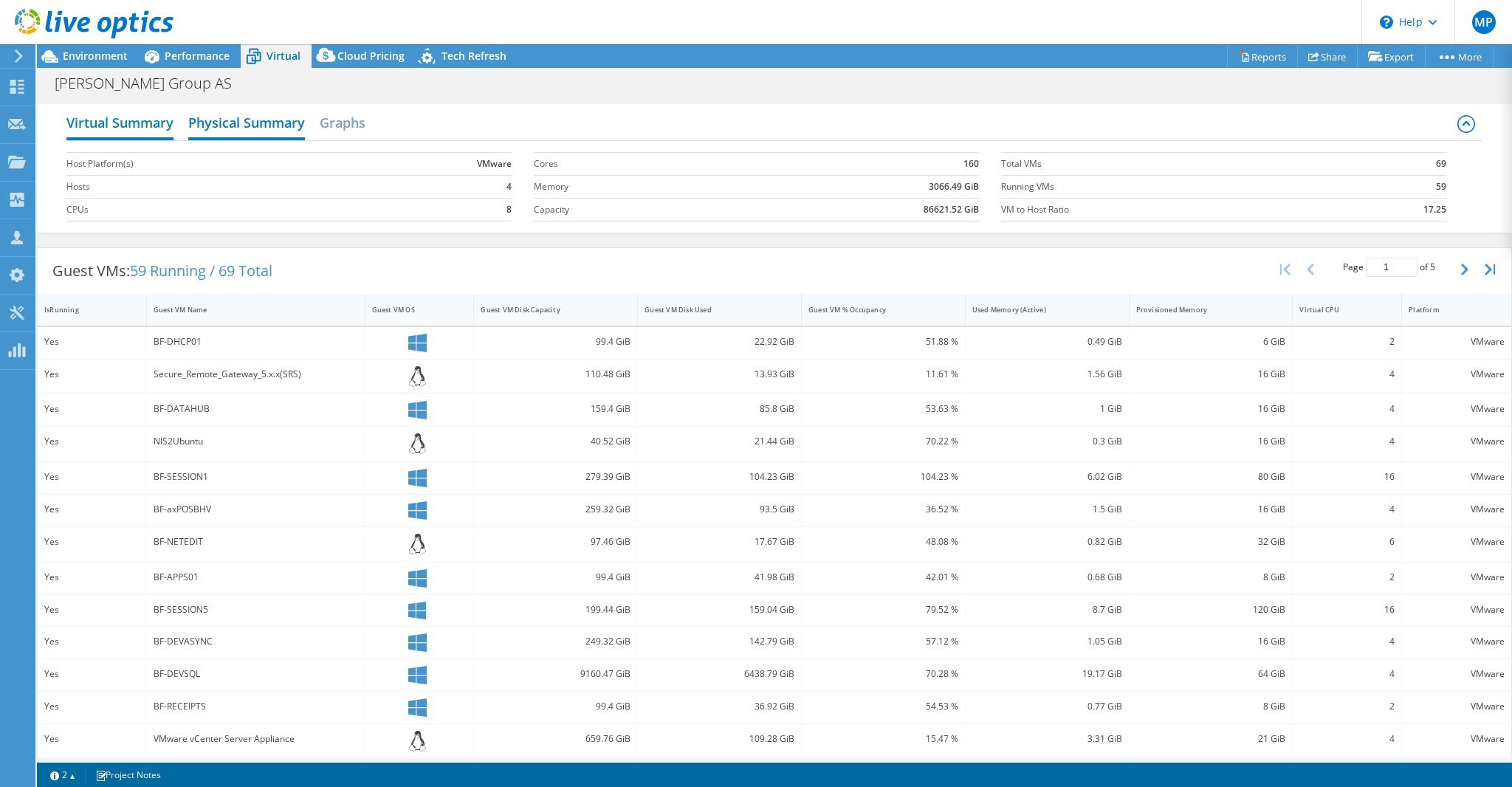
click at [134, 122] on h2 "Virtual Summary" at bounding box center [120, 124] width 107 height 32
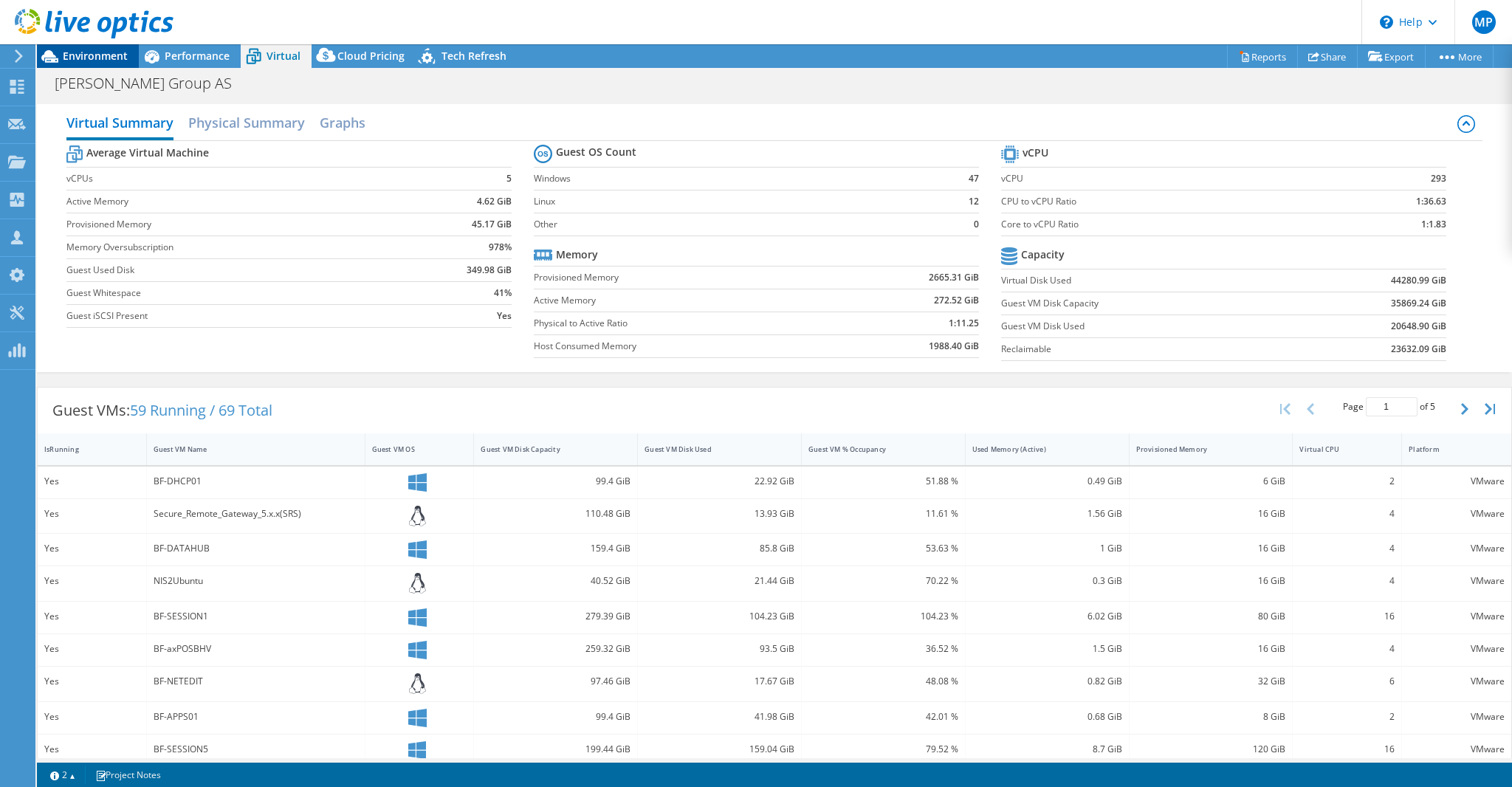
click at [102, 67] on div "Environment" at bounding box center [88, 56] width 102 height 24
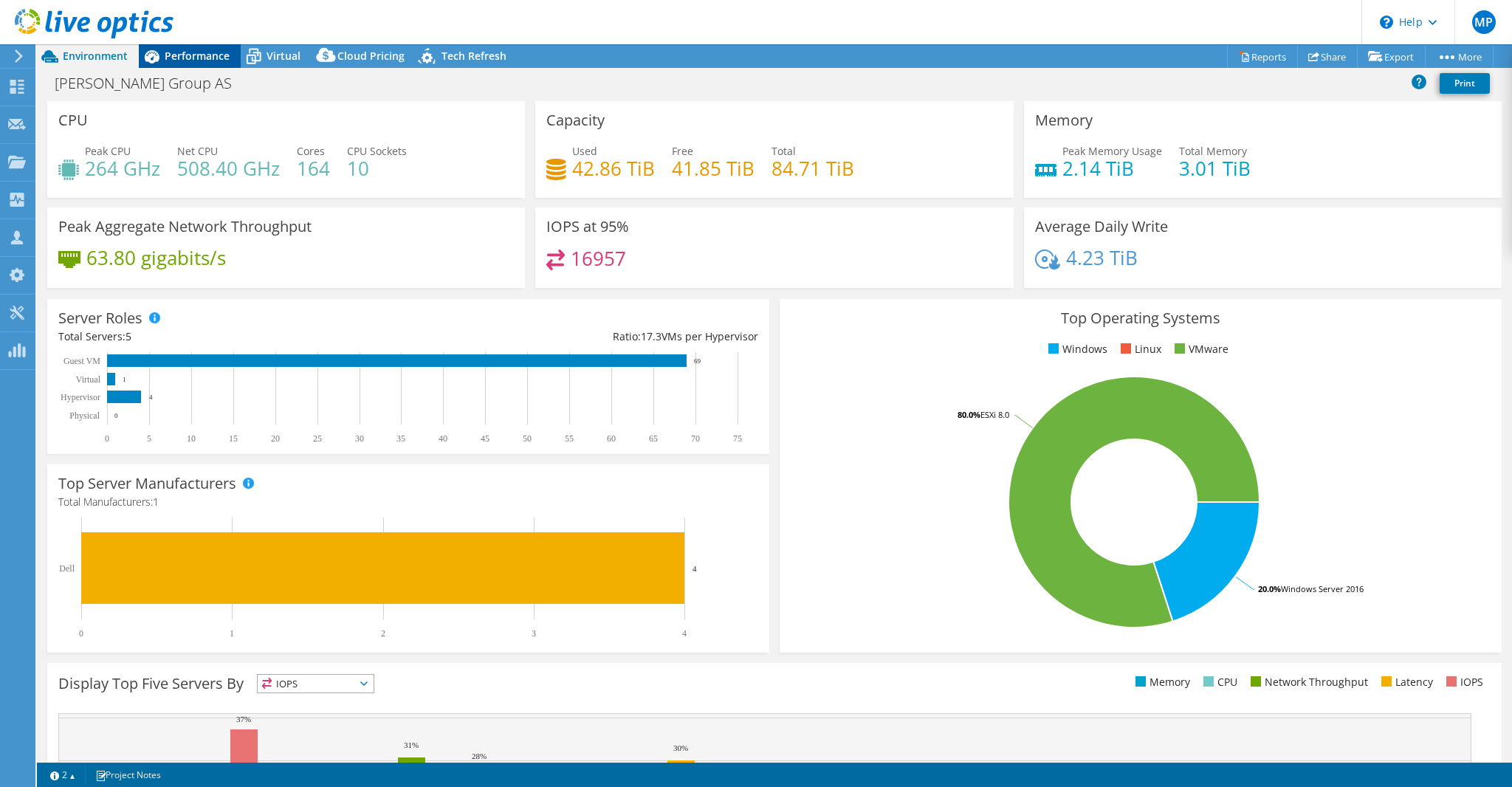
click at [187, 54] on span "Performance" at bounding box center [197, 55] width 65 height 14
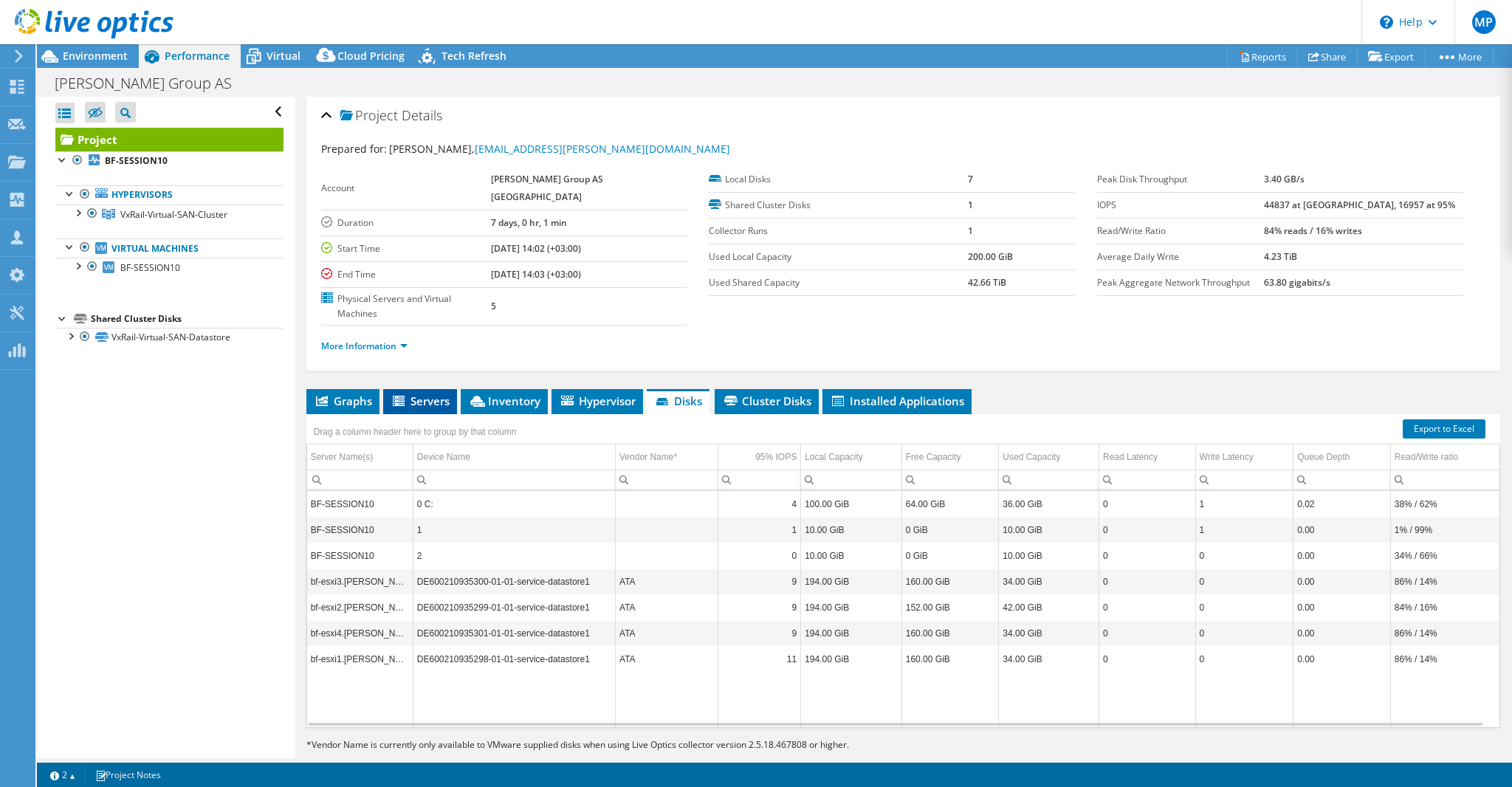
click at [424, 394] on span "Servers" at bounding box center [419, 401] width 59 height 15
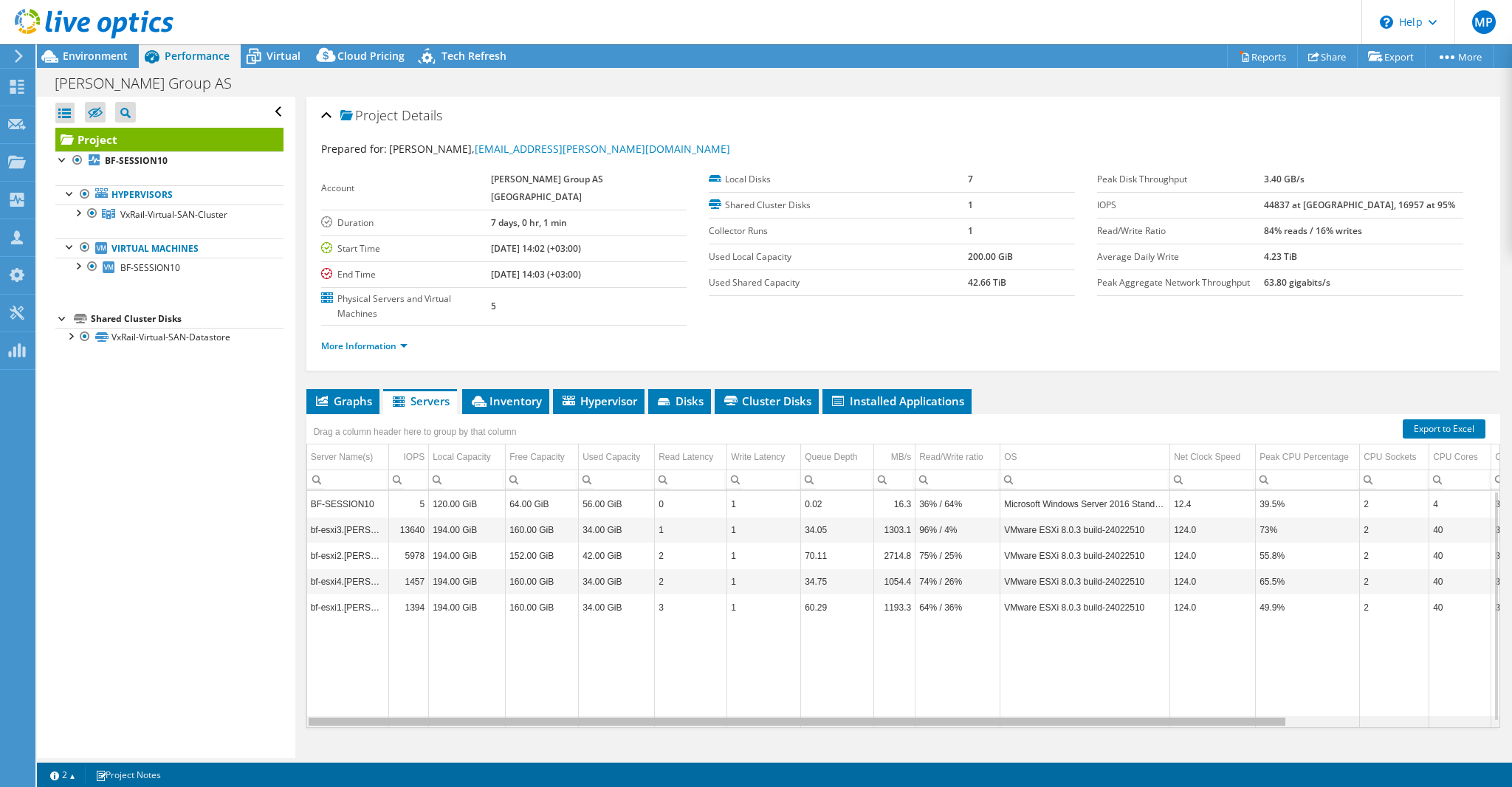
drag, startPoint x: 1023, startPoint y: 689, endPoint x: 711, endPoint y: 671, distance: 312.5
click at [711, 671] on body "MP Partner Team Member Madis Pärn madis.parn@atea.ee atea My Profile Log Out \n…" at bounding box center [756, 394] width 1512 height 787
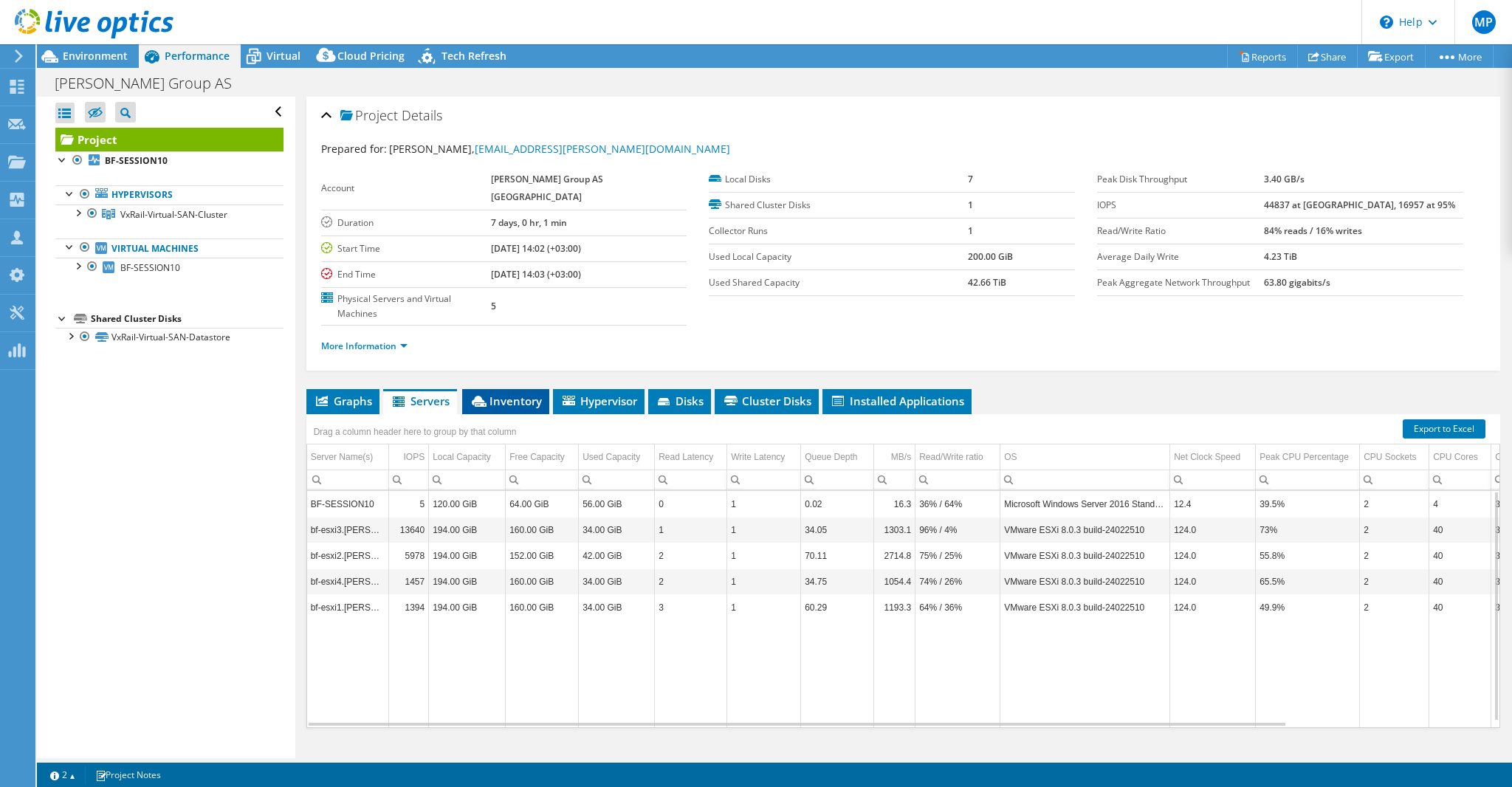
click at [505, 394] on span "Inventory" at bounding box center [505, 401] width 72 height 15
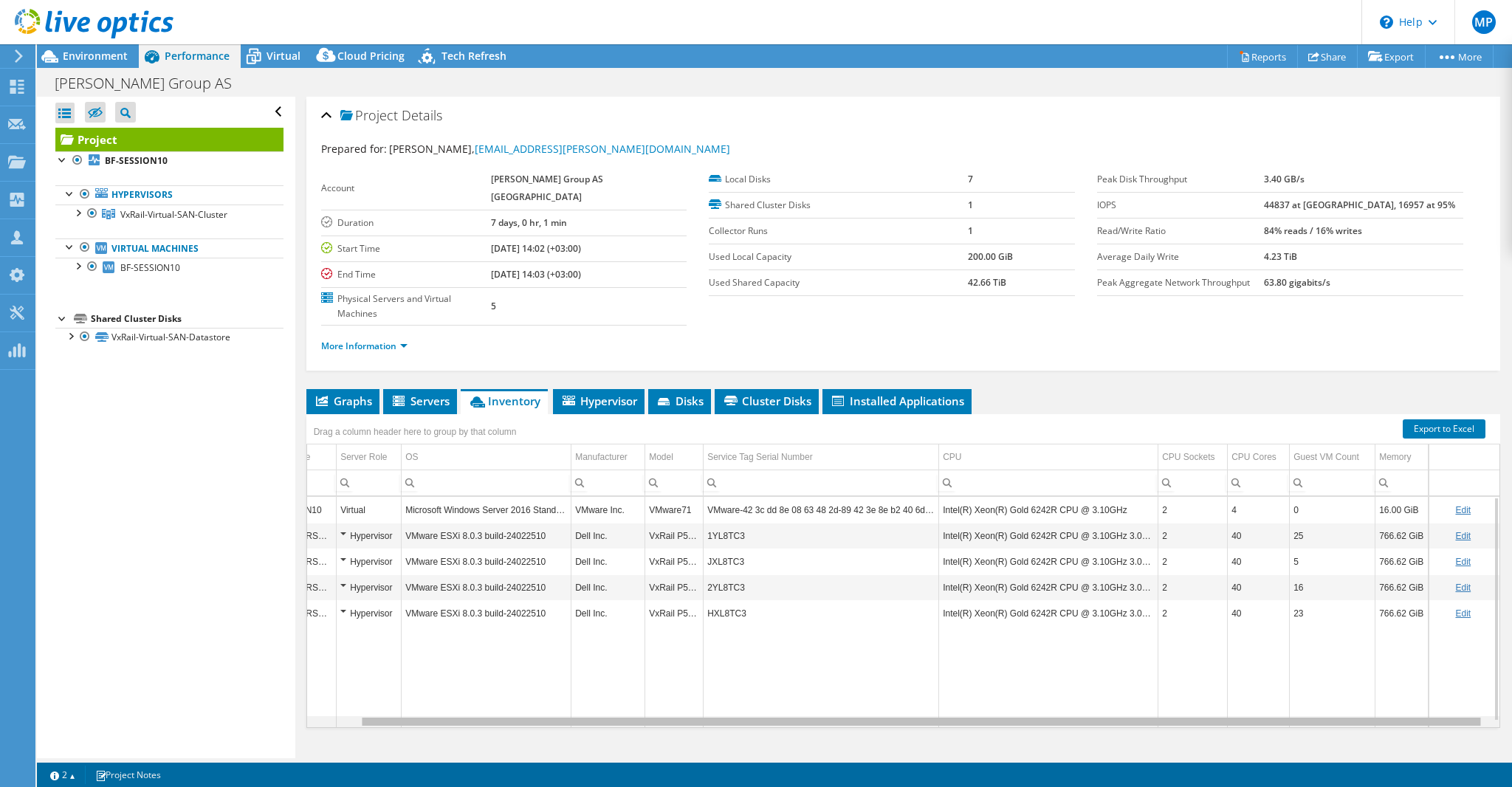
scroll to position [0, 63]
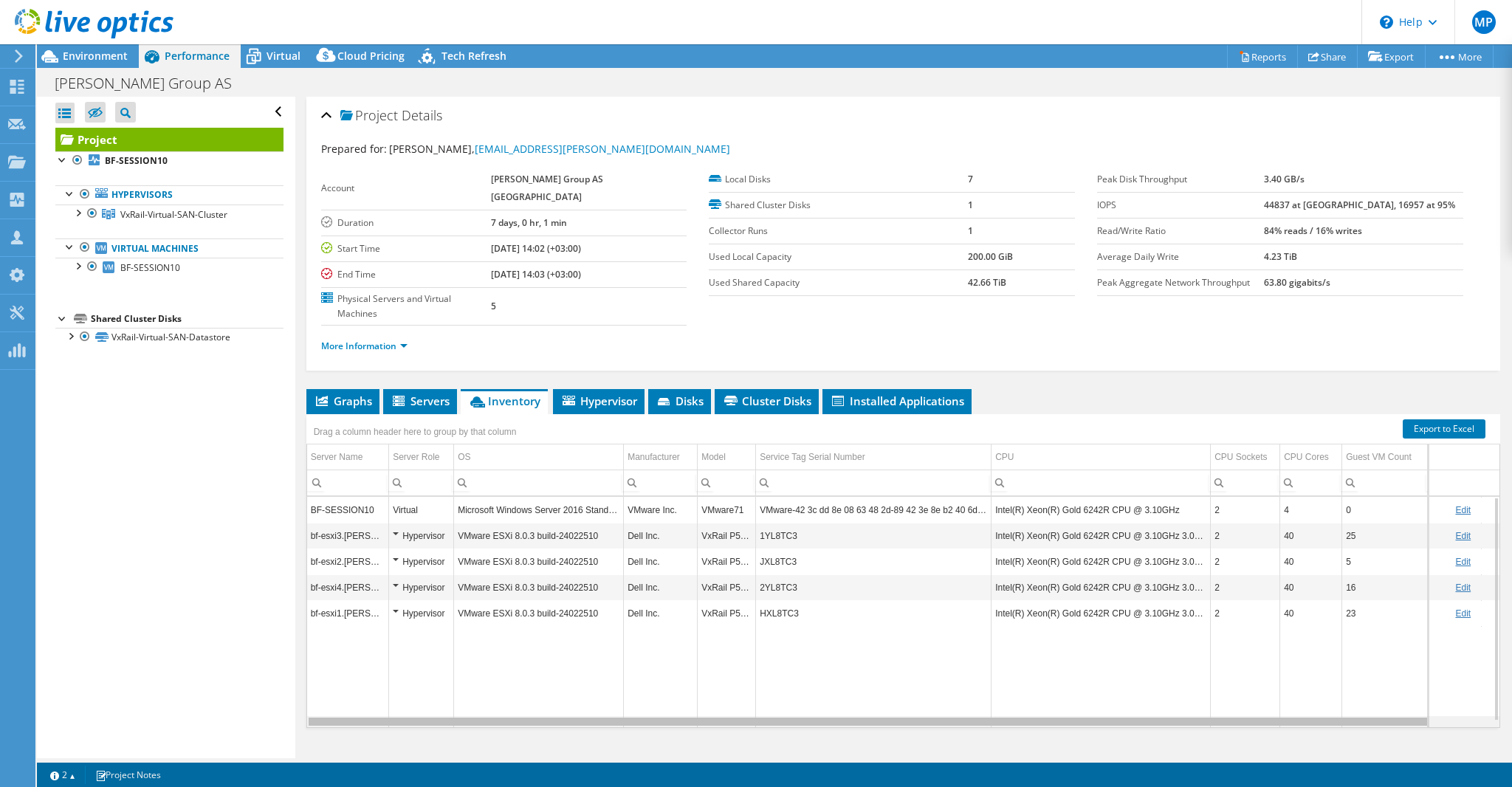
drag, startPoint x: 950, startPoint y: 690, endPoint x: 866, endPoint y: 680, distance: 84.6
click at [866, 680] on body "MP Partner Team Member Madis Pärn madis.parn@atea.ee atea My Profile Log Out \n…" at bounding box center [756, 394] width 1512 height 787
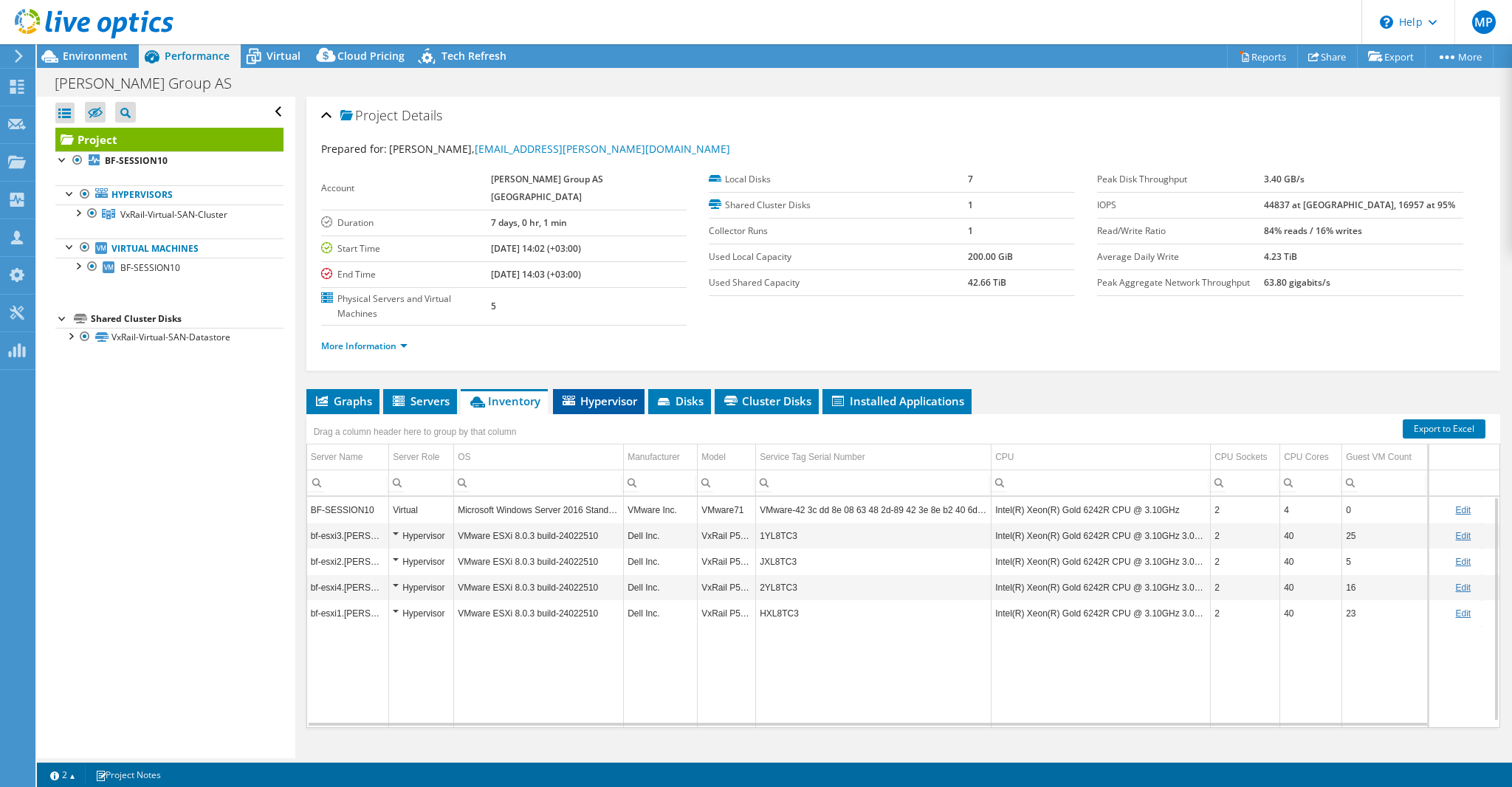
click at [608, 394] on span "Hypervisor" at bounding box center [599, 401] width 77 height 15
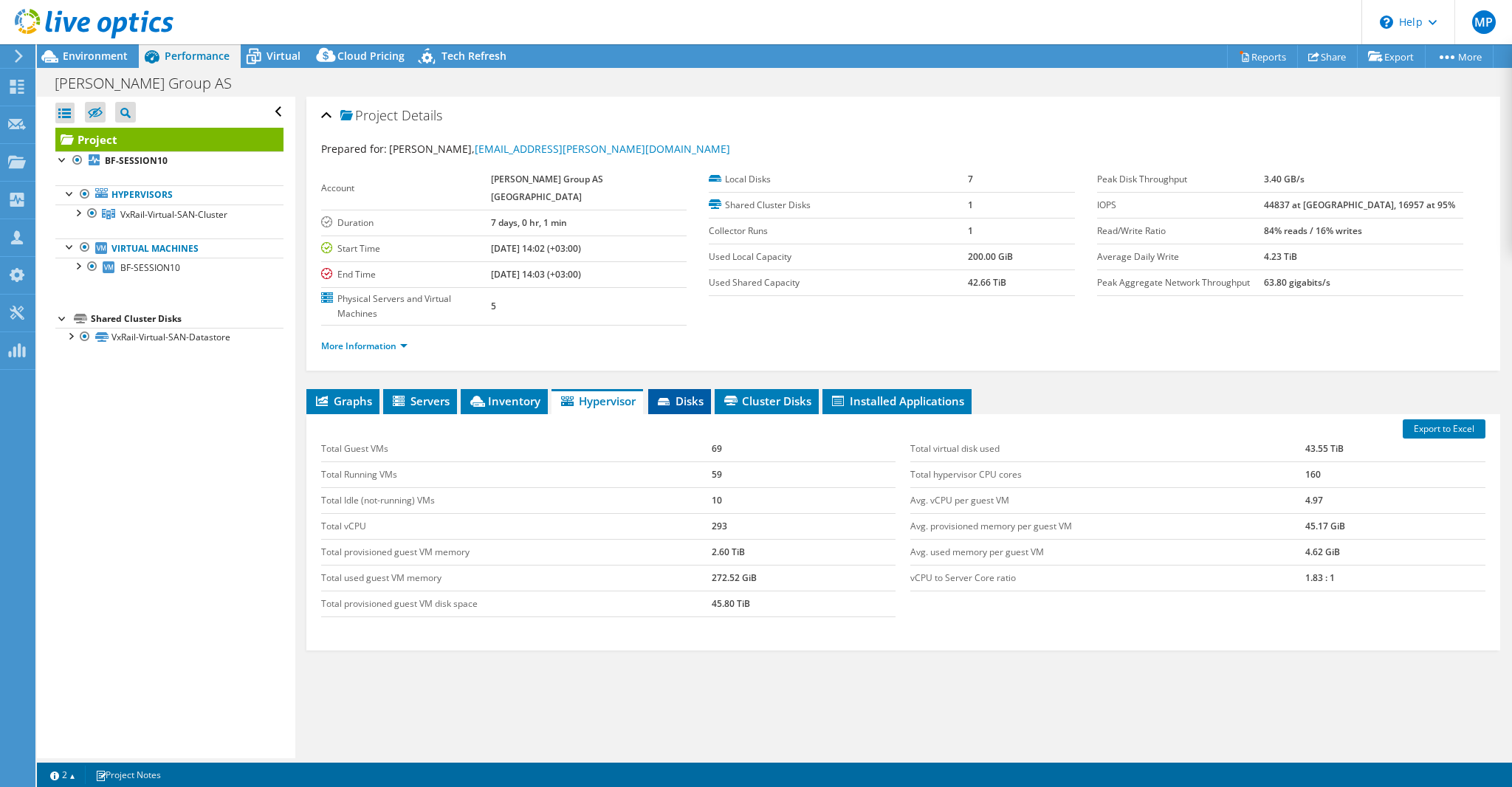
click at [684, 394] on span "Disks" at bounding box center [679, 401] width 48 height 15
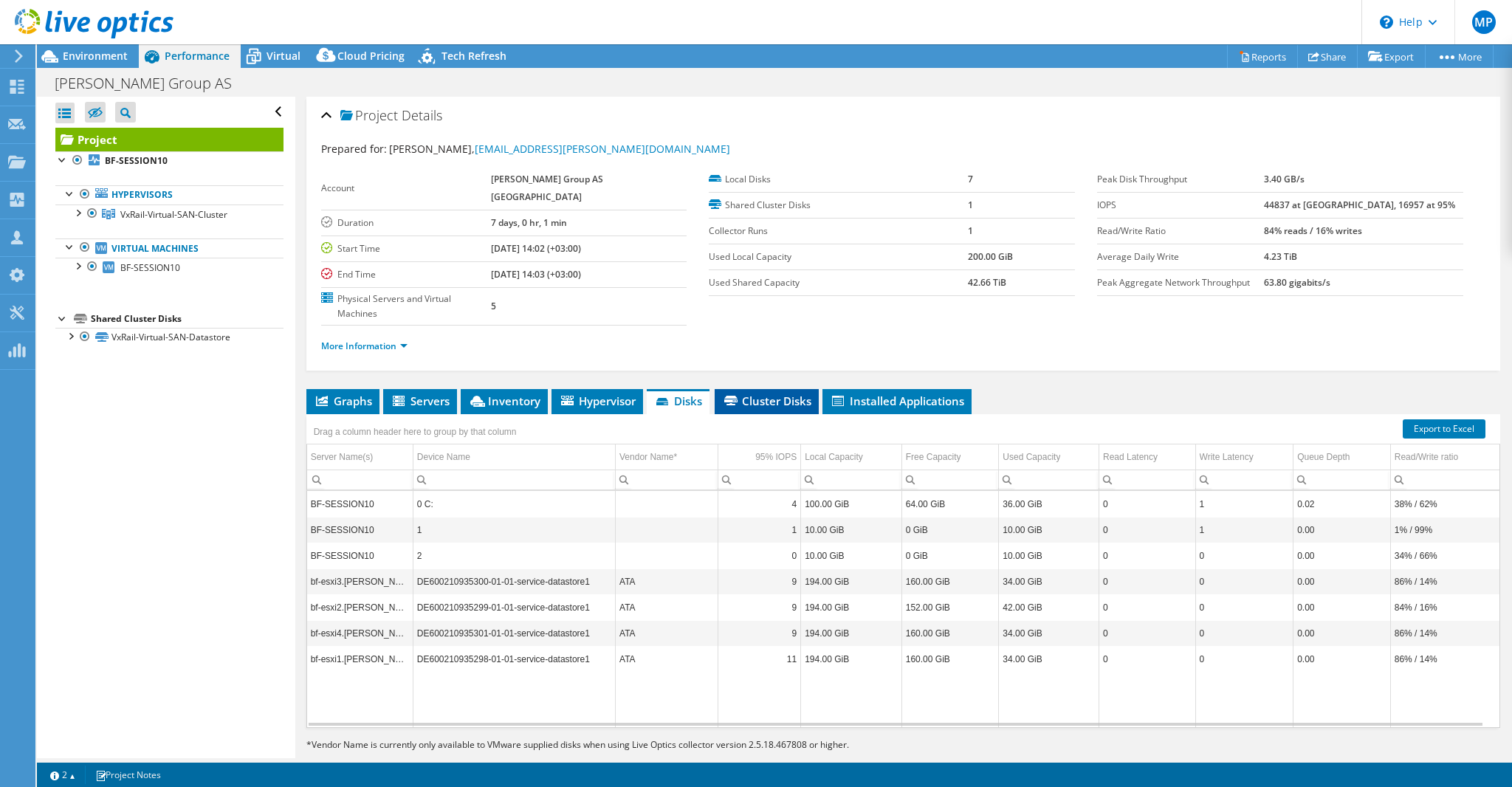
click at [767, 394] on span "Cluster Disks" at bounding box center [767, 401] width 89 height 15
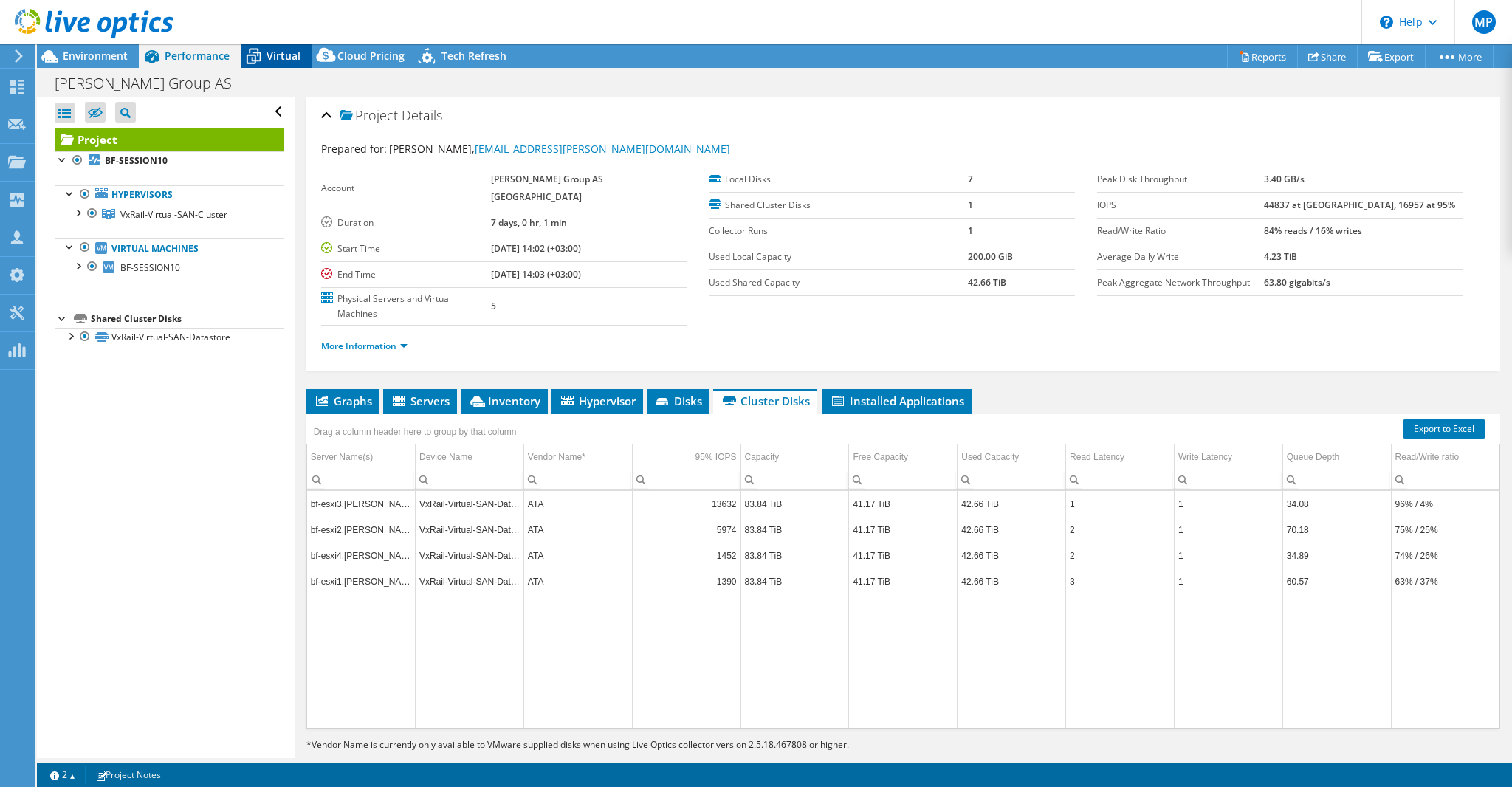
click at [279, 55] on span "Virtual" at bounding box center [284, 55] width 34 height 14
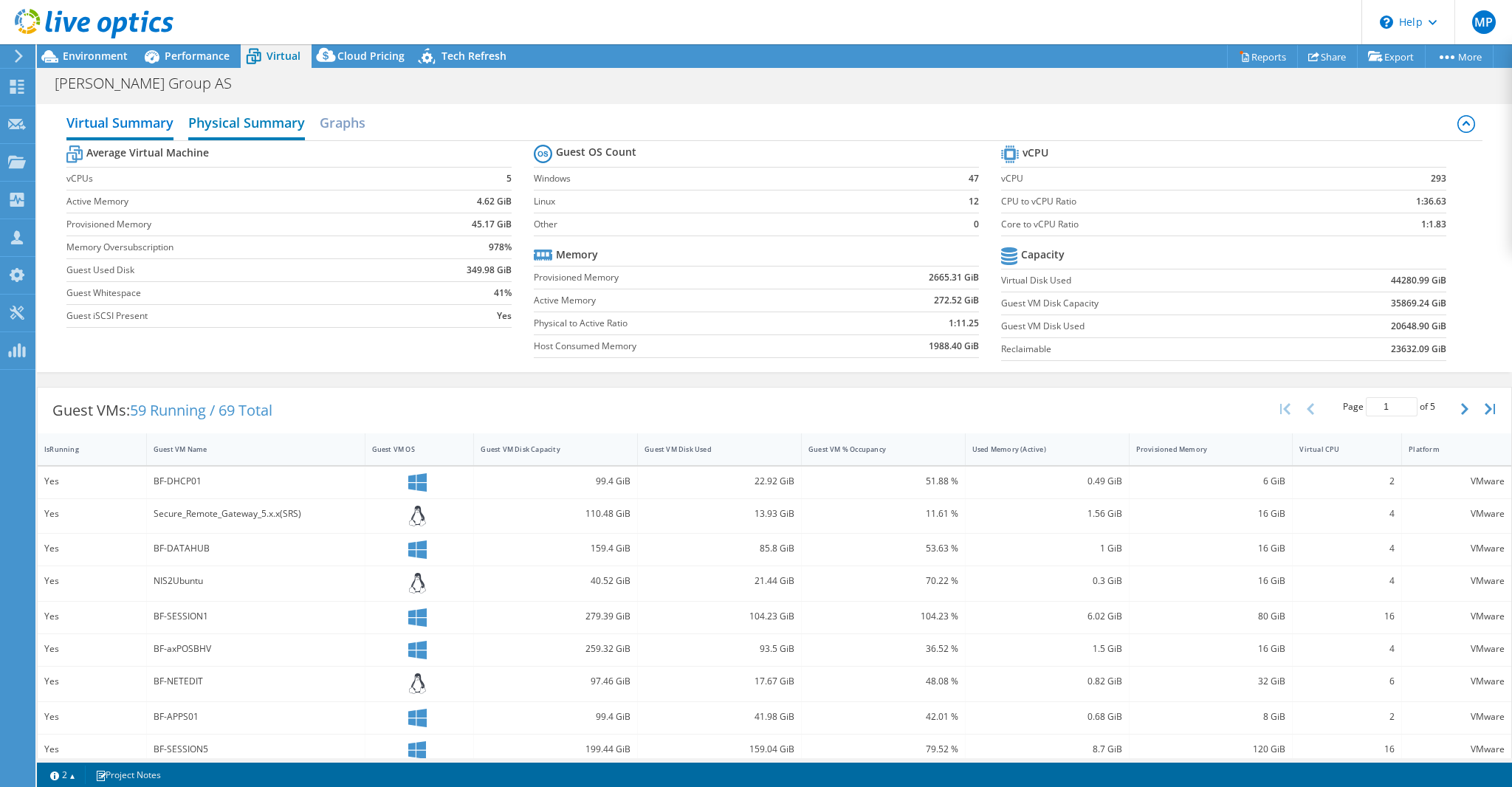
click at [266, 128] on h2 "Physical Summary" at bounding box center [247, 124] width 117 height 32
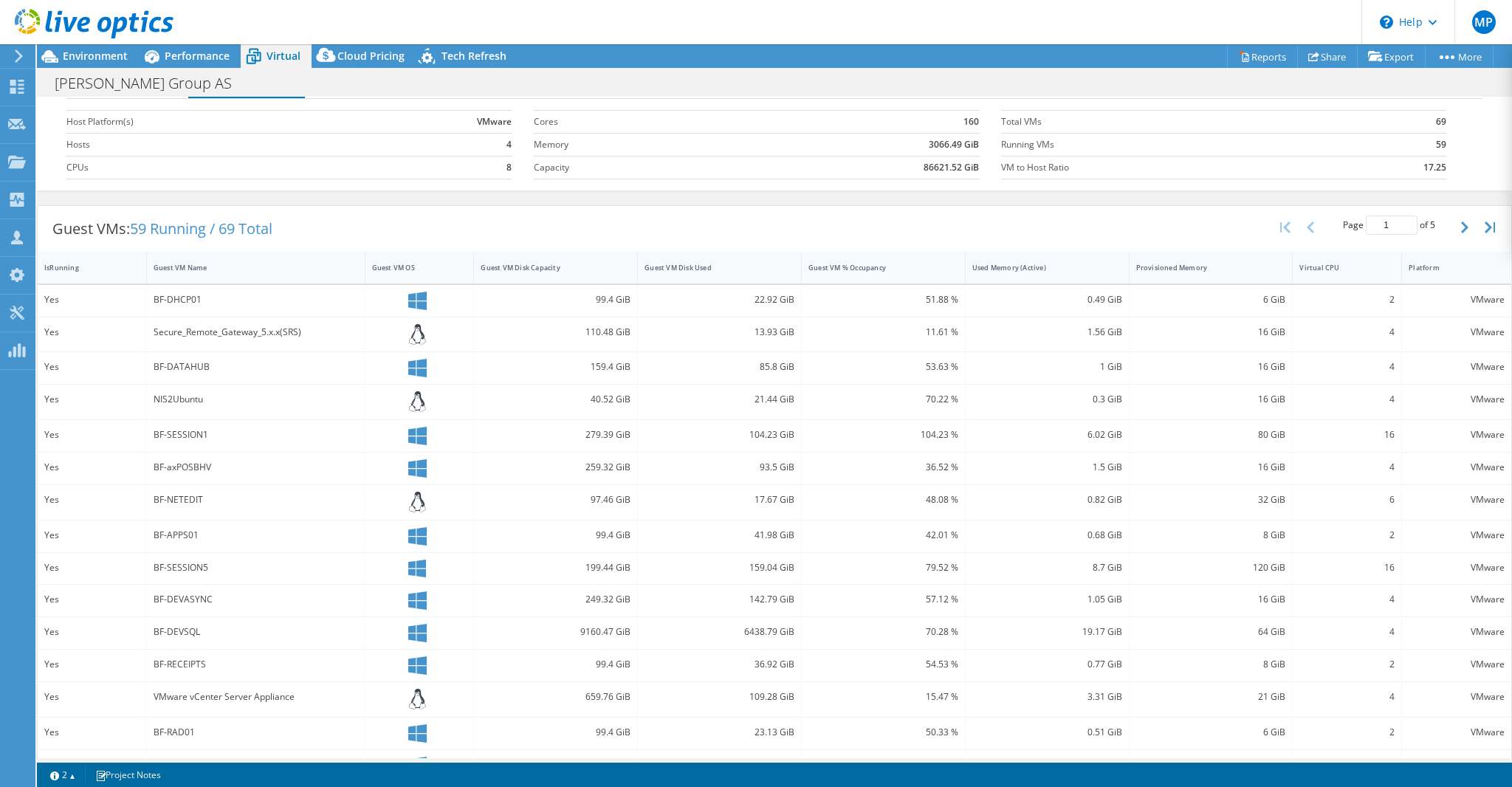
scroll to position [0, 0]
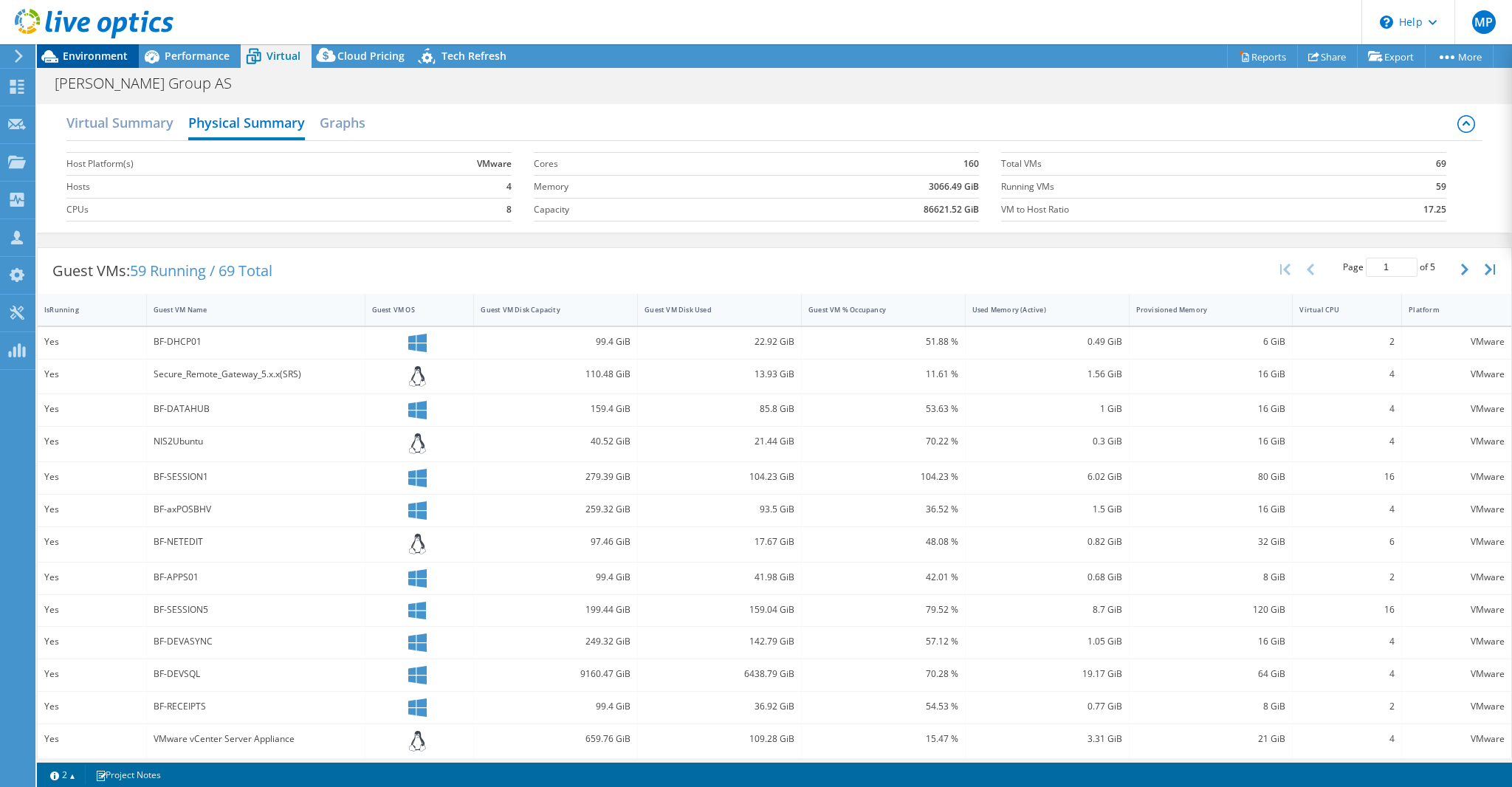
click at [97, 61] on span "Environment" at bounding box center [95, 55] width 65 height 14
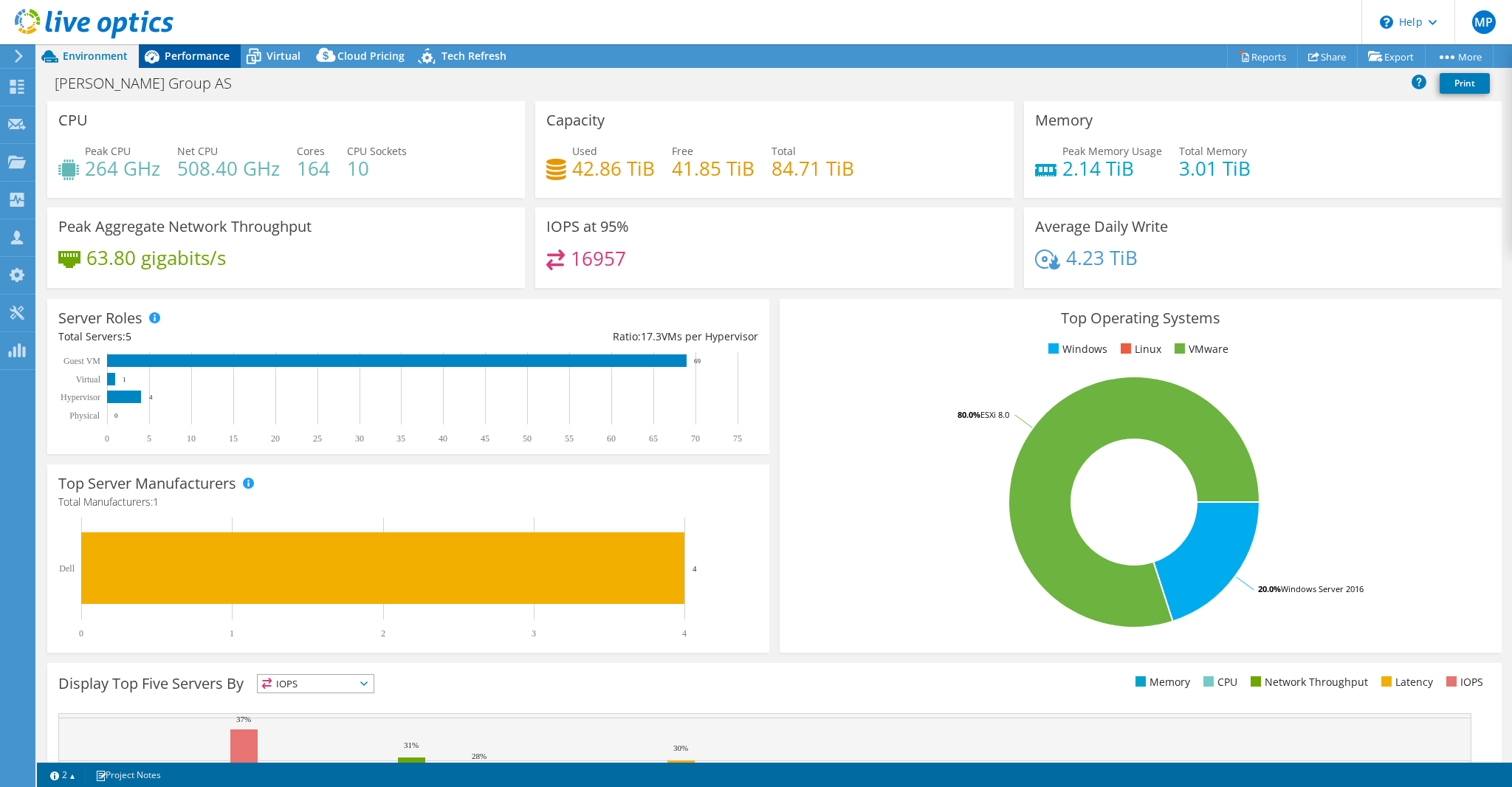
click at [179, 58] on span "Performance" at bounding box center [197, 55] width 65 height 14
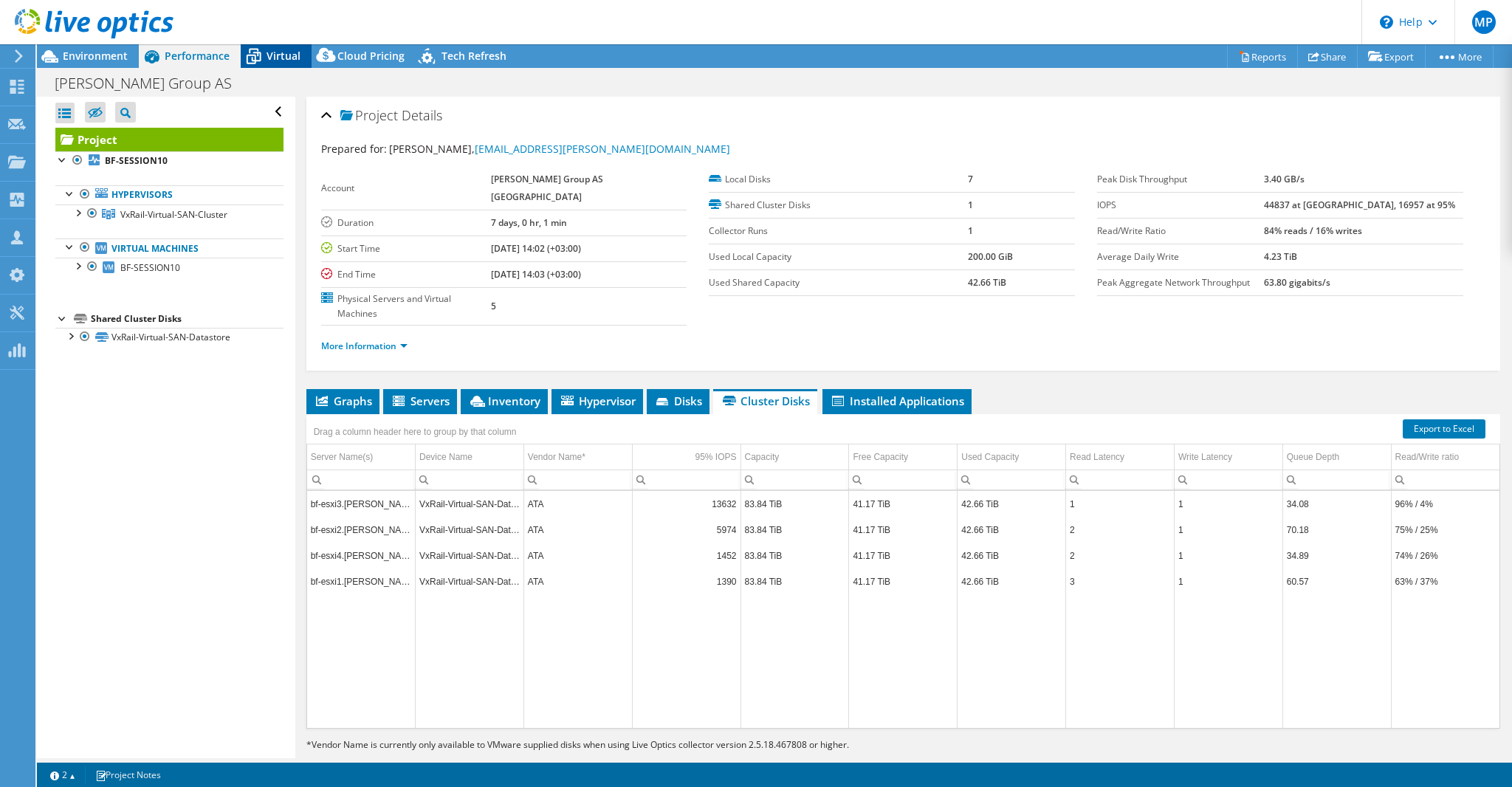
click at [281, 55] on span "Virtual" at bounding box center [284, 55] width 34 height 14
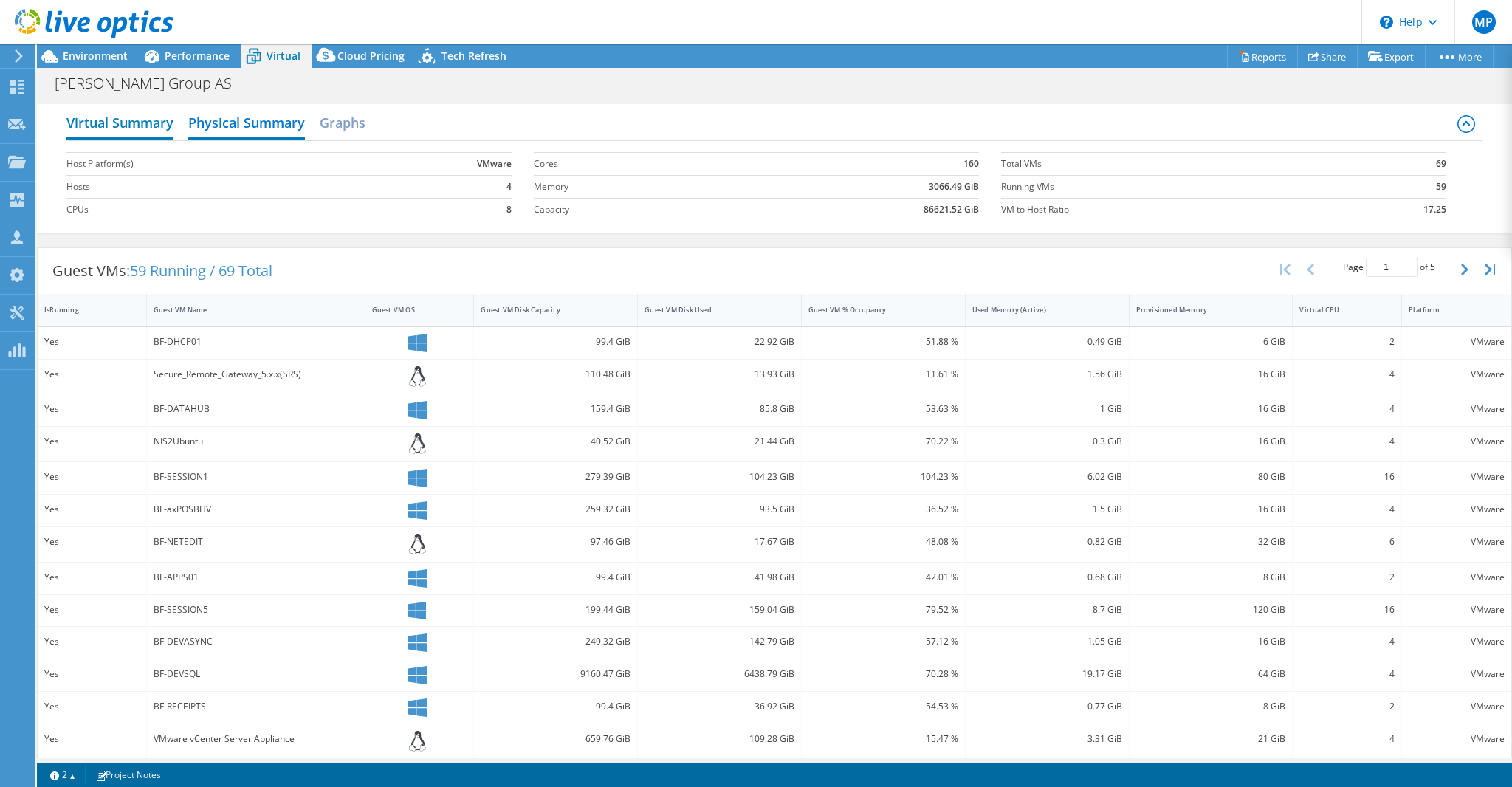
click at [135, 122] on h2 "Virtual Summary" at bounding box center [120, 124] width 107 height 32
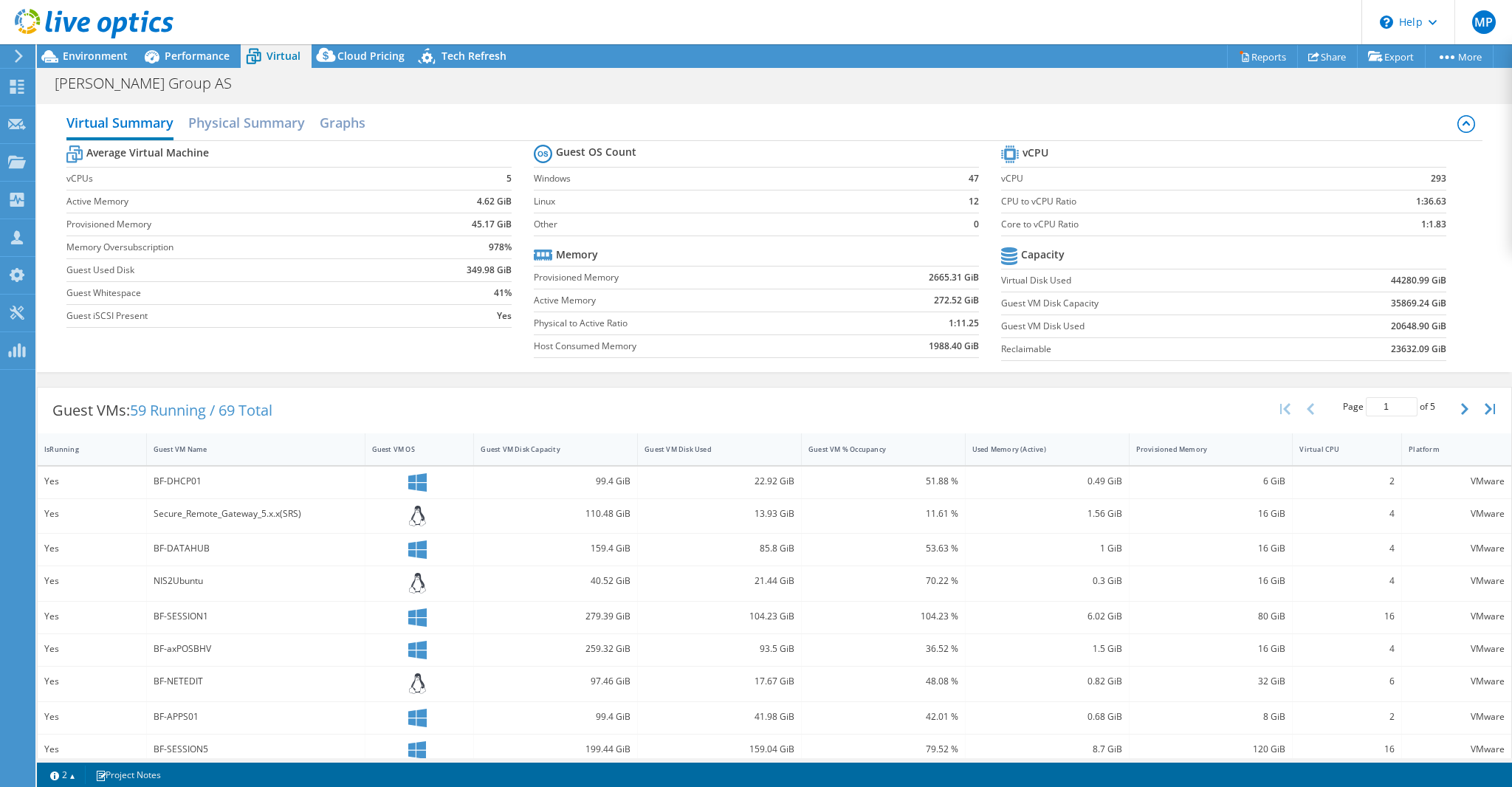
click at [354, 381] on div "Guest VMs: 59 Running / 69 Total Page 1 of 5 5 rows 10 rows 20 rows 25 rows 50 …" at bounding box center [774, 676] width 1475 height 592
click at [263, 121] on h2 "Physical Summary" at bounding box center [247, 124] width 117 height 32
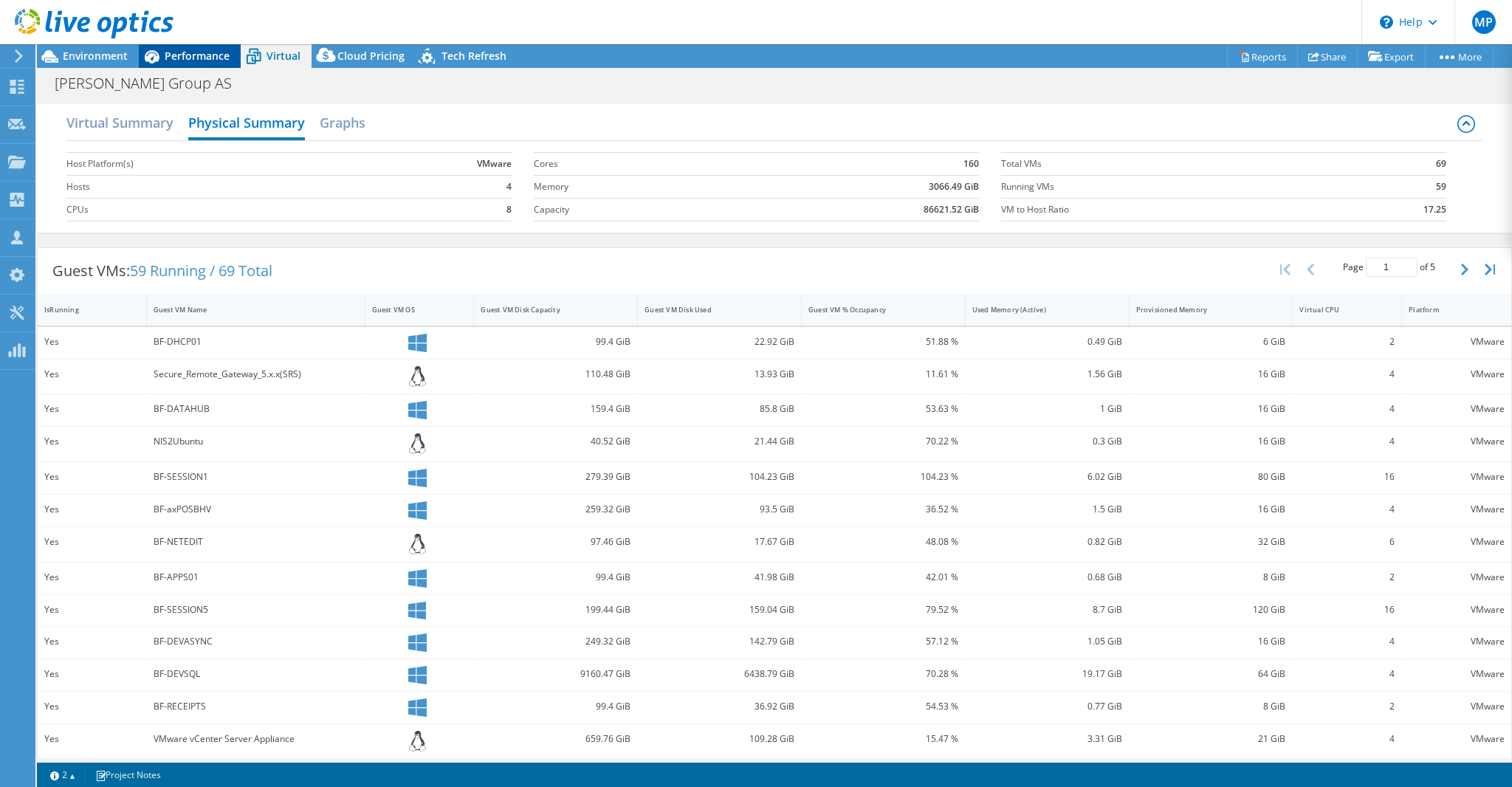
click at [192, 57] on span "Performance" at bounding box center [197, 55] width 65 height 14
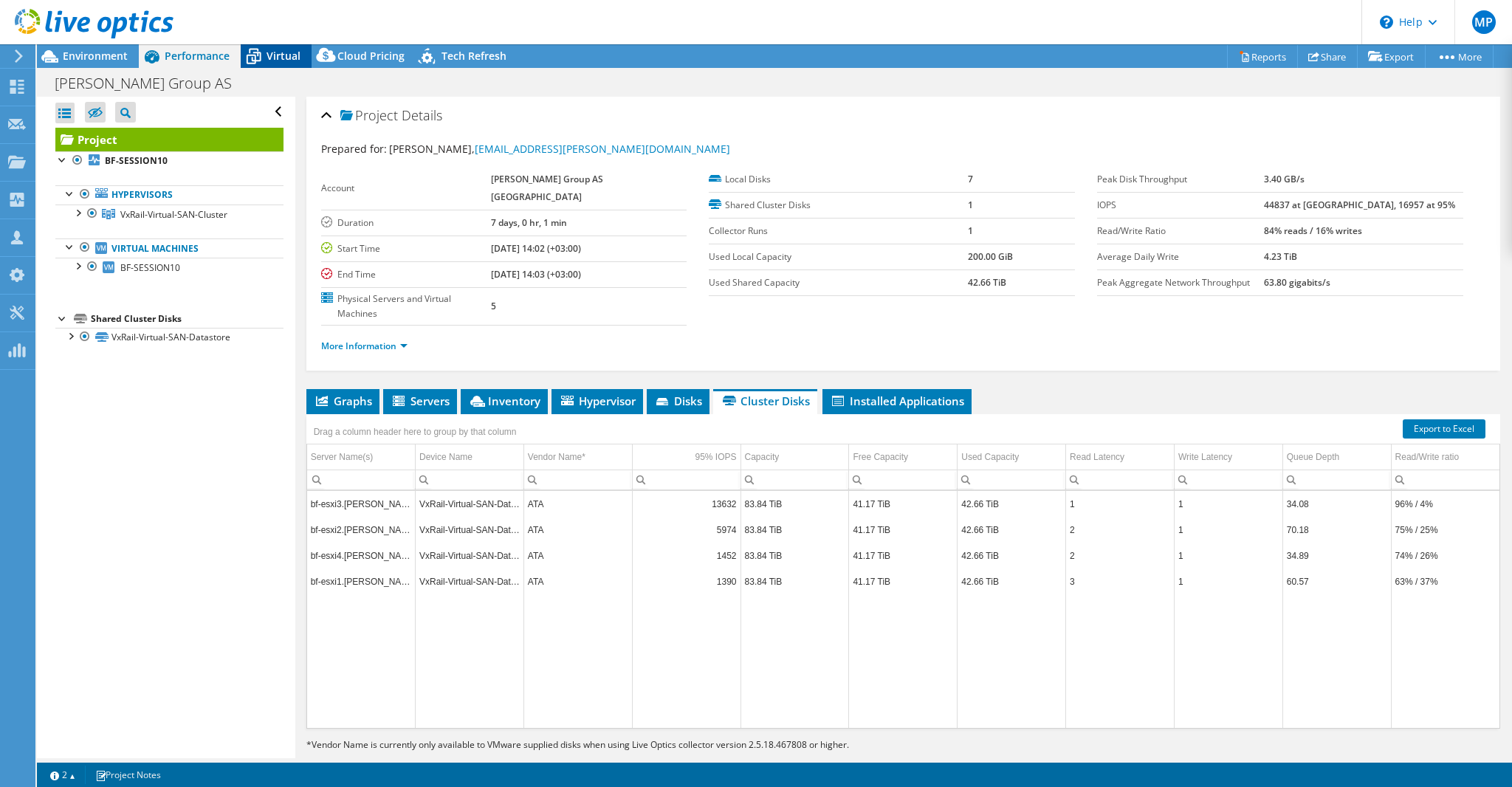
click at [290, 59] on span "Virtual" at bounding box center [284, 55] width 34 height 14
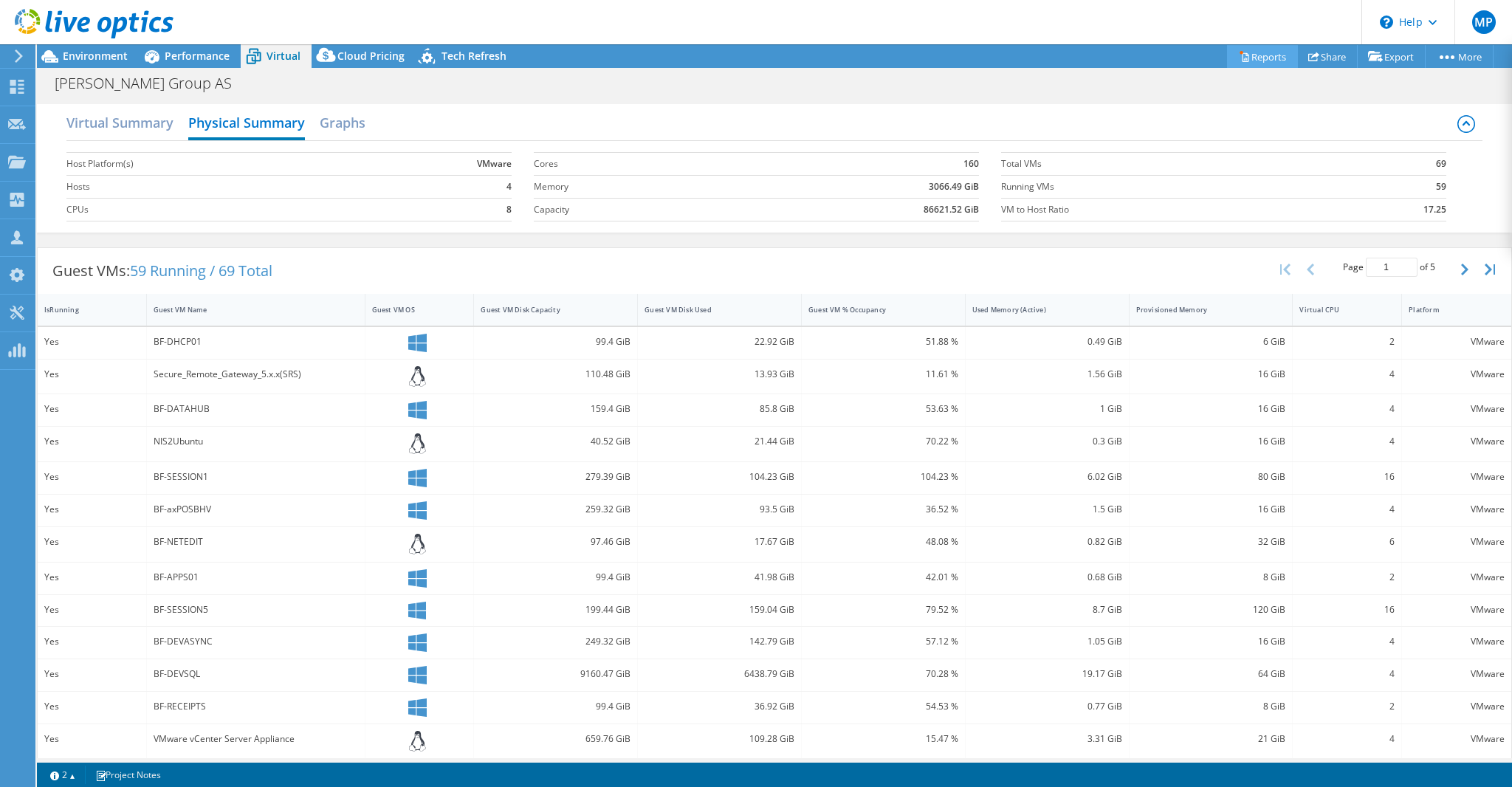
click at [1255, 58] on link "Reports" at bounding box center [1261, 57] width 71 height 23
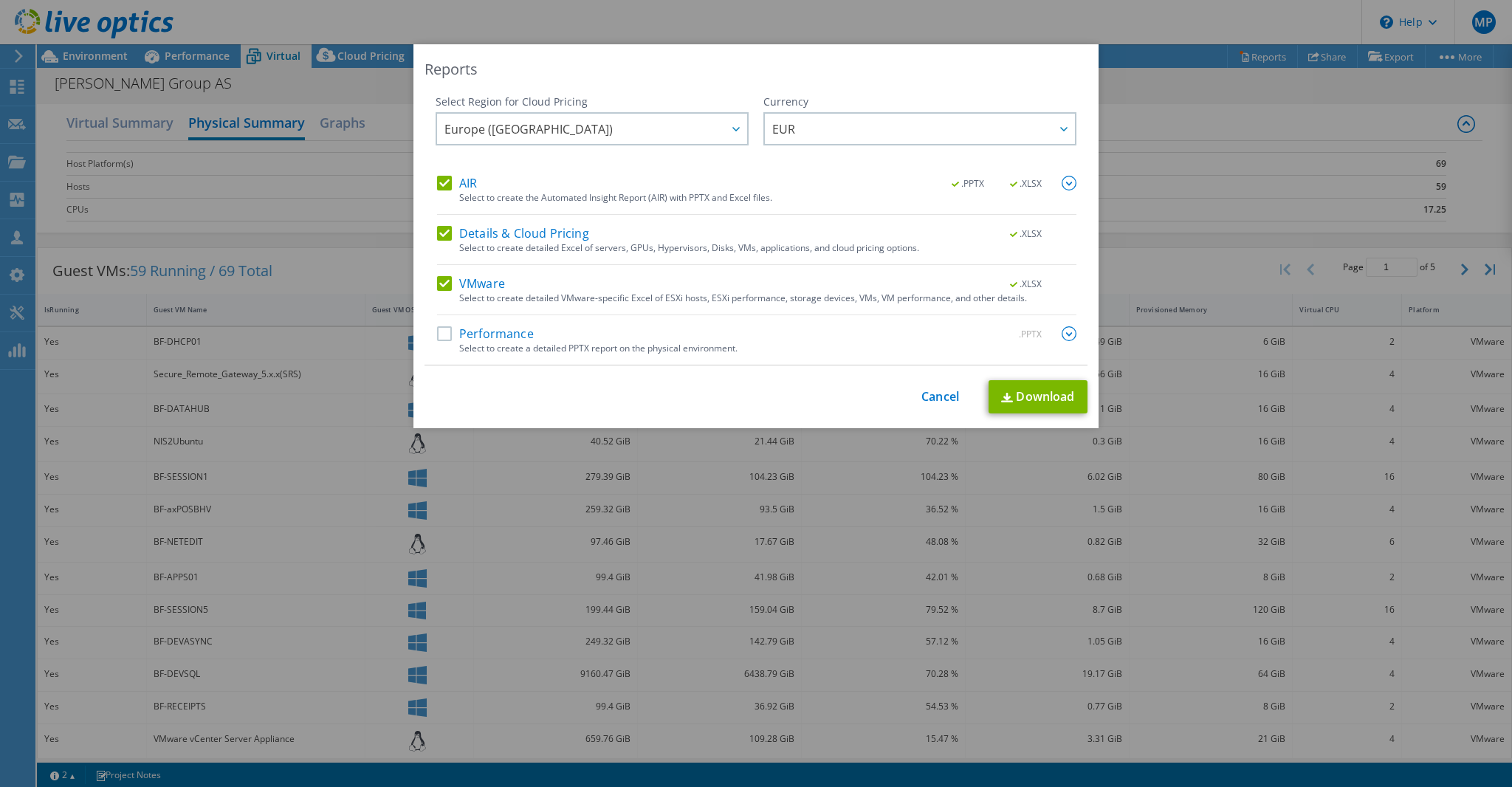
click at [440, 330] on label "Performance" at bounding box center [485, 333] width 97 height 15
click at [0, 0] on input "Performance" at bounding box center [0, 0] width 0 height 0
click at [1030, 394] on link "Download" at bounding box center [1037, 397] width 99 height 33
click at [734, 127] on div at bounding box center [735, 128] width 24 height 30
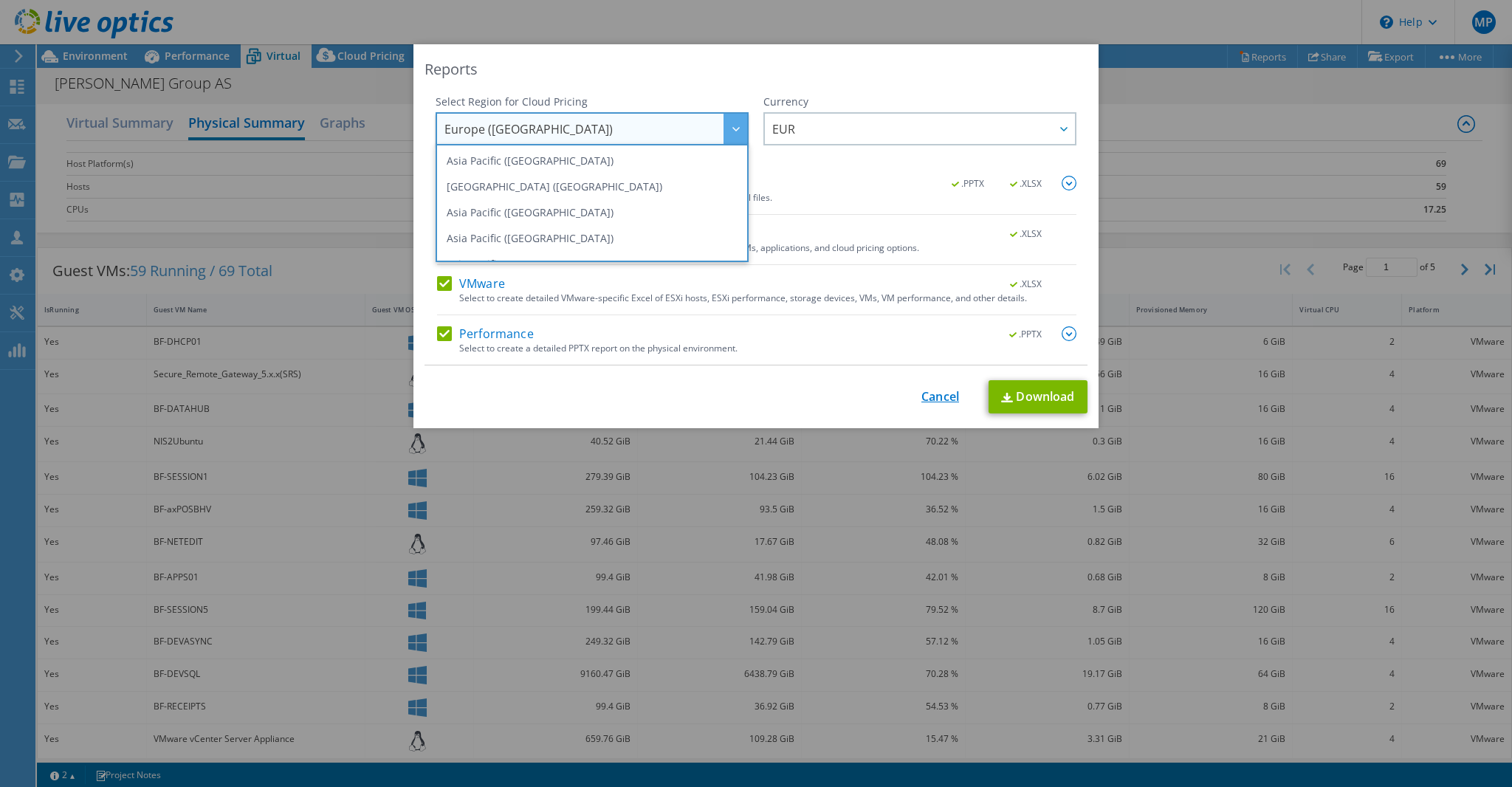
click at [933, 398] on link "Cancel" at bounding box center [940, 396] width 37 height 14
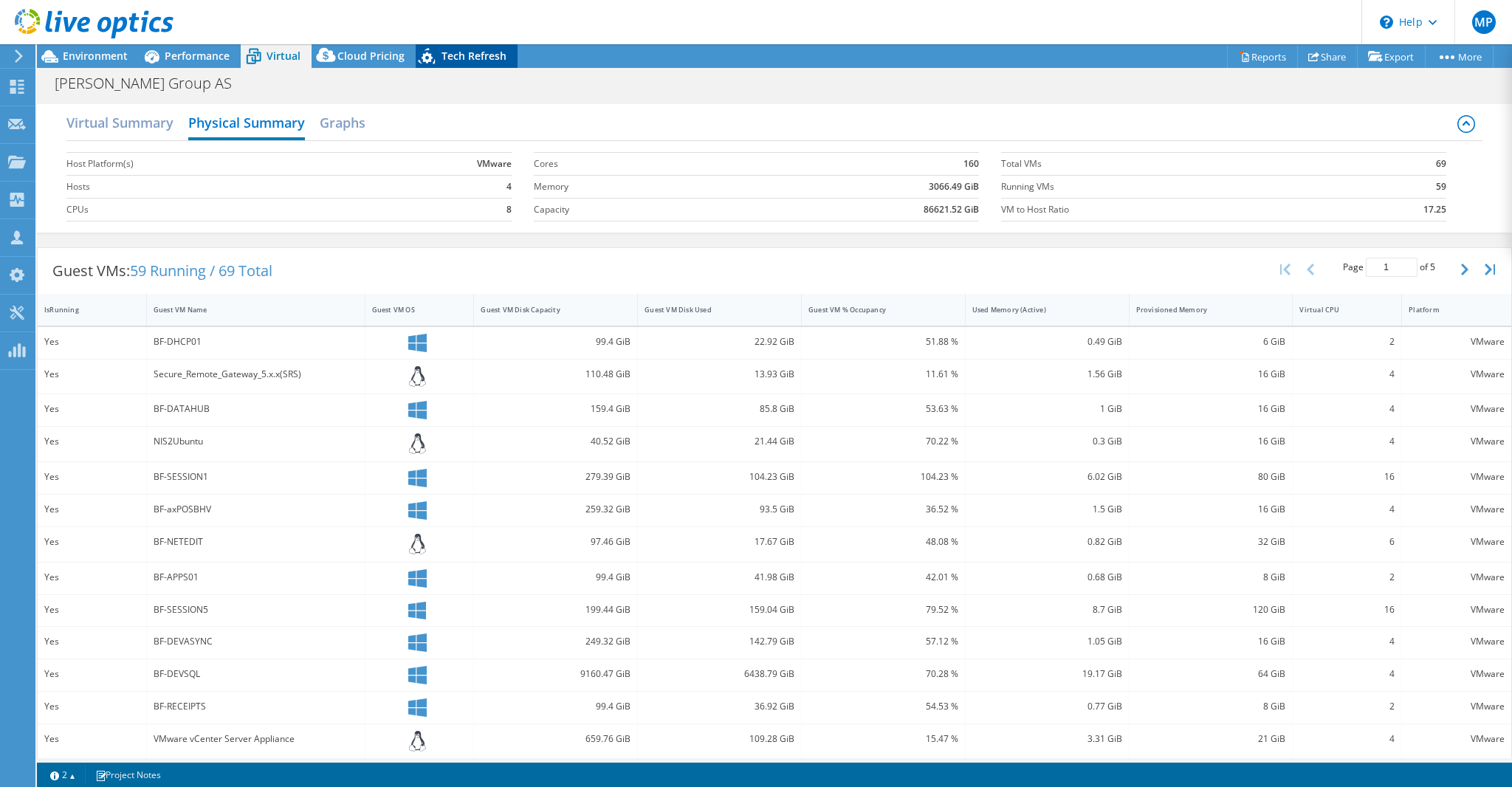
click at [490, 58] on span "Tech Refresh" at bounding box center [474, 55] width 65 height 14
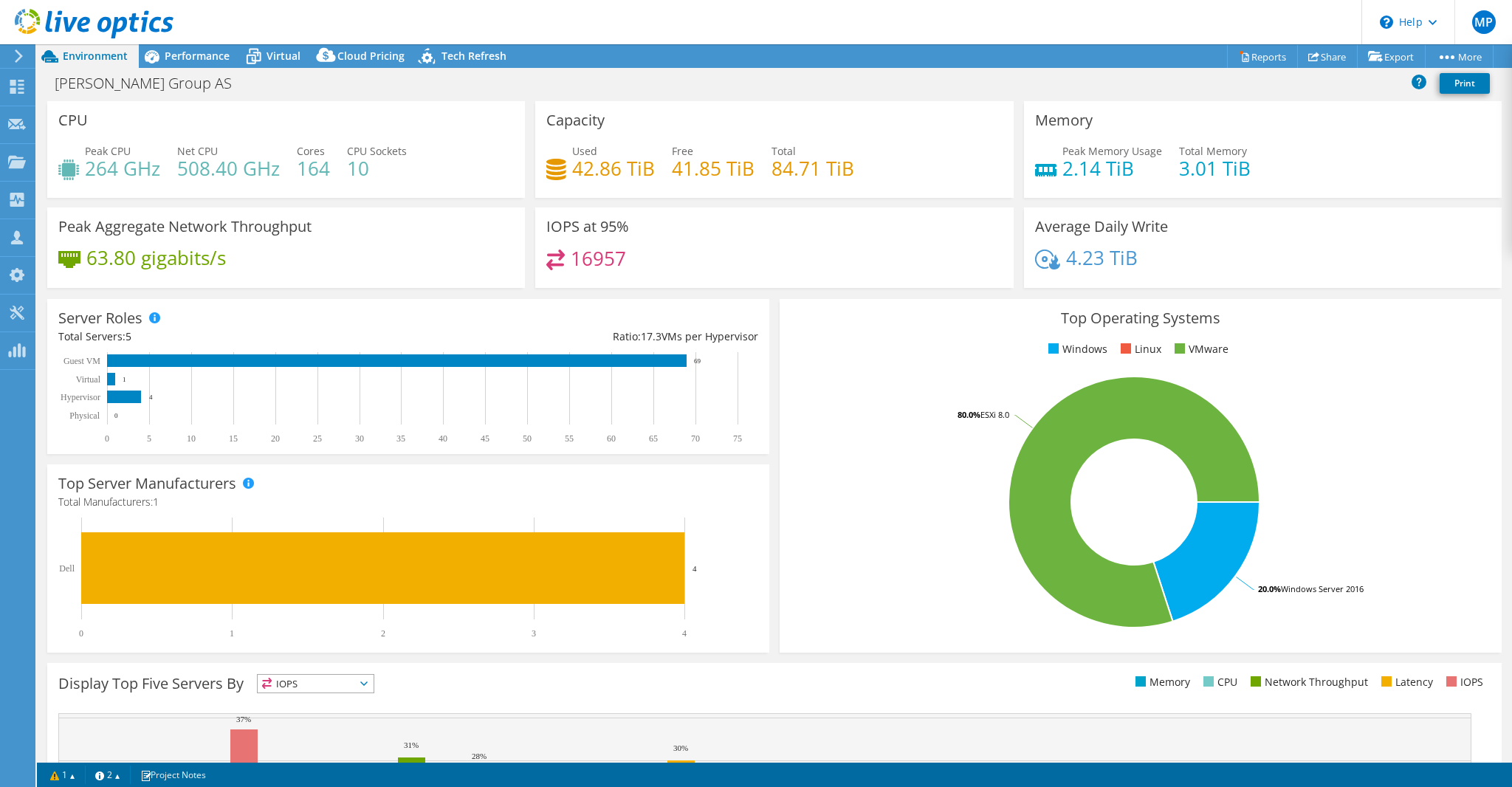
select select "EUFrankfurt"
select select "EUR"
click at [457, 57] on span "Tech Refresh" at bounding box center [474, 55] width 65 height 14
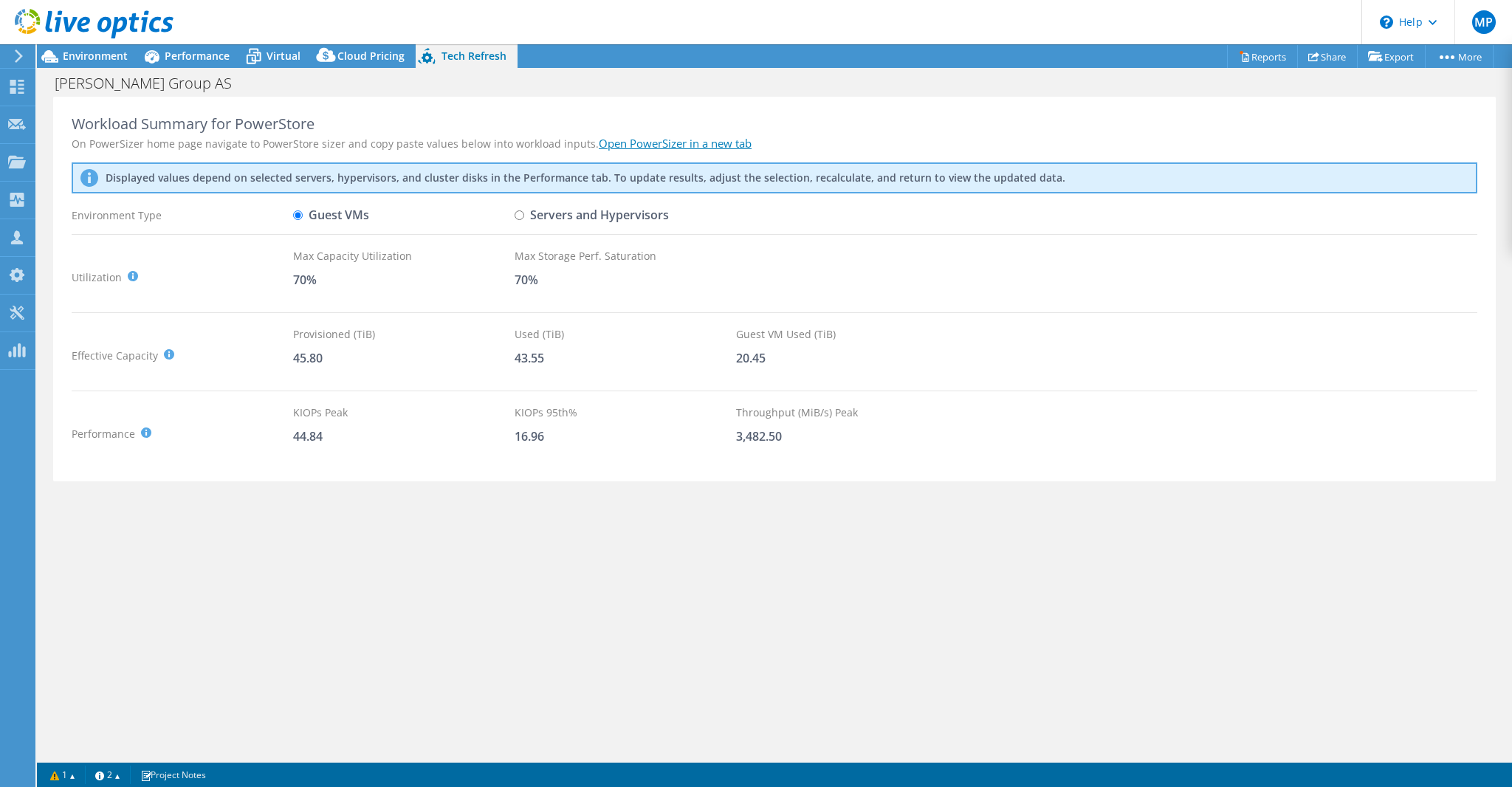
click at [519, 213] on input "Servers and Hypervisors" at bounding box center [519, 215] width 10 height 10
radio input "true"
click at [299, 214] on input "Guest VMs" at bounding box center [298, 215] width 10 height 10
radio input "true"
click at [517, 214] on input "Servers and Hypervisors" at bounding box center [519, 215] width 10 height 10
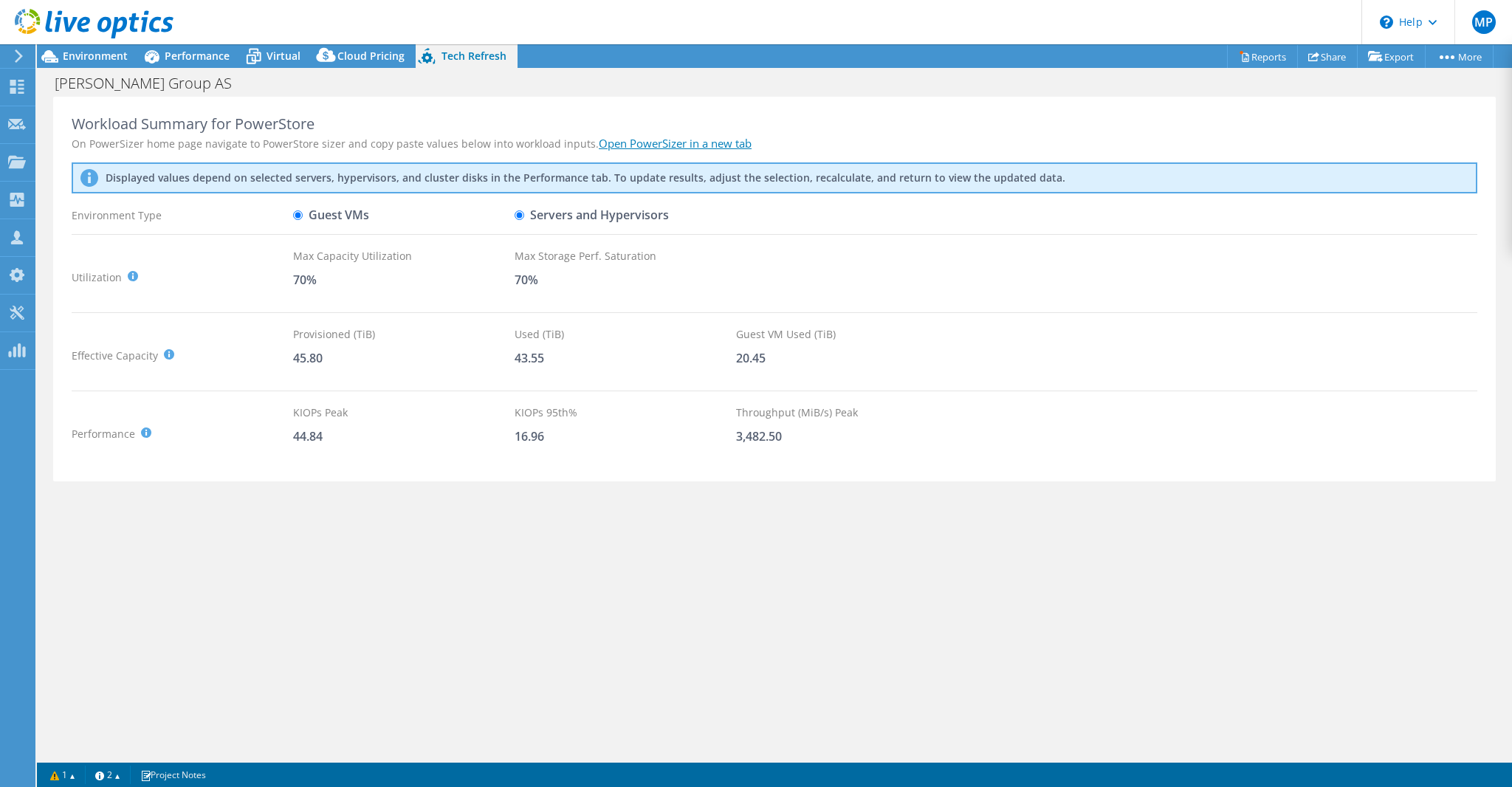
radio input "true"
click at [296, 213] on input "Guest VMs" at bounding box center [298, 215] width 10 height 10
radio input "true"
click at [520, 215] on input "Servers and Hypervisors" at bounding box center [519, 215] width 10 height 10
radio input "true"
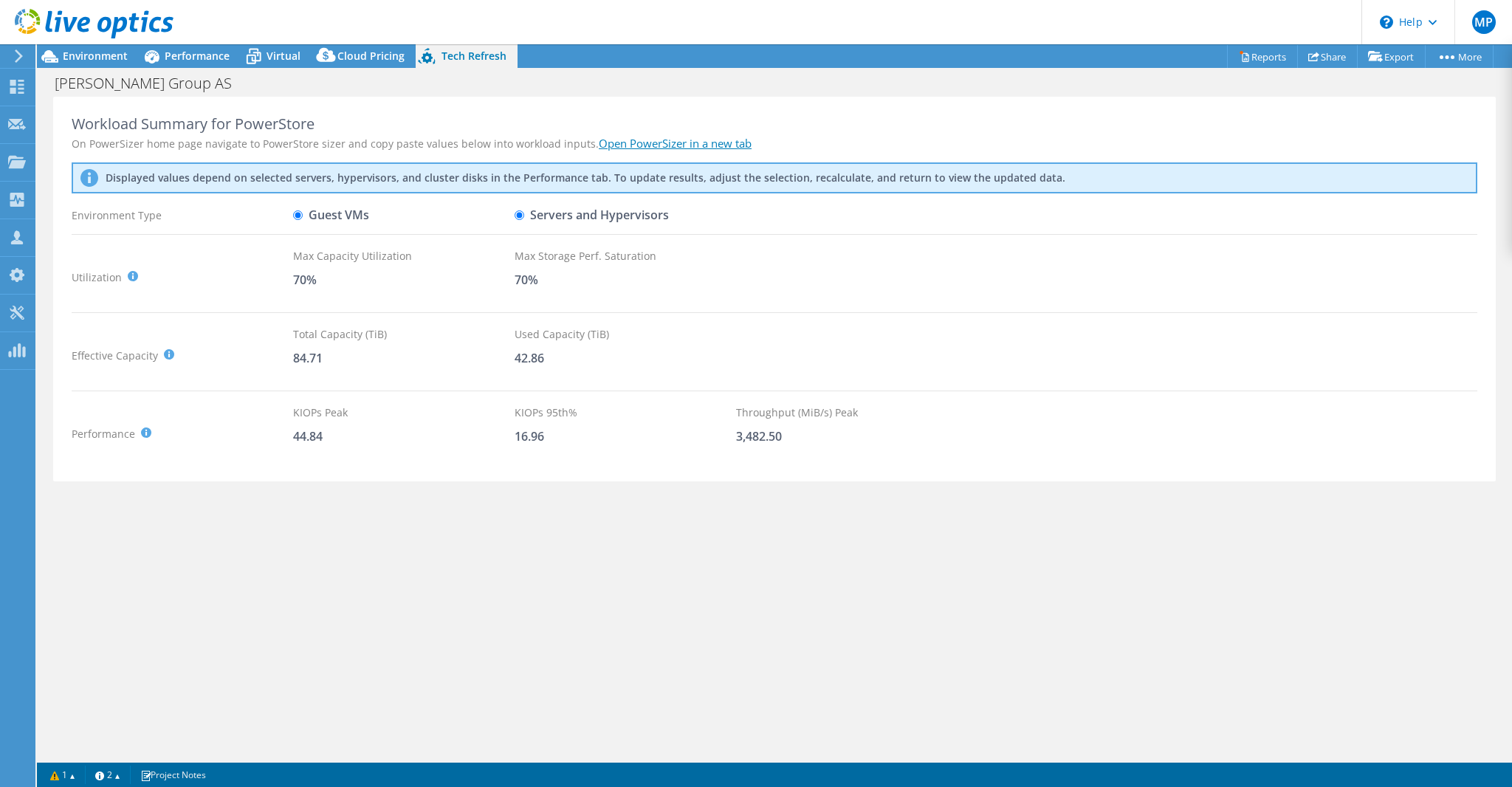
click at [299, 213] on input "Guest VMs" at bounding box center [298, 215] width 10 height 10
radio input "true"
